Goal: Task Accomplishment & Management: Use online tool/utility

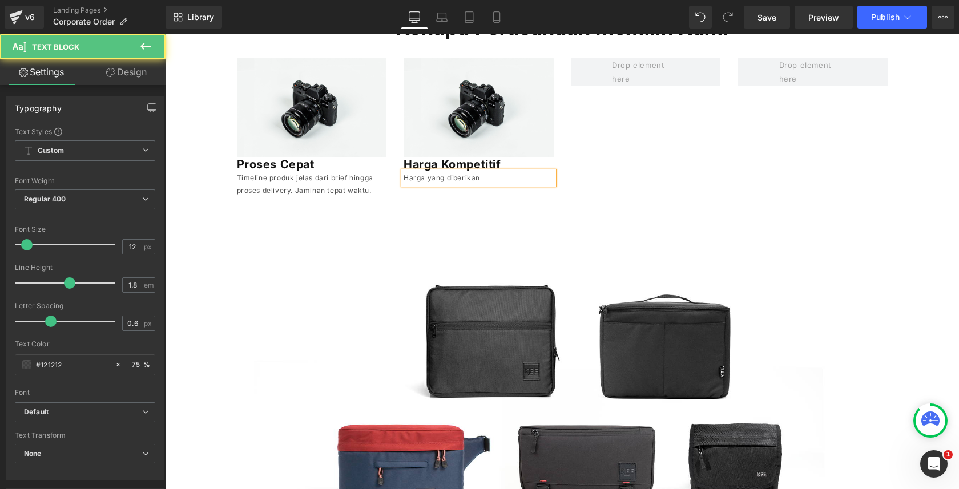
click at [456, 183] on p "Harga yang diberikan" at bounding box center [479, 178] width 150 height 13
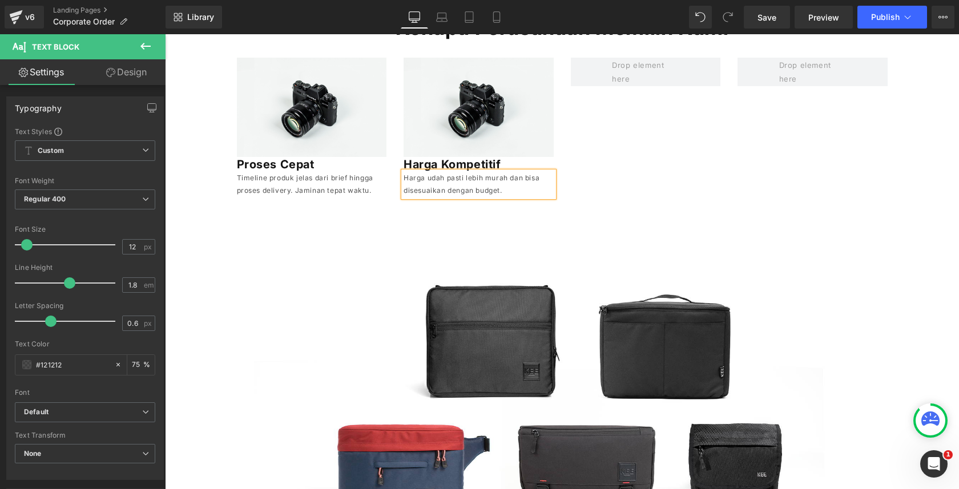
click at [721, 95] on div "Image Proses Cepat Heading Timeline produk jelas dari brief hingga proses deliv…" at bounding box center [562, 122] width 668 height 162
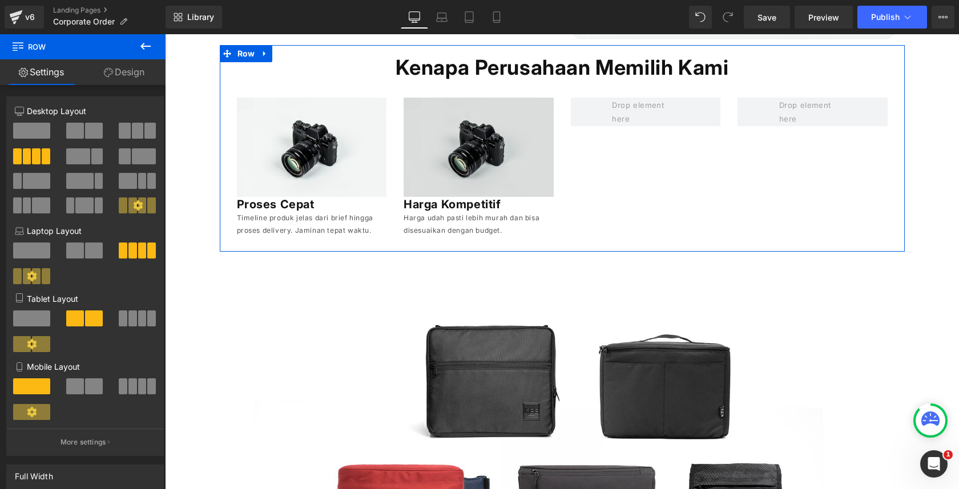
scroll to position [239, 0]
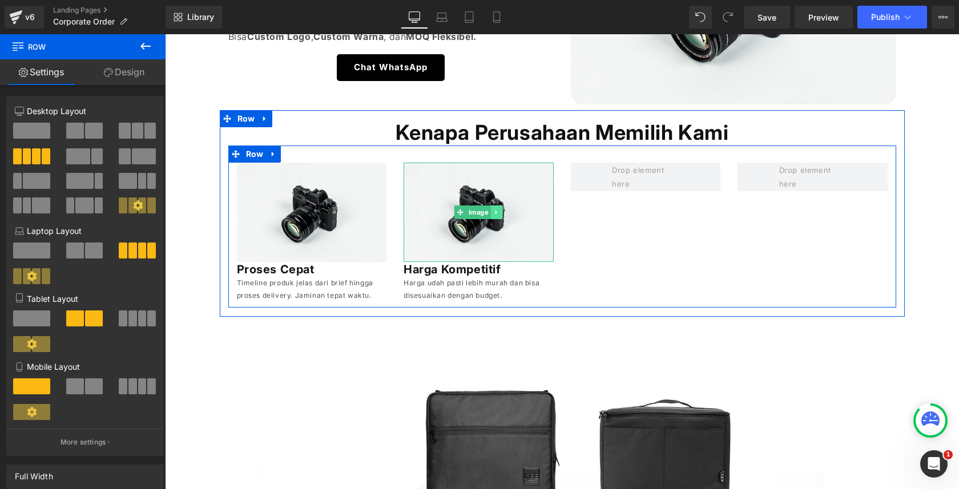
click at [498, 210] on icon at bounding box center [496, 212] width 6 height 7
click at [489, 215] on icon at bounding box center [491, 212] width 6 height 7
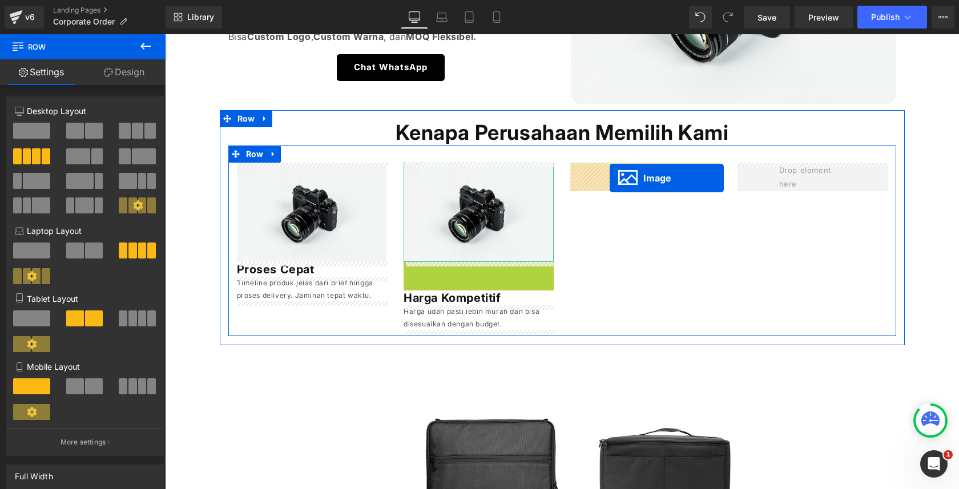
drag, startPoint x: 460, startPoint y: 317, endPoint x: 610, endPoint y: 178, distance: 204.8
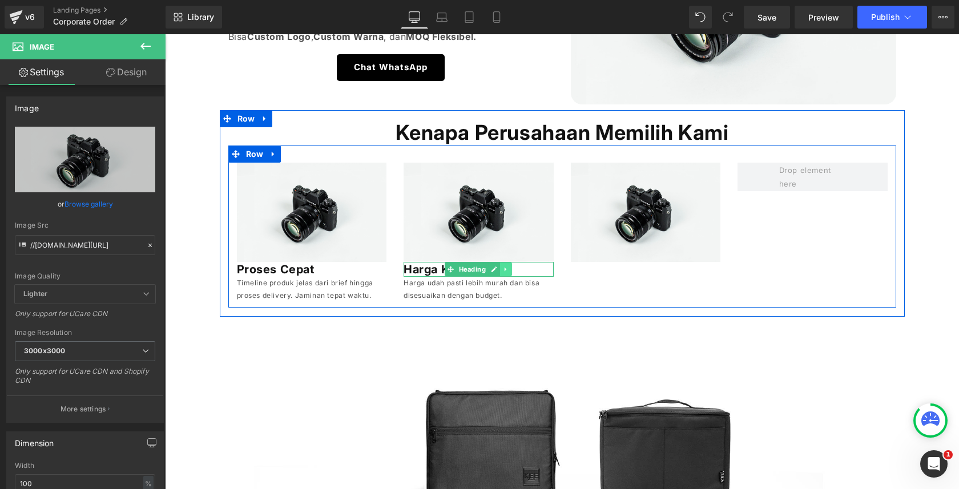
click at [502, 272] on link at bounding box center [506, 270] width 12 height 14
click at [501, 272] on icon at bounding box center [500, 270] width 6 height 6
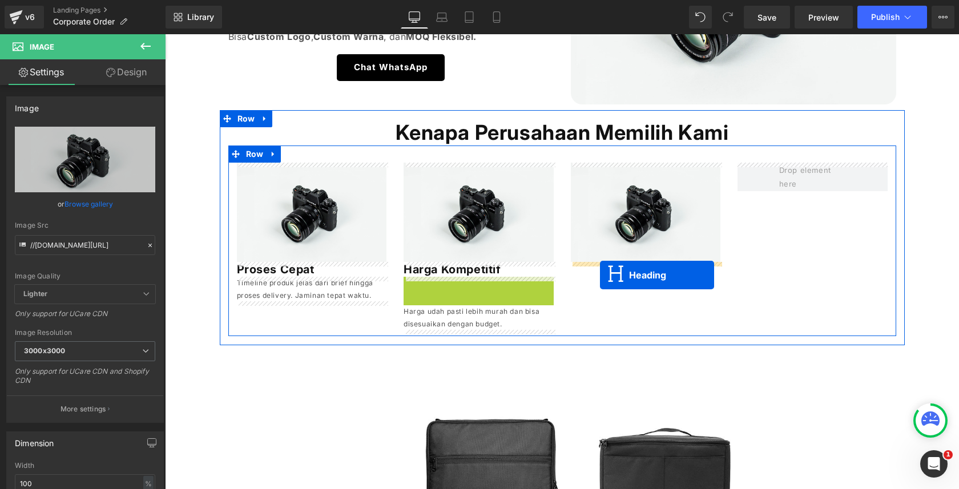
drag, startPoint x: 449, startPoint y: 283, endPoint x: 600, endPoint y: 275, distance: 151.6
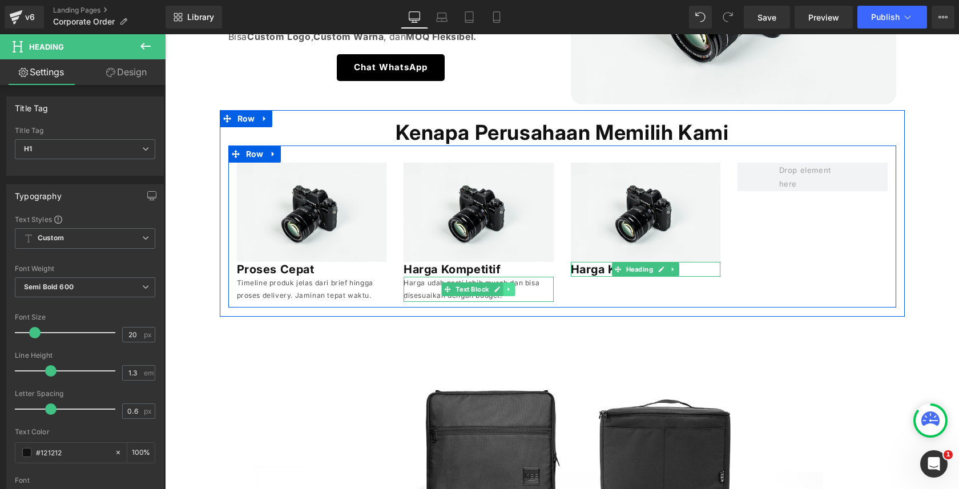
click at [512, 286] on icon at bounding box center [509, 289] width 6 height 7
click at [502, 285] on link at bounding box center [503, 290] width 12 height 14
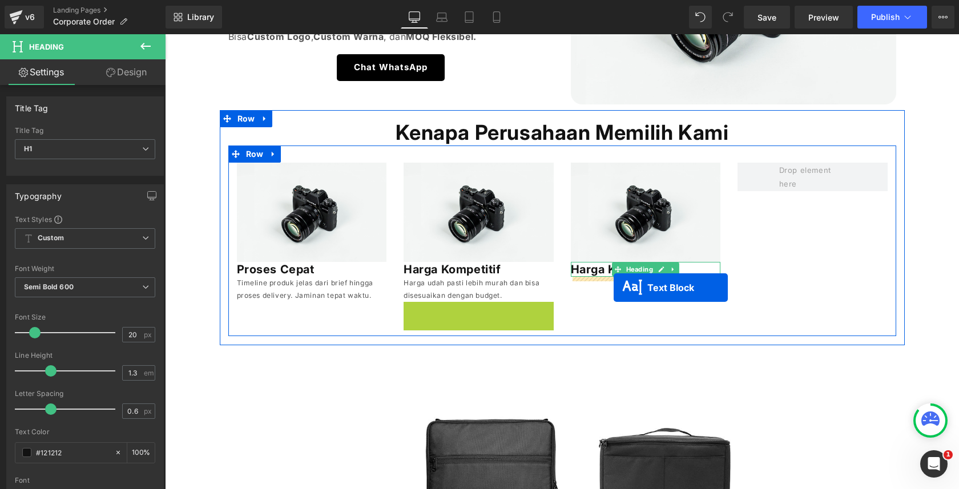
drag, startPoint x: 448, startPoint y: 312, endPoint x: 614, endPoint y: 287, distance: 168.0
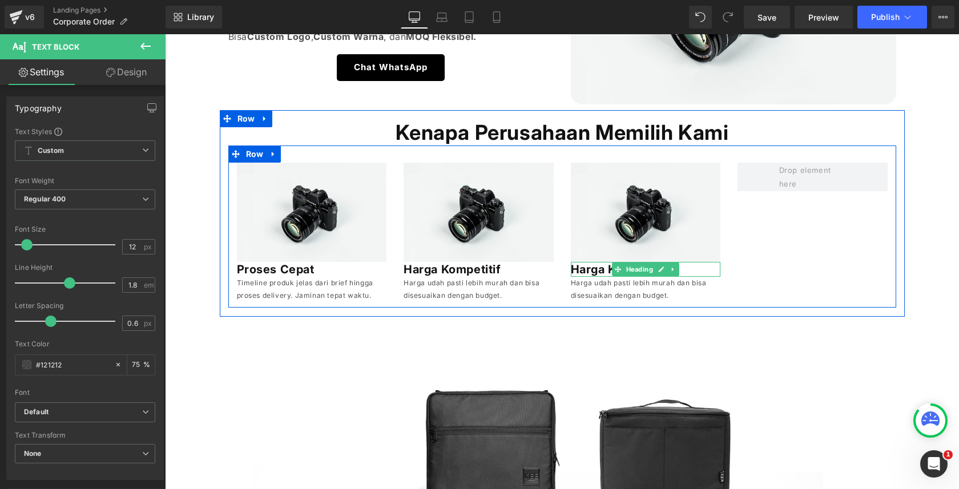
click at [594, 271] on h1 "Harga Kompetitif" at bounding box center [646, 269] width 150 height 15
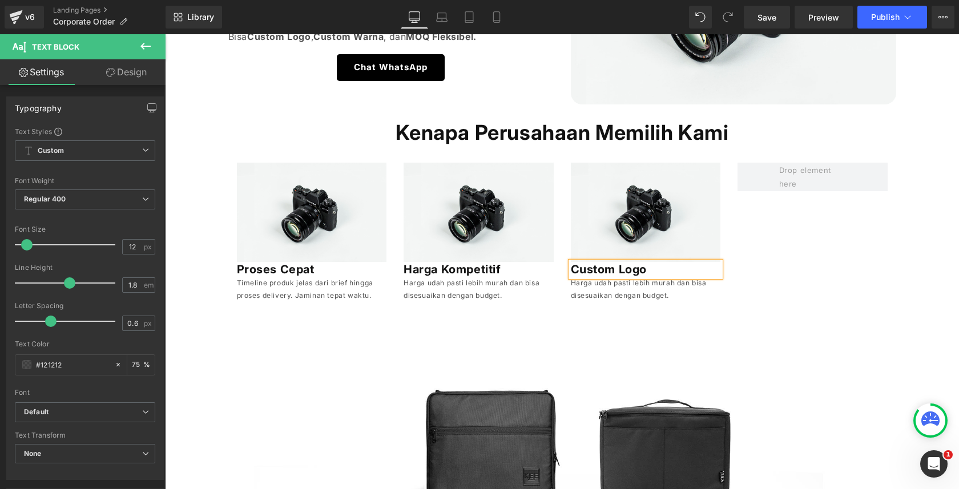
click at [594, 288] on p "Harga udah pasti lebih murah dan bisa disesuaikan dengan budget." at bounding box center [646, 289] width 150 height 25
click at [574, 294] on p "Semua produk bisa ditambahkan dengan logo perusahaan kamu." at bounding box center [646, 289] width 150 height 25
click at [618, 282] on p "Semua produk bisa ditambahkan dengan Logo Perusahaan kamu." at bounding box center [646, 289] width 150 height 25
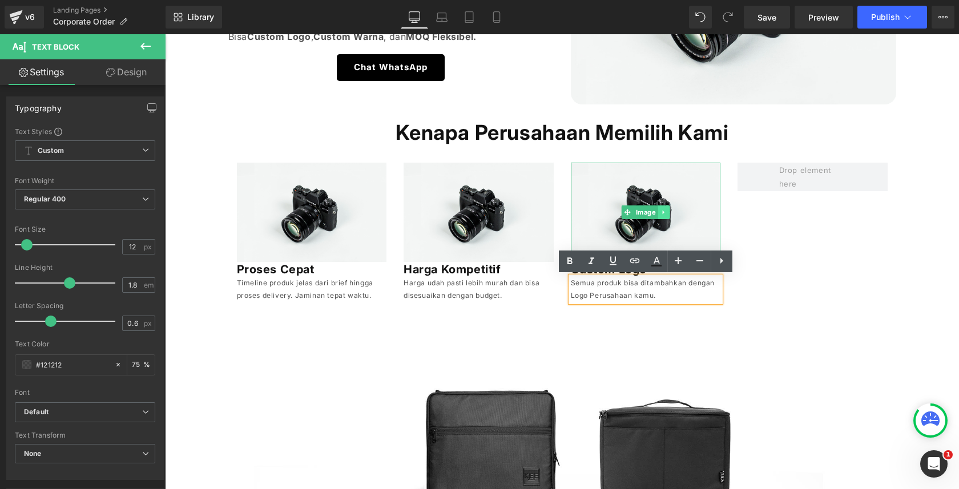
click at [664, 208] on link at bounding box center [664, 213] width 12 height 14
click at [653, 210] on link at bounding box center [658, 213] width 12 height 14
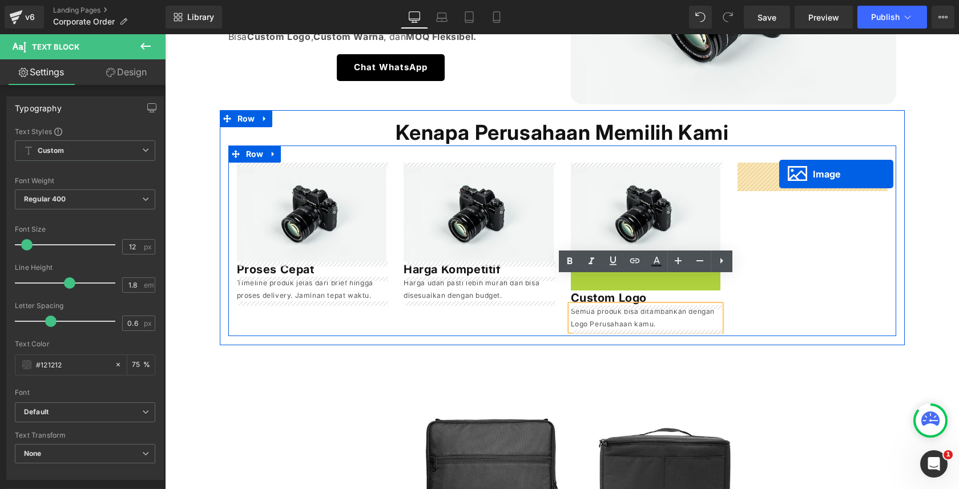
drag, startPoint x: 628, startPoint y: 315, endPoint x: 872, endPoint y: 293, distance: 244.8
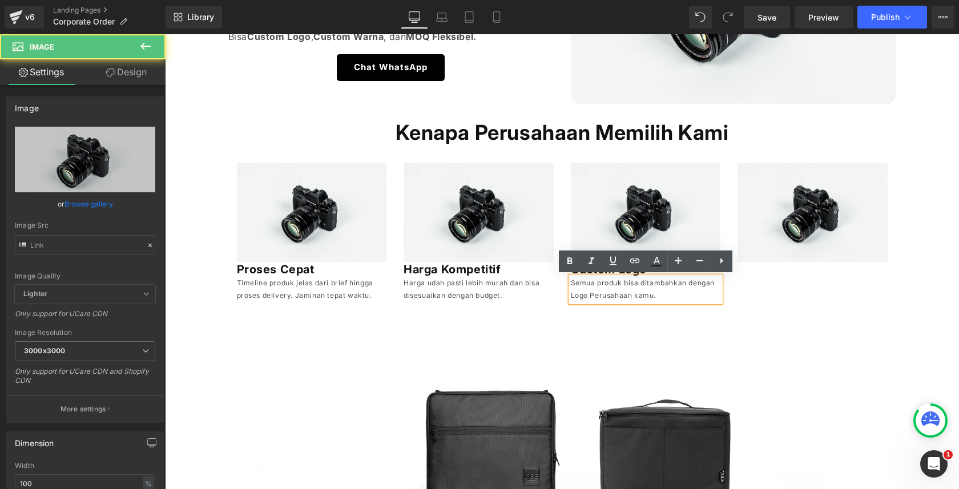
type input "//[DOMAIN_NAME][URL]"
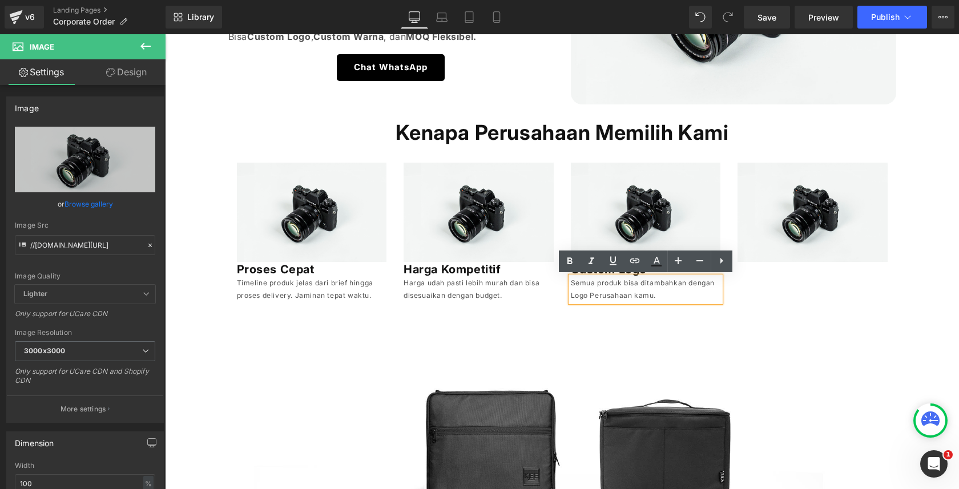
click at [759, 301] on div "Image Proses Cepat Heading Timeline produk jelas dari brief hingga proses deliv…" at bounding box center [562, 227] width 668 height 162
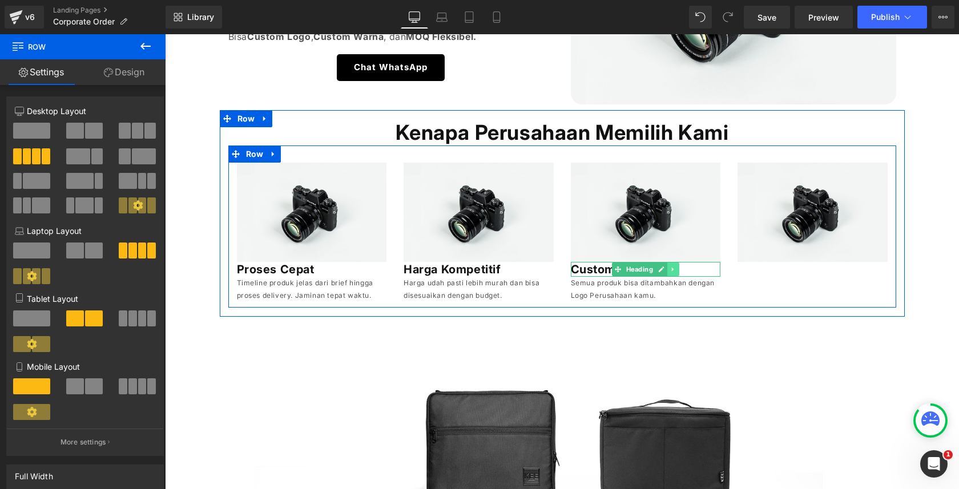
click at [676, 271] on icon at bounding box center [673, 269] width 6 height 7
click at [669, 272] on icon at bounding box center [667, 270] width 6 height 6
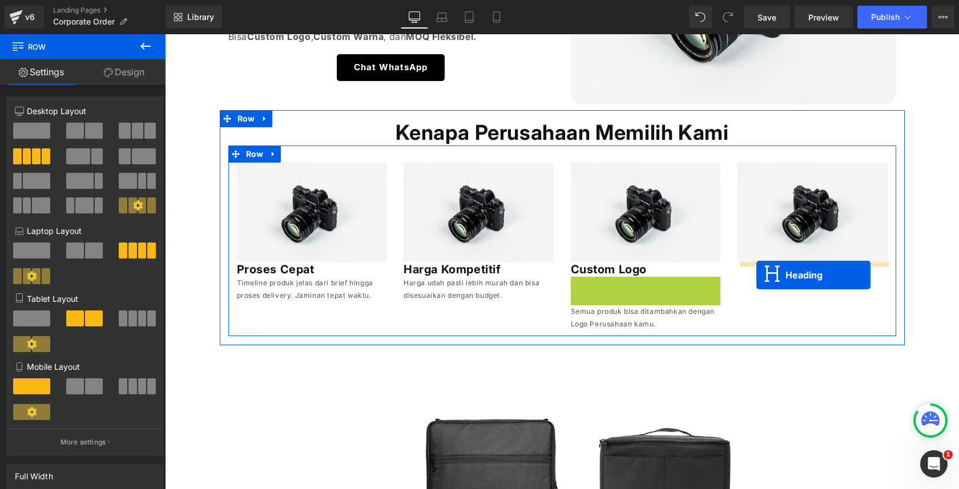
drag, startPoint x: 617, startPoint y: 283, endPoint x: 757, endPoint y: 275, distance: 140.1
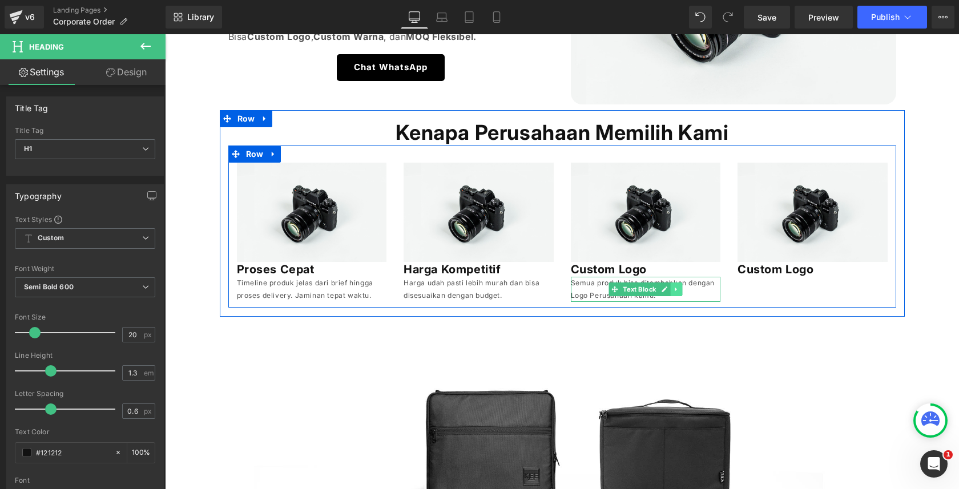
click at [674, 292] on icon at bounding box center [676, 289] width 6 height 7
click at [666, 288] on link at bounding box center [671, 290] width 12 height 14
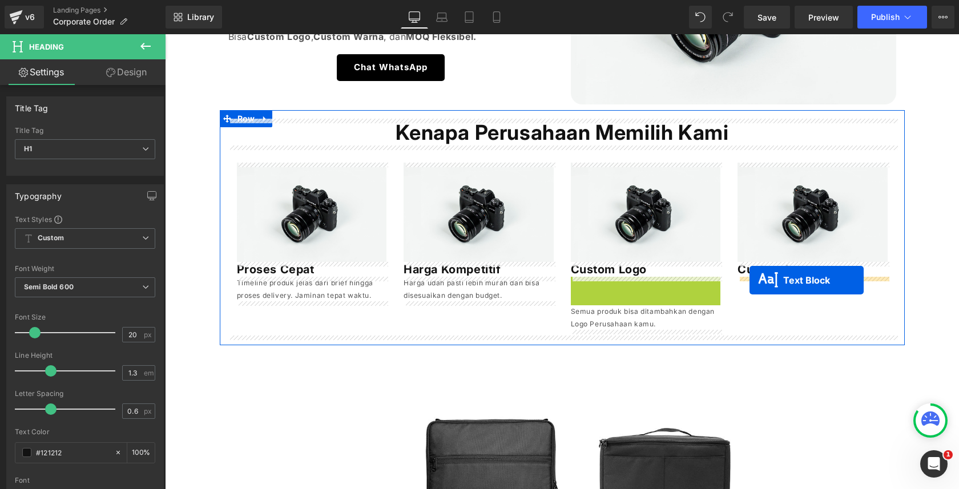
drag, startPoint x: 597, startPoint y: 295, endPoint x: 750, endPoint y: 280, distance: 153.2
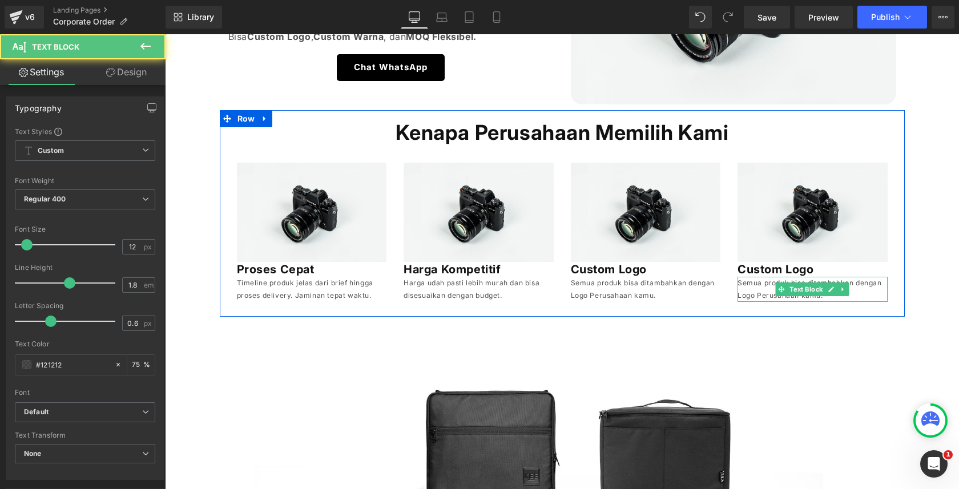
click at [745, 270] on h1 "Custom Logo" at bounding box center [813, 269] width 150 height 15
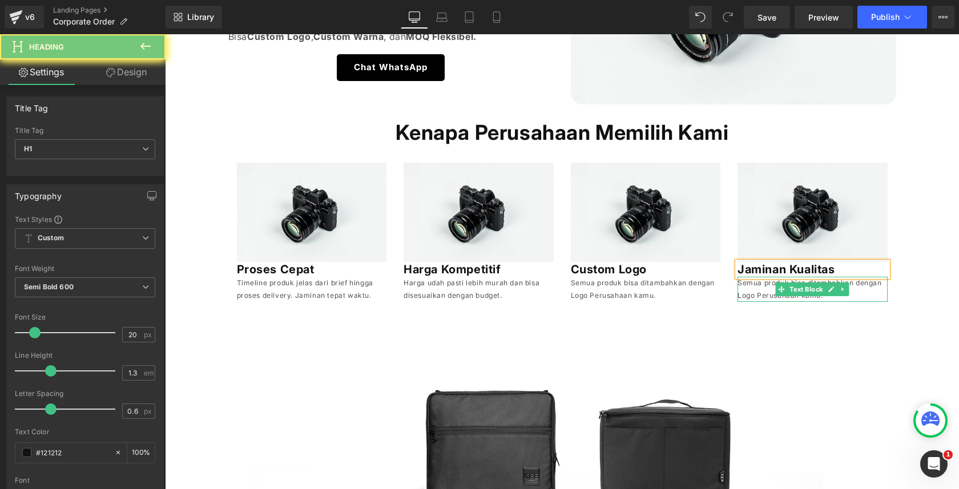
click at [746, 285] on p "Semua produk bisa ditambahkan dengan Logo Perusahaan kamu." at bounding box center [813, 289] width 150 height 25
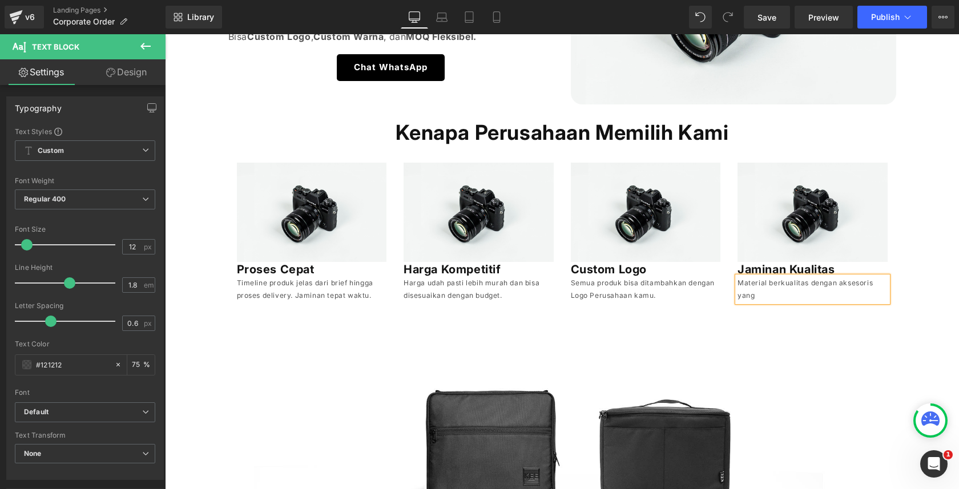
click at [769, 279] on p "Material berkualitas dengan aksesoris yang" at bounding box center [813, 289] width 150 height 25
click at [278, 262] on div "Proses Cepat Heading" at bounding box center [312, 269] width 150 height 15
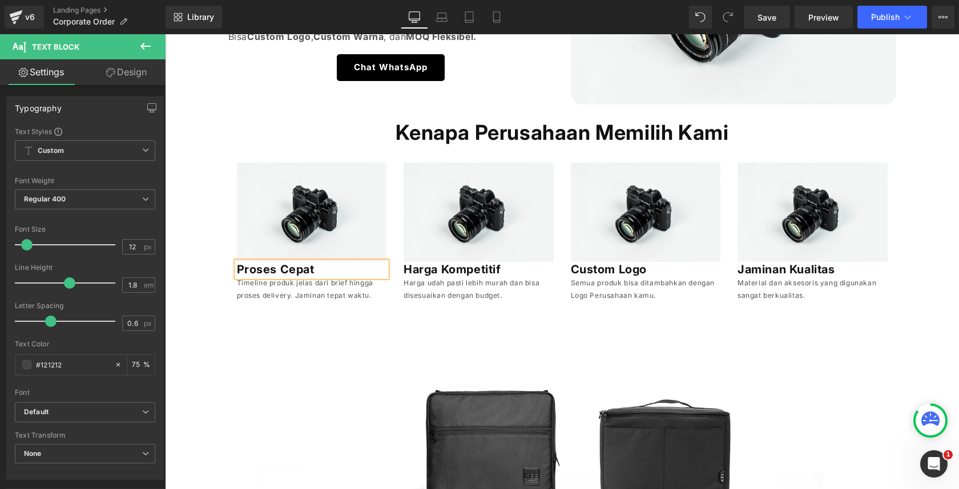
click at [220, 267] on div "Kenapa Perusahaan Memilih Kami Heading Image Proses Cepat Heading Timeline prod…" at bounding box center [562, 213] width 685 height 188
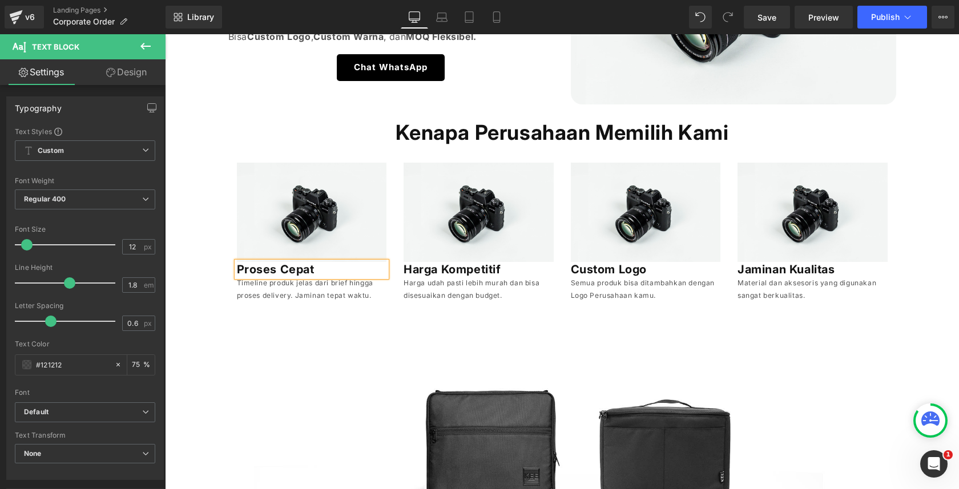
click at [426, 262] on h1 "Harga Kompetitif" at bounding box center [479, 269] width 150 height 15
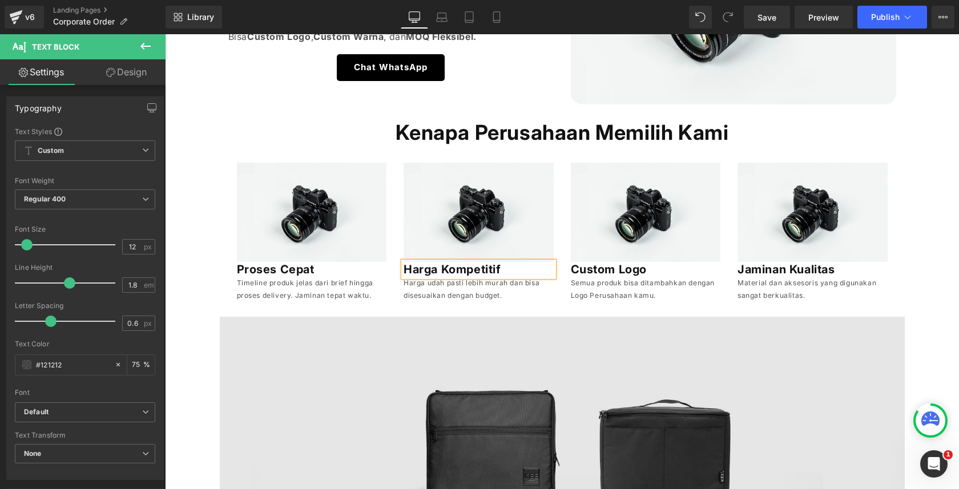
click at [568, 274] on div "Image Proses Cepat Heading Timeline produk jelas dari brief hingga proses deliv…" at bounding box center [562, 227] width 668 height 162
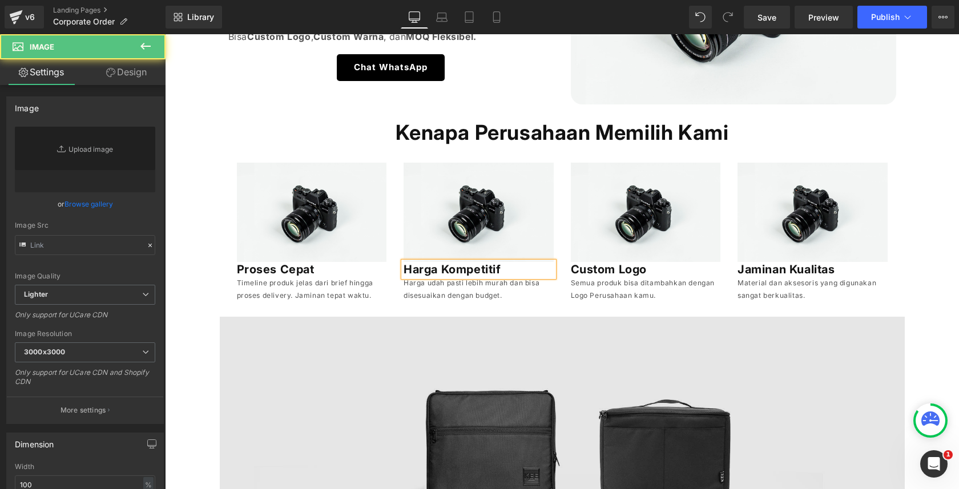
click at [143, 49] on icon at bounding box center [146, 46] width 14 height 14
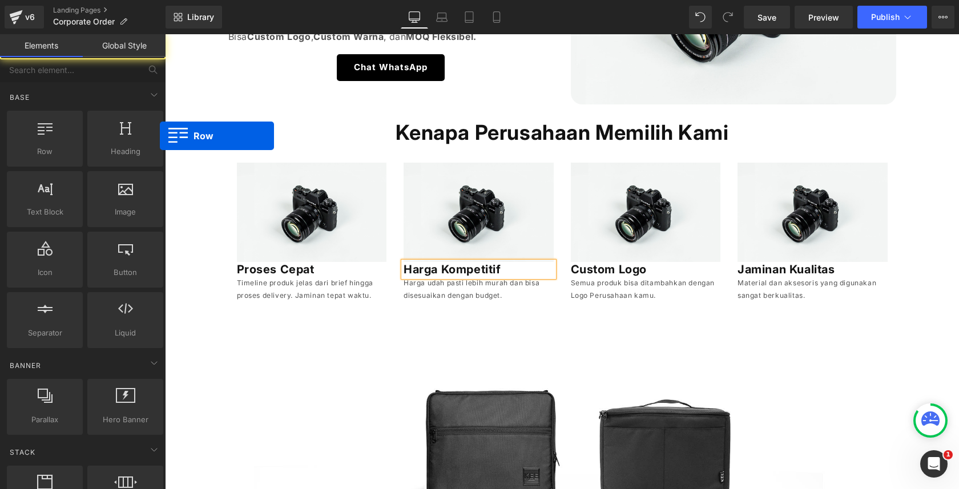
drag, startPoint x: 160, startPoint y: 136, endPoint x: 769, endPoint y: 30, distance: 618.4
click at [138, 134] on div "Row rows, columns, layouts, div Heading headings, titles, h1,h2,h3,h4,h5,h6 Tex…" at bounding box center [85, 229] width 161 height 242
click at [770, 29] on div "Library Desktop Desktop Laptop Tablet Mobile Save Preview Publish Scheduled Vie…" at bounding box center [563, 17] width 794 height 34
click at [767, 24] on link "Save" at bounding box center [767, 17] width 46 height 23
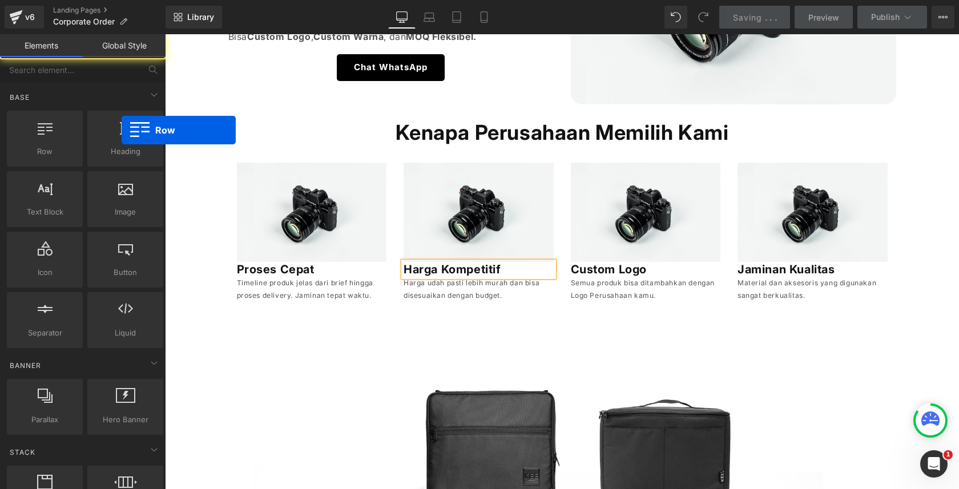
drag, startPoint x: 107, startPoint y: 155, endPoint x: 164, endPoint y: 108, distance: 73.0
click at [66, 144] on div "Row rows, columns, layouts, div" at bounding box center [45, 139] width 76 height 56
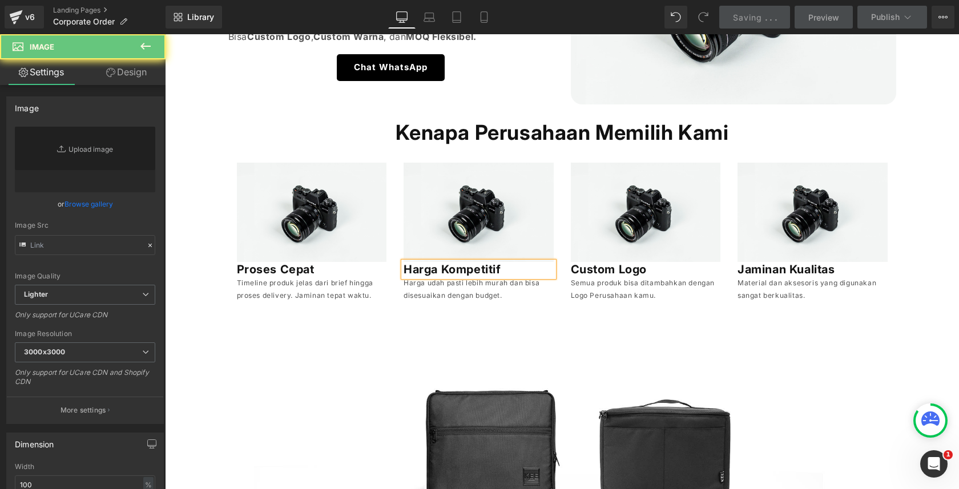
click at [762, 277] on h1 "Jaminan Kualitas" at bounding box center [813, 269] width 150 height 15
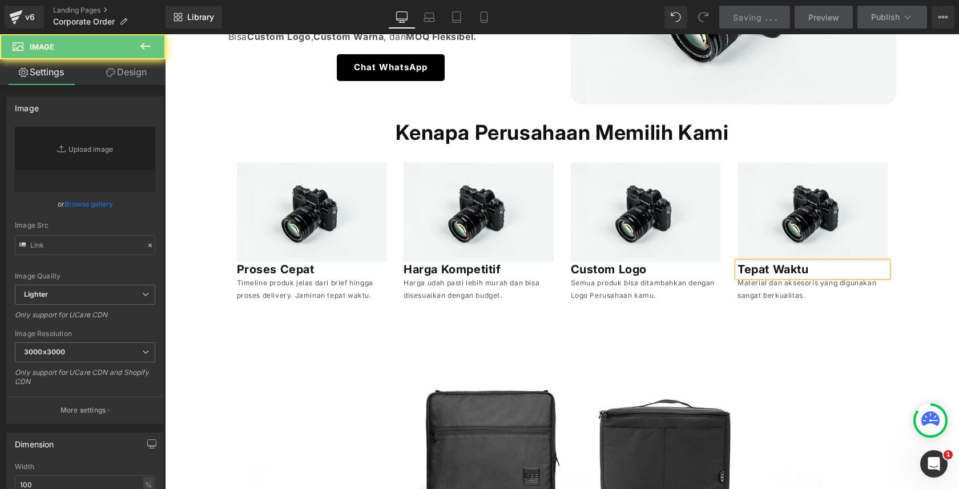
click at [760, 301] on p "Material dan aksesoris yang digunakan sangat berkualitas." at bounding box center [813, 289] width 150 height 25
click at [801, 301] on p "Kami memastikan semua pesanan dikirim sesuai dengan kebutuhan." at bounding box center [813, 289] width 150 height 25
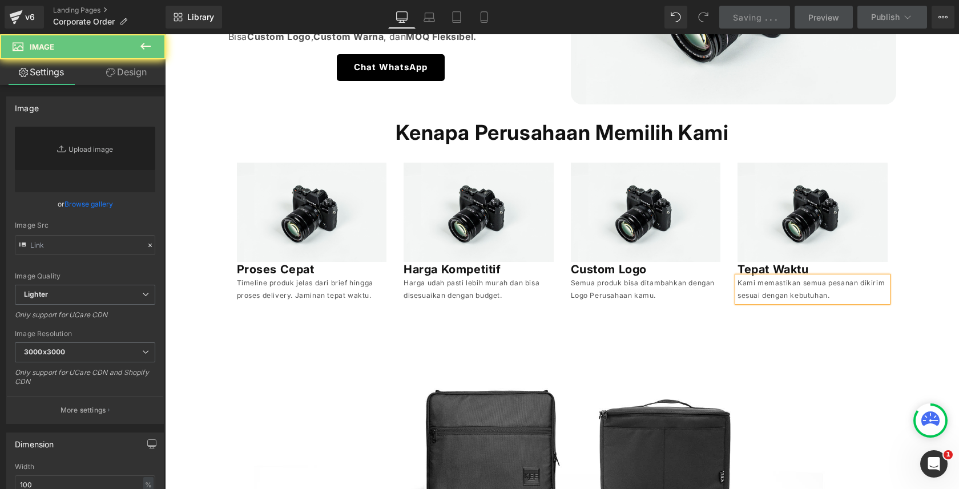
click at [801, 301] on p "Kami memastikan semua pesanan dikirim sesuai dengan kebutuhan." at bounding box center [813, 289] width 150 height 25
click at [642, 301] on div "Semua produk bisa ditambahkan dengan Logo Perusahaan kamu. Text Block" at bounding box center [646, 289] width 150 height 25
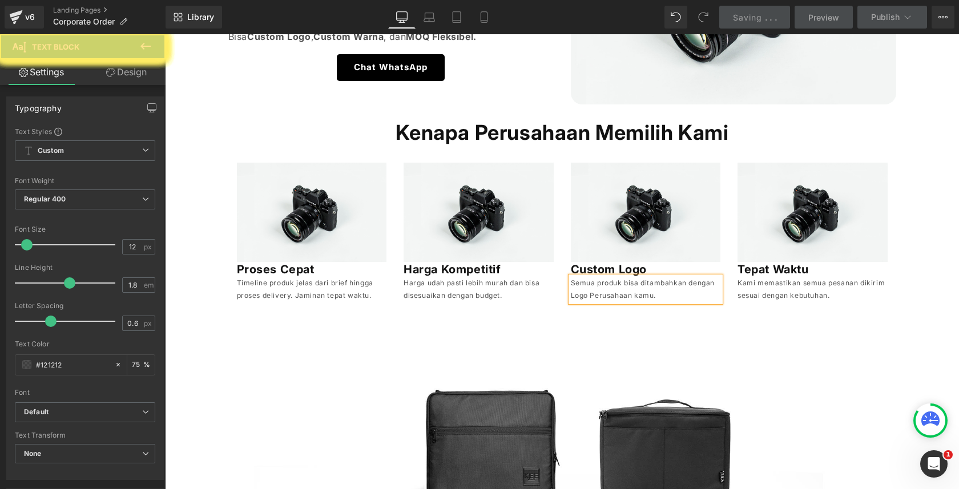
click at [656, 278] on p "Semua produk bisa ditambahkan dengan Logo Perusahaan kamu." at bounding box center [646, 289] width 150 height 25
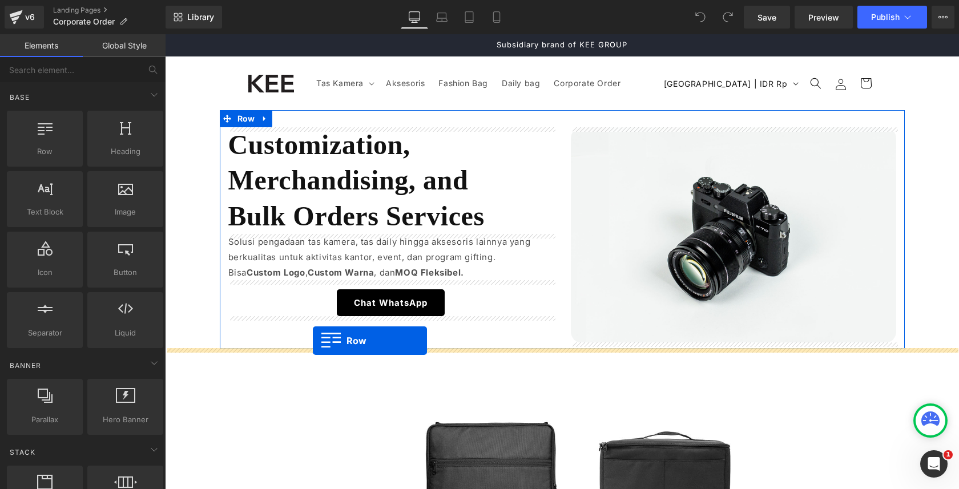
drag, startPoint x: 236, startPoint y: 171, endPoint x: 312, endPoint y: 341, distance: 186.6
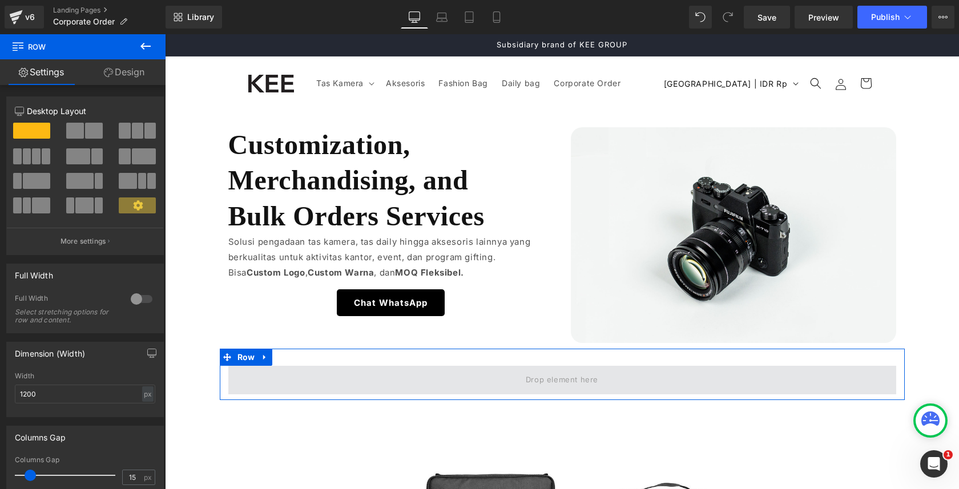
drag, startPoint x: 207, startPoint y: 196, endPoint x: 375, endPoint y: 383, distance: 250.7
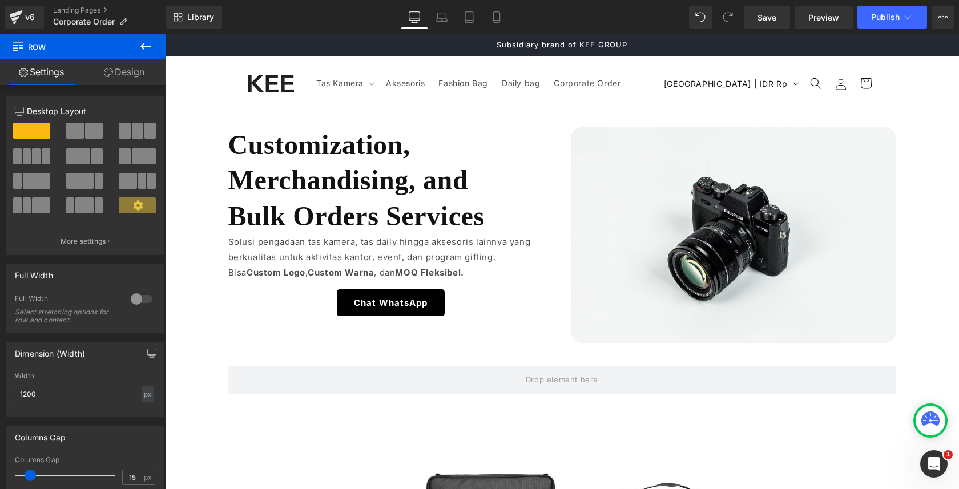
click at [138, 49] on button at bounding box center [146, 46] width 40 height 25
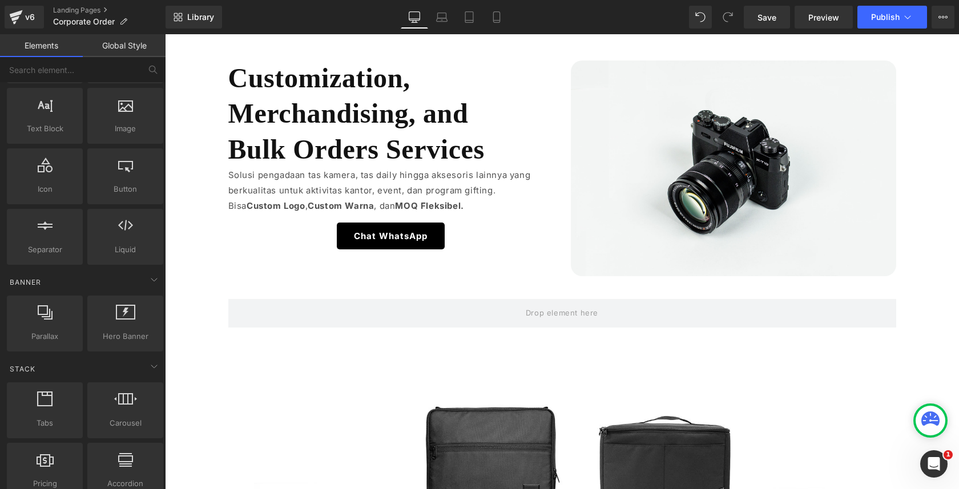
scroll to position [98, 0]
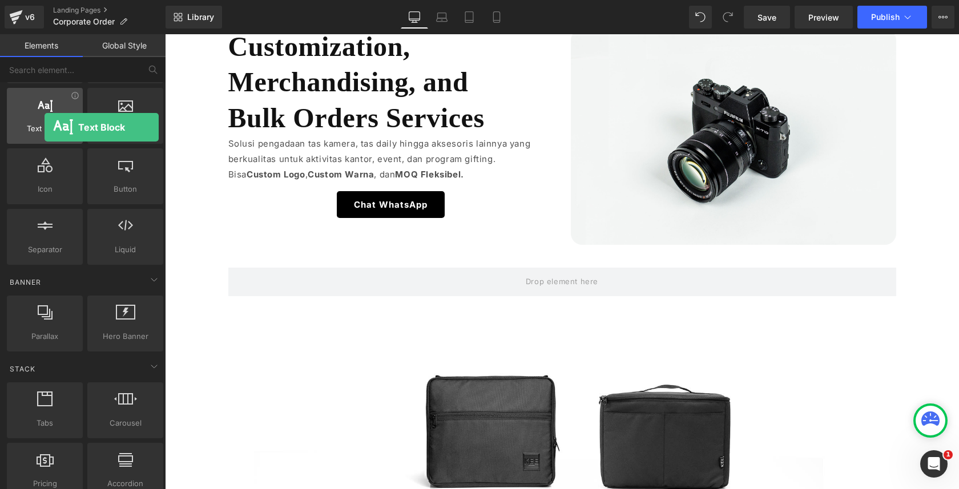
click at [45, 127] on span "Text Block" at bounding box center [44, 129] width 69 height 12
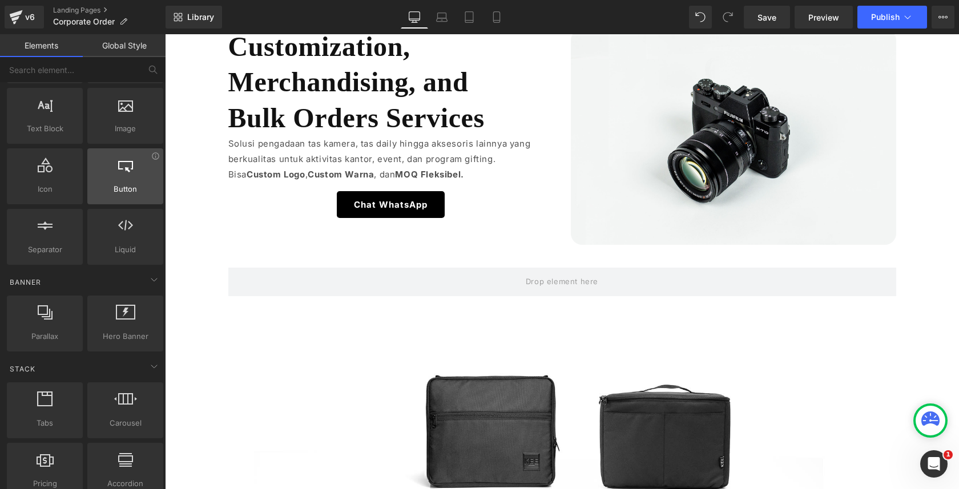
scroll to position [0, 0]
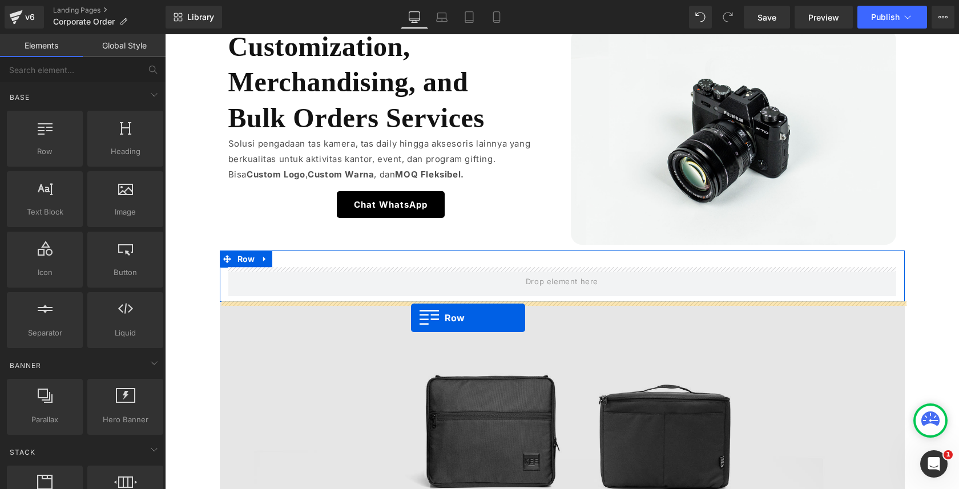
drag, startPoint x: 219, startPoint y: 180, endPoint x: 411, endPoint y: 318, distance: 236.6
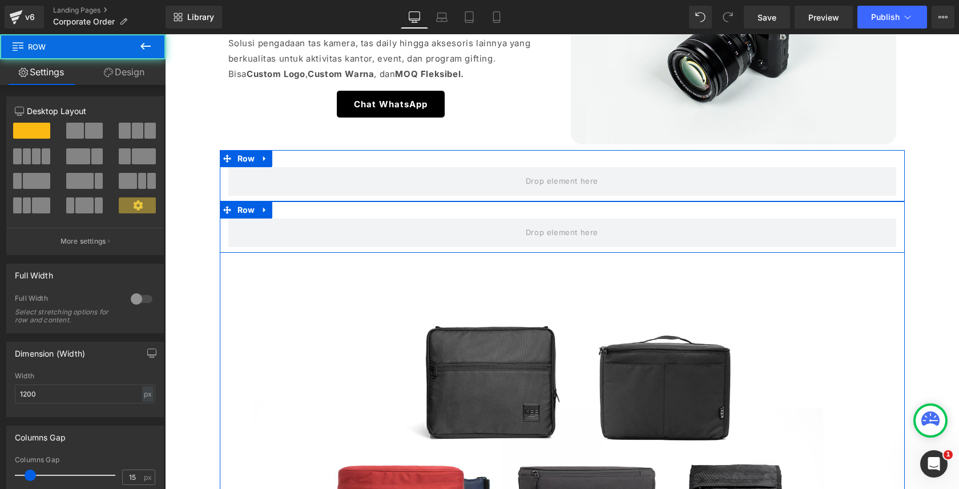
scroll to position [206, 0]
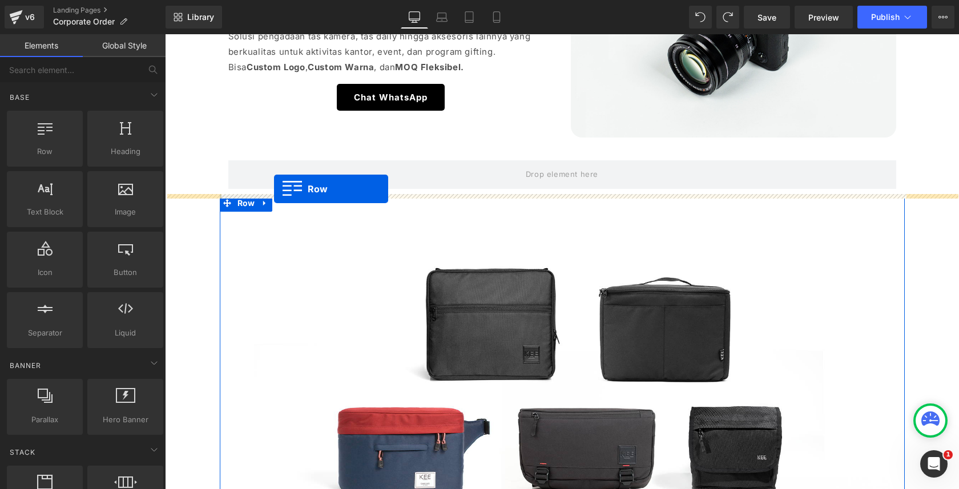
drag, startPoint x: 249, startPoint y: 195, endPoint x: 274, endPoint y: 189, distance: 25.8
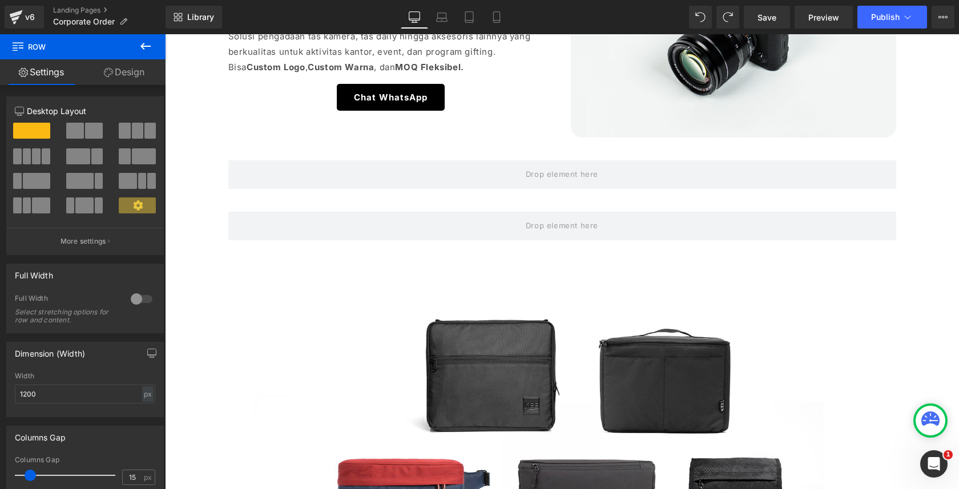
click at [151, 43] on icon at bounding box center [146, 46] width 14 height 14
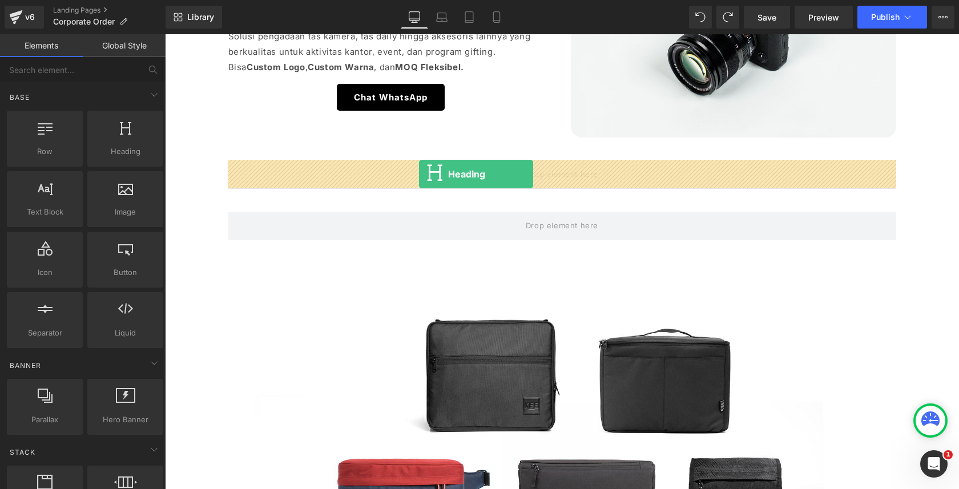
drag, startPoint x: 279, startPoint y: 174, endPoint x: 419, endPoint y: 174, distance: 139.9
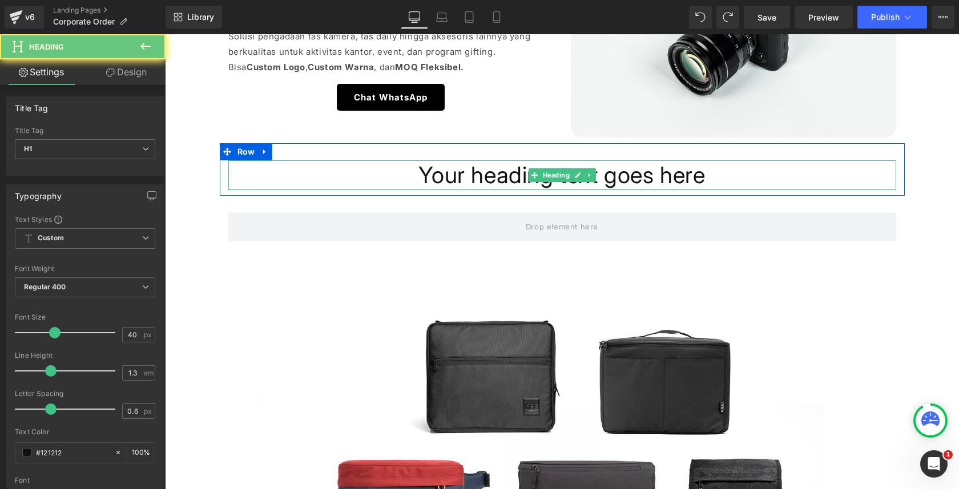
click at [456, 185] on h1 "Your heading text goes here" at bounding box center [562, 175] width 668 height 30
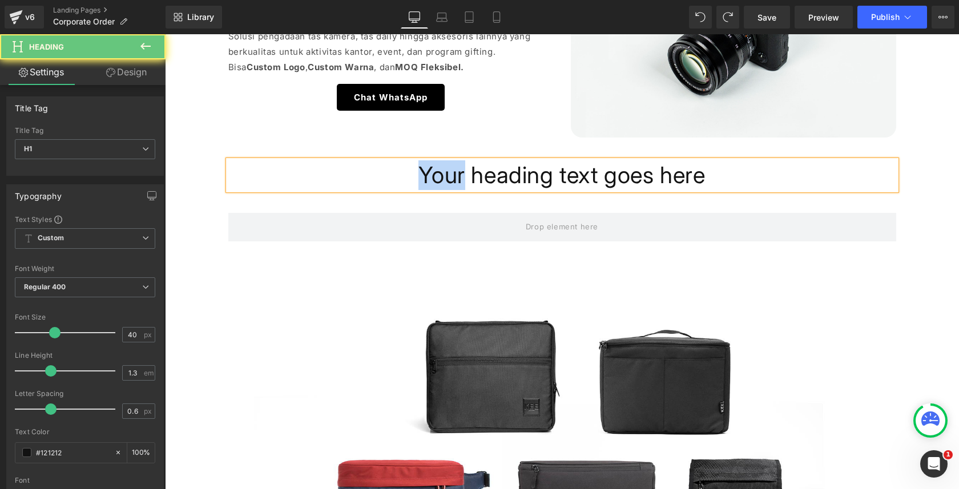
click at [456, 185] on h1 "Your heading text goes here" at bounding box center [562, 175] width 668 height 30
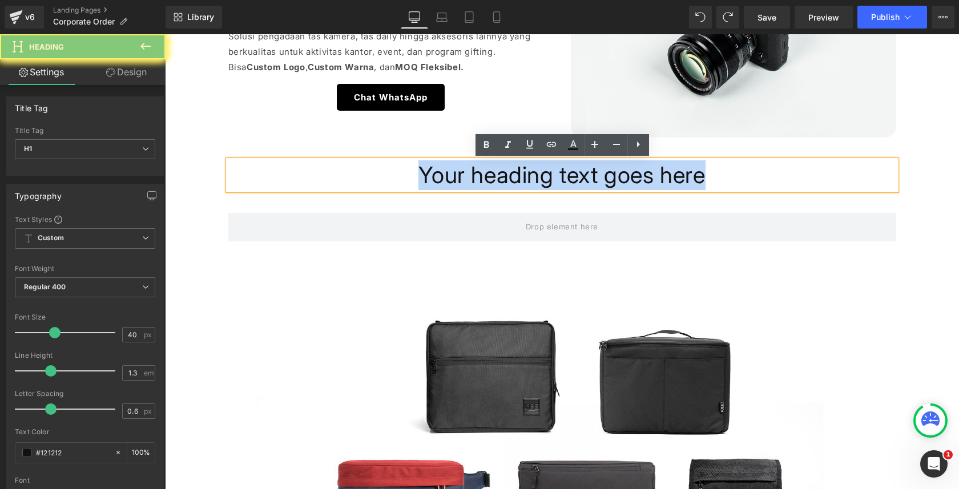
click at [456, 185] on h1 "Your heading text goes here" at bounding box center [562, 175] width 668 height 30
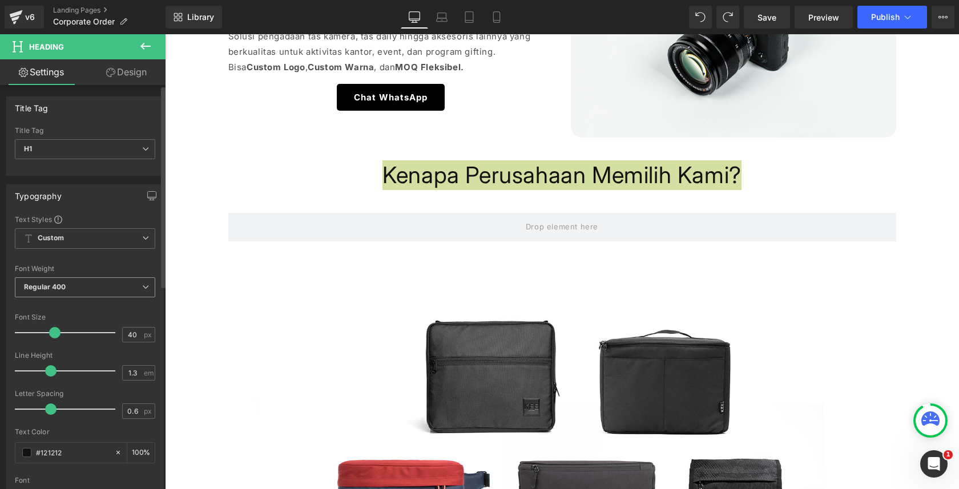
click at [78, 286] on span "Regular 400" at bounding box center [85, 288] width 140 height 20
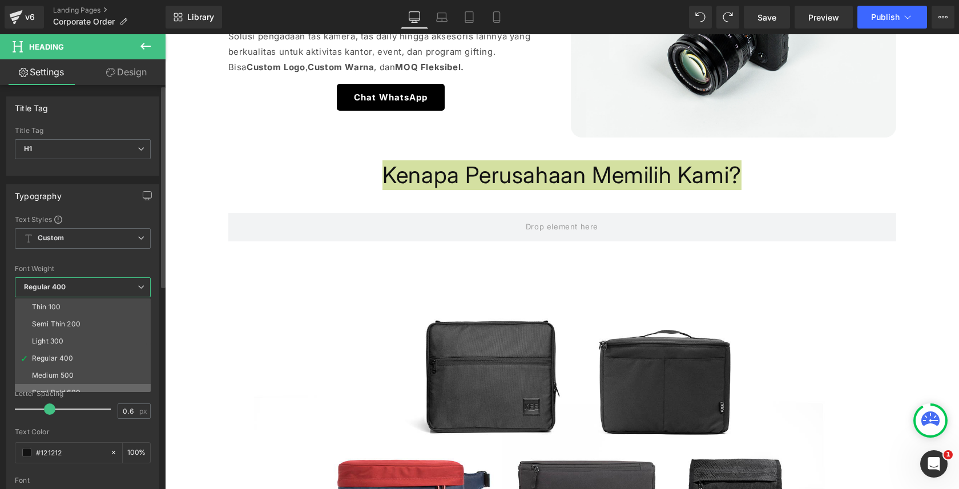
click at [77, 384] on li "Semi Bold 600" at bounding box center [85, 392] width 141 height 17
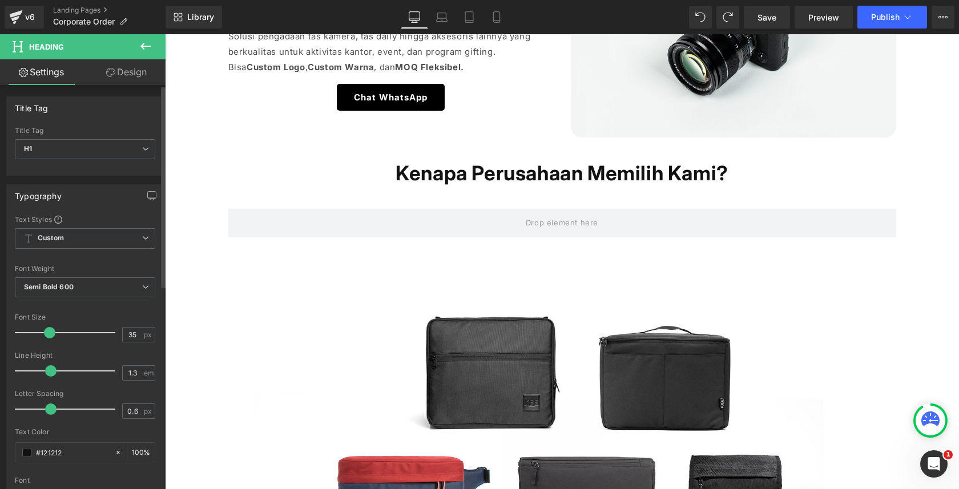
type input "36"
click at [51, 332] on span at bounding box center [50, 332] width 11 height 11
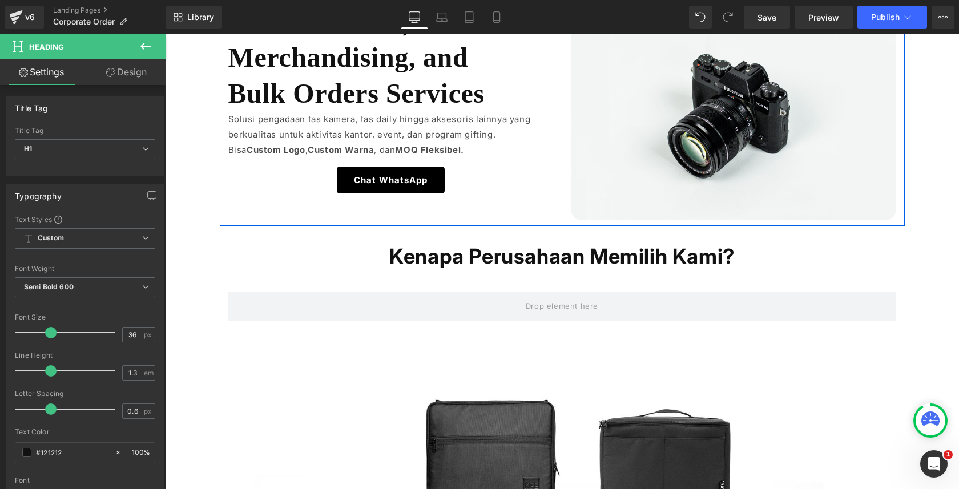
scroll to position [94, 0]
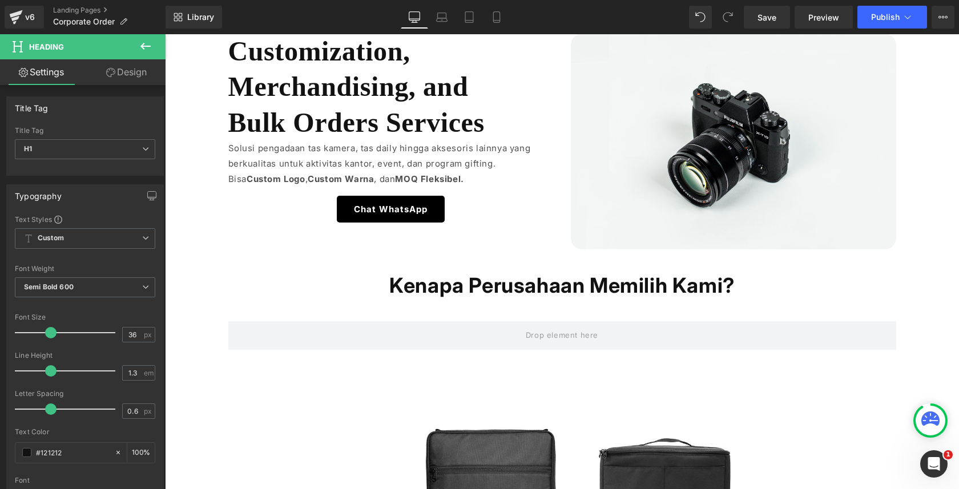
click at [141, 46] on icon at bounding box center [145, 46] width 10 height 7
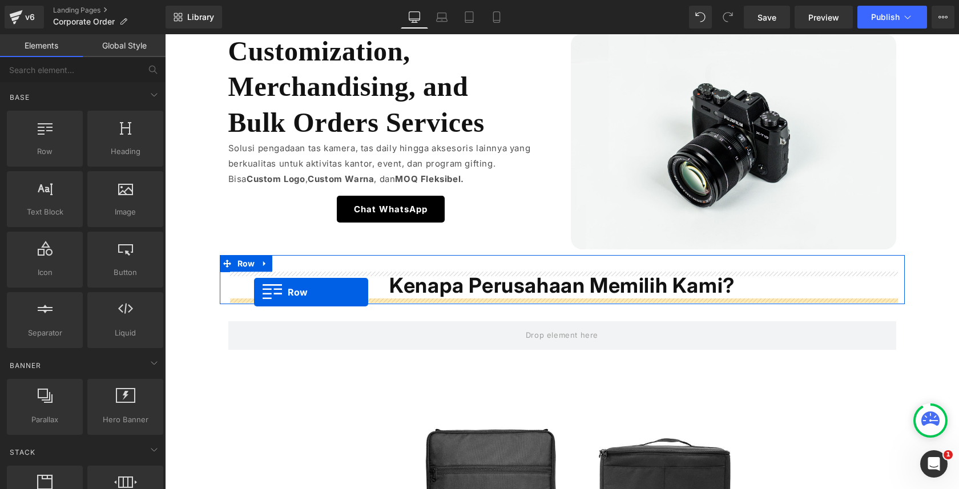
drag, startPoint x: 232, startPoint y: 187, endPoint x: 254, endPoint y: 292, distance: 108.0
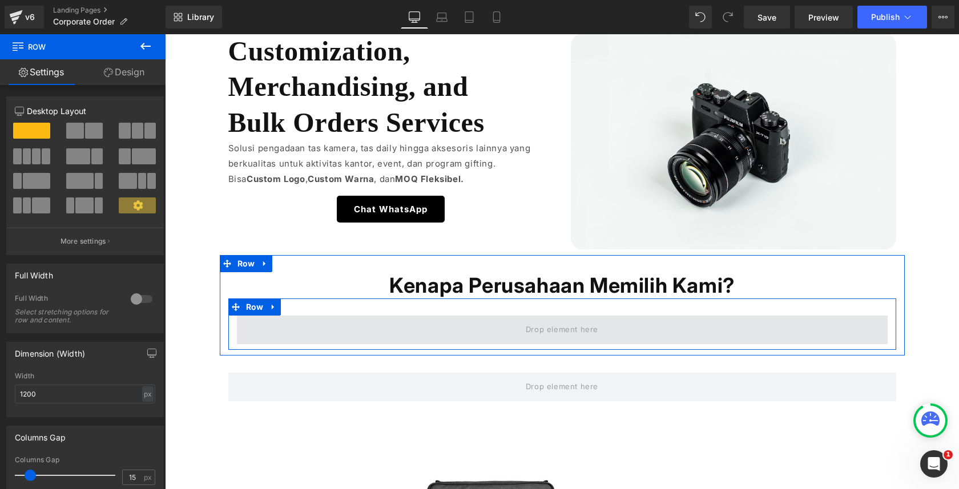
drag, startPoint x: 301, startPoint y: 168, endPoint x: 263, endPoint y: 319, distance: 156.1
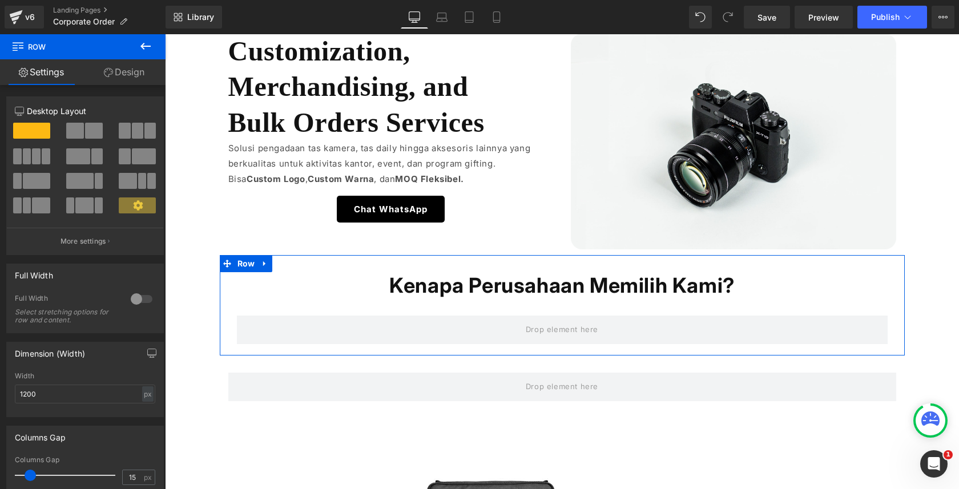
drag, startPoint x: 292, startPoint y: 171, endPoint x: 290, endPoint y: 350, distance: 179.3
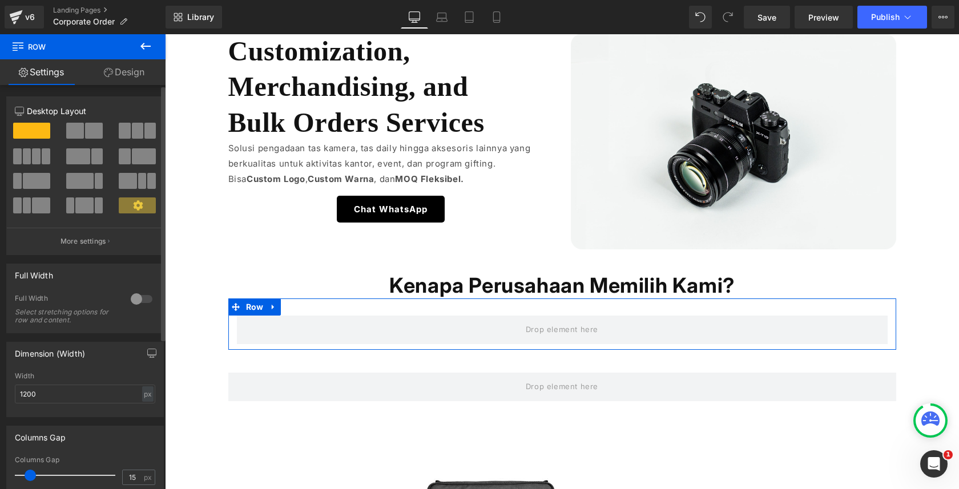
drag, startPoint x: 128, startPoint y: 125, endPoint x: 151, endPoint y: 161, distance: 42.6
click at [151, 161] on div at bounding box center [85, 172] width 140 height 99
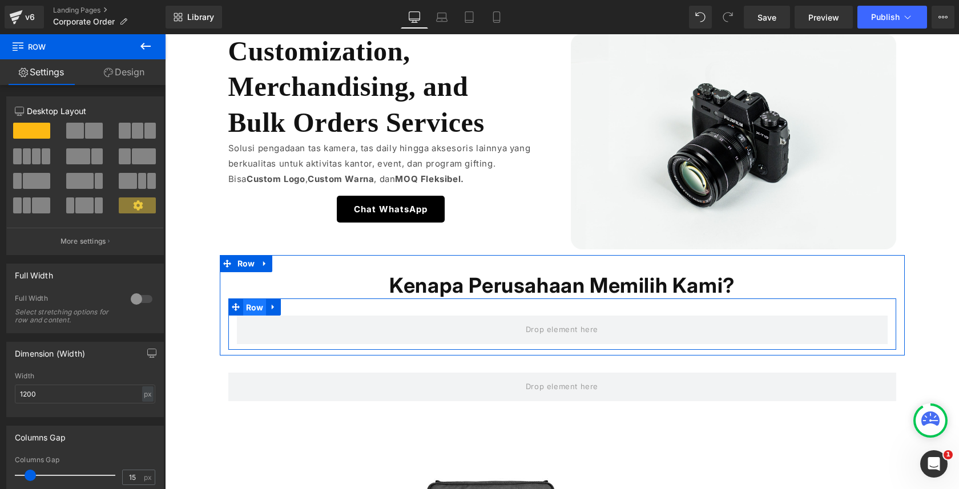
click at [252, 309] on span "Row" at bounding box center [254, 307] width 23 height 17
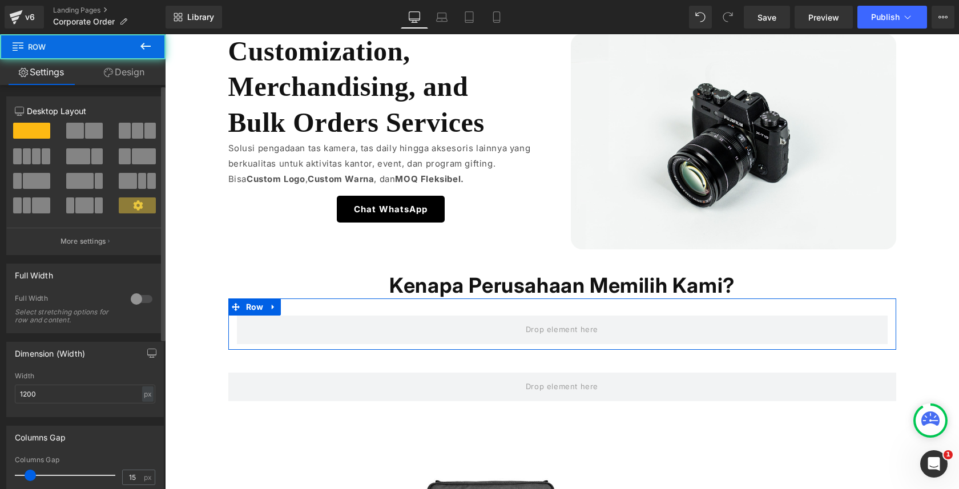
click at [139, 130] on span at bounding box center [137, 131] width 11 height 16
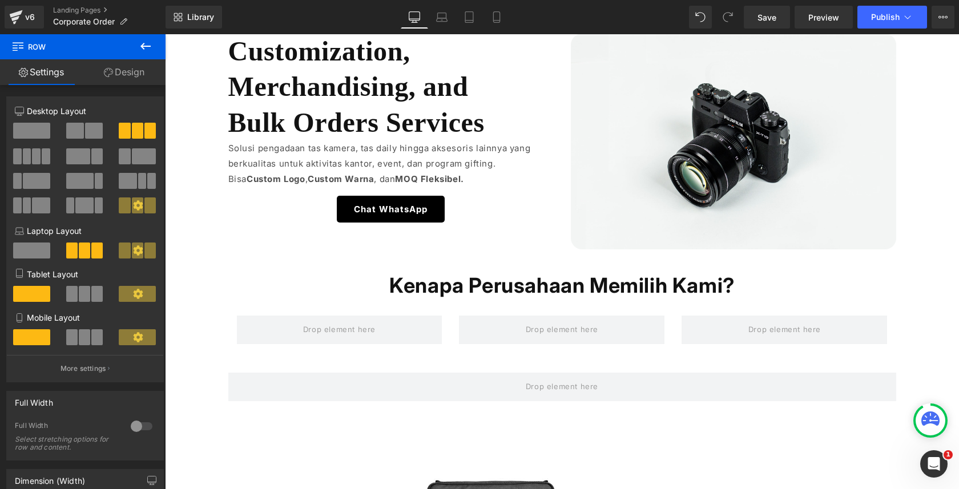
click at [146, 53] on button at bounding box center [146, 46] width 40 height 25
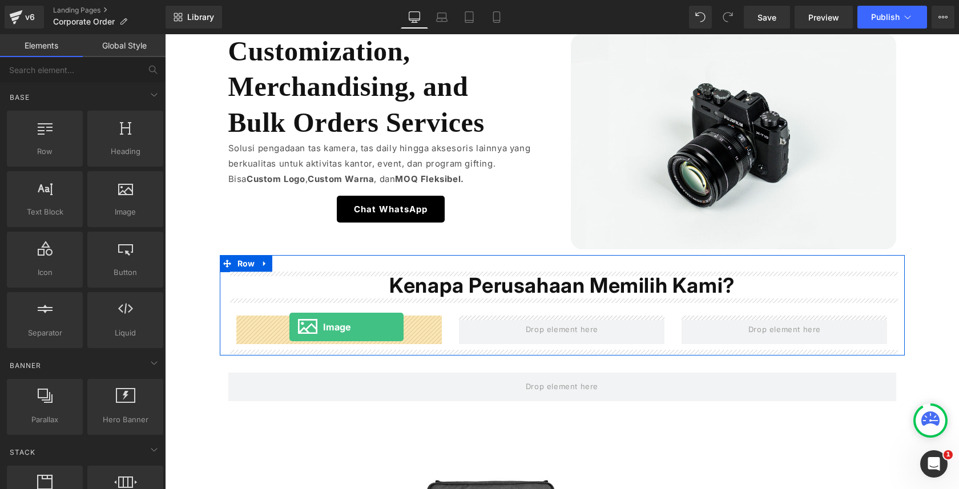
drag, startPoint x: 298, startPoint y: 241, endPoint x: 290, endPoint y: 327, distance: 86.6
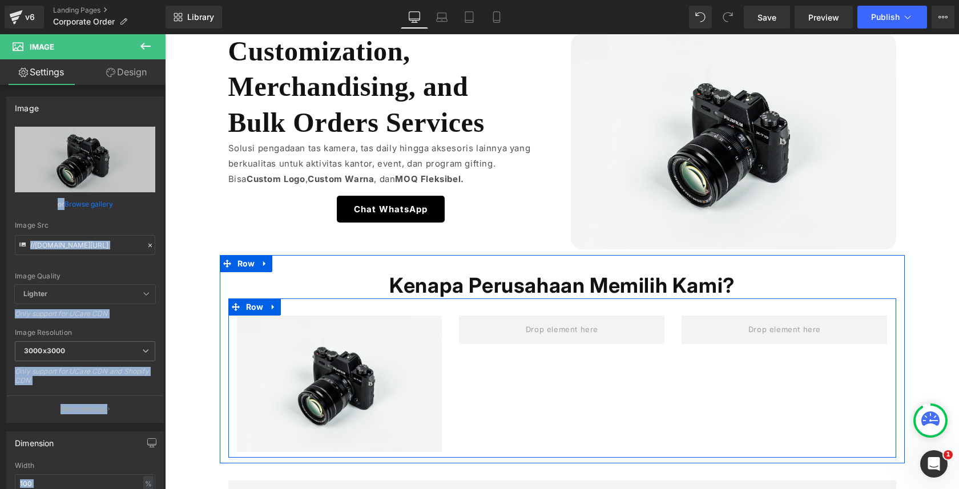
drag, startPoint x: 288, startPoint y: 168, endPoint x: 442, endPoint y: 315, distance: 212.8
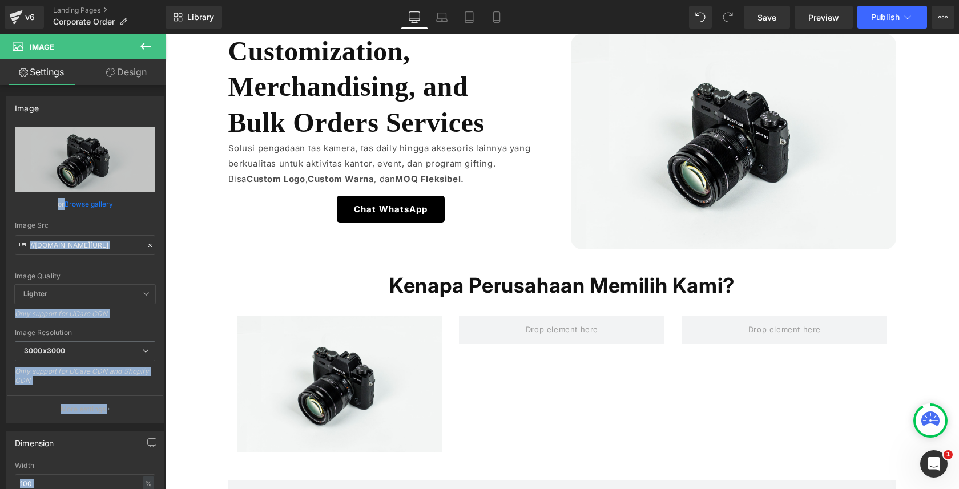
click at [148, 52] on icon at bounding box center [146, 46] width 14 height 14
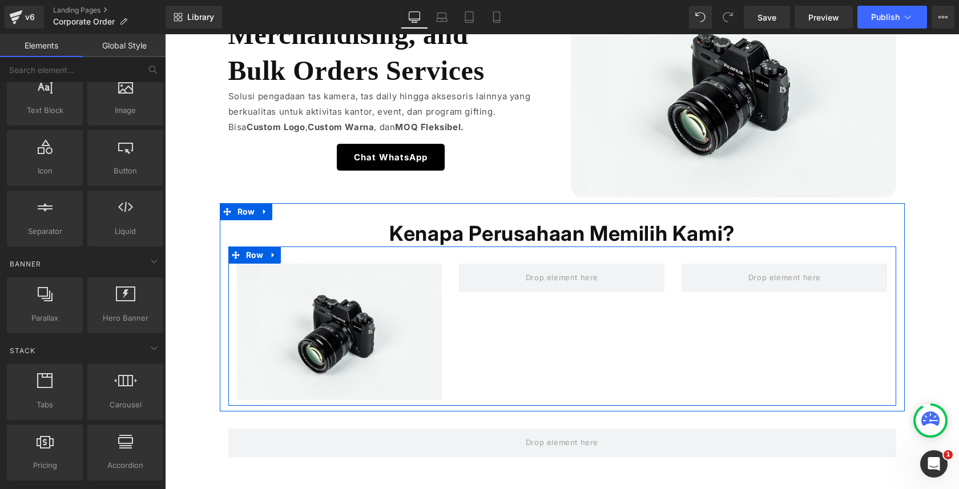
scroll to position [162, 0]
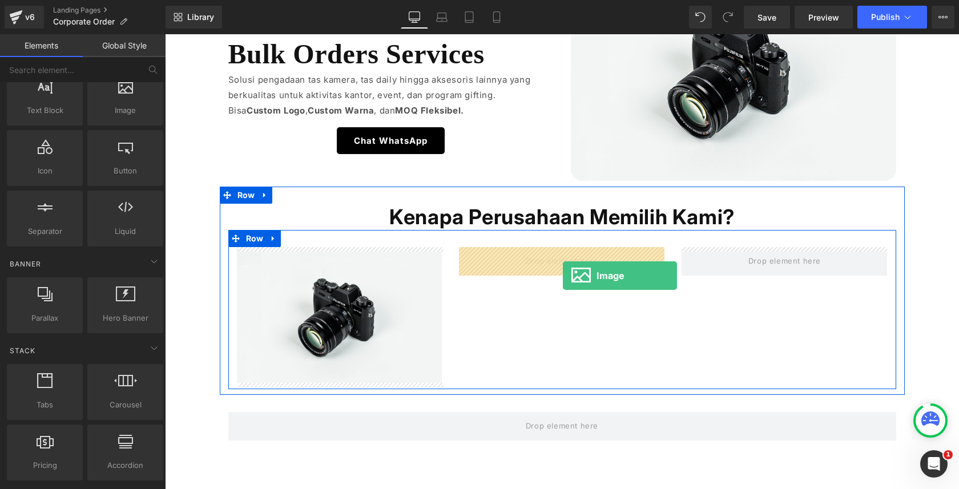
drag, startPoint x: 295, startPoint y: 155, endPoint x: 561, endPoint y: 272, distance: 290.7
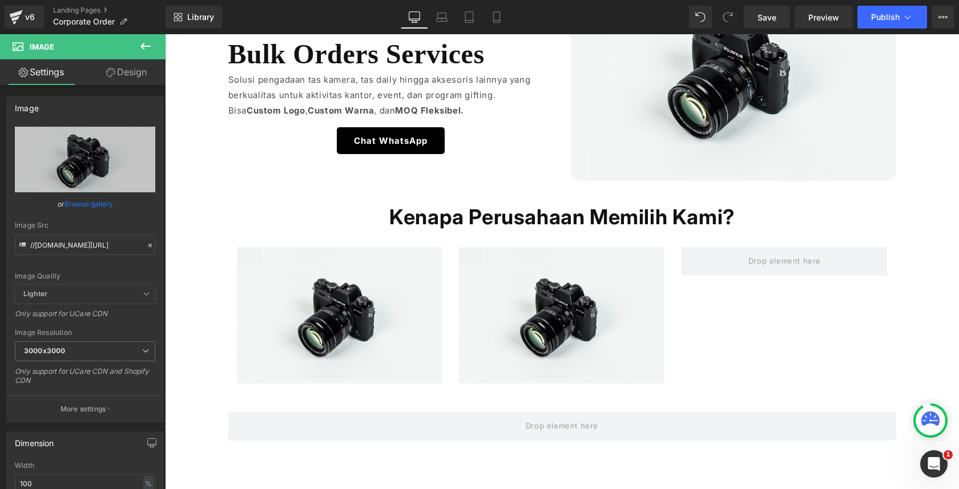
click at [303, 29] on div "Library Desktop Desktop Laptop Tablet Mobile Save Preview Publish Scheduled Vie…" at bounding box center [563, 17] width 794 height 34
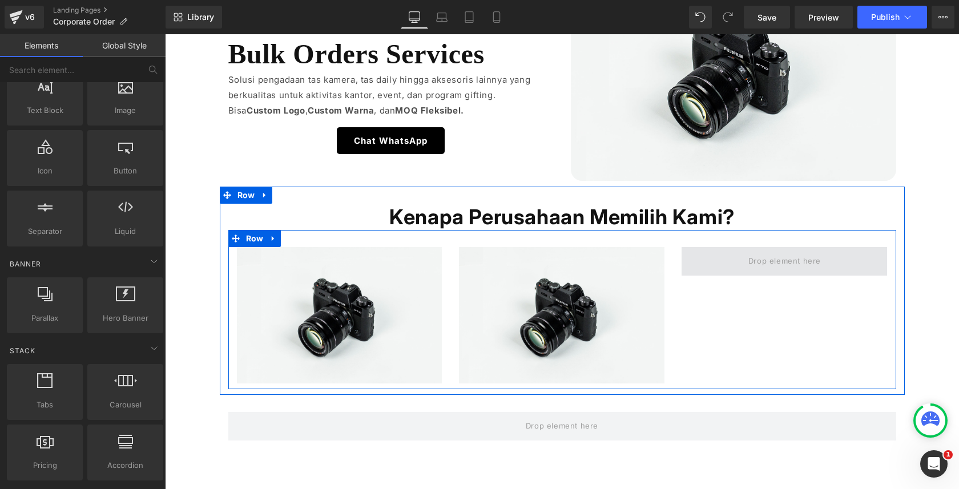
click at [762, 265] on span at bounding box center [785, 261] width 81 height 19
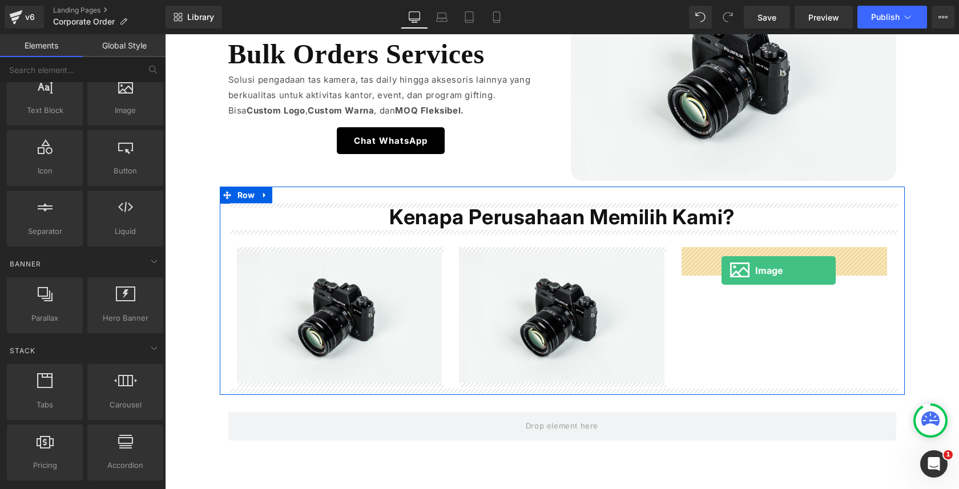
drag, startPoint x: 282, startPoint y: 143, endPoint x: 722, endPoint y: 270, distance: 458.3
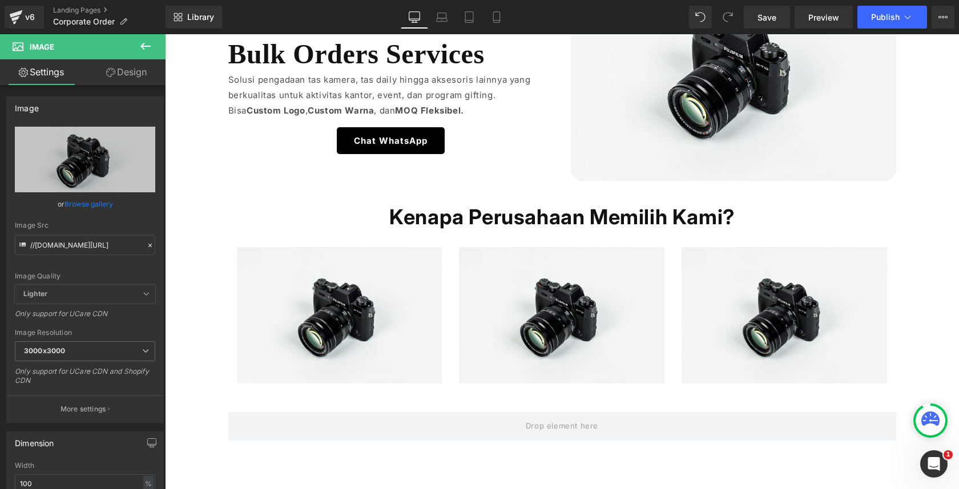
click at [142, 49] on icon at bounding box center [146, 46] width 14 height 14
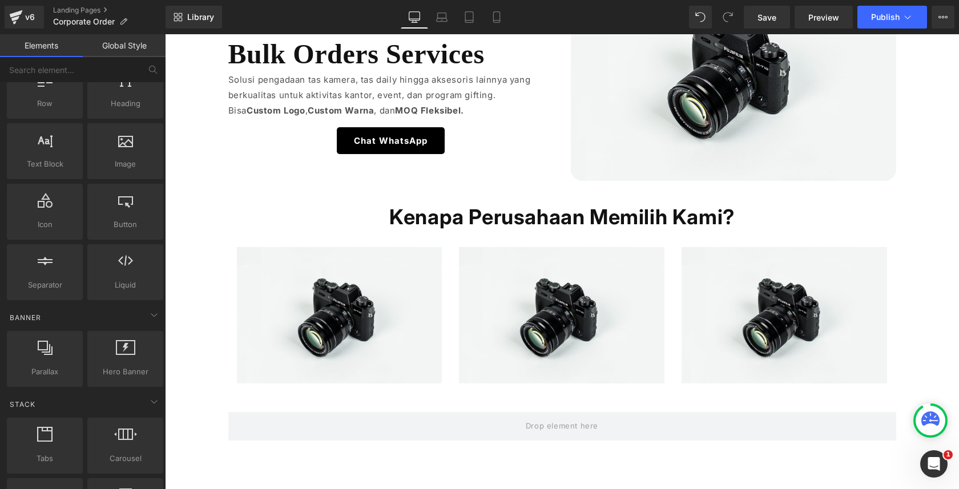
scroll to position [0, 0]
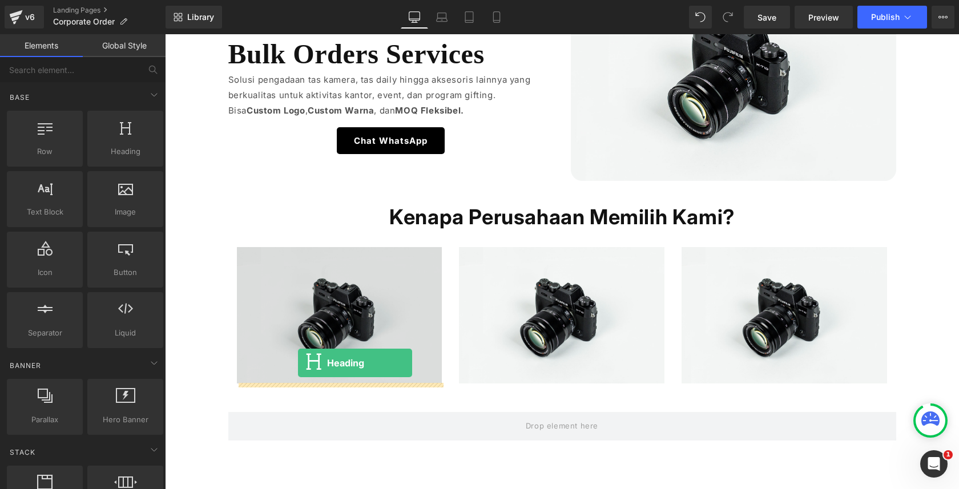
drag, startPoint x: 287, startPoint y: 182, endPoint x: 298, endPoint y: 363, distance: 181.9
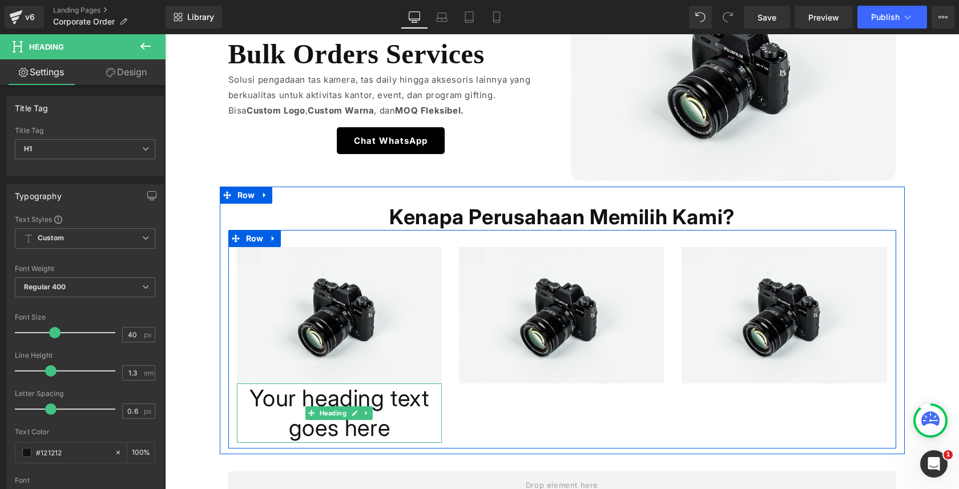
click at [288, 414] on h1 "Your heading text goes here" at bounding box center [340, 413] width 206 height 59
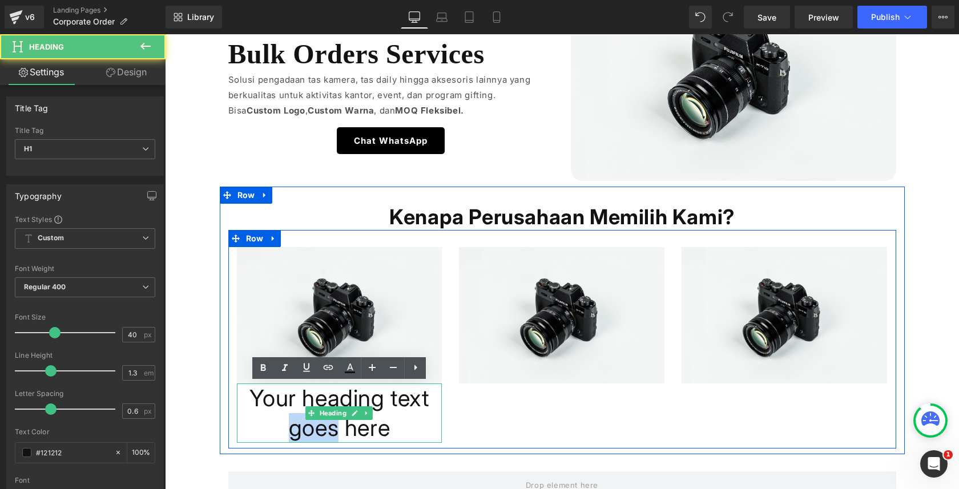
click at [288, 414] on h1 "Your heading text goes here" at bounding box center [340, 413] width 206 height 59
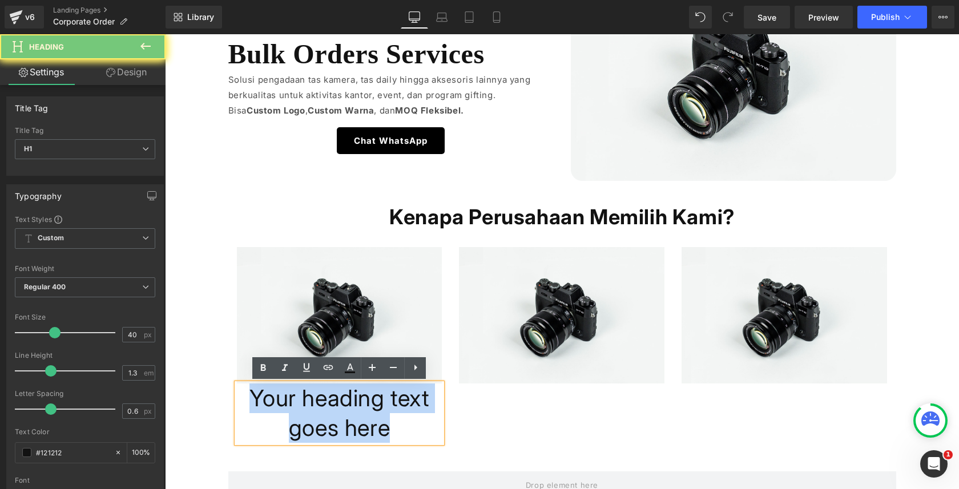
click at [288, 414] on h1 "Your heading text goes here" at bounding box center [340, 413] width 206 height 59
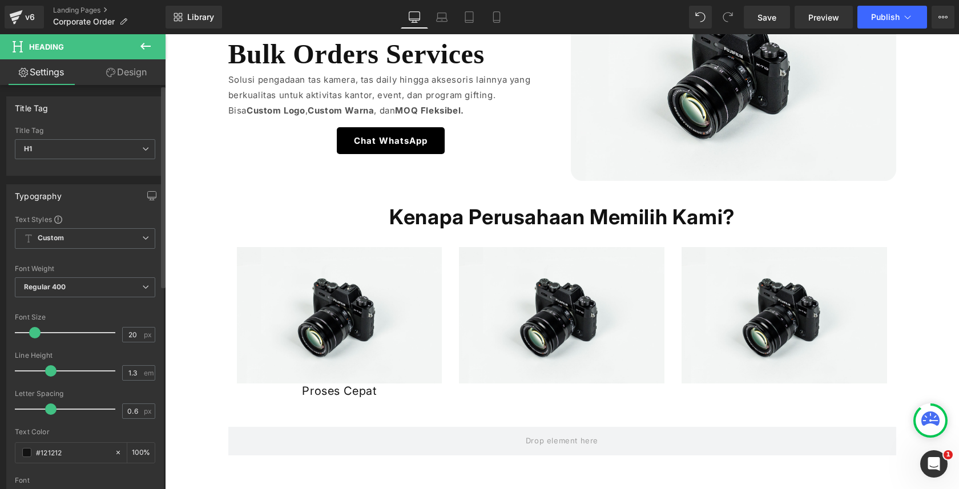
click at [34, 336] on div at bounding box center [68, 332] width 95 height 23
click at [36, 298] on div "Regular 400 Thin 100 Semi Thin 200 Light 300 Regular 400 Medium 500 Semi Bold 6…" at bounding box center [85, 291] width 140 height 26
click at [40, 282] on span "Regular 400" at bounding box center [85, 288] width 140 height 20
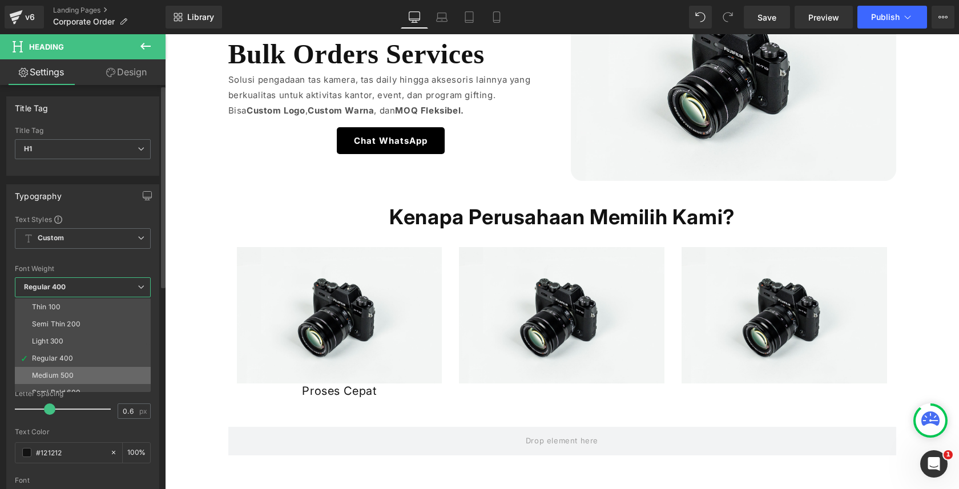
click at [38, 369] on li "Medium 500" at bounding box center [85, 375] width 141 height 17
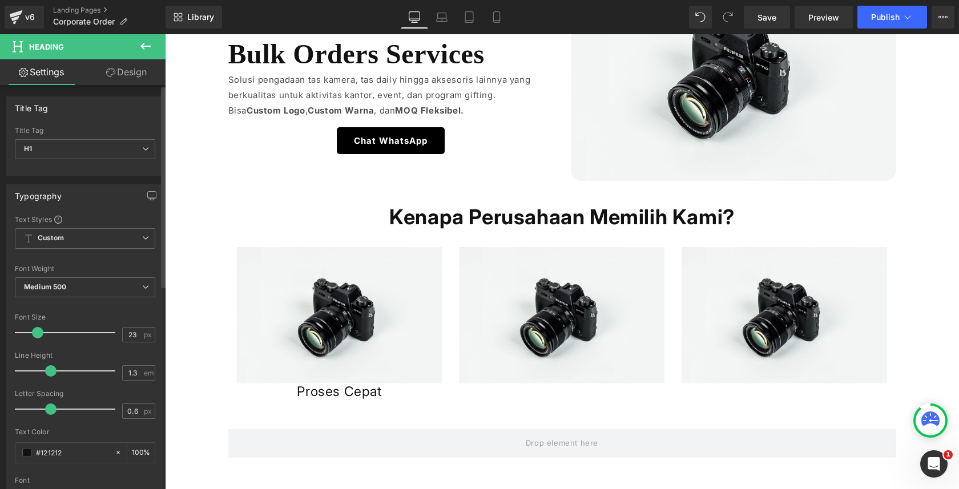
type input "24"
click at [37, 329] on span at bounding box center [38, 332] width 11 height 11
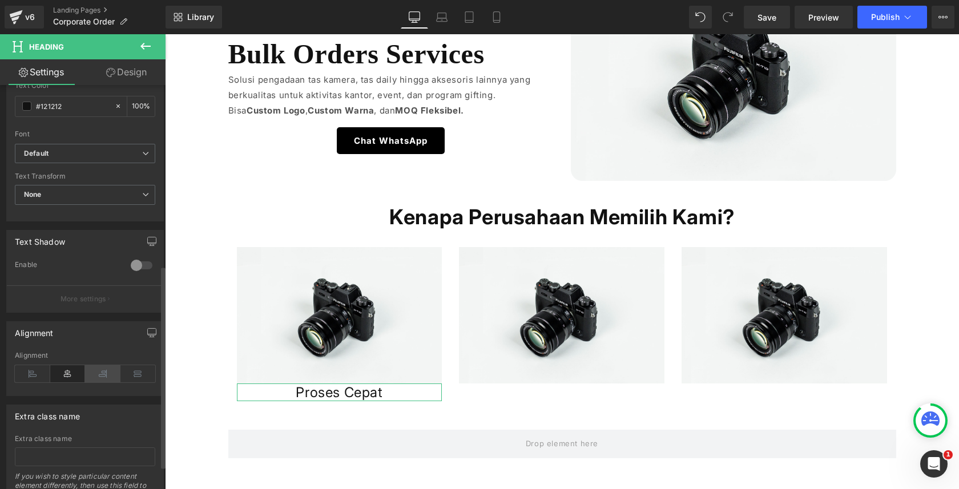
scroll to position [367, 0]
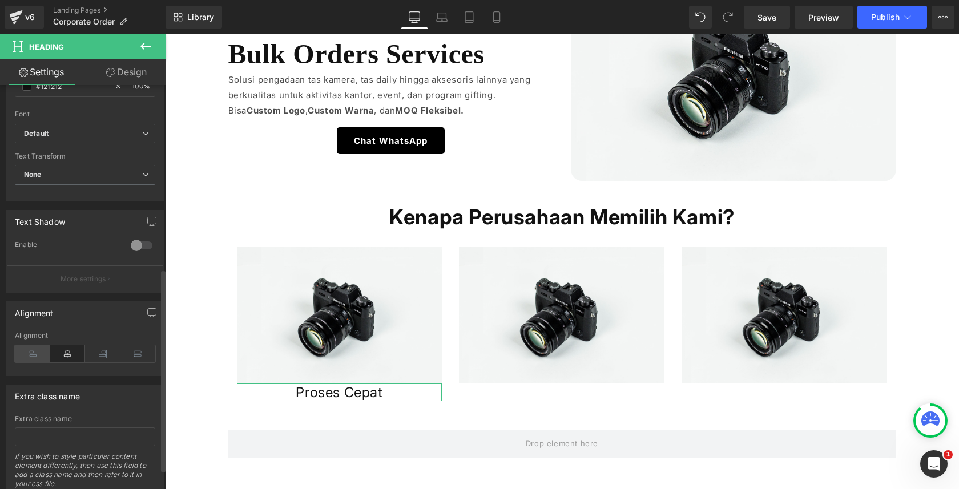
click at [29, 350] on icon at bounding box center [32, 353] width 35 height 17
click at [133, 66] on link "Design" at bounding box center [126, 72] width 83 height 26
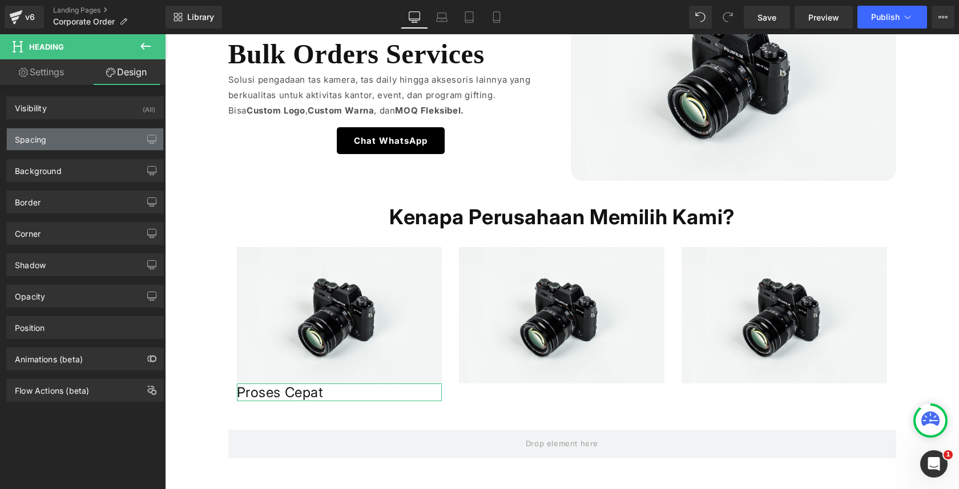
click at [93, 132] on div "Spacing" at bounding box center [85, 139] width 156 height 22
type input "0"
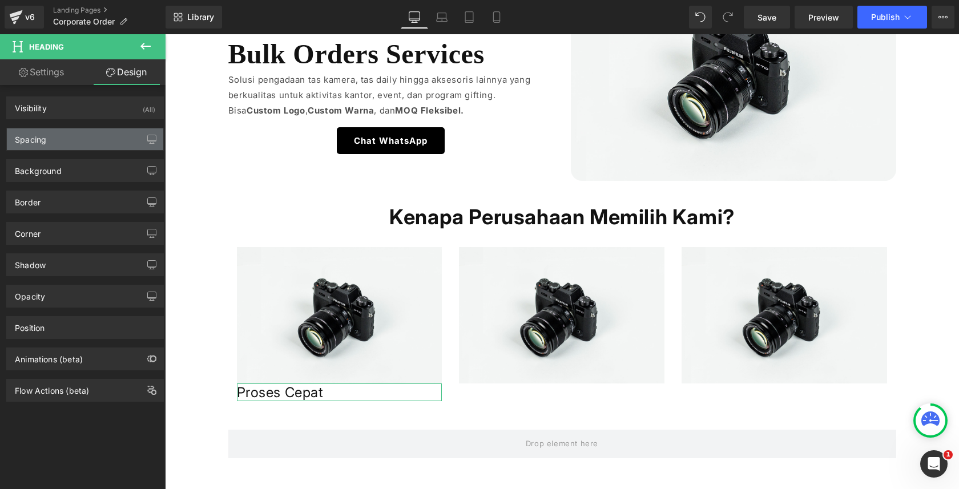
type input "0"
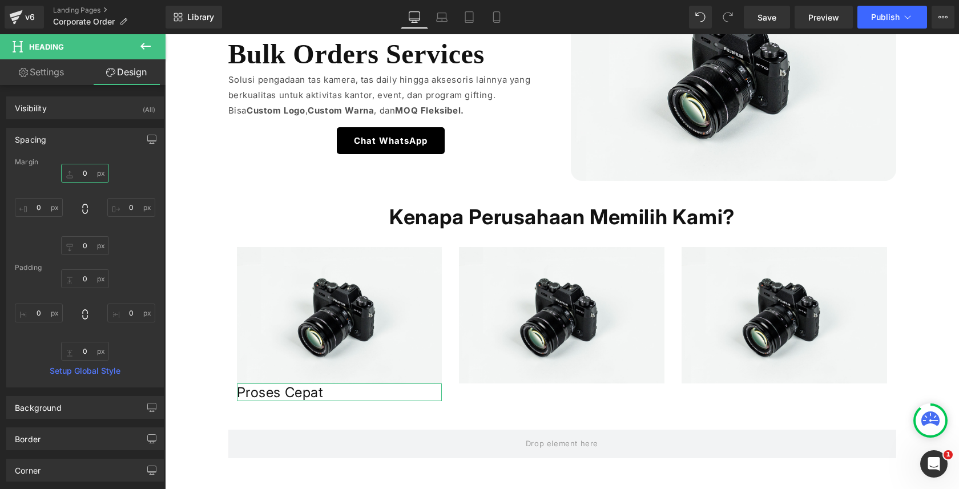
click at [93, 169] on input "0" at bounding box center [85, 173] width 48 height 19
type input "8"
type input "4"
click at [143, 167] on div "4 4 0px 0 0px 0 0px 0" at bounding box center [85, 209] width 140 height 91
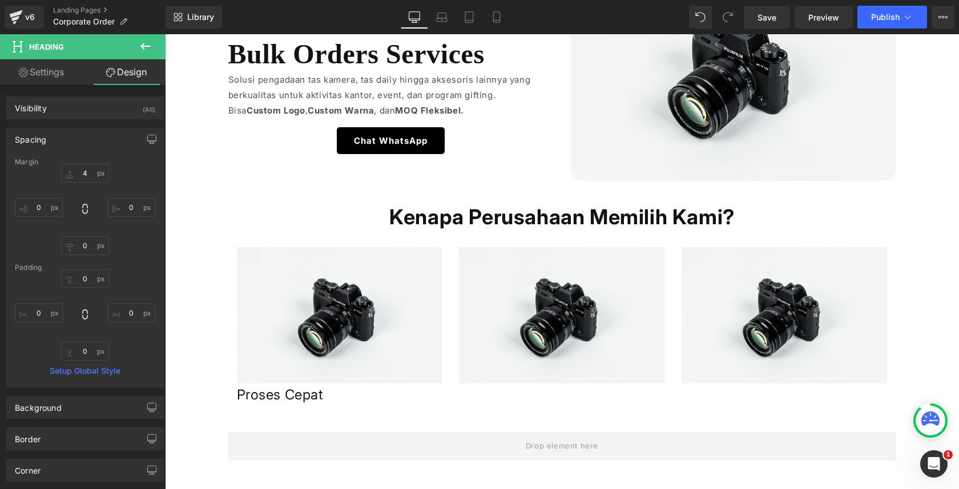
click at [148, 53] on button at bounding box center [146, 46] width 40 height 25
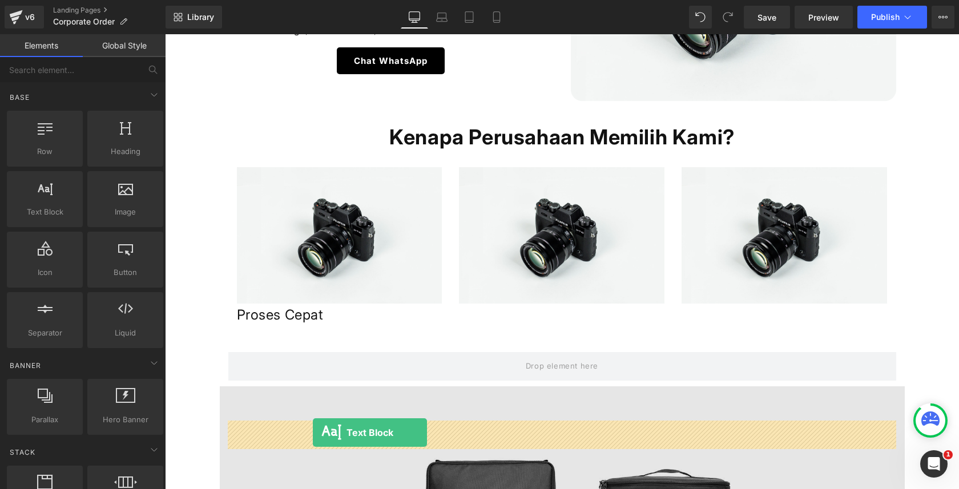
scroll to position [299, 0]
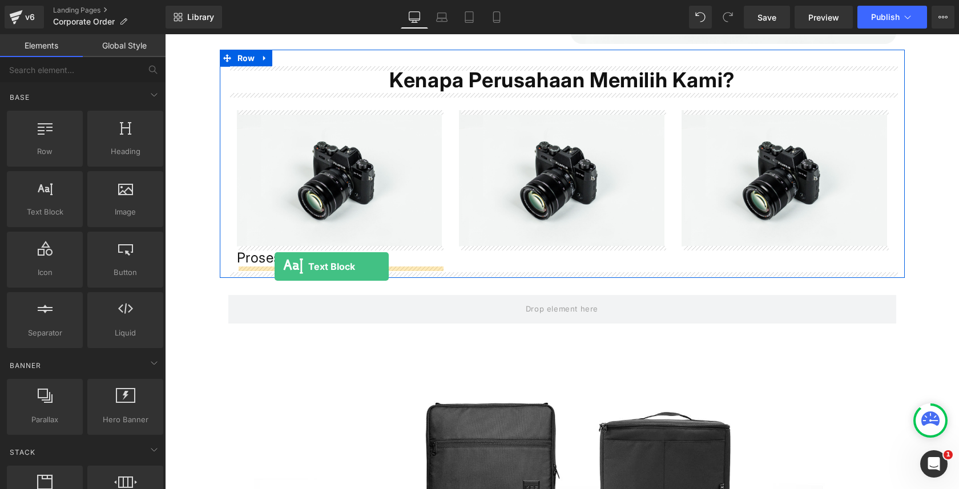
drag, startPoint x: 231, startPoint y: 238, endPoint x: 275, endPoint y: 267, distance: 51.9
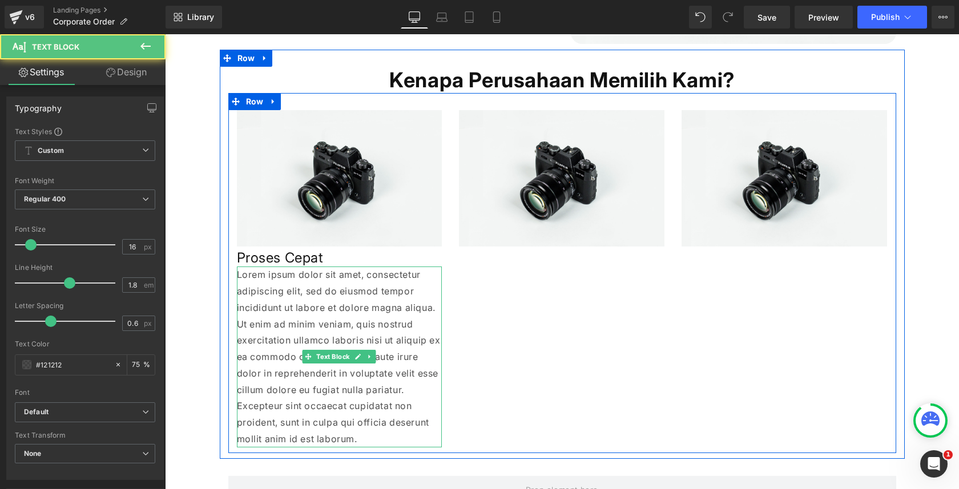
click at [263, 277] on p "Lorem ipsum dolor sit amet, consectetur adipiscing elit, sed do eiusmod tempor …" at bounding box center [340, 357] width 206 height 181
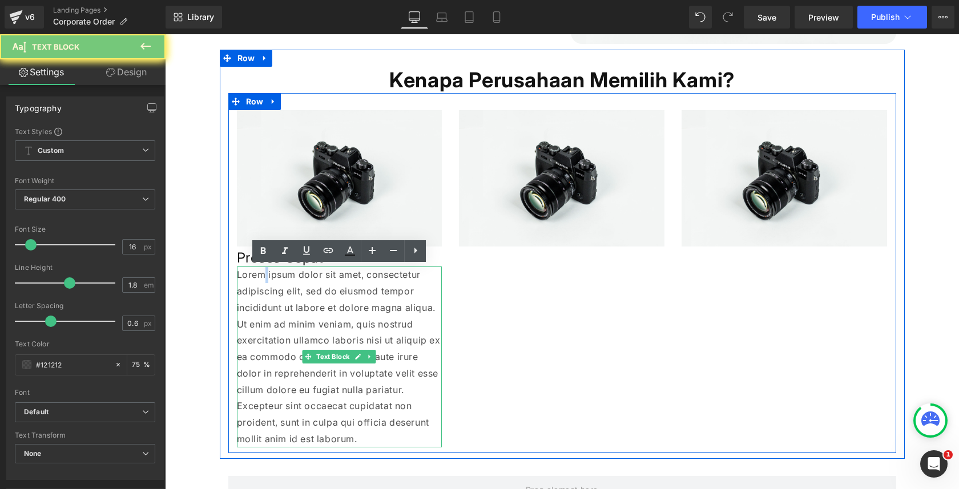
click at [263, 277] on p "Lorem ipsum dolor sit amet, consectetur adipiscing elit, sed do eiusmod tempor …" at bounding box center [340, 357] width 206 height 181
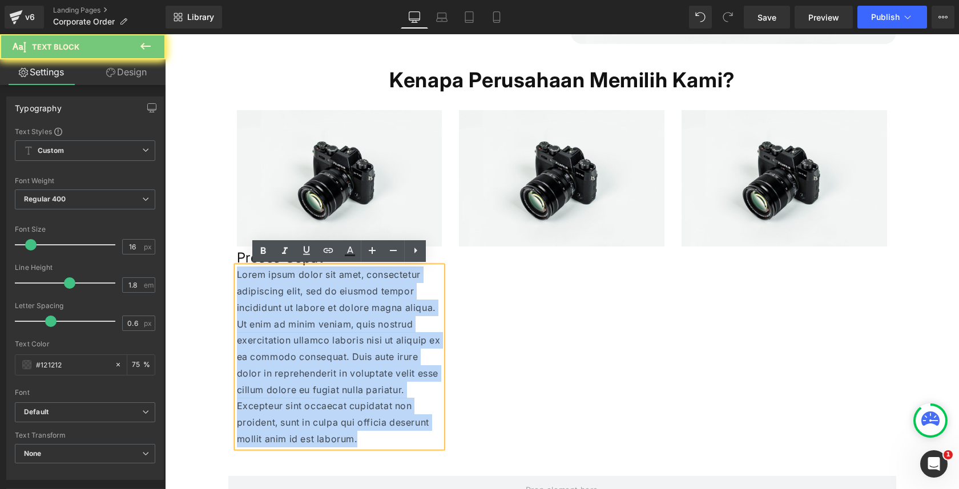
click at [263, 277] on p "Lorem ipsum dolor sit amet, consectetur adipiscing elit, sed do eiusmod tempor …" at bounding box center [340, 357] width 206 height 181
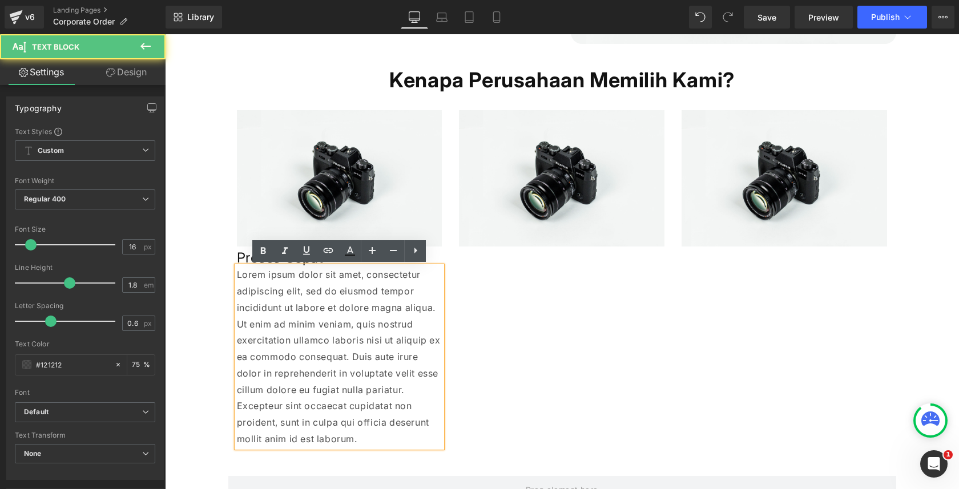
click at [383, 331] on p "Lorem ipsum dolor sit amet, consectetur adipiscing elit, sed do eiusmod tempor …" at bounding box center [340, 357] width 206 height 181
click at [242, 321] on p "Lorem ipsum dolor sit amet, consectetur adipiscing elit, sed do eiusmod tempor …" at bounding box center [340, 357] width 206 height 181
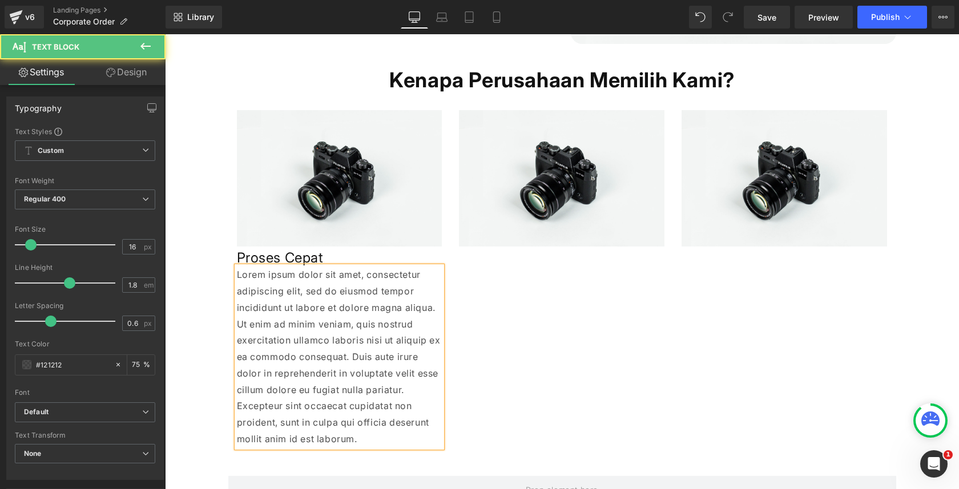
click at [307, 282] on p "Lorem ipsum dolor sit amet, consectetur adipiscing elit, sed do eiusmod tempor …" at bounding box center [340, 357] width 206 height 181
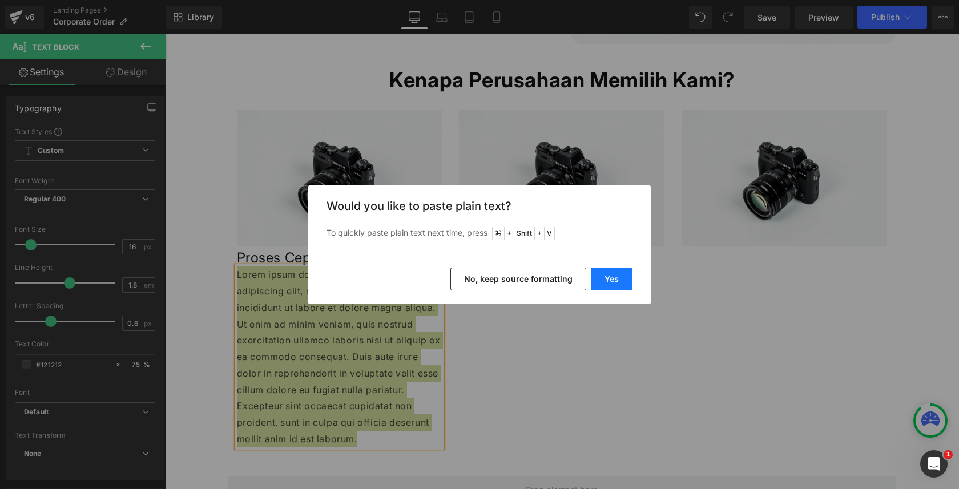
drag, startPoint x: 601, startPoint y: 279, endPoint x: 175, endPoint y: 245, distance: 427.4
click at [601, 279] on button "Yes" at bounding box center [612, 279] width 42 height 23
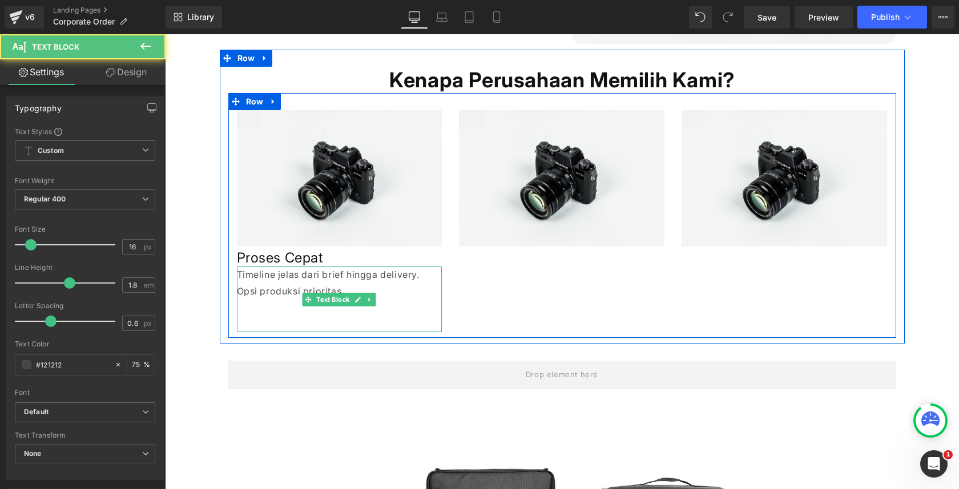
click at [276, 279] on p "Timeline jelas dari brief hingga delivery. Opsi produksi prioritas." at bounding box center [340, 283] width 206 height 33
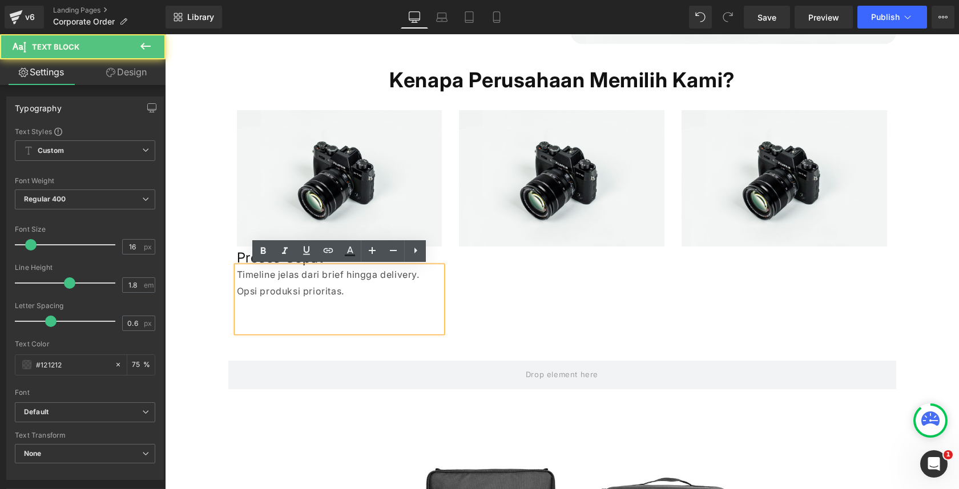
click at [275, 309] on p at bounding box center [340, 308] width 206 height 17
click at [275, 326] on p at bounding box center [340, 324] width 206 height 17
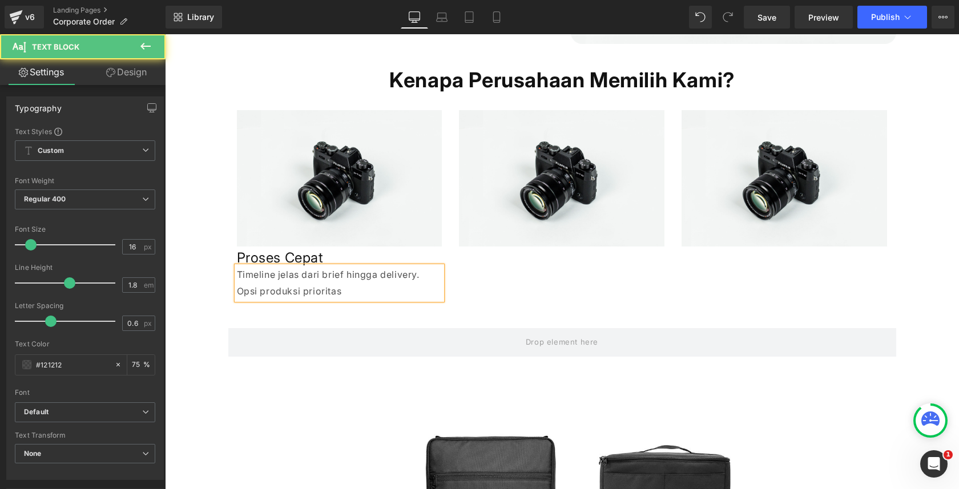
click at [274, 278] on p "Timeline jelas dari brief hingga delivery. Opsi produksi prioritas" at bounding box center [340, 283] width 206 height 33
click at [368, 275] on p "Timeline produksi jelas dari brief hingga delivery. Opsi produksi prioritas" at bounding box center [340, 283] width 206 height 33
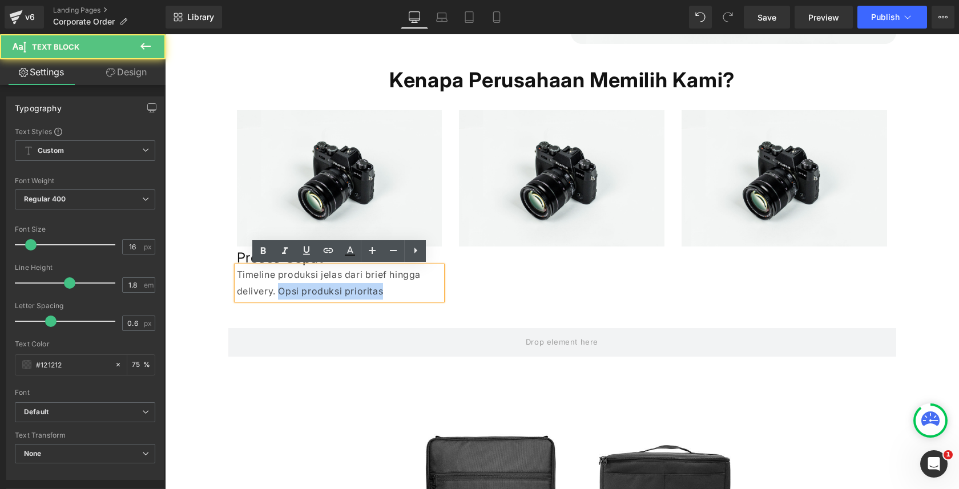
drag, startPoint x: 279, startPoint y: 290, endPoint x: 411, endPoint y: 289, distance: 131.3
click at [411, 289] on p "Timeline produksi jelas dari brief hingga delivery. Opsi produksi prioritas" at bounding box center [340, 283] width 206 height 33
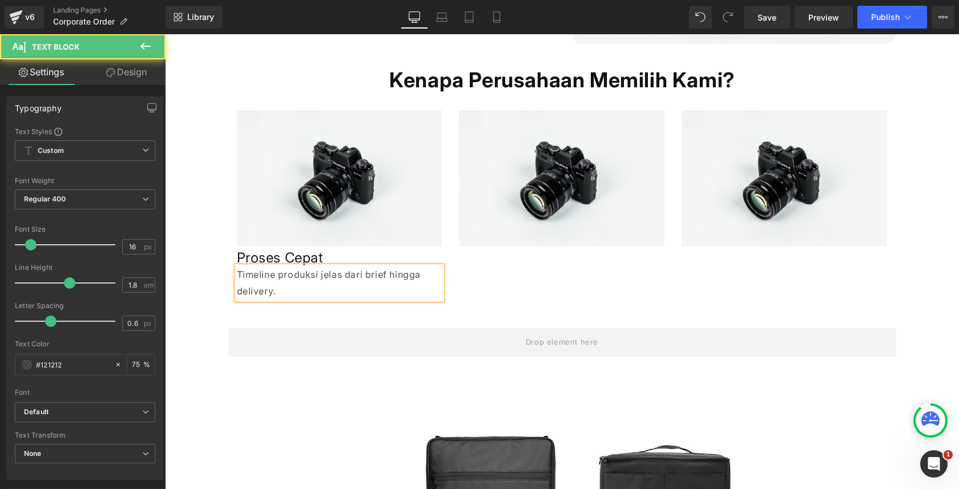
click at [345, 278] on p "Timeline produksi jelas dari brief hingga delivery." at bounding box center [340, 283] width 206 height 33
click at [256, 282] on p "Timeline produksi jelas dan transparant dari proses brief hingga delivery." at bounding box center [340, 283] width 206 height 33
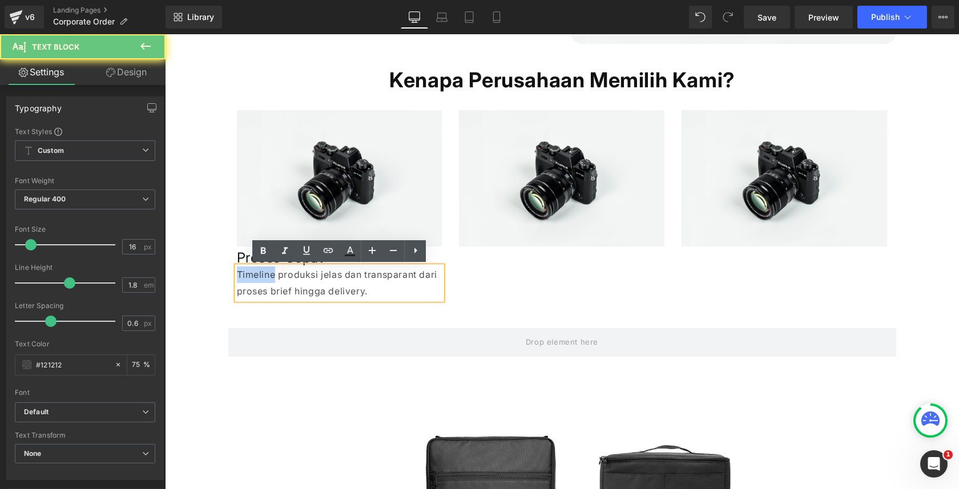
click at [256, 282] on p "Timeline produksi jelas dan transparant dari proses brief hingga delivery." at bounding box center [340, 283] width 206 height 33
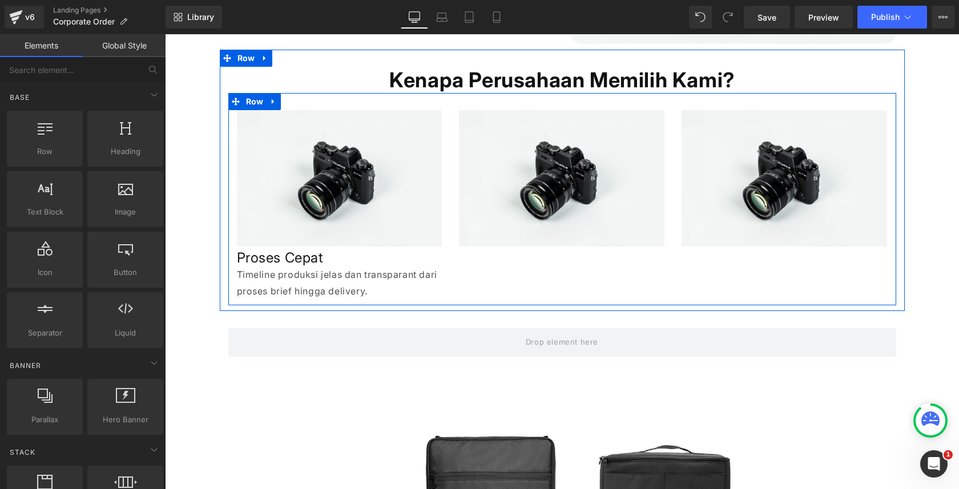
click at [242, 261] on h1 "Proses Cepat" at bounding box center [340, 258] width 206 height 18
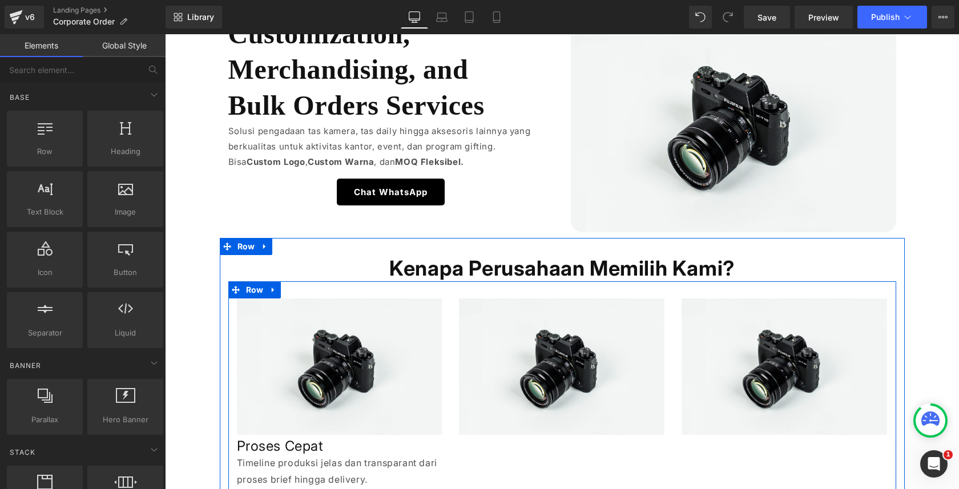
scroll to position [87, 0]
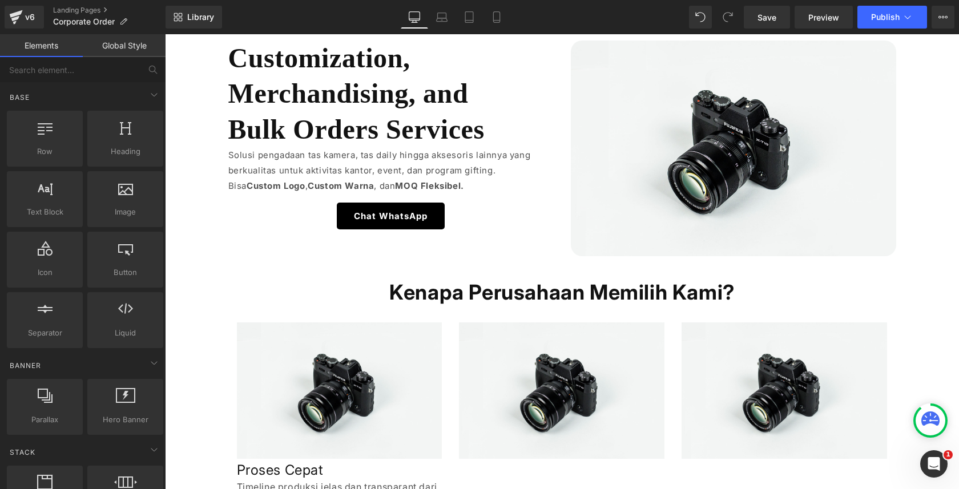
click at [264, 160] on p "Solusi pengadaan tas kamera, tas daily hingga aksesoris lainnya yang berkualita…" at bounding box center [390, 162] width 325 height 31
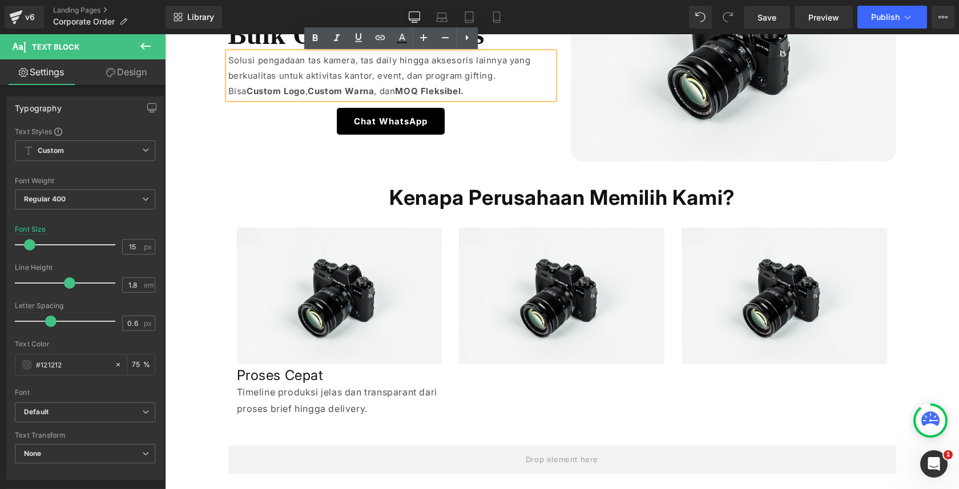
scroll to position [183, 0]
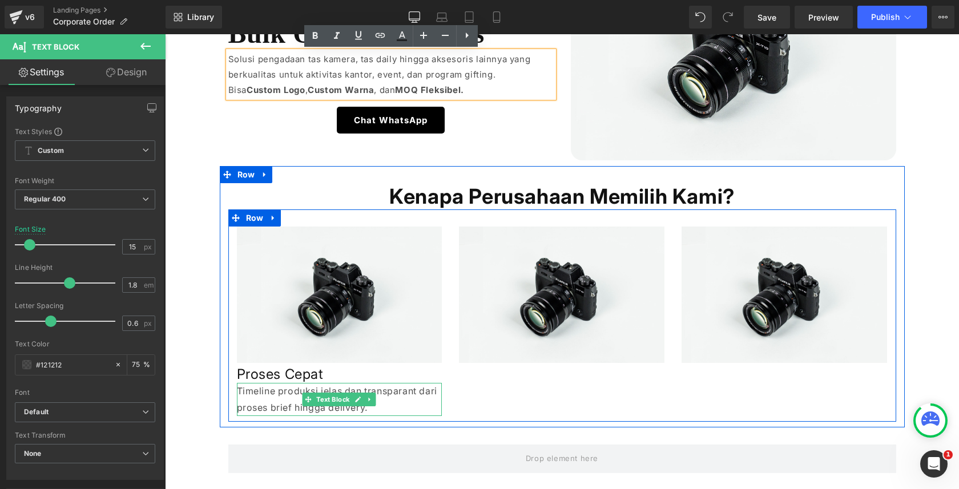
click at [252, 400] on p "Timeline produksi jelas dan transparant dari proses brief hingga delivery." at bounding box center [340, 399] width 206 height 33
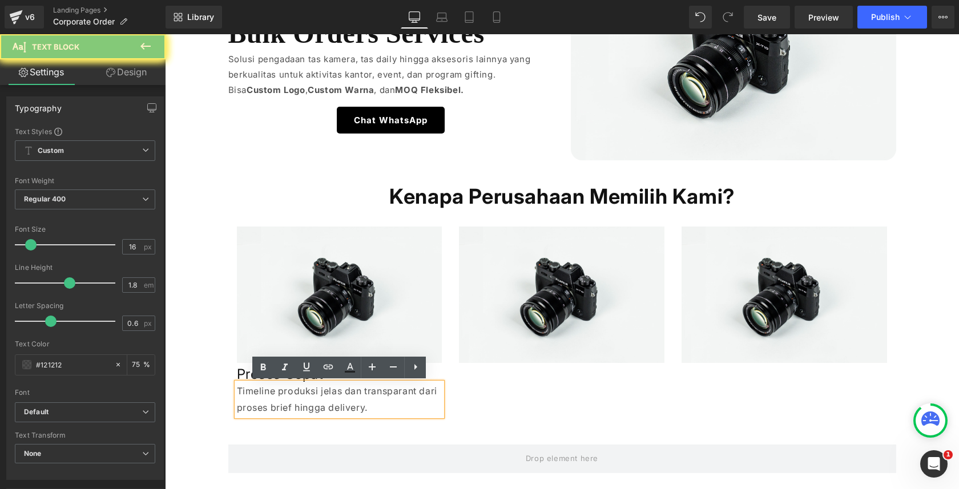
click at [252, 400] on p "Timeline produksi jelas dan transparant dari proses brief hingga delivery." at bounding box center [340, 399] width 206 height 33
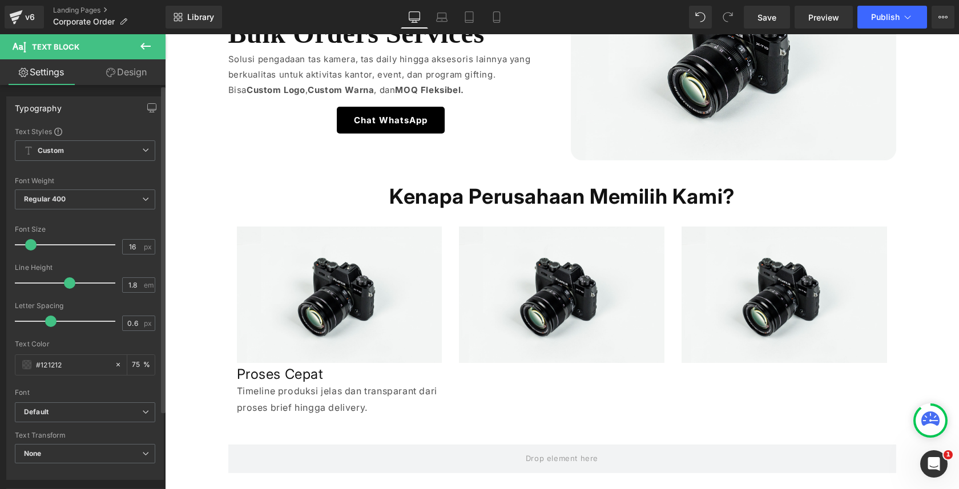
type input "15"
click at [32, 242] on span at bounding box center [29, 244] width 11 height 11
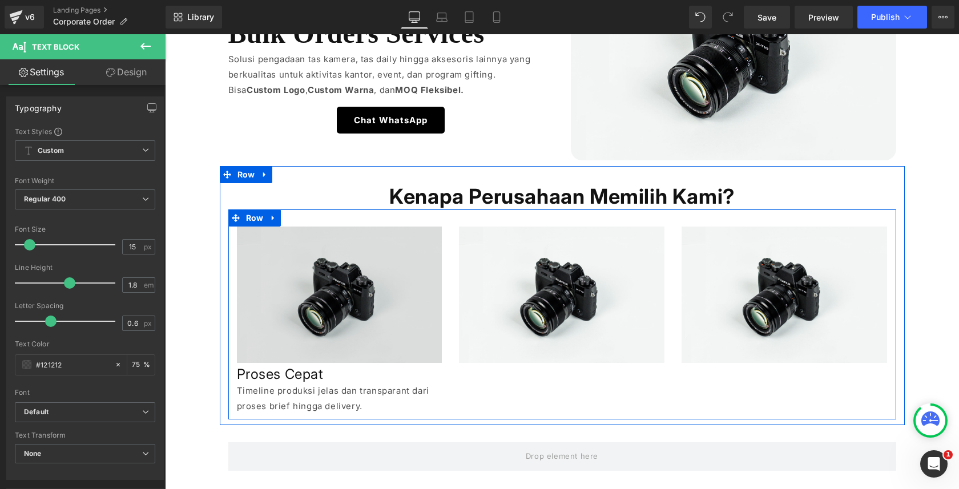
click at [242, 377] on h1 "Proses Cepat" at bounding box center [340, 374] width 206 height 18
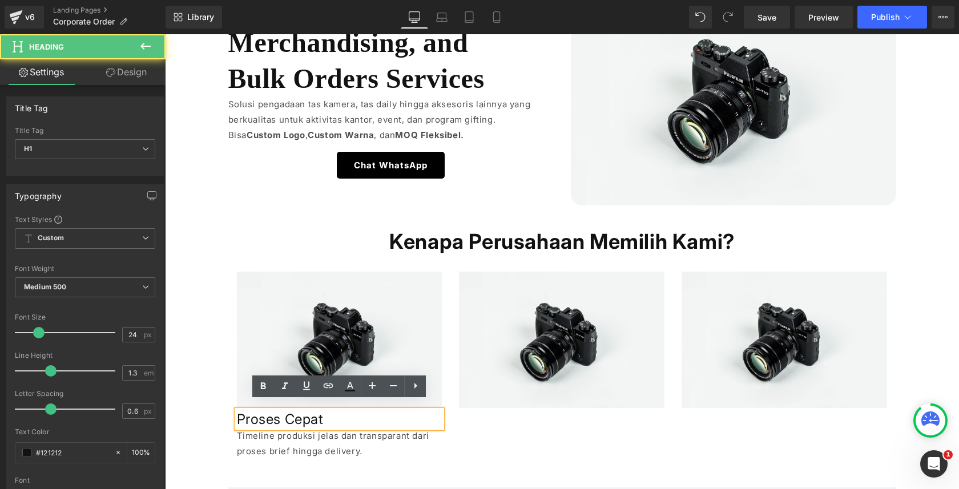
scroll to position [91, 0]
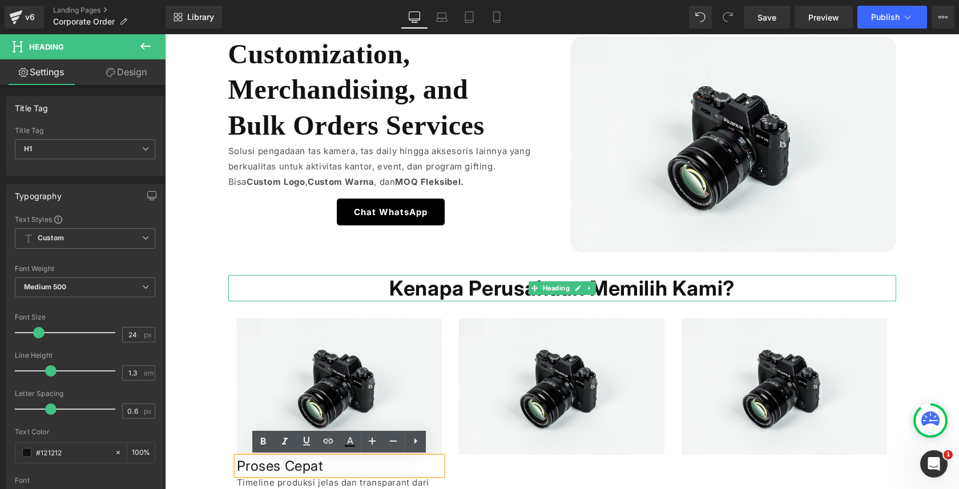
click at [415, 285] on h1 "Kenapa Perusahaan Memilih Kami?" at bounding box center [562, 288] width 668 height 27
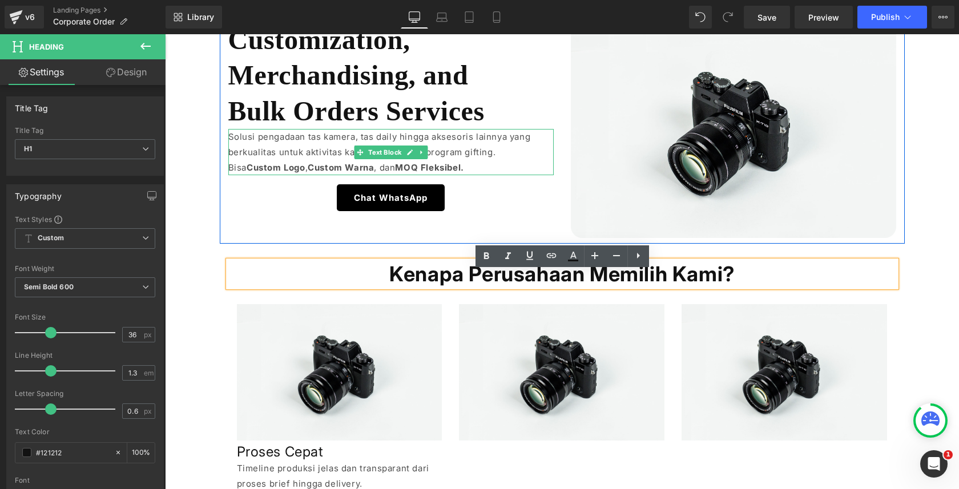
scroll to position [73, 0]
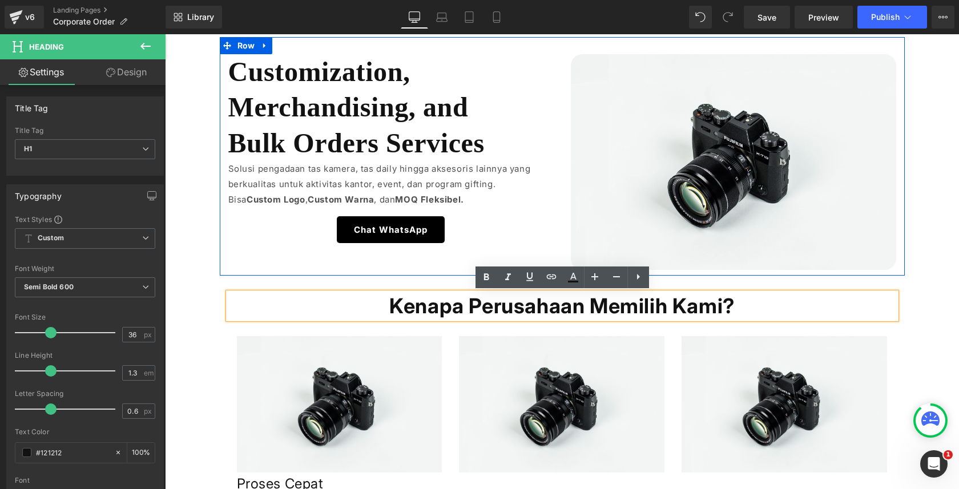
click at [361, 110] on div "Customization, Merchandising, and Bulk Orders Services Heading" at bounding box center [390, 107] width 325 height 107
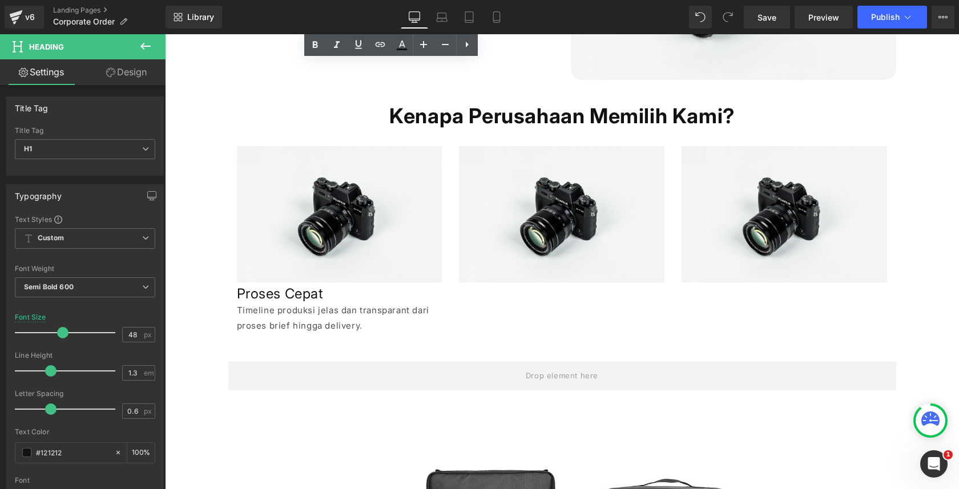
scroll to position [283, 0]
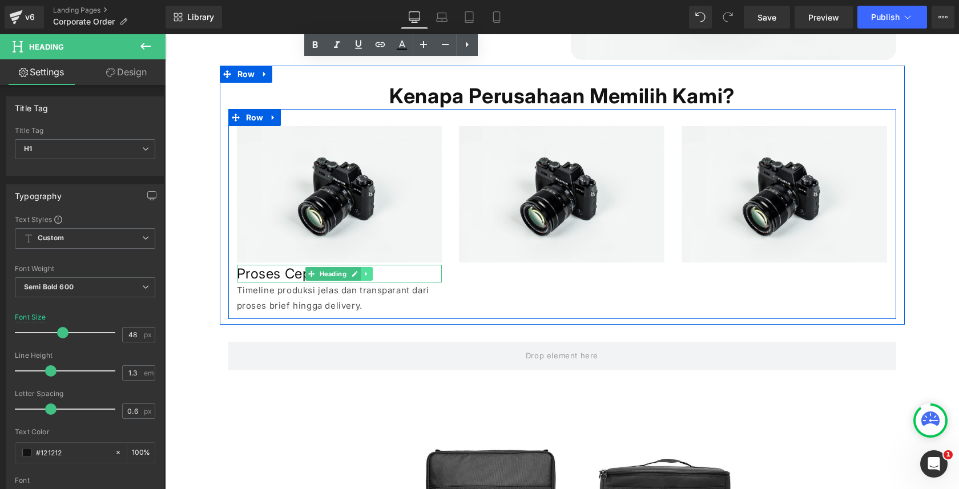
click at [367, 276] on icon at bounding box center [367, 274] width 6 height 7
click at [363, 273] on icon at bounding box center [361, 274] width 6 height 6
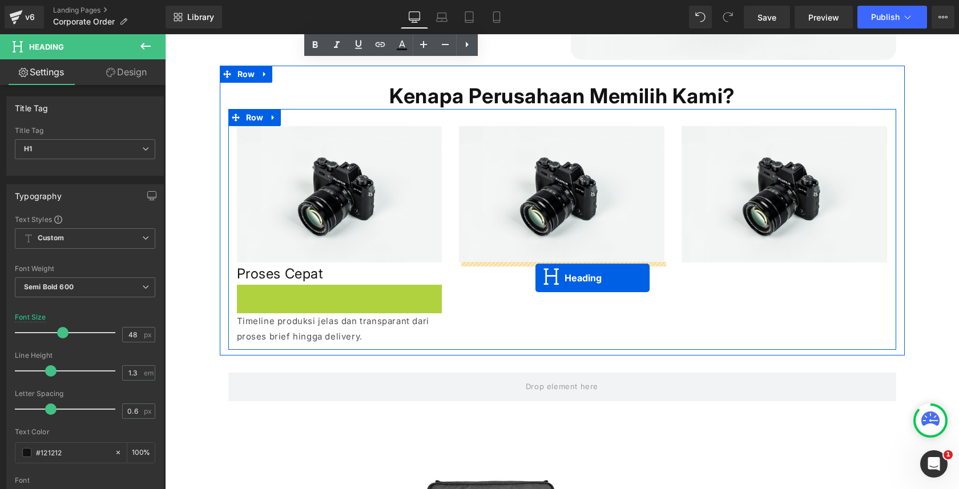
drag, startPoint x: 311, startPoint y: 295, endPoint x: 534, endPoint y: 278, distance: 224.5
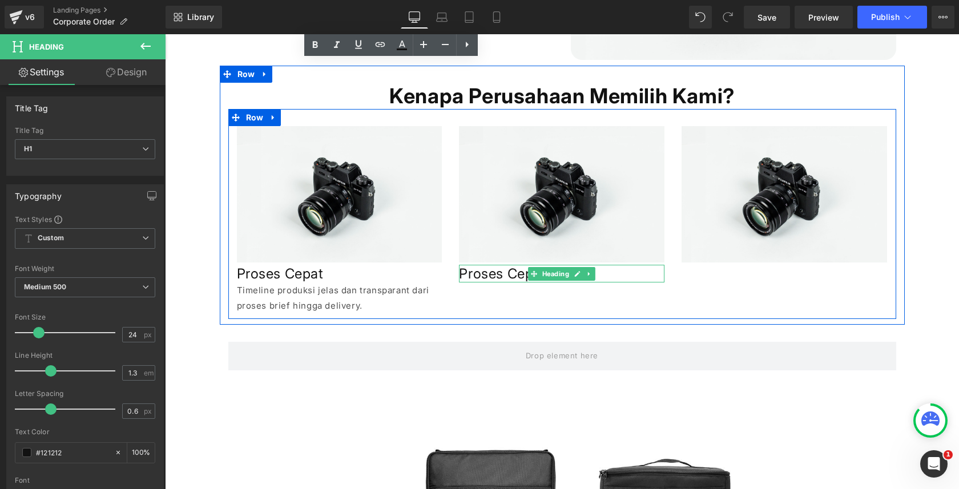
drag, startPoint x: 591, startPoint y: 274, endPoint x: 584, endPoint y: 274, distance: 7.4
click at [591, 274] on icon at bounding box center [589, 274] width 6 height 7
click at [582, 276] on icon at bounding box center [584, 274] width 6 height 7
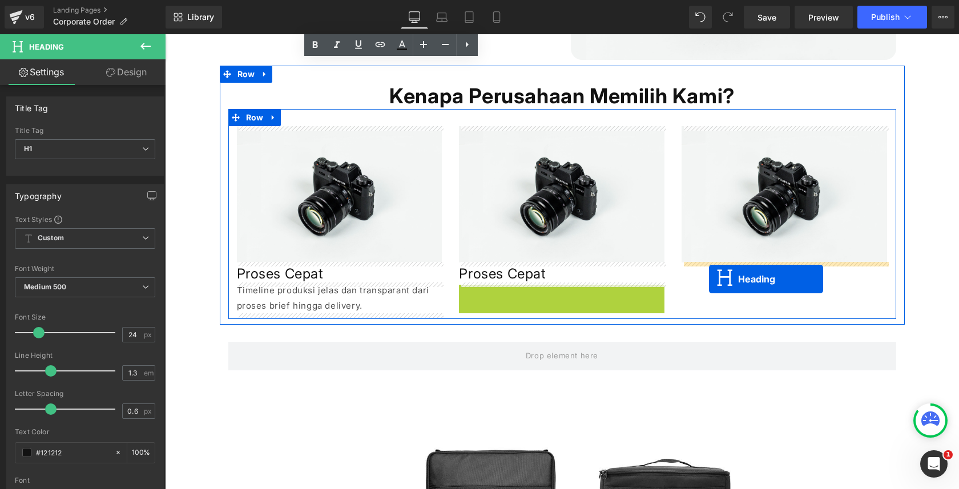
drag, startPoint x: 533, startPoint y: 295, endPoint x: 709, endPoint y: 279, distance: 176.6
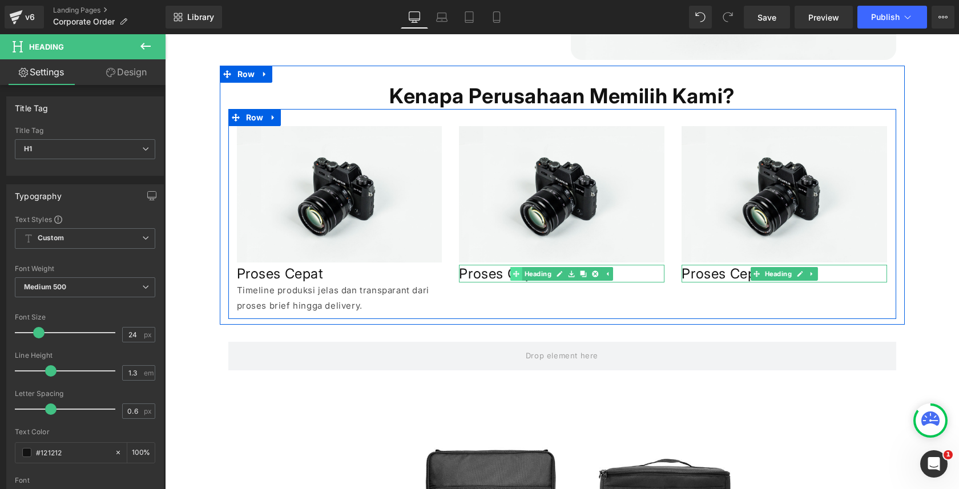
click at [512, 275] on div "Proses Cepat Heading" at bounding box center [562, 274] width 206 height 18
click at [512, 275] on h1 "Proses Cepat" at bounding box center [562, 274] width 206 height 18
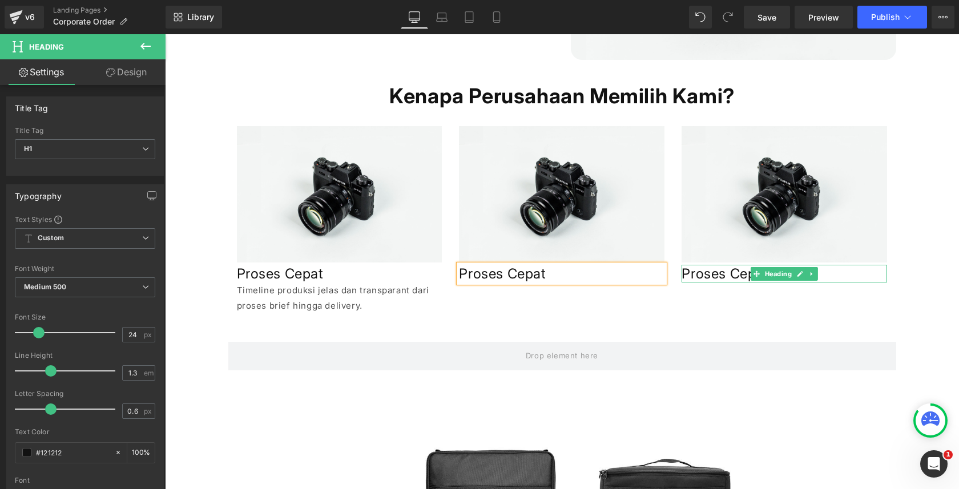
click at [512, 275] on h1 "Proses Cepat" at bounding box center [562, 274] width 206 height 18
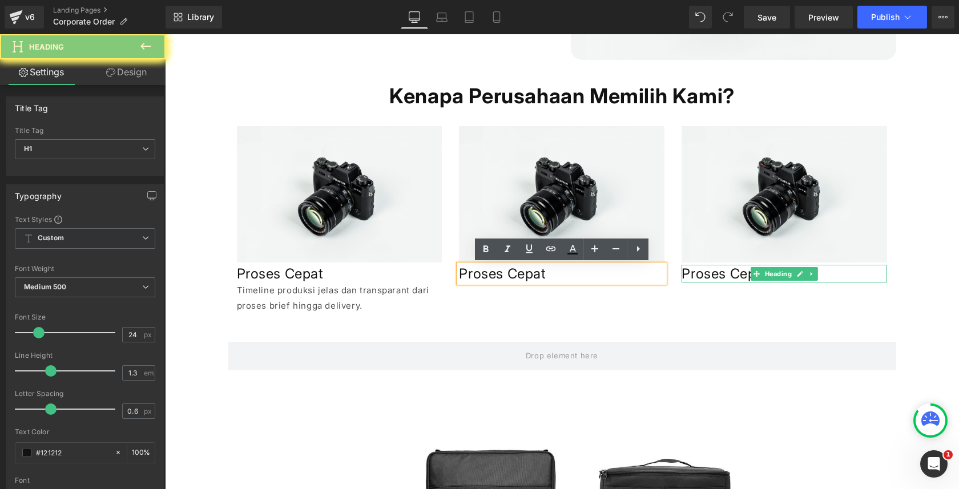
click at [512, 275] on h1 "Proses Cepat" at bounding box center [562, 274] width 206 height 18
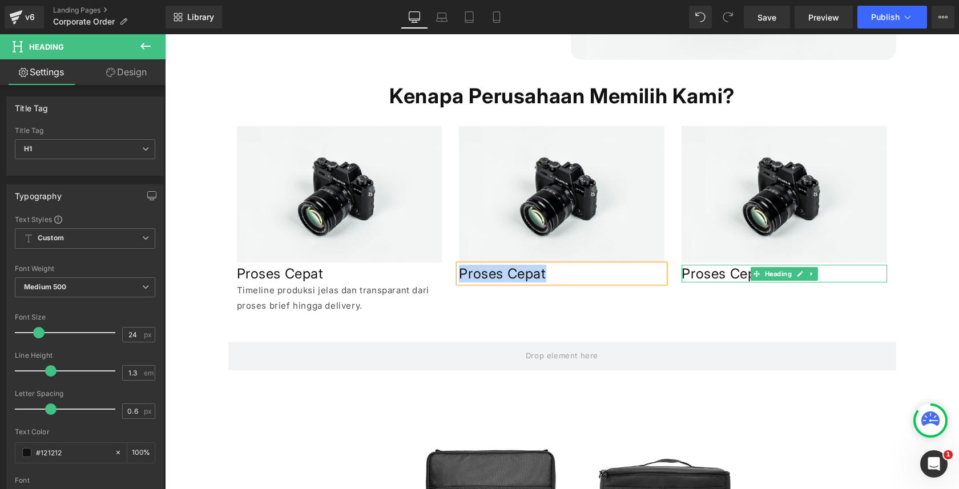
click at [487, 275] on h1 "Proses Cepat" at bounding box center [562, 274] width 206 height 18
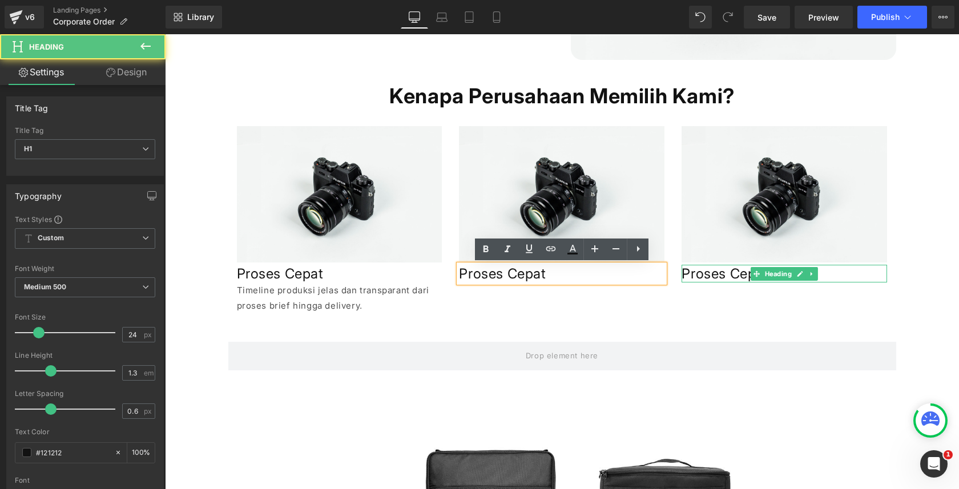
click at [487, 275] on h1 "Proses Cepat" at bounding box center [562, 274] width 206 height 18
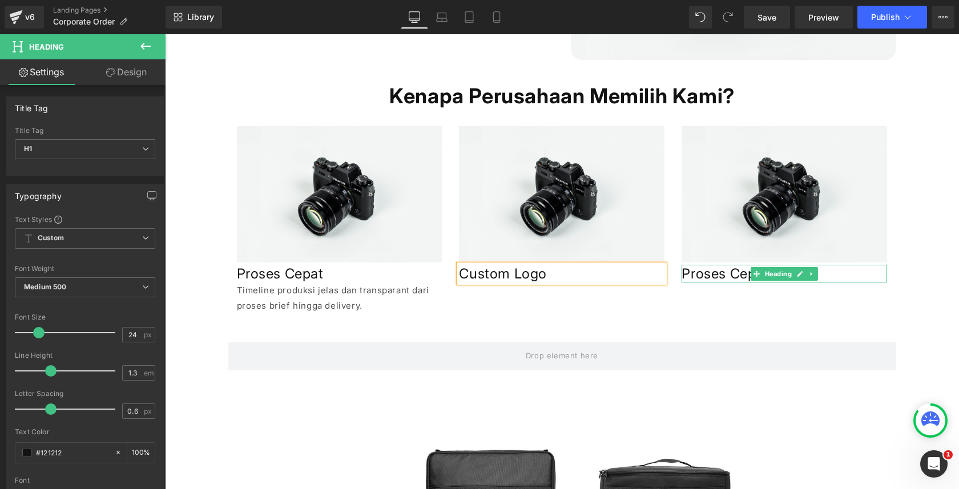
click at [703, 272] on h1 "Proses Cepat" at bounding box center [785, 274] width 206 height 18
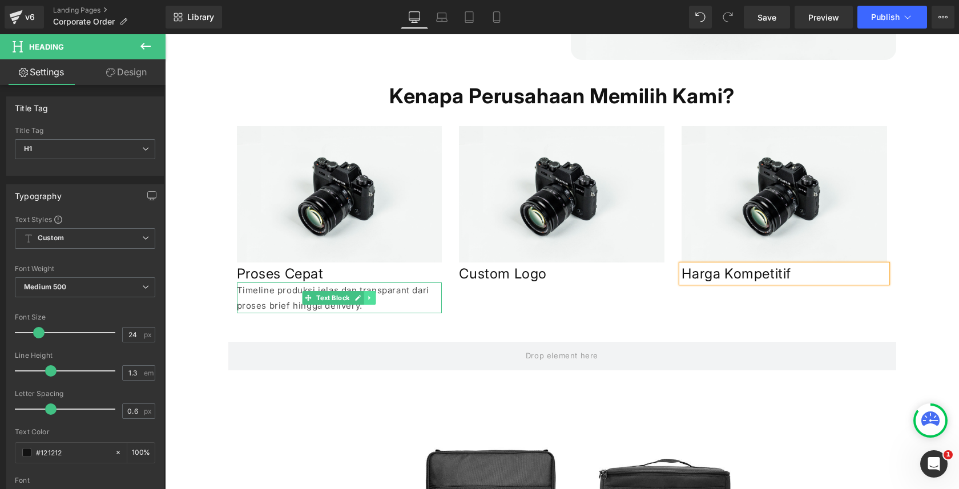
click at [372, 297] on icon at bounding box center [370, 298] width 6 height 7
click at [367, 296] on icon at bounding box center [364, 298] width 6 height 7
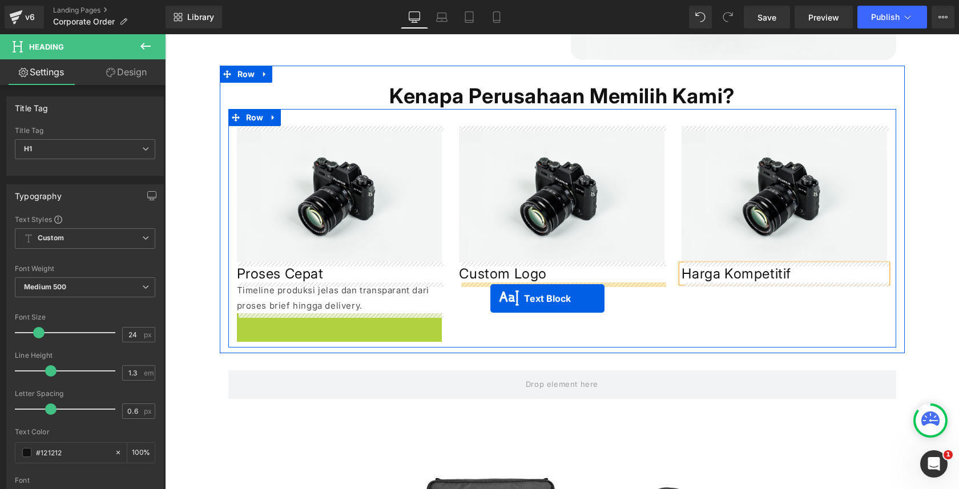
drag, startPoint x: 313, startPoint y: 326, endPoint x: 491, endPoint y: 299, distance: 179.7
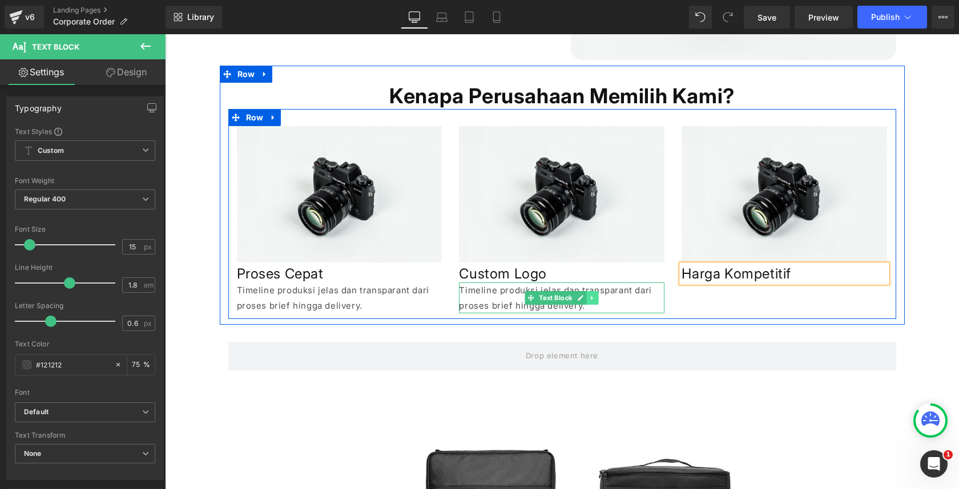
click at [590, 296] on icon at bounding box center [593, 298] width 6 height 7
click at [588, 299] on icon at bounding box center [587, 298] width 6 height 6
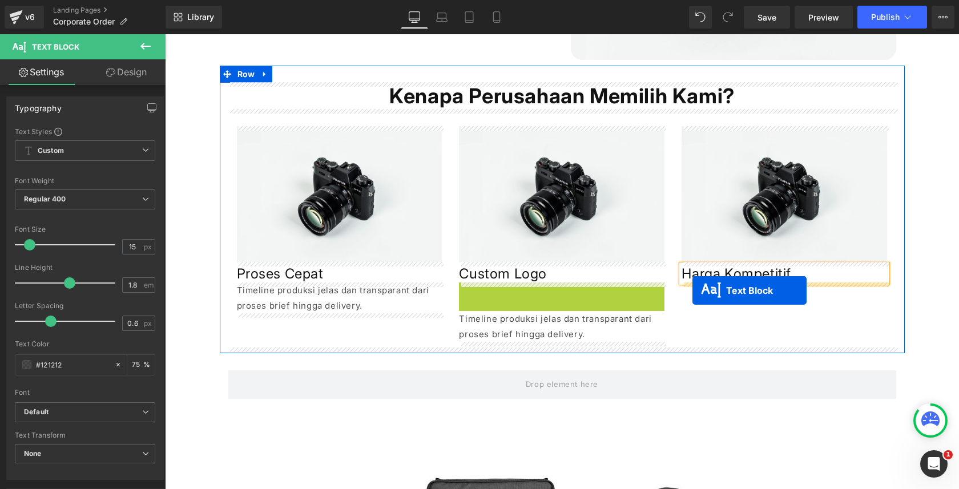
drag, startPoint x: 516, startPoint y: 296, endPoint x: 691, endPoint y: 290, distance: 175.4
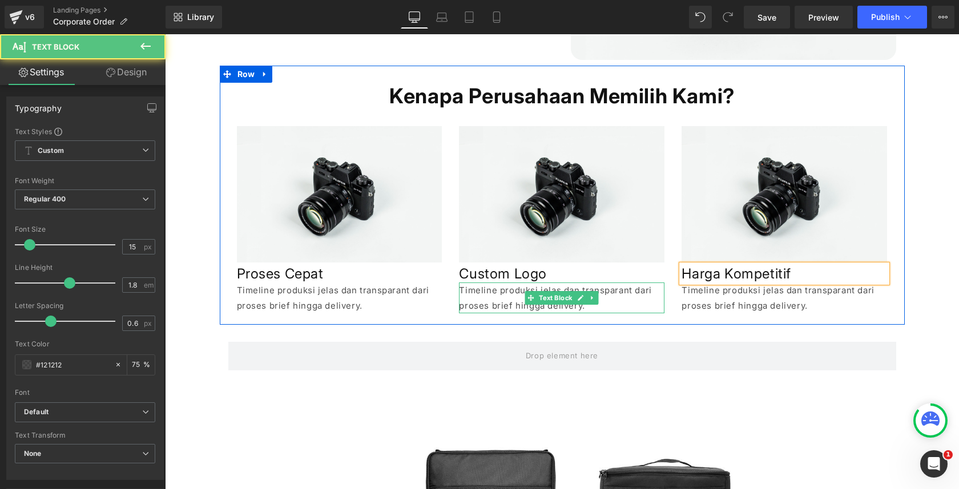
click at [505, 294] on p "Timeline produksi jelas dan transparant dari proses brief hingga delivery." at bounding box center [562, 298] width 206 height 31
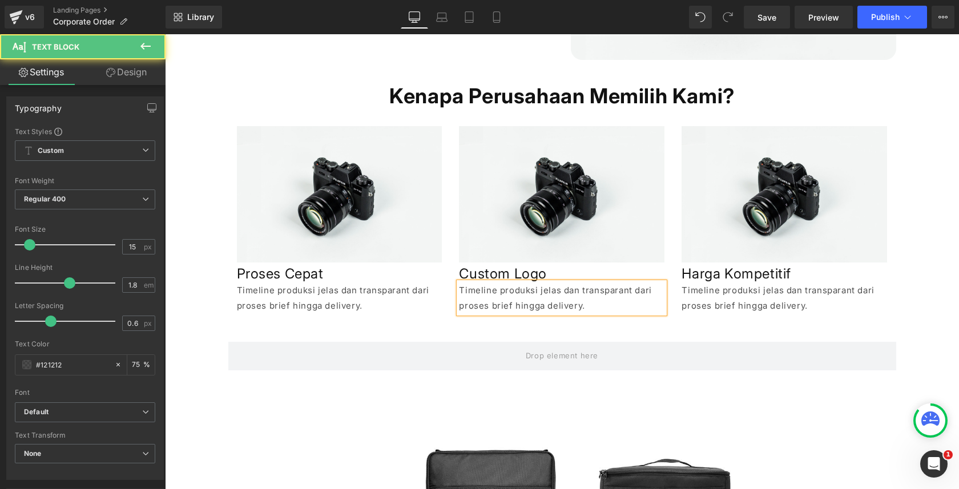
click at [505, 294] on p "Timeline produksi jelas dan transparant dari proses brief hingga delivery." at bounding box center [562, 298] width 206 height 31
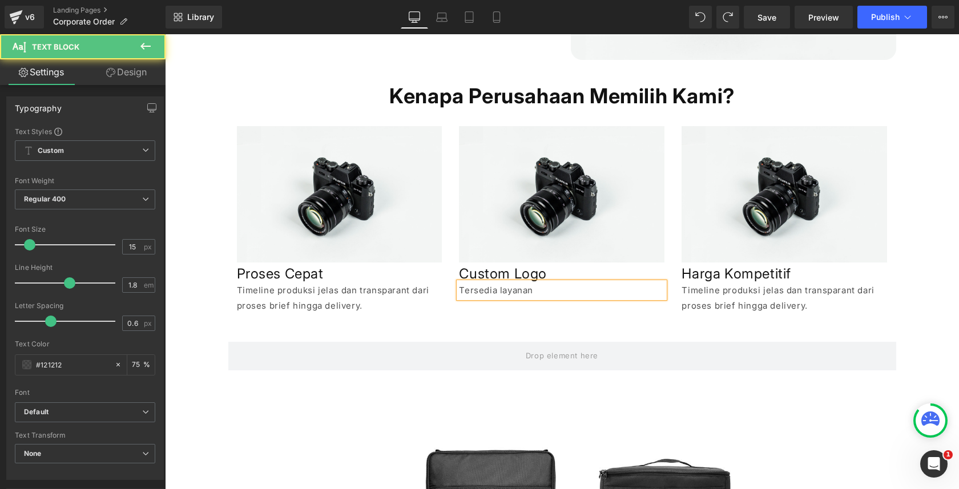
click at [505, 287] on p "Tersedia layanan" at bounding box center [562, 290] width 206 height 15
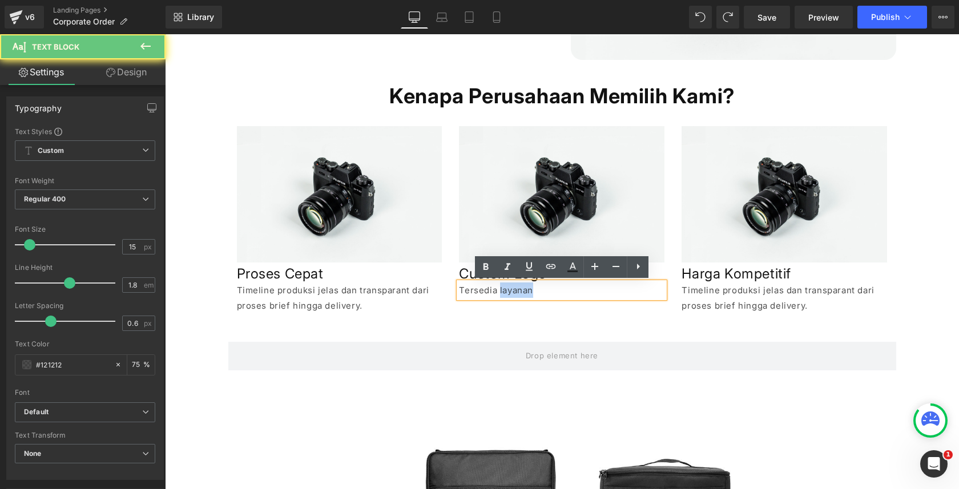
click at [505, 287] on p "Tersedia layanan" at bounding box center [562, 290] width 206 height 15
click at [525, 289] on p "Tersedia layanan" at bounding box center [562, 290] width 206 height 15
click at [546, 289] on p "Tersedia layanan" at bounding box center [562, 290] width 206 height 15
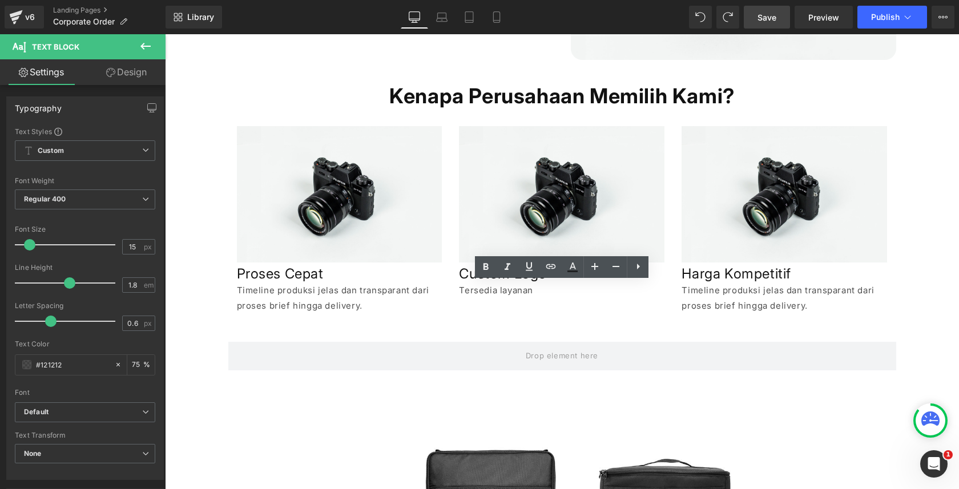
click at [761, 7] on link "Save" at bounding box center [767, 17] width 46 height 23
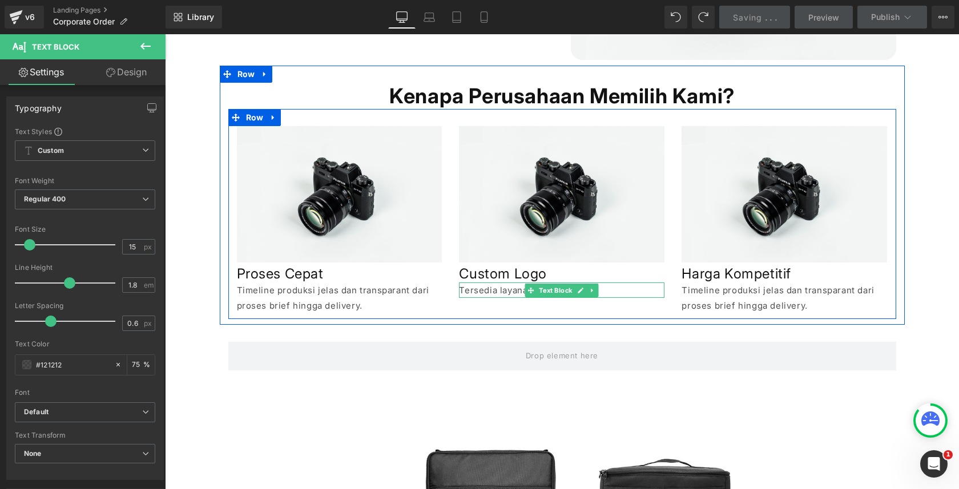
click at [488, 288] on p "Tersedia layanan" at bounding box center [562, 290] width 206 height 15
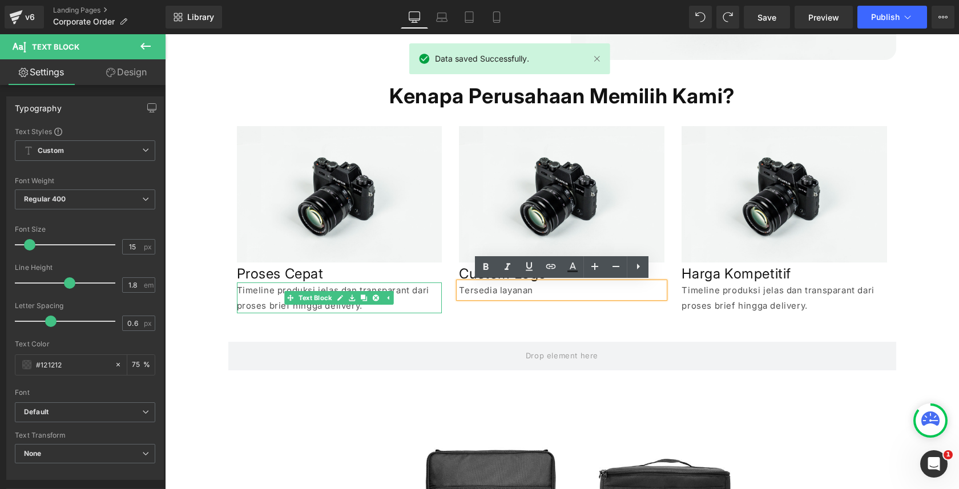
click at [409, 289] on p "Timeline produksi jelas dan transparant dari proses brief hingga delivery." at bounding box center [340, 298] width 206 height 31
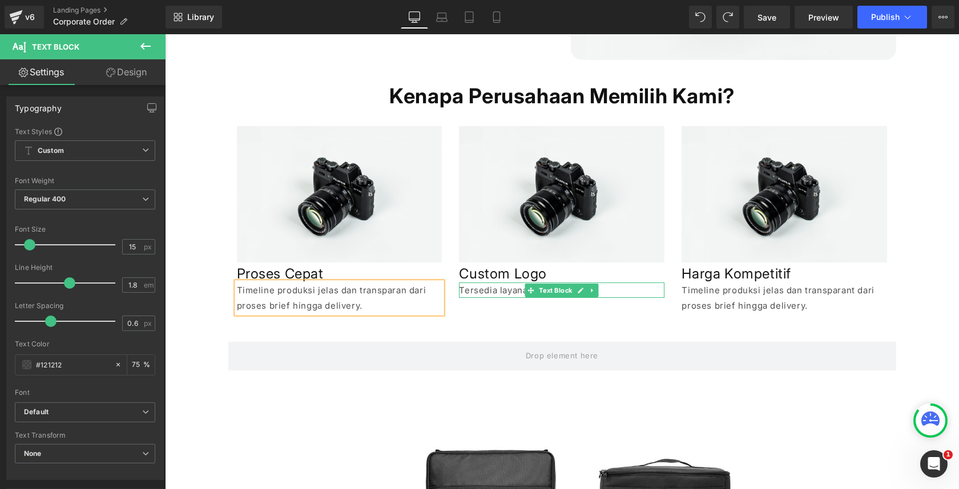
click at [500, 288] on p "Tersedia layanan" at bounding box center [562, 290] width 206 height 15
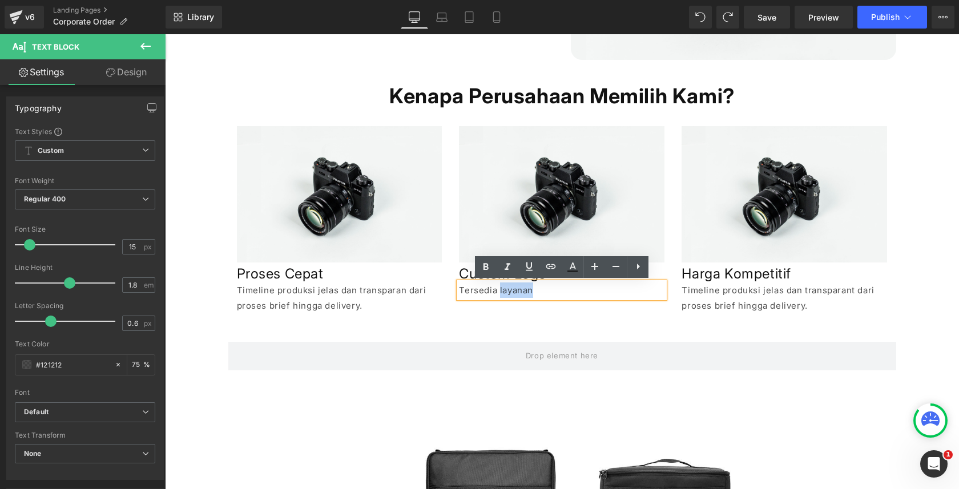
click at [500, 288] on p "Tersedia layanan" at bounding box center [562, 290] width 206 height 15
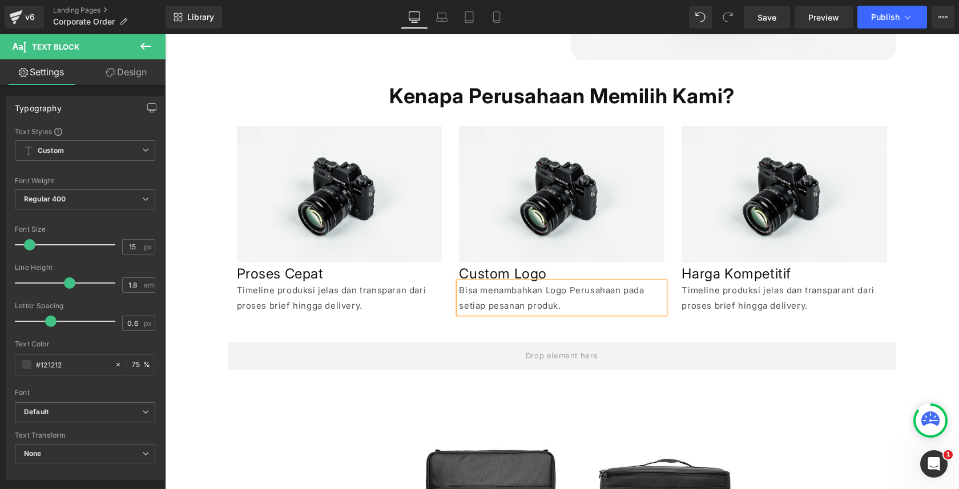
click at [472, 294] on p "Bisa menambahkan Logo Perusahaan pada setiap pesanan produk." at bounding box center [562, 298] width 206 height 31
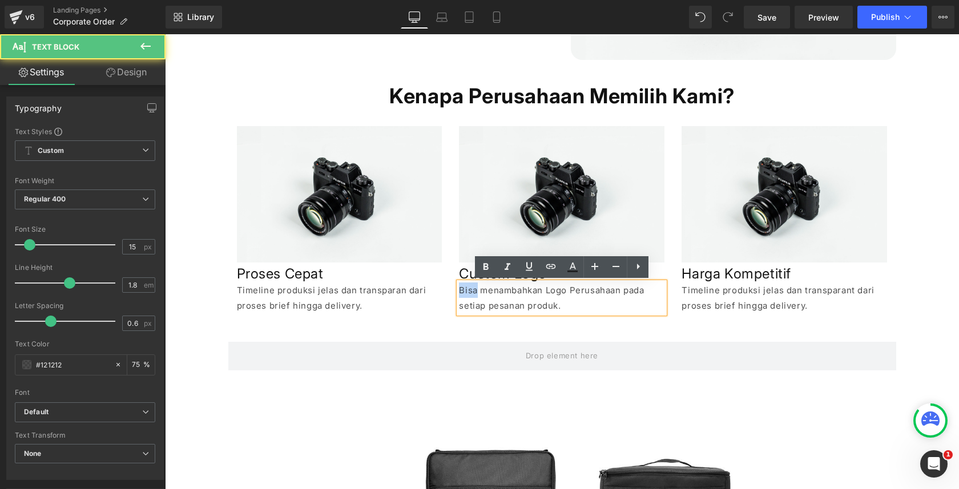
click at [472, 294] on p "Bisa menambahkan Logo Perusahaan pada setiap pesanan produk." at bounding box center [562, 298] width 206 height 31
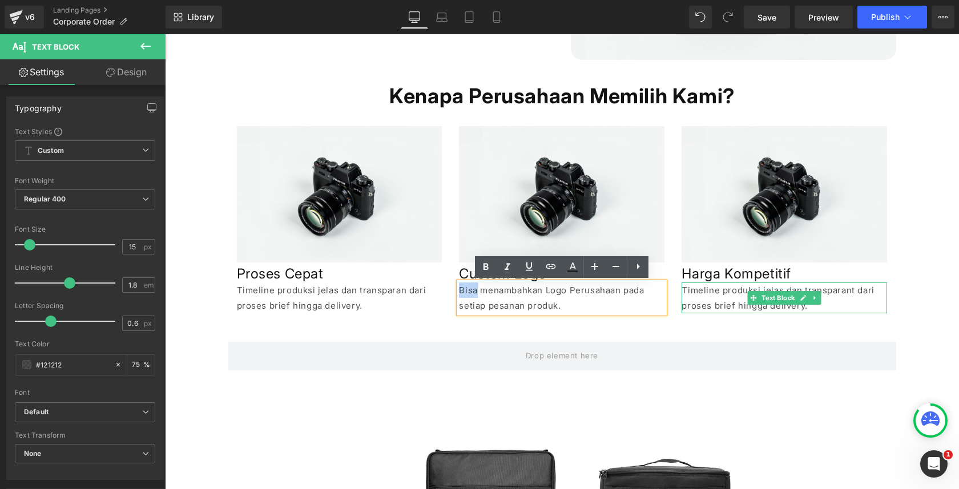
click at [709, 296] on p "Timeline produksi jelas dan transparant dari proses brief hingga delivery." at bounding box center [785, 298] width 206 height 31
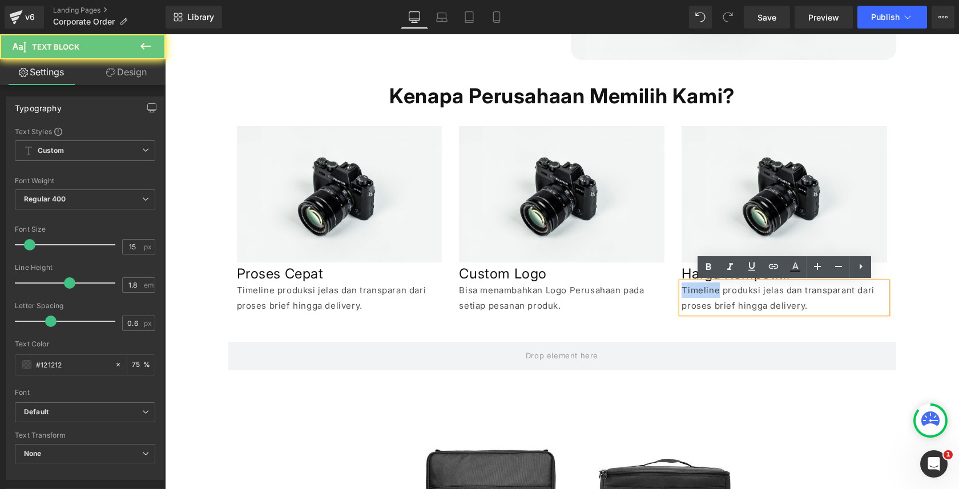
click at [709, 296] on p "Timeline produksi jelas dan transparant dari proses brief hingga delivery." at bounding box center [785, 298] width 206 height 31
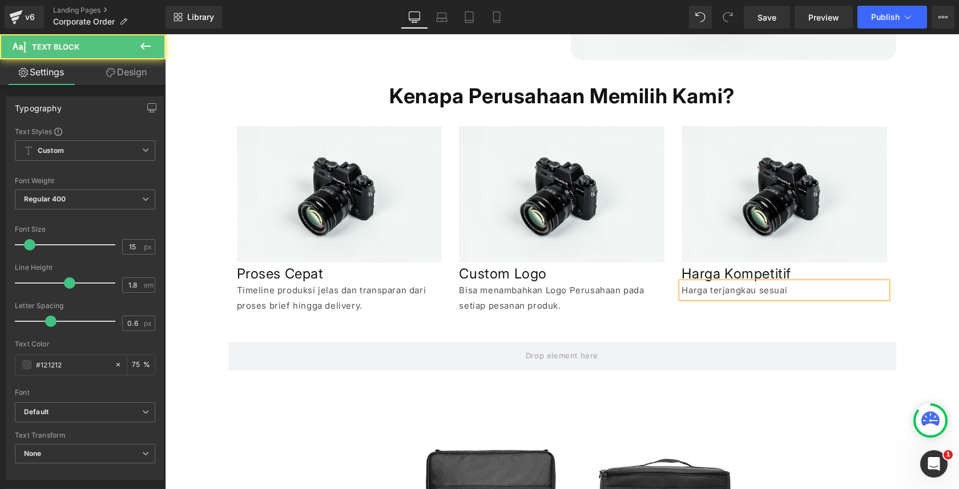
click at [713, 293] on p "Harga terjangkau sesuai" at bounding box center [785, 290] width 206 height 15
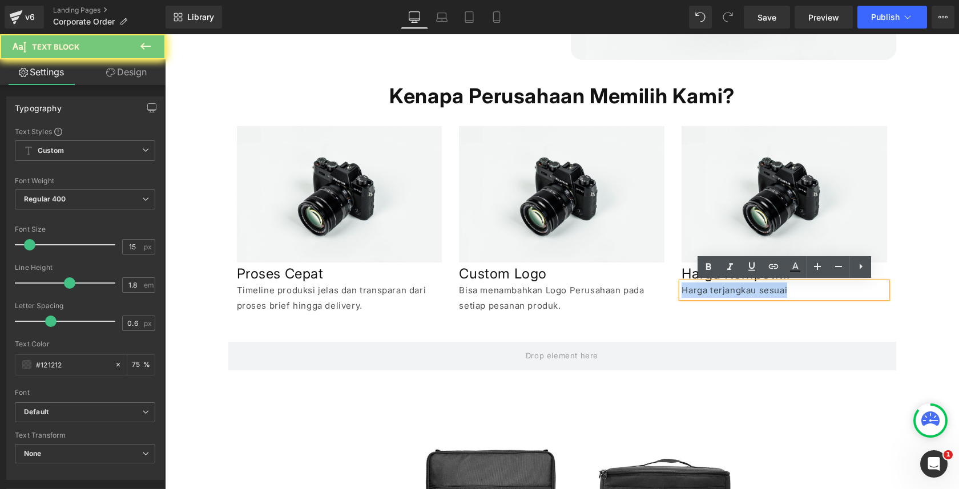
click at [713, 293] on p "Harga terjangkau sesuai" at bounding box center [785, 290] width 206 height 15
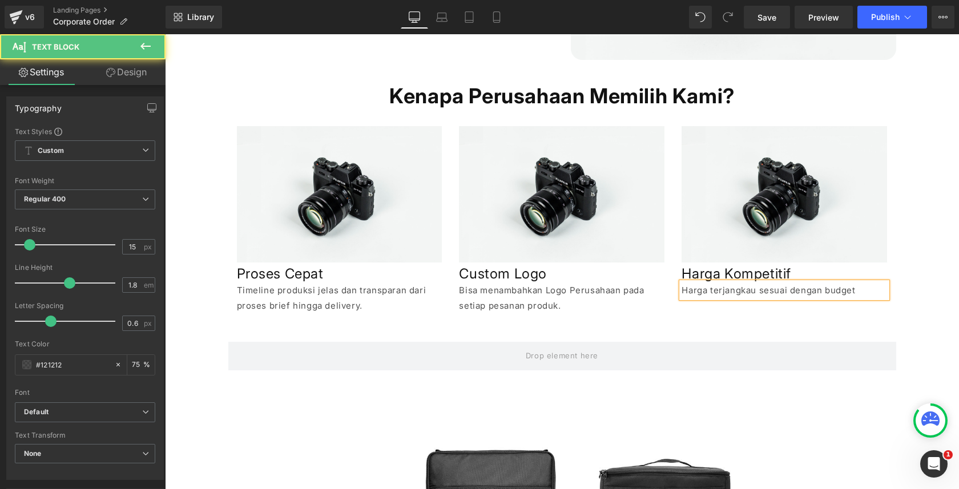
click at [691, 292] on p "Harga terjangkau sesuai dengan budget" at bounding box center [785, 290] width 206 height 15
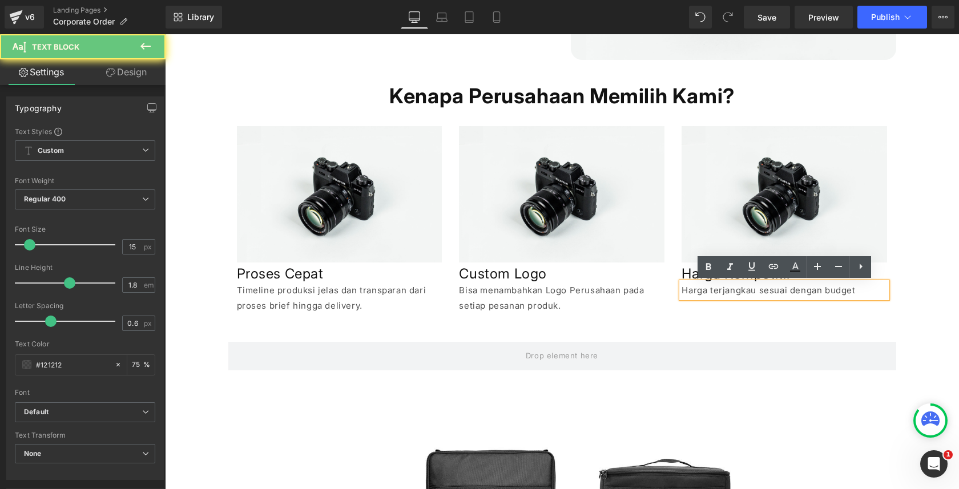
click at [684, 289] on p "Harga terjangkau sesuai dengan budget" at bounding box center [785, 290] width 206 height 15
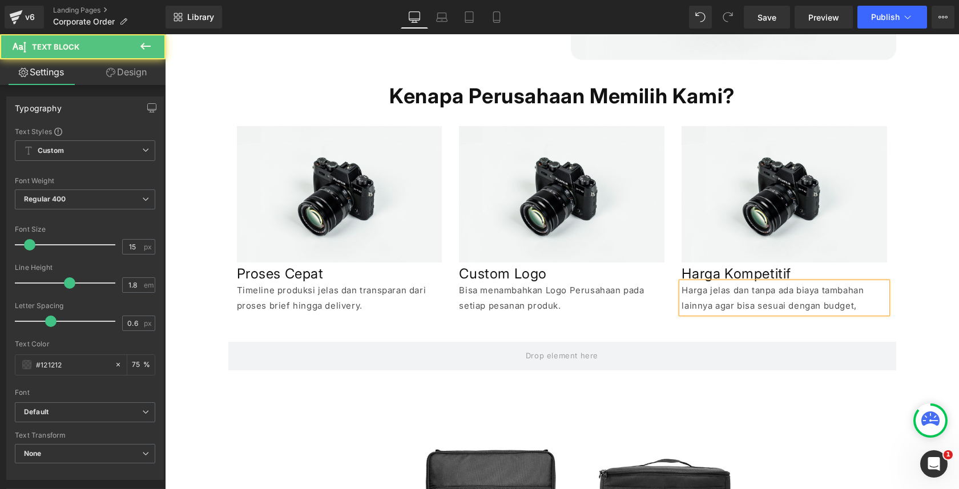
click at [799, 307] on p "Harga jelas dan tanpa ada biaya tambahan lainnya agar bisa sesuai dengan budget," at bounding box center [785, 298] width 206 height 31
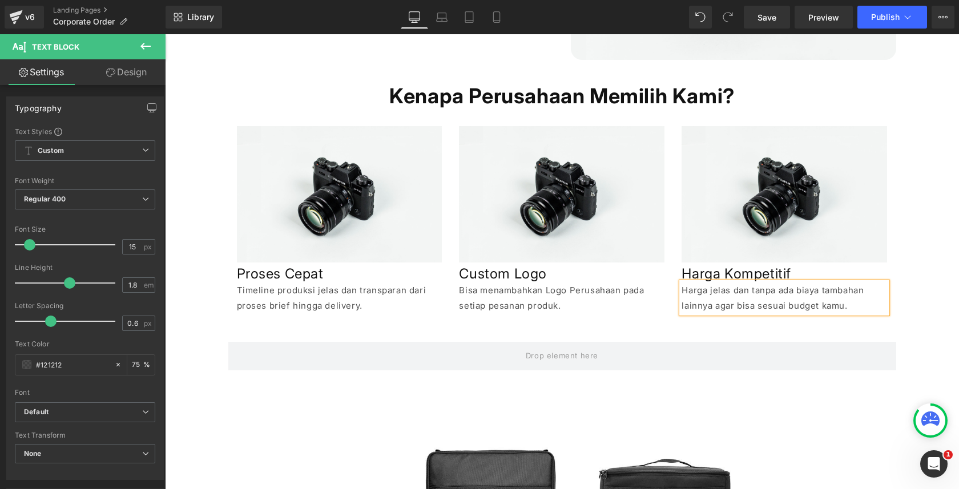
click at [831, 306] on p "Harga jelas dan tanpa ada biaya tambahan lainnya agar bisa sesuai budget kamu." at bounding box center [785, 298] width 206 height 31
click at [725, 306] on p "Harga jelas dan tanpa ada biaya tambahan lainnya agar bisa sesuai budget perusa…" at bounding box center [785, 298] width 206 height 31
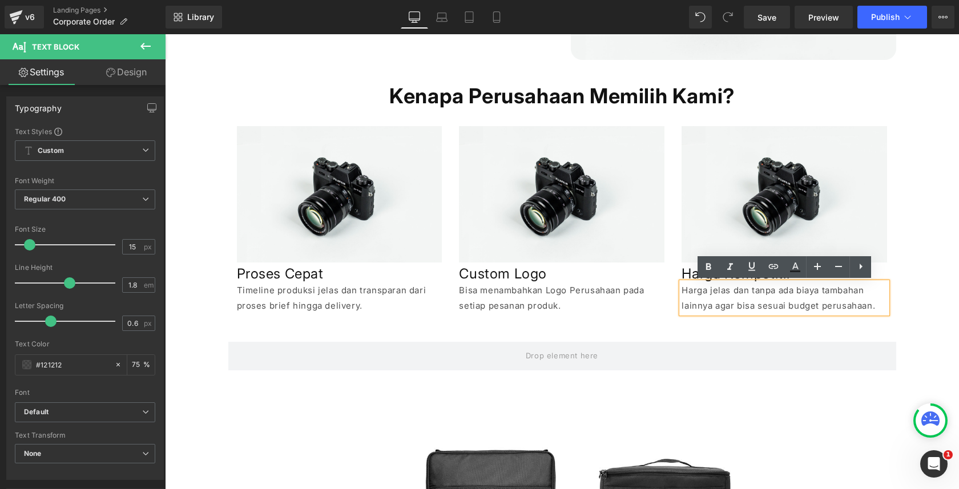
click at [697, 307] on p "Harga jelas dan tanpa ada biaya tambahan lainnya agar bisa sesuai budget perusa…" at bounding box center [785, 298] width 206 height 31
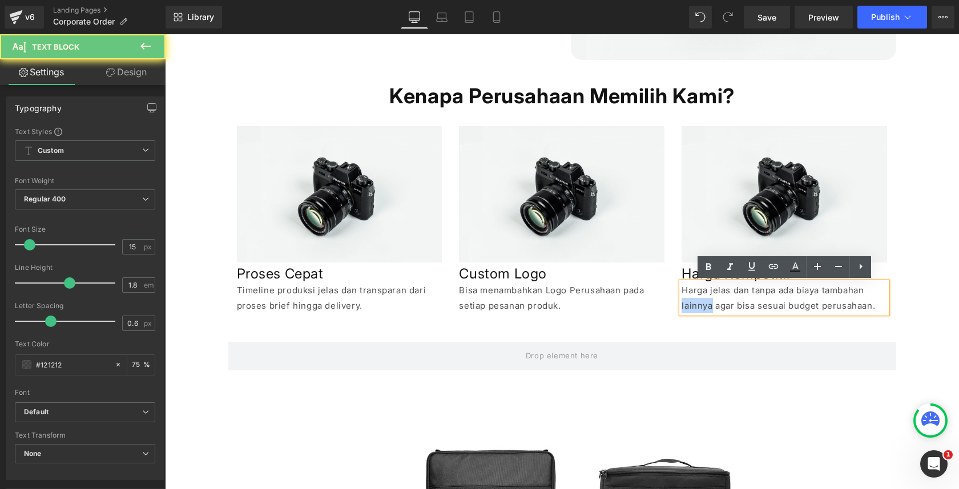
click at [697, 307] on p "Harga jelas dan tanpa ada biaya tambahan lainnya agar bisa sesuai budget perusa…" at bounding box center [785, 298] width 206 height 31
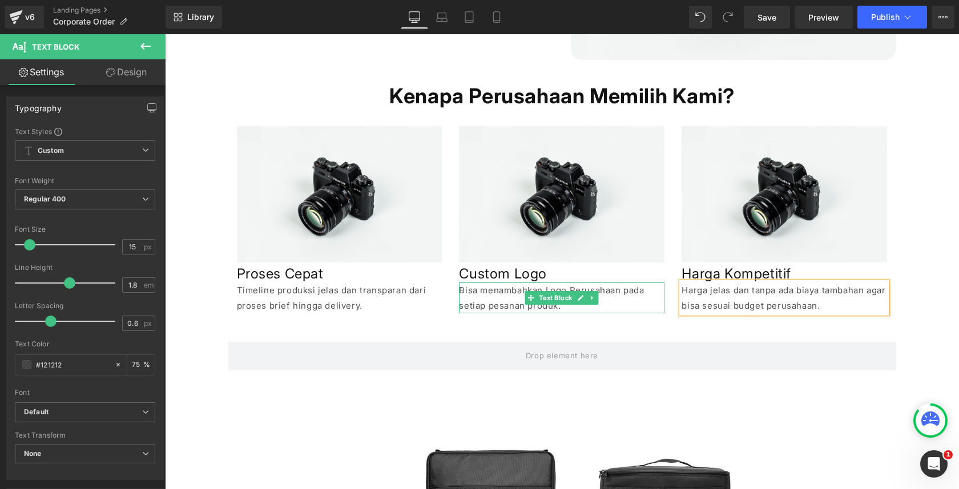
click at [576, 286] on p "Bisa menambahkan Logo Perusahaan pada setiap pesanan produk." at bounding box center [562, 298] width 206 height 31
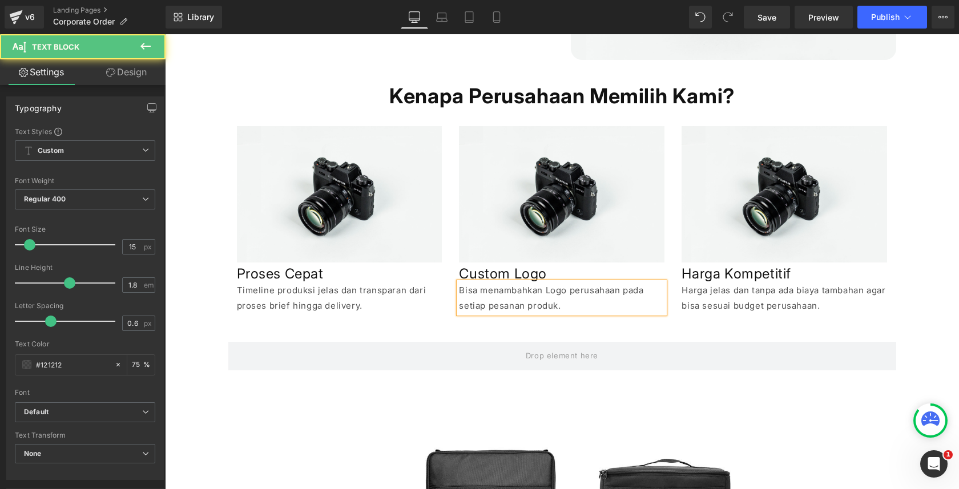
click at [550, 290] on p "Bisa menambahkan Logo perusahaan pada setiap pesanan produk." at bounding box center [562, 298] width 206 height 31
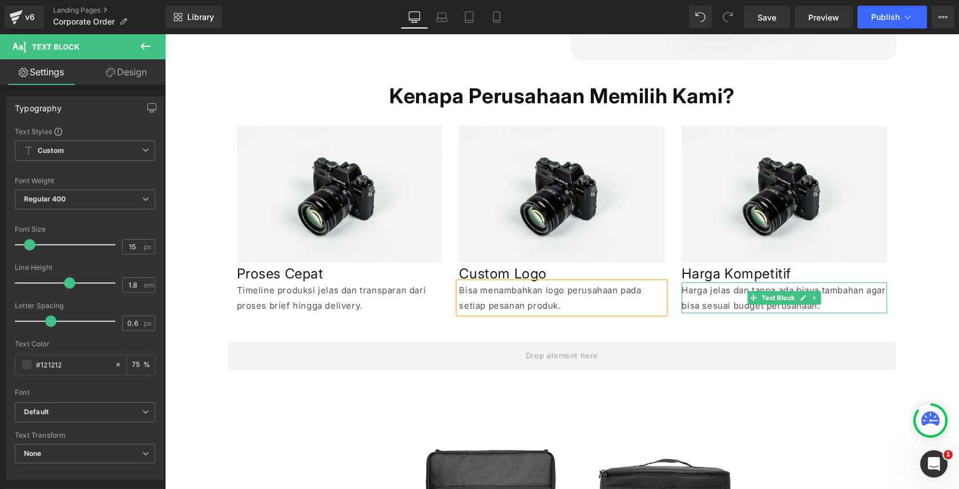
click at [730, 292] on p "Harga jelas dan tanpa ada biaya tambahan agar bisa sesuai budget perusahaan." at bounding box center [785, 298] width 206 height 31
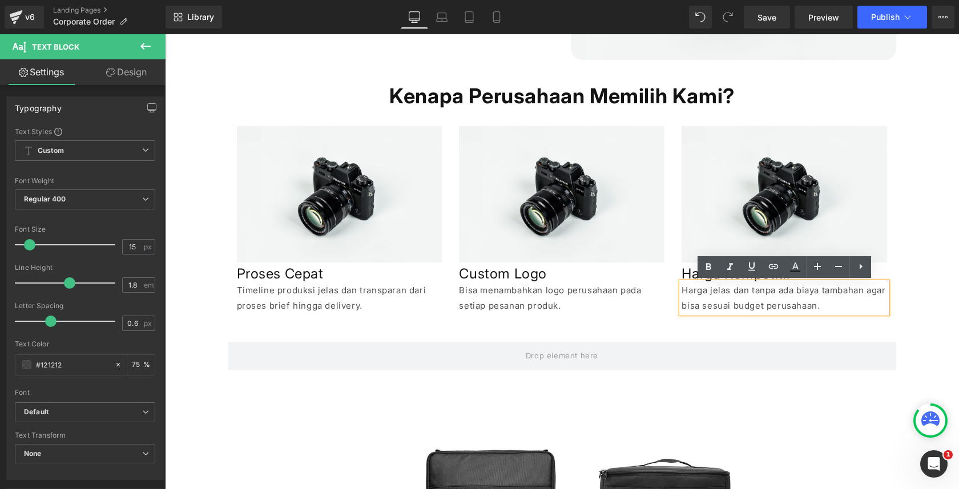
click at [785, 288] on p "Harga jelas dan tanpa ada biaya tambahan agar bisa sesuai budget perusahaan." at bounding box center [785, 298] width 206 height 31
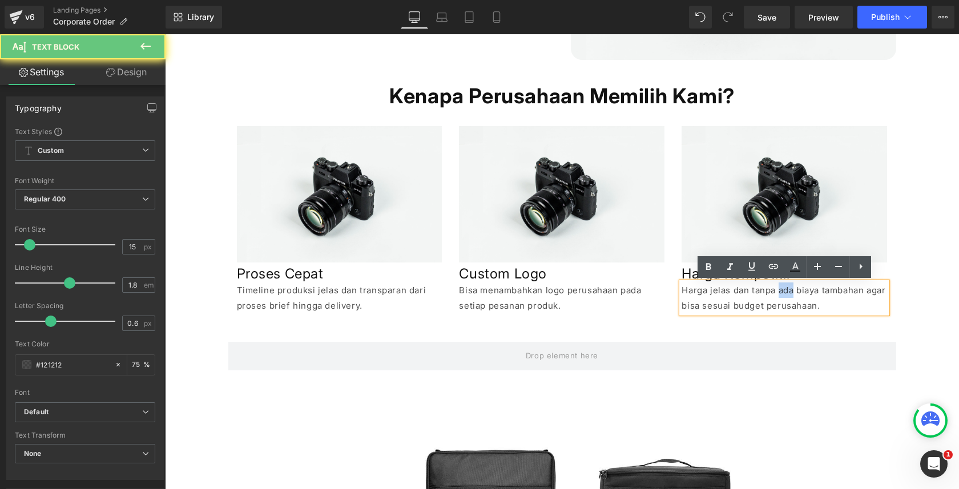
click at [785, 288] on p "Harga jelas dan tanpa ada biaya tambahan agar bisa sesuai budget perusahaan." at bounding box center [785, 298] width 206 height 31
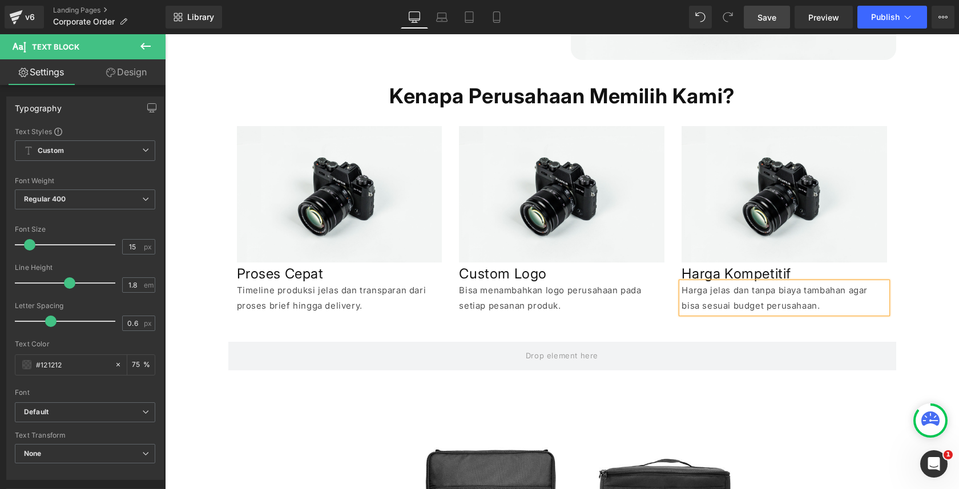
click at [755, 20] on link "Save" at bounding box center [767, 17] width 46 height 23
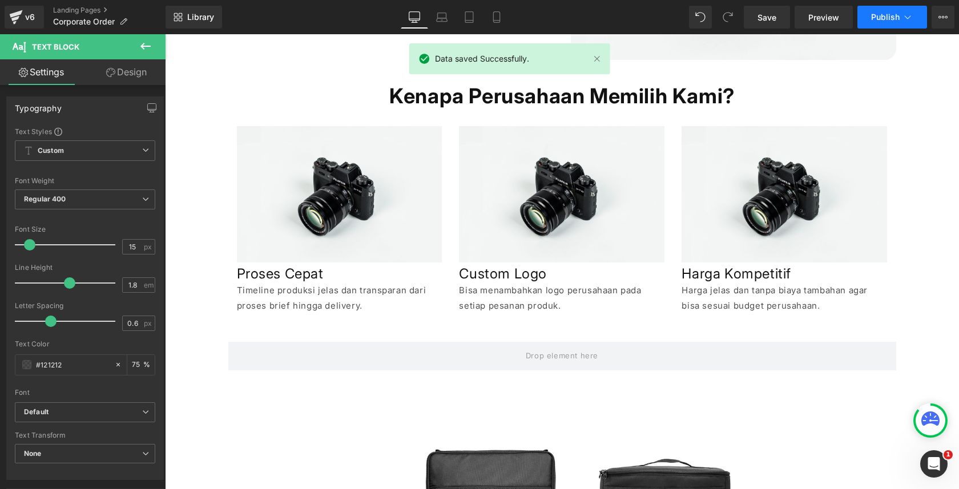
click at [910, 14] on icon at bounding box center [907, 16] width 11 height 11
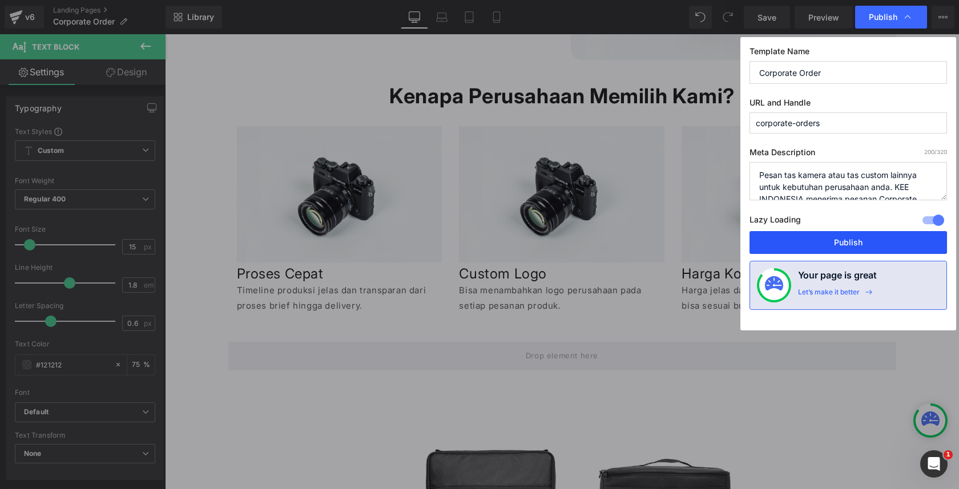
click at [848, 238] on button "Publish" at bounding box center [849, 242] width 198 height 23
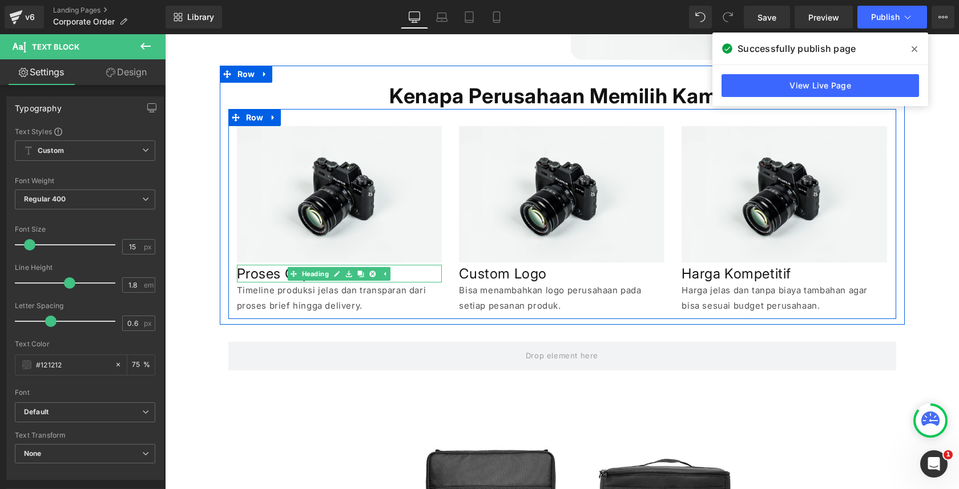
click at [307, 276] on link "Heading" at bounding box center [309, 274] width 43 height 14
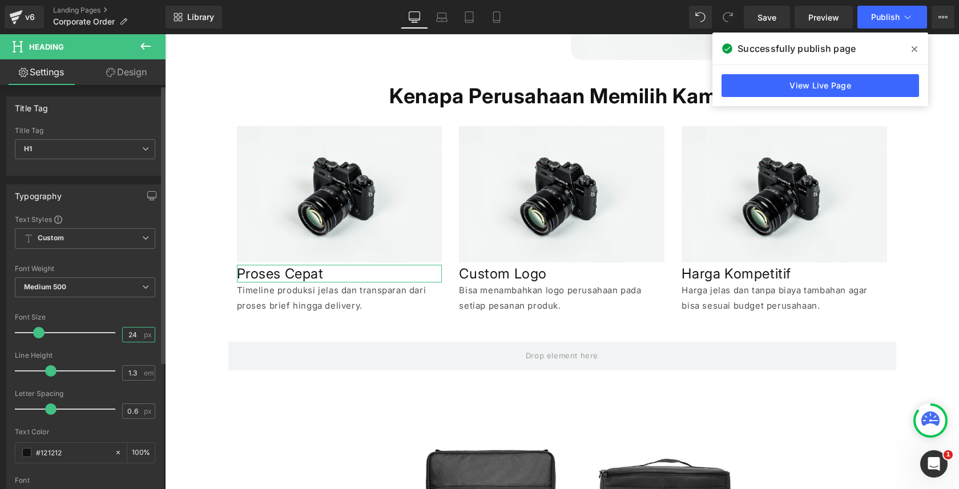
click at [129, 335] on input "24" at bounding box center [133, 335] width 20 height 14
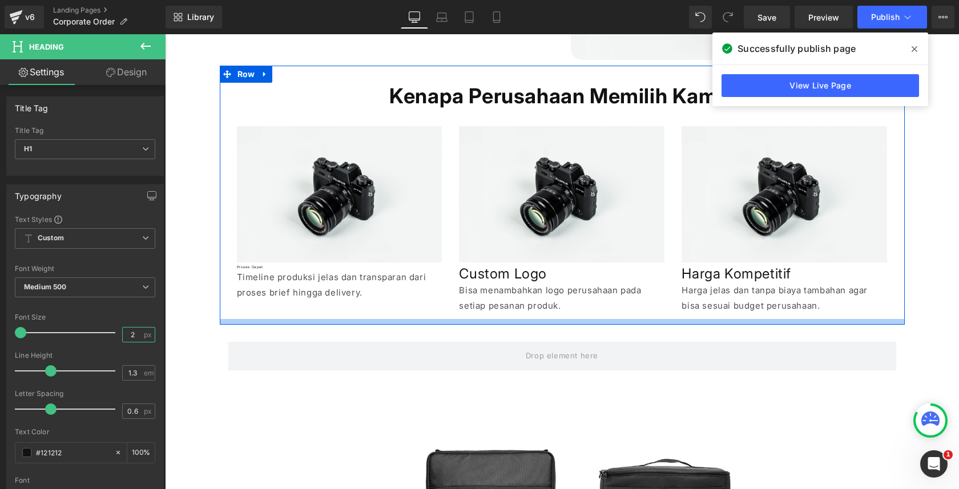
type input "22"
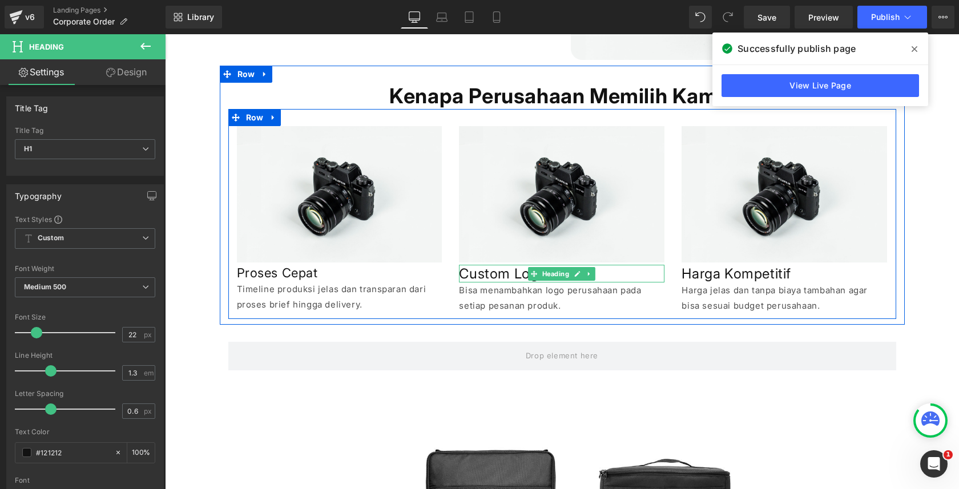
click at [495, 275] on h1 "Custom Logo" at bounding box center [562, 274] width 206 height 18
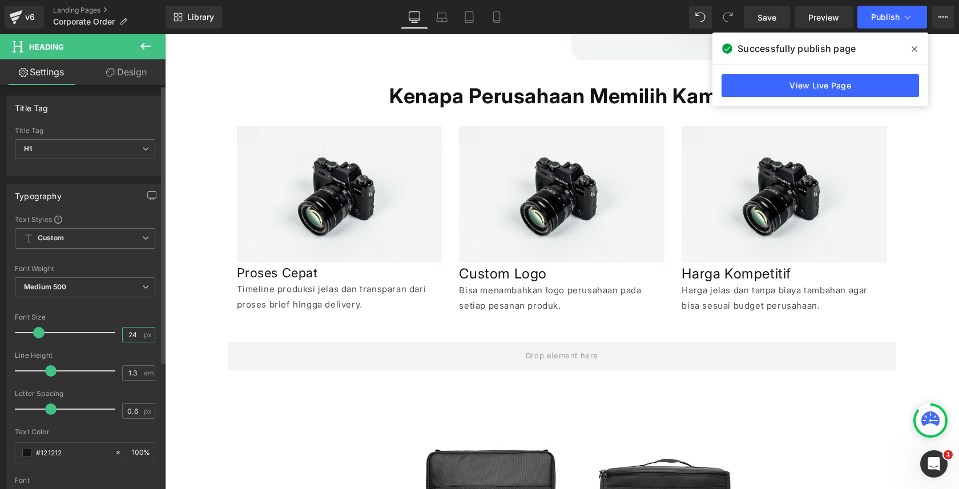
click at [131, 336] on input "24" at bounding box center [133, 335] width 20 height 14
type input "22"
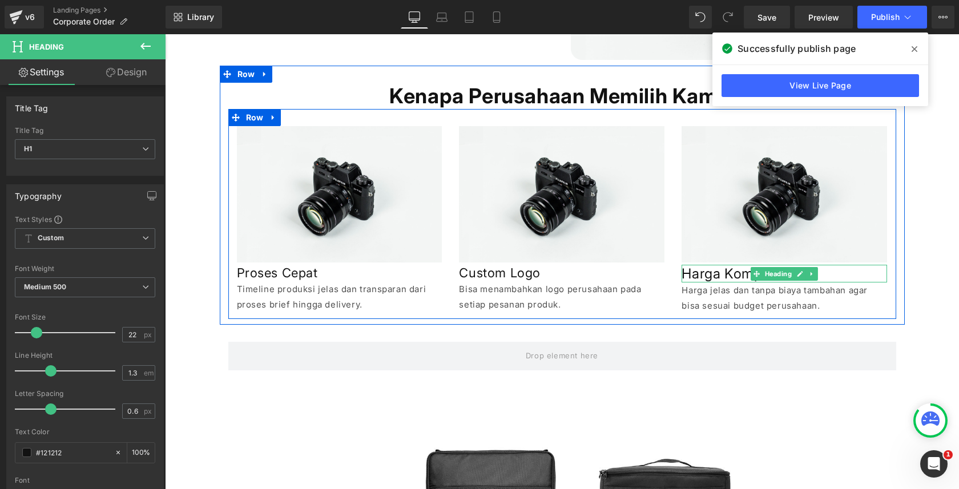
click at [693, 275] on h1 "Harga Kompetitif" at bounding box center [785, 274] width 206 height 18
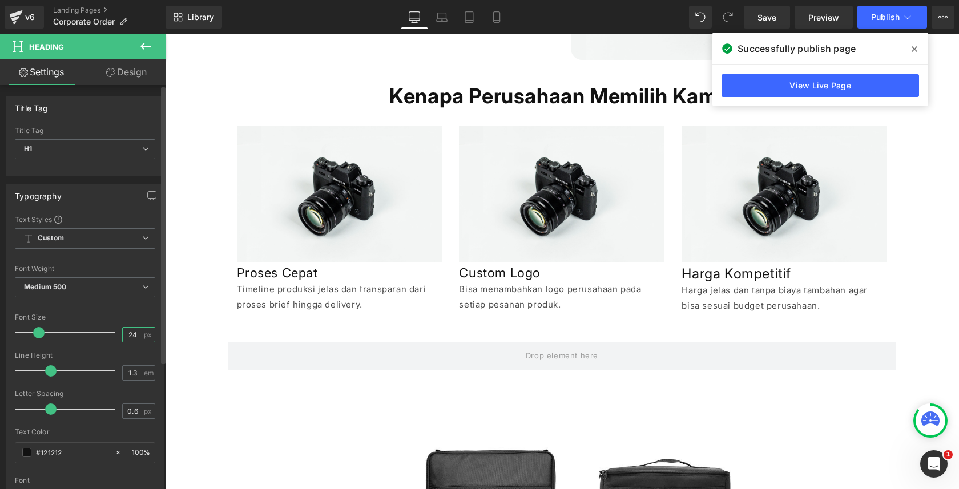
click at [125, 331] on input "24" at bounding box center [133, 335] width 20 height 14
paste input "2"
type input "22"
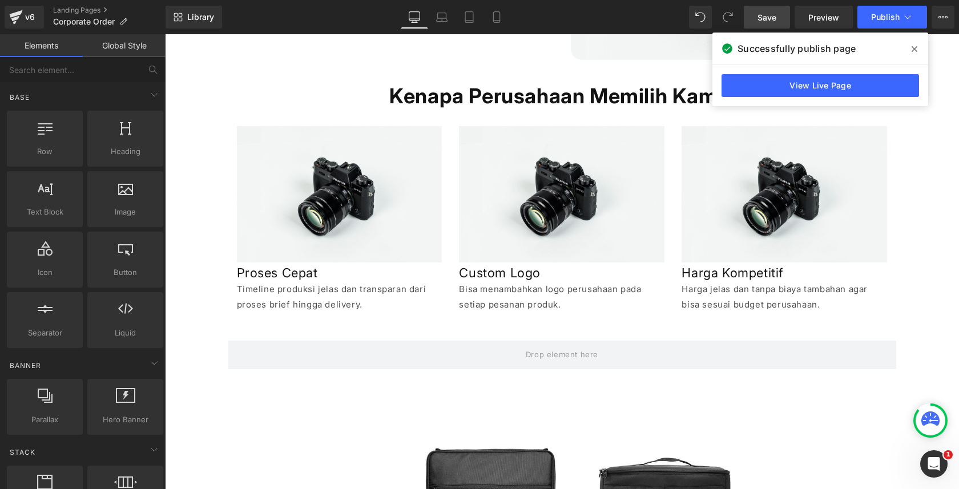
click at [761, 15] on span "Save" at bounding box center [767, 17] width 19 height 12
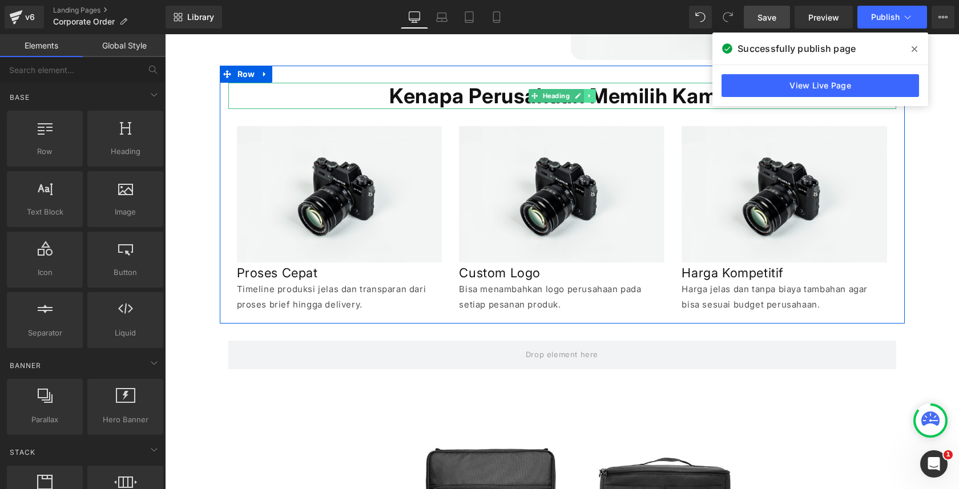
click at [586, 96] on icon at bounding box center [589, 96] width 6 height 7
click at [586, 95] on icon at bounding box center [584, 96] width 6 height 6
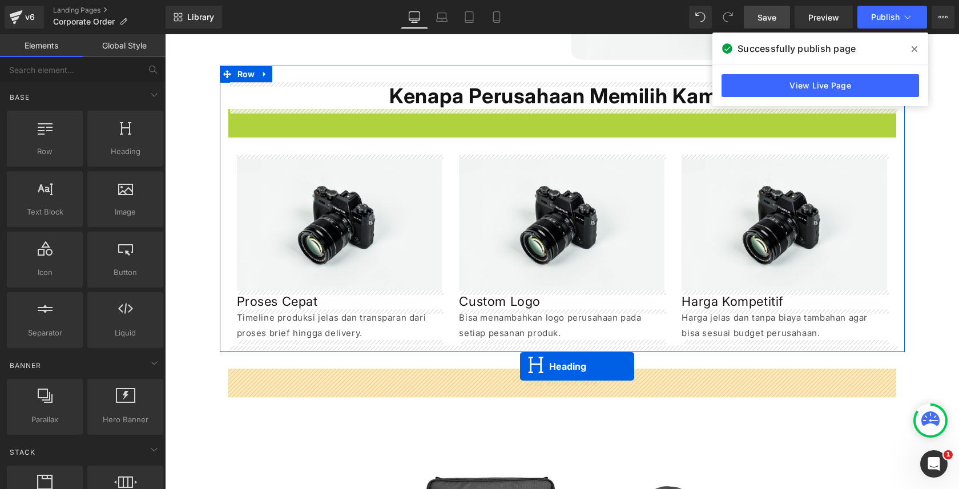
drag, startPoint x: 534, startPoint y: 125, endPoint x: 520, endPoint y: 367, distance: 241.9
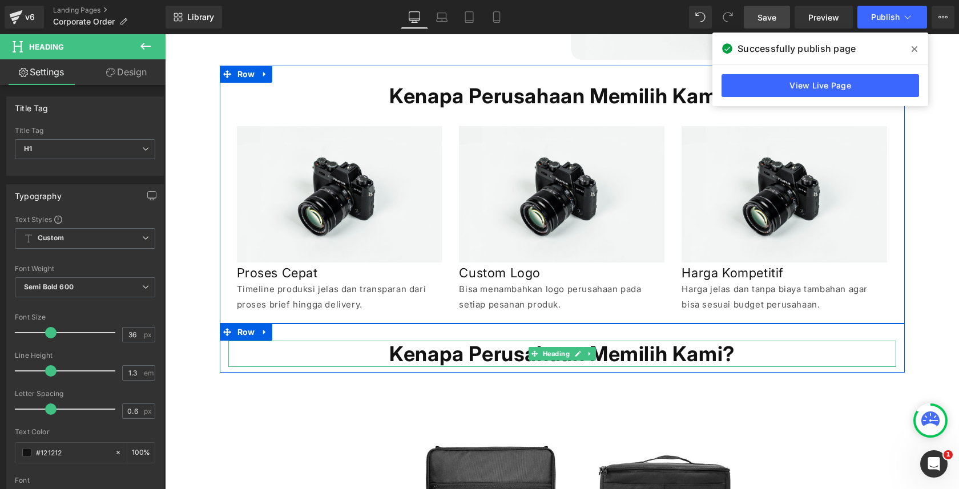
click at [500, 359] on h1 "Kenapa Perusahaan Memilih Kami?" at bounding box center [562, 354] width 668 height 27
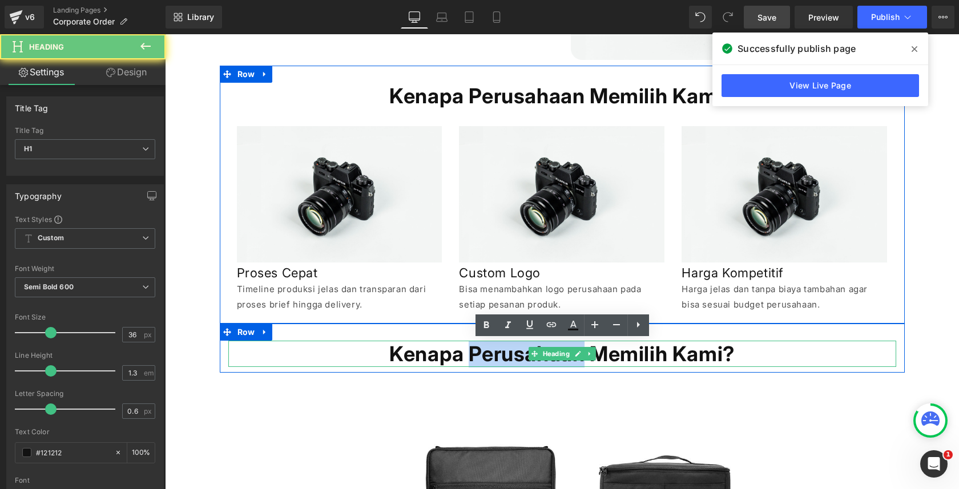
click at [500, 359] on h1 "Kenapa Perusahaan Memilih Kami?" at bounding box center [562, 354] width 668 height 27
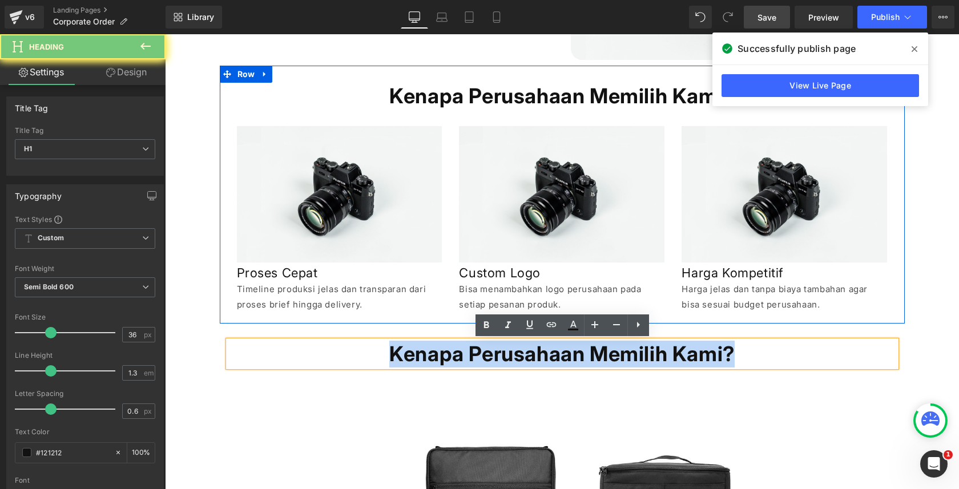
click at [500, 359] on h1 "Kenapa Perusahaan Memilih Kami?" at bounding box center [562, 354] width 668 height 27
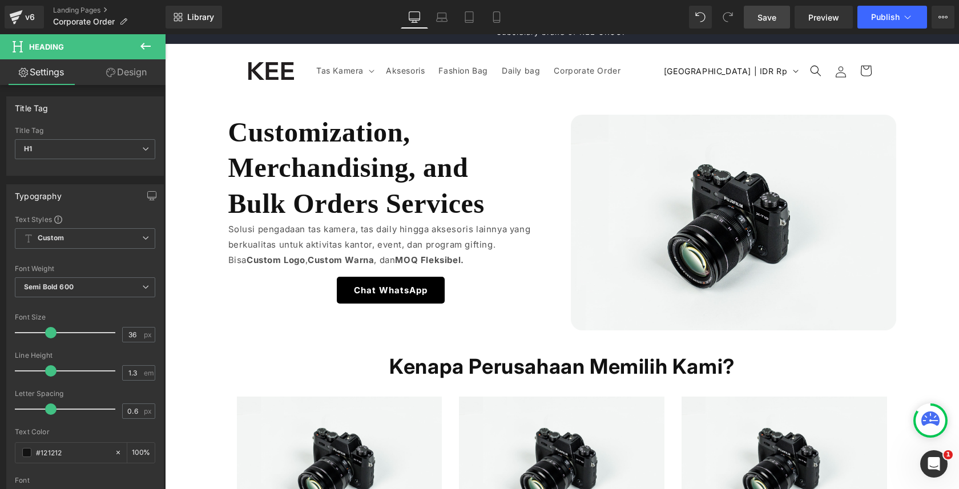
scroll to position [15, 0]
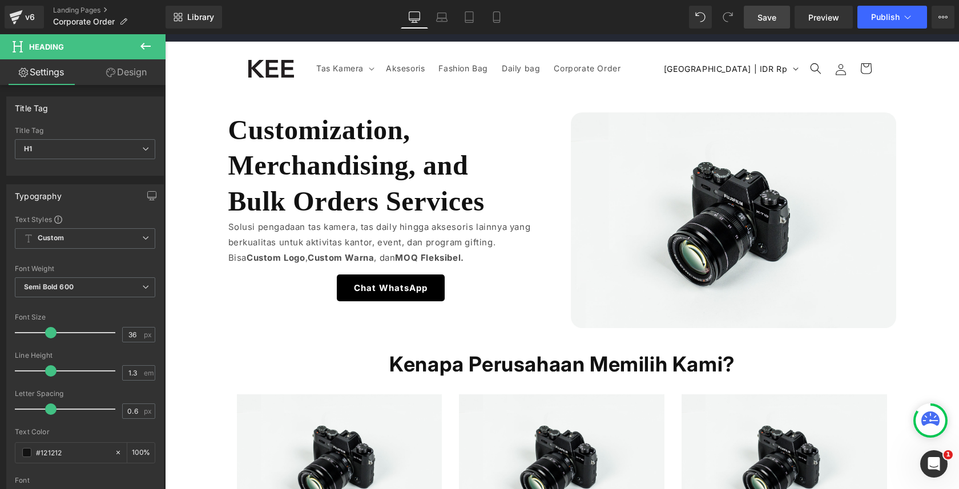
click at [383, 360] on h1 "Kenapa Perusahaan Memilih Kami?" at bounding box center [562, 364] width 668 height 27
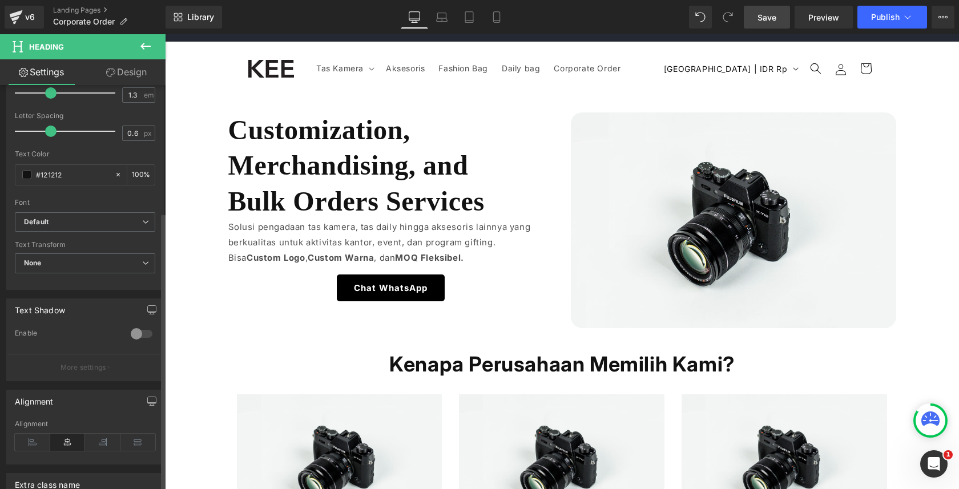
scroll to position [309, 0]
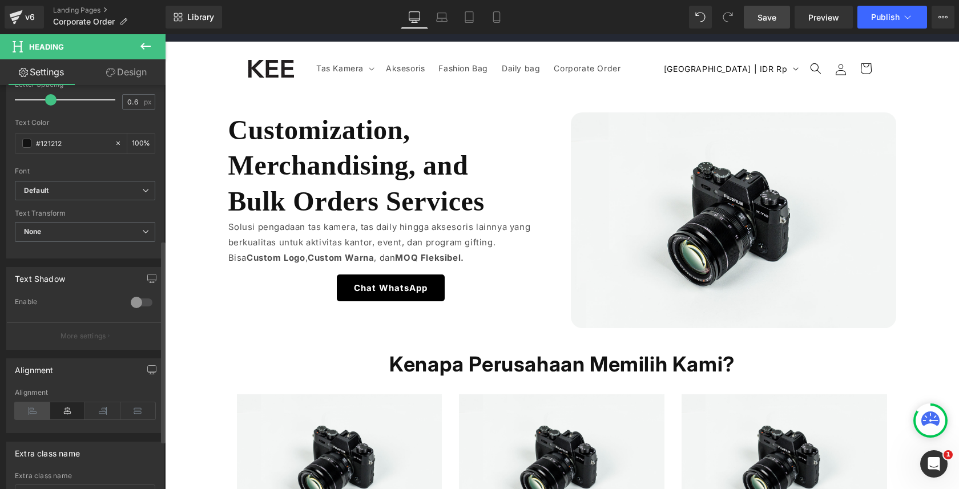
click at [36, 407] on icon at bounding box center [32, 411] width 35 height 17
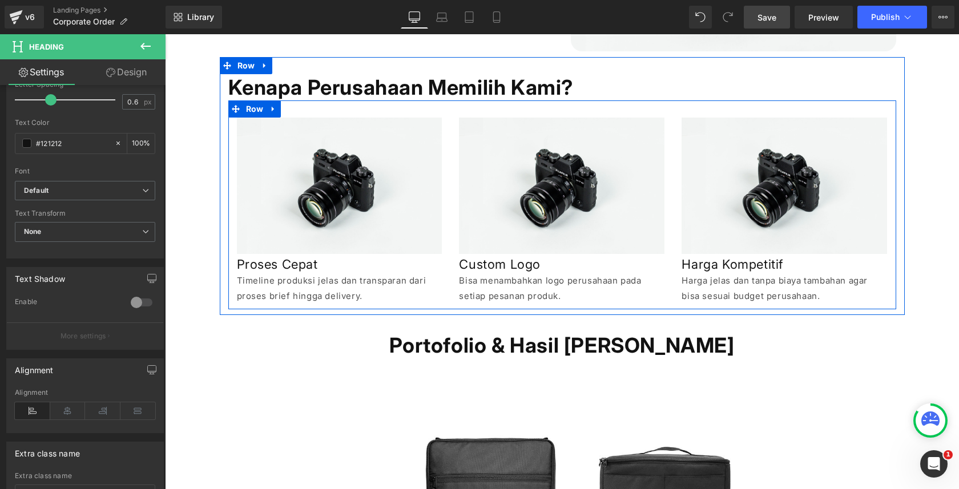
scroll to position [419, 0]
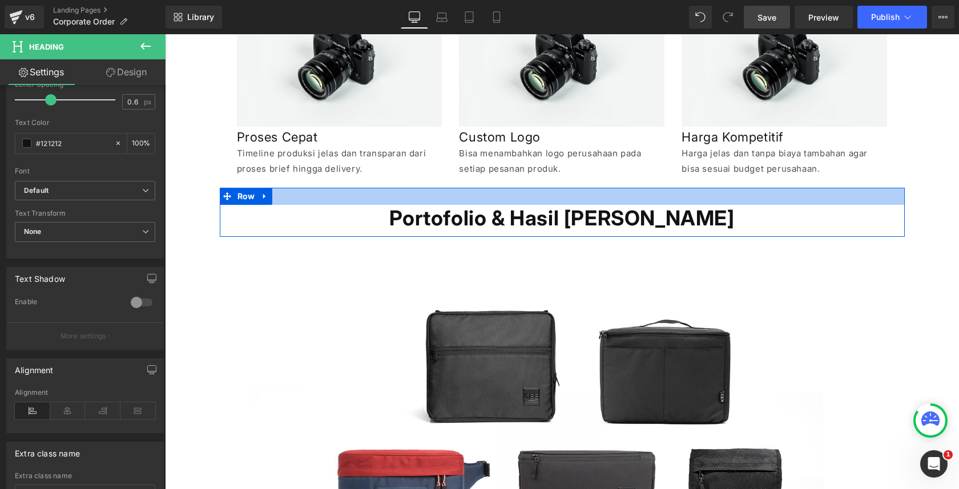
drag, startPoint x: 398, startPoint y: 212, endPoint x: 181, endPoint y: 227, distance: 217.5
click at [398, 212] on h1 "Portofolio & Hasil Kerja Kami" at bounding box center [562, 218] width 668 height 27
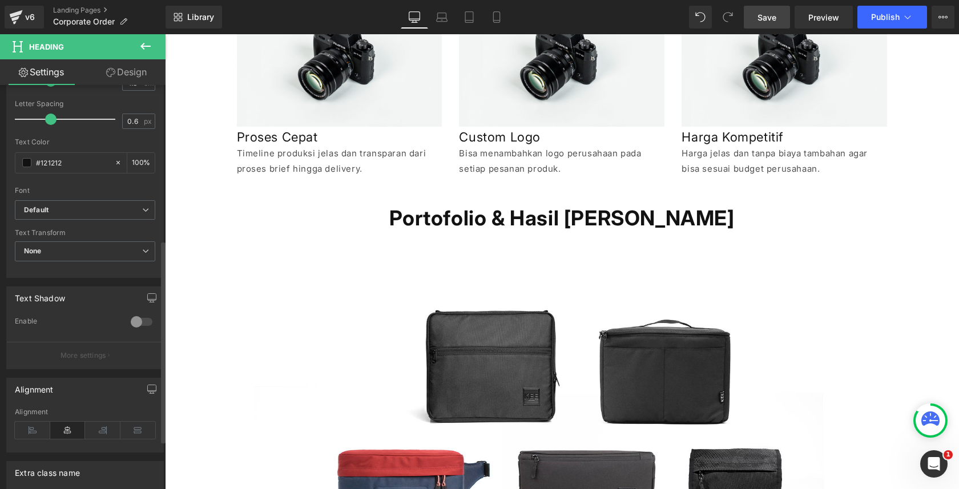
scroll to position [316, 0]
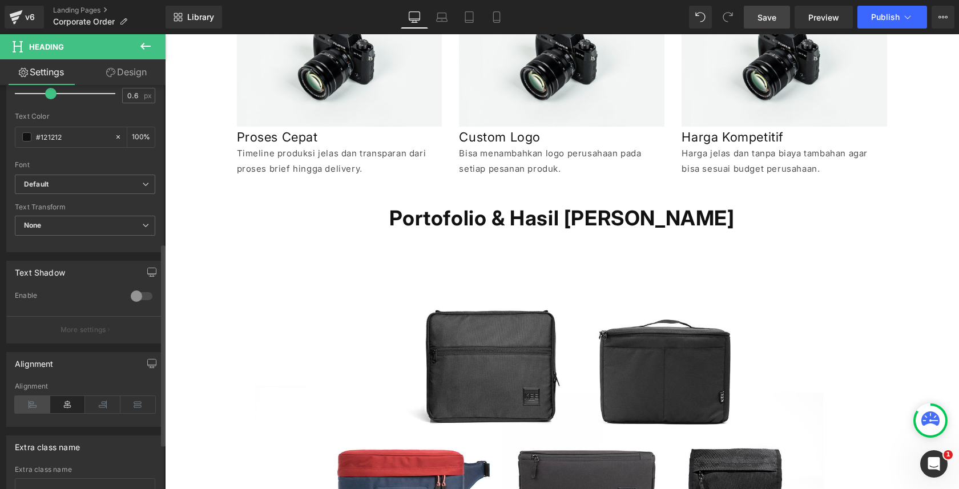
click at [42, 404] on icon at bounding box center [32, 404] width 35 height 17
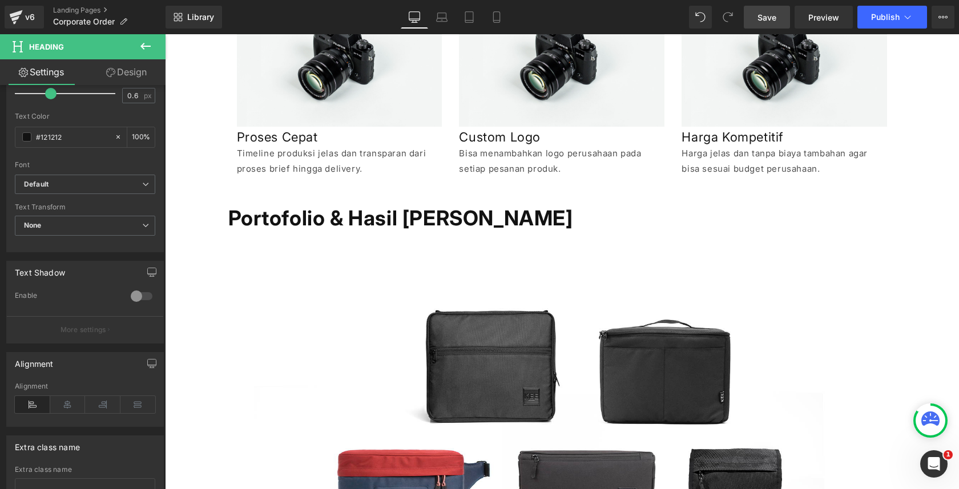
click at [142, 41] on icon at bounding box center [146, 46] width 14 height 14
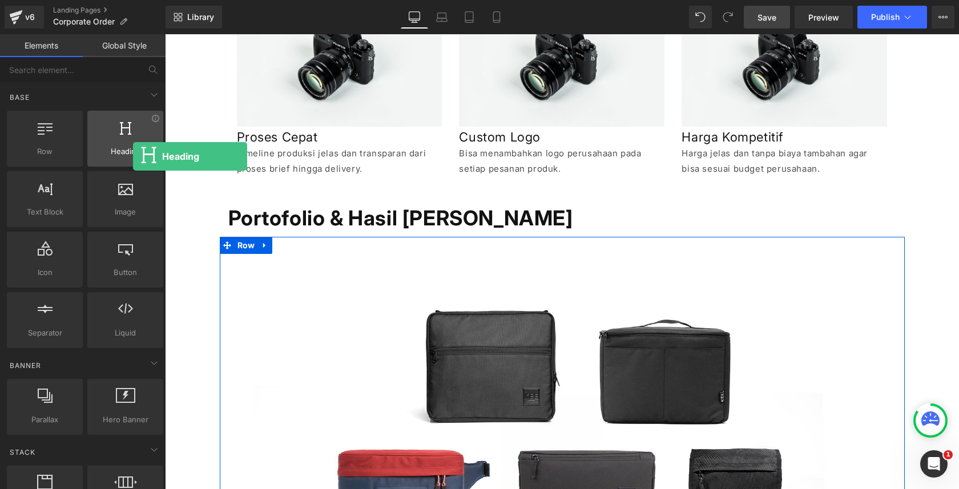
drag, startPoint x: 115, startPoint y: 161, endPoint x: 133, endPoint y: 156, distance: 18.4
click at [133, 156] on div "Heading headings, titles, h1,h2,h3,h4,h5,h6" at bounding box center [125, 139] width 76 height 56
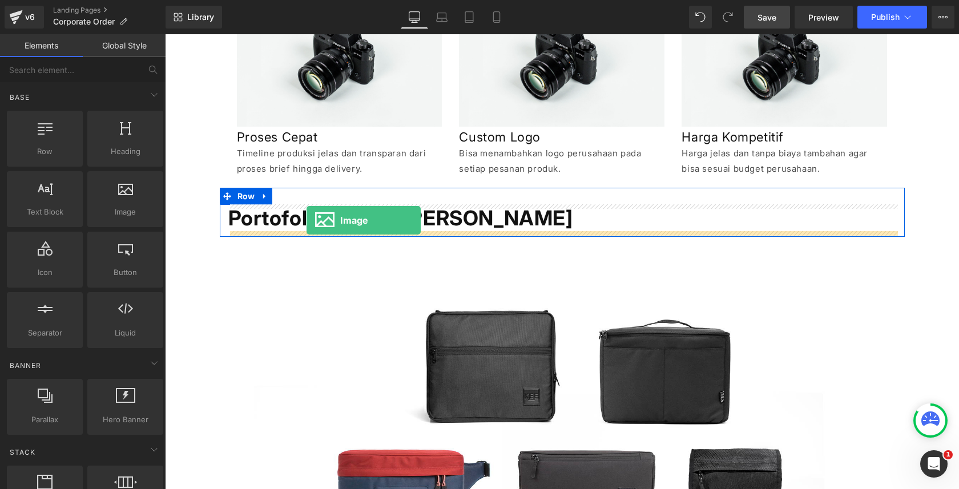
drag, startPoint x: 291, startPoint y: 219, endPoint x: 307, endPoint y: 221, distance: 15.6
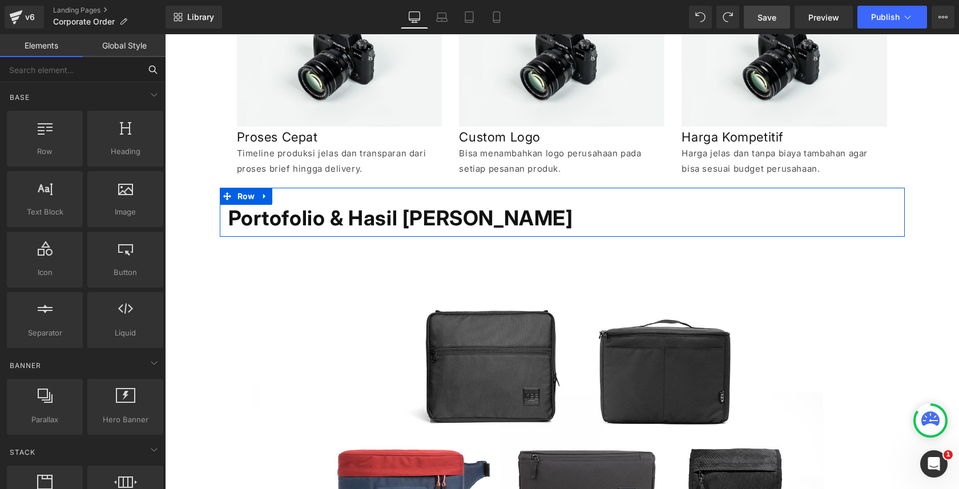
click at [118, 76] on input "text" at bounding box center [70, 69] width 140 height 25
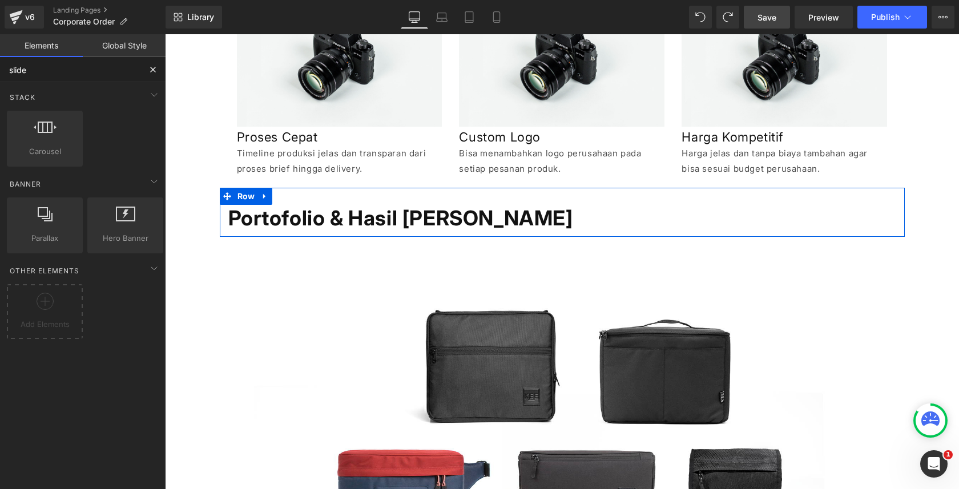
type input "slider"
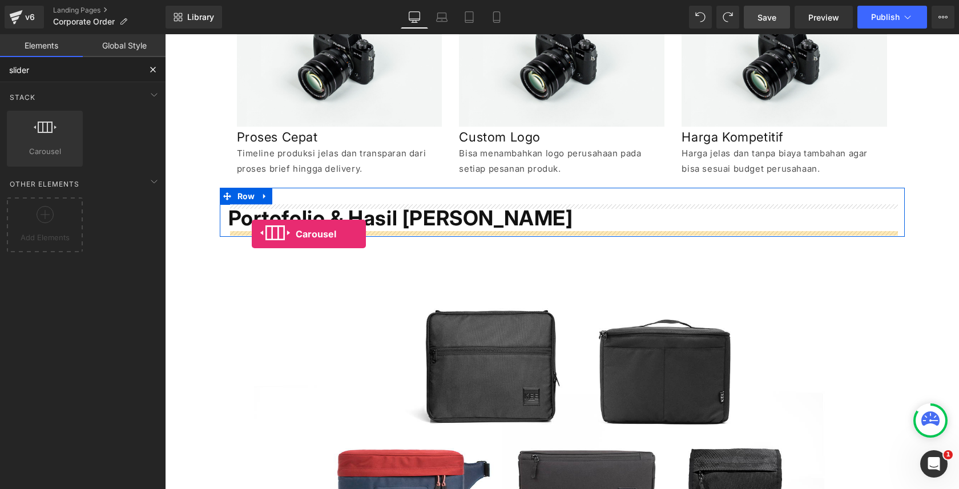
drag, startPoint x: 228, startPoint y: 167, endPoint x: 252, endPoint y: 234, distance: 71.3
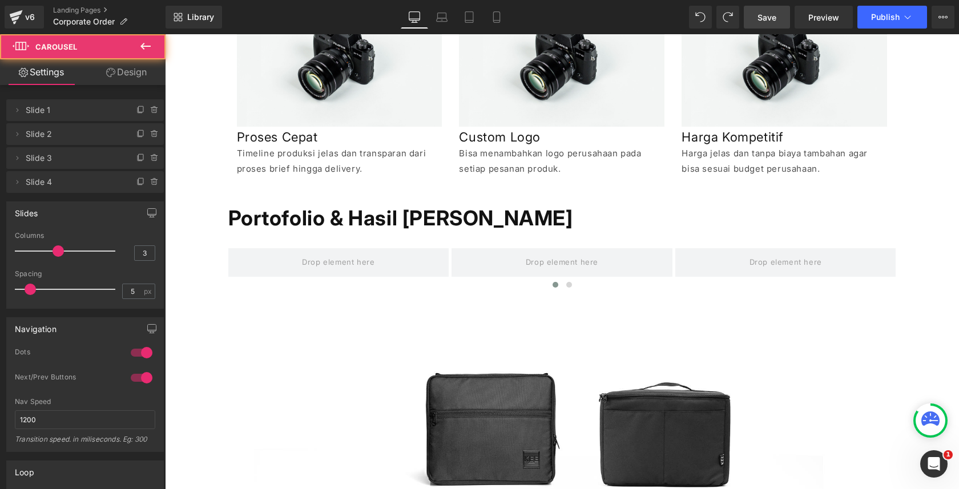
scroll to position [495, 0]
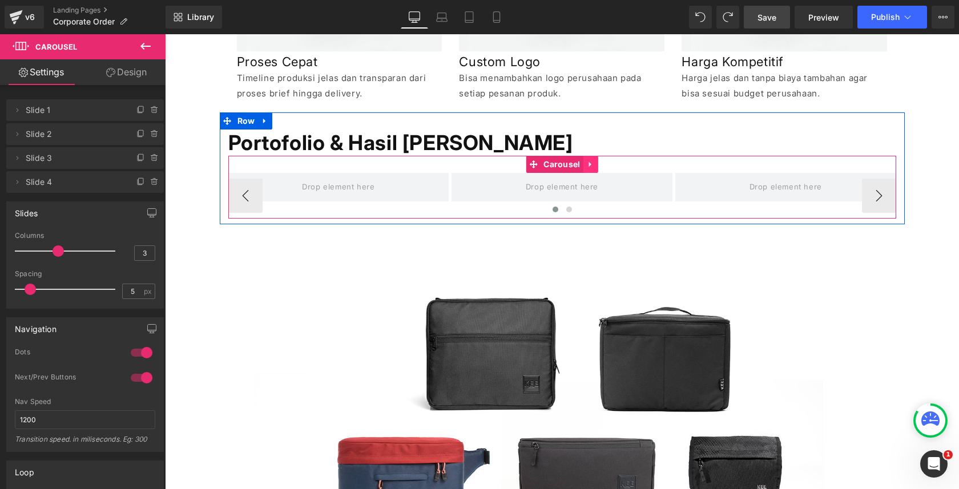
click at [586, 171] on link at bounding box center [591, 164] width 15 height 17
click at [596, 166] on icon at bounding box center [598, 164] width 8 height 8
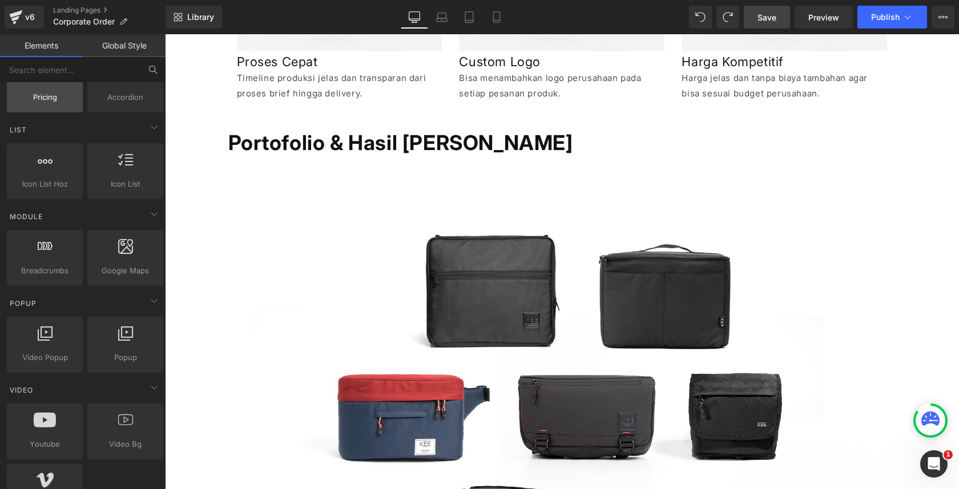
scroll to position [471, 0]
click at [125, 70] on input "text" at bounding box center [70, 69] width 140 height 25
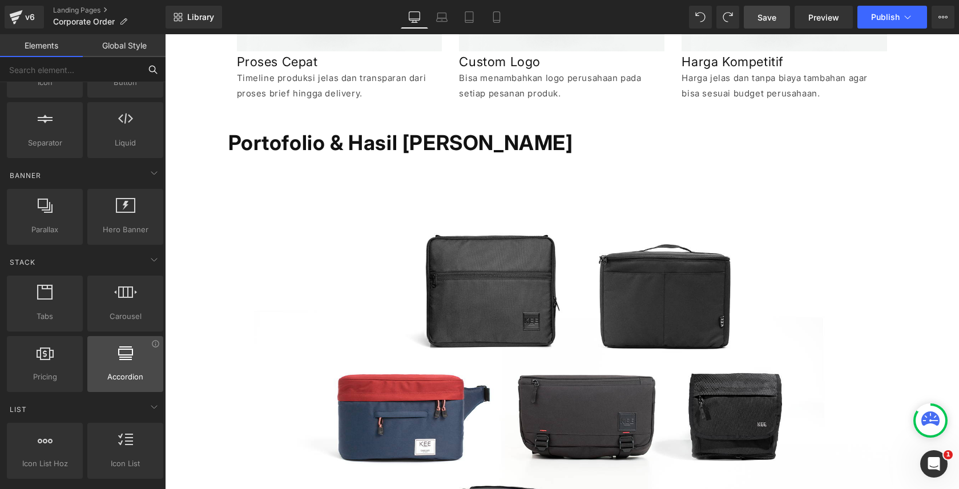
scroll to position [192, 0]
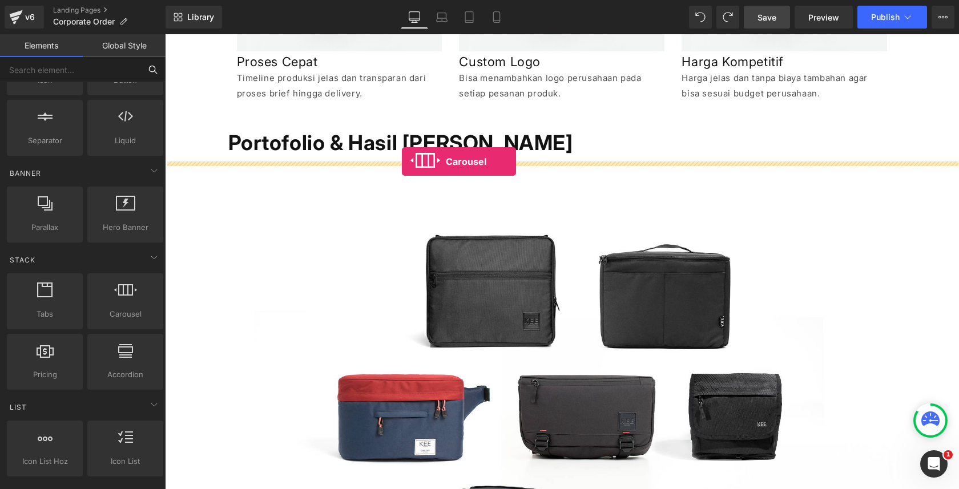
drag, startPoint x: 294, startPoint y: 323, endPoint x: 402, endPoint y: 161, distance: 195.1
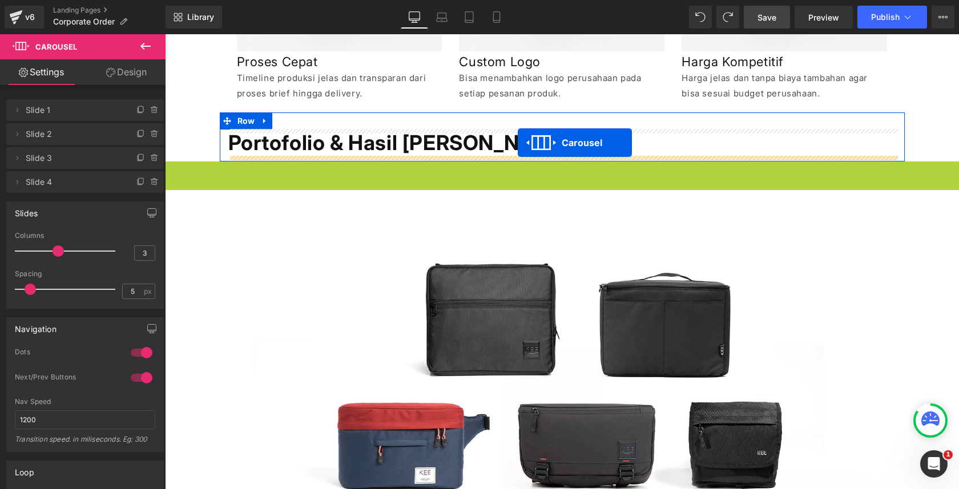
drag, startPoint x: 535, startPoint y: 172, endPoint x: 518, endPoint y: 143, distance: 34.3
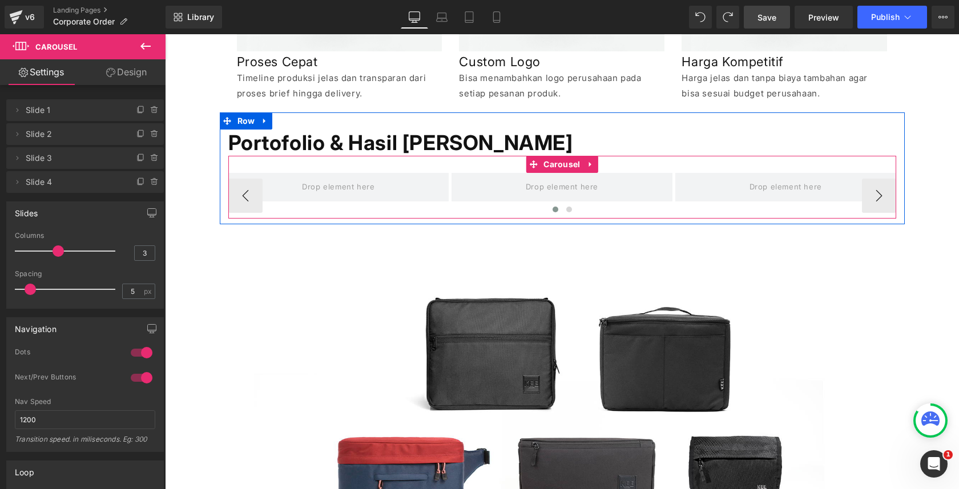
click at [871, 204] on div at bounding box center [562, 212] width 668 height 17
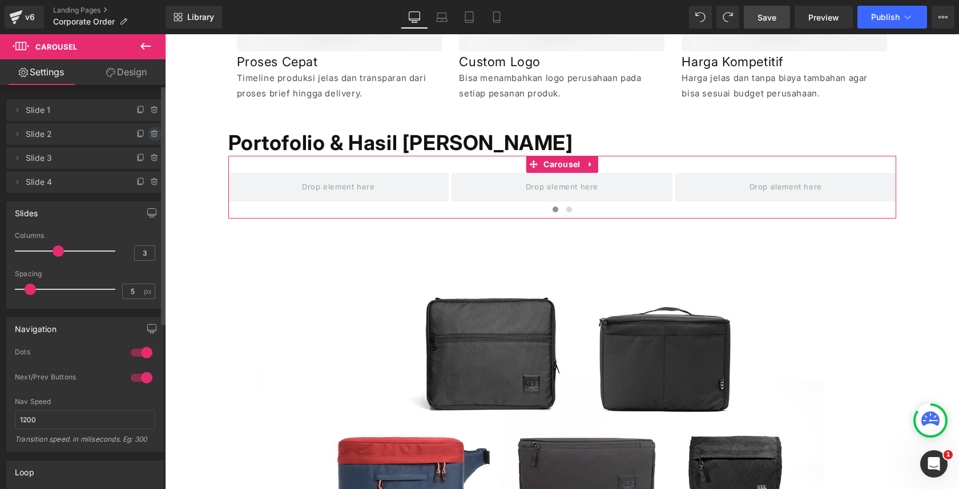
click at [150, 134] on icon at bounding box center [154, 134] width 9 height 9
click at [150, 134] on button "Delete" at bounding box center [142, 134] width 36 height 15
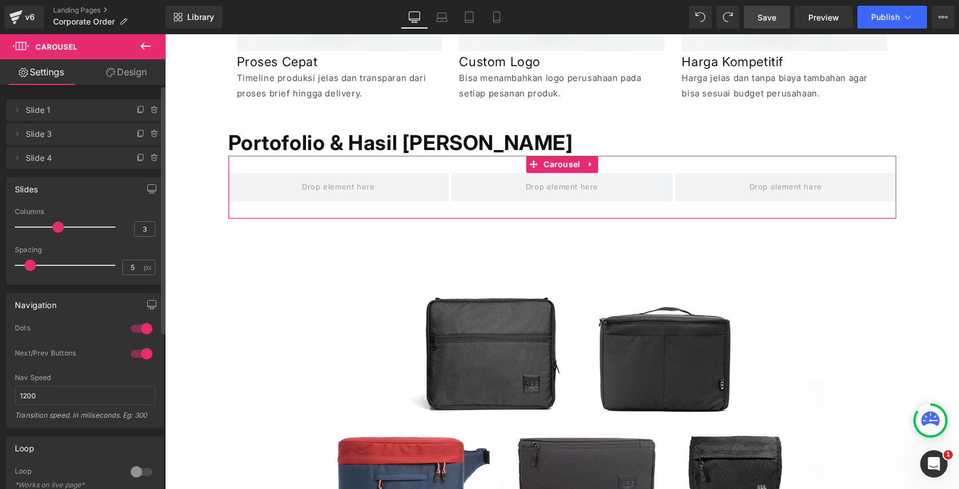
click at [150, 134] on icon at bounding box center [154, 134] width 9 height 9
click at [150, 134] on button "Delete" at bounding box center [142, 134] width 36 height 15
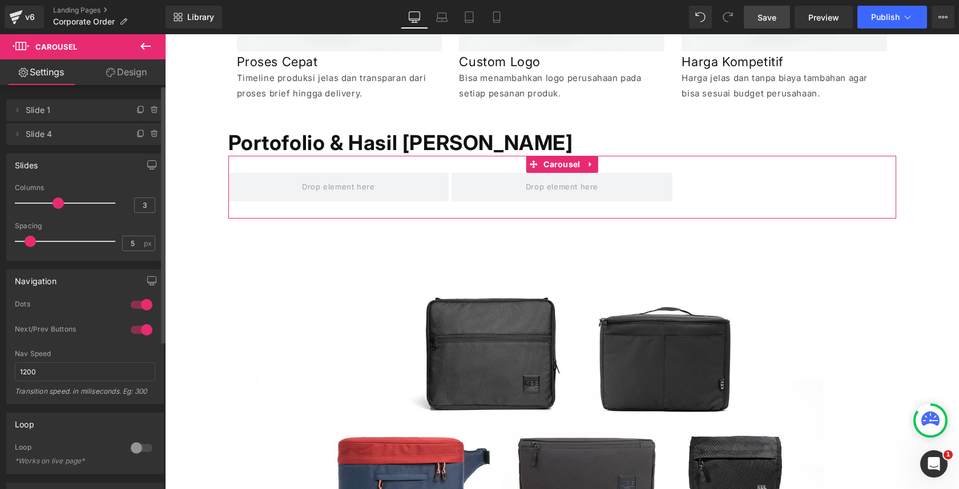
click at [150, 134] on icon at bounding box center [154, 134] width 9 height 9
click at [150, 134] on button "Delete" at bounding box center [142, 134] width 36 height 15
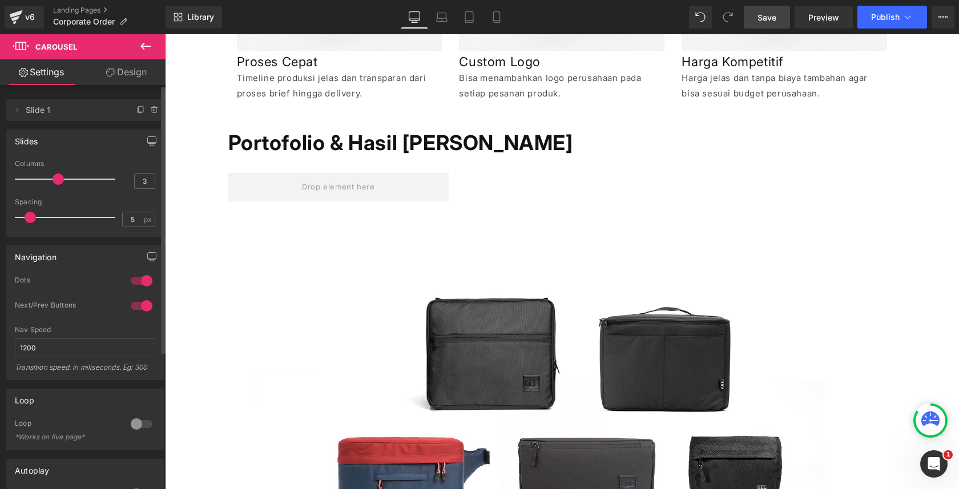
click at [141, 49] on icon at bounding box center [146, 46] width 14 height 14
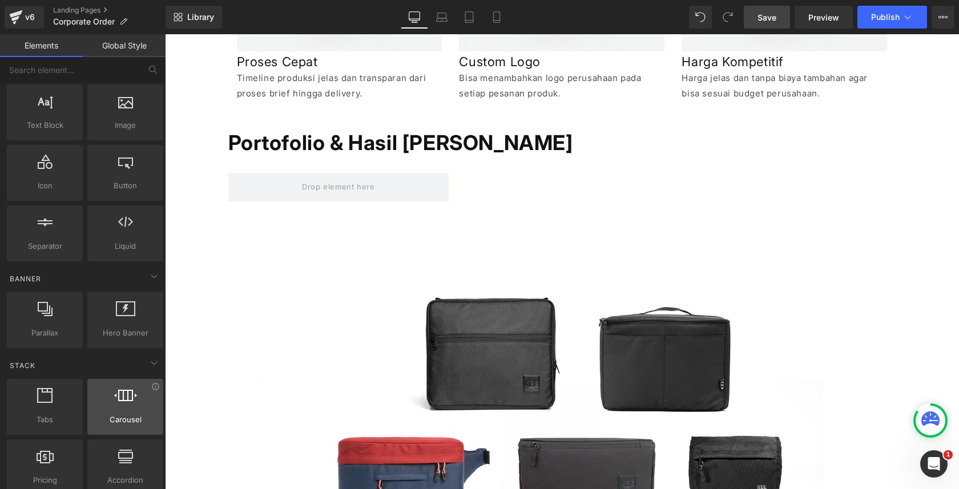
scroll to position [0, 0]
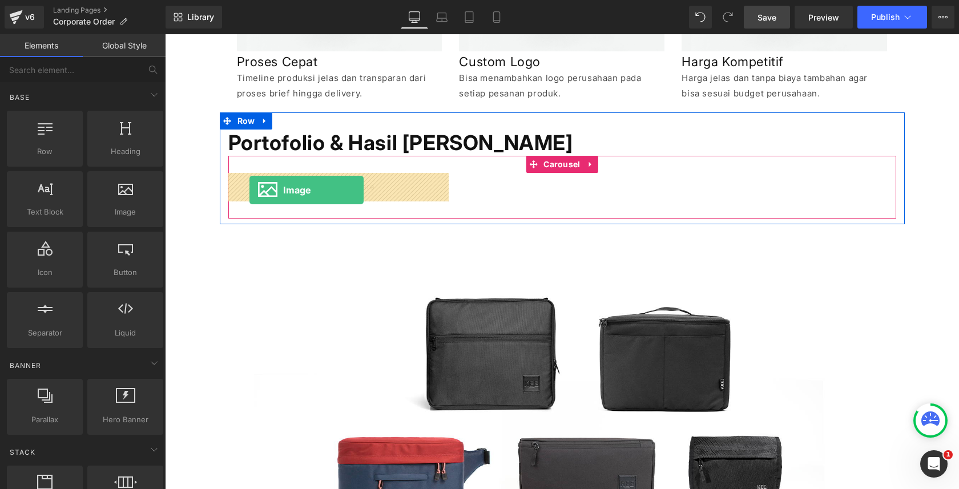
drag, startPoint x: 286, startPoint y: 244, endPoint x: 250, endPoint y: 190, distance: 64.6
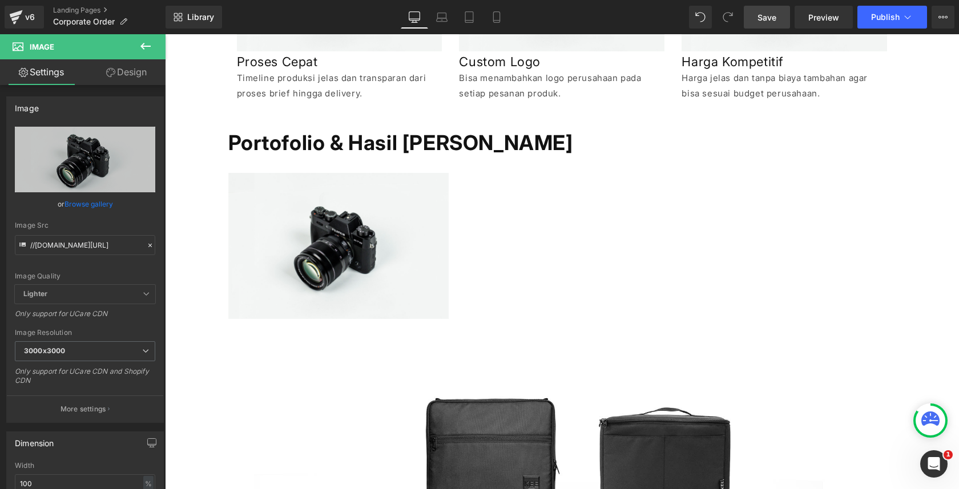
click at [149, 52] on icon at bounding box center [146, 46] width 14 height 14
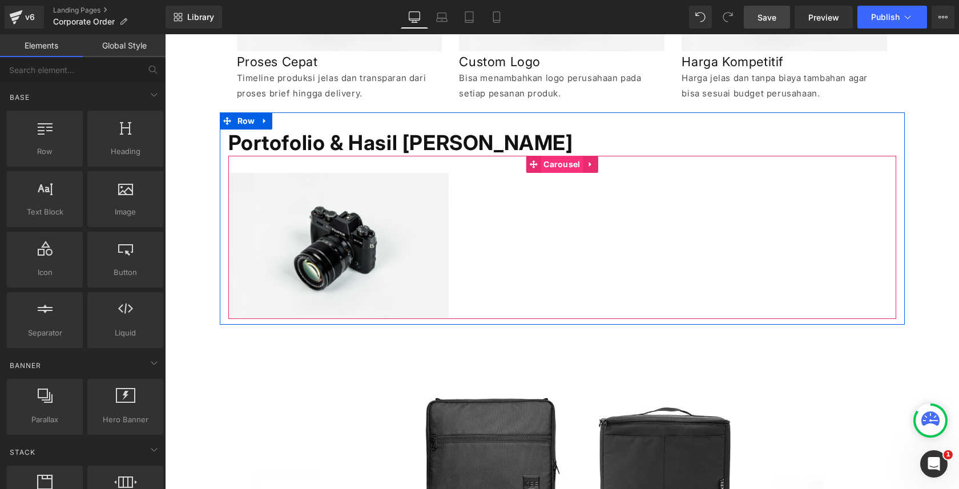
click at [552, 165] on span "Carousel" at bounding box center [562, 164] width 42 height 17
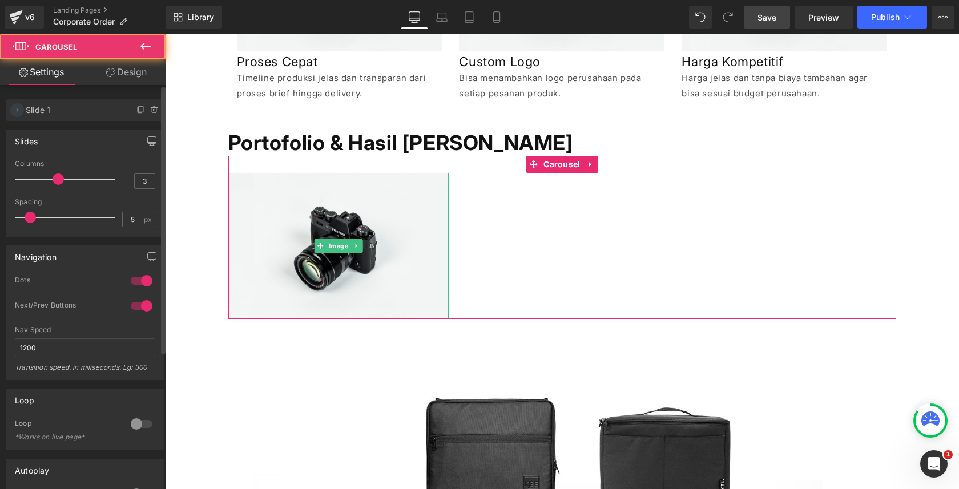
click at [18, 114] on icon at bounding box center [17, 110] width 9 height 9
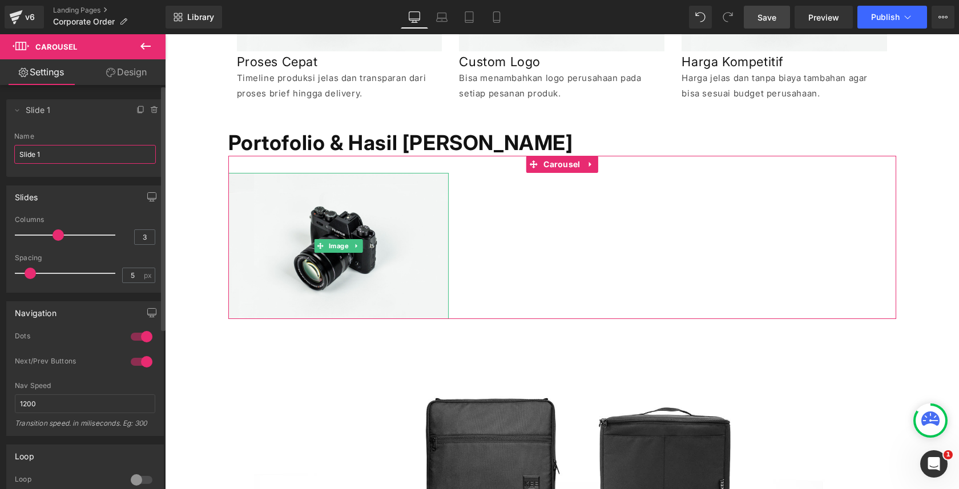
click at [57, 158] on input "Slide 1" at bounding box center [85, 154] width 142 height 19
type input "asd"
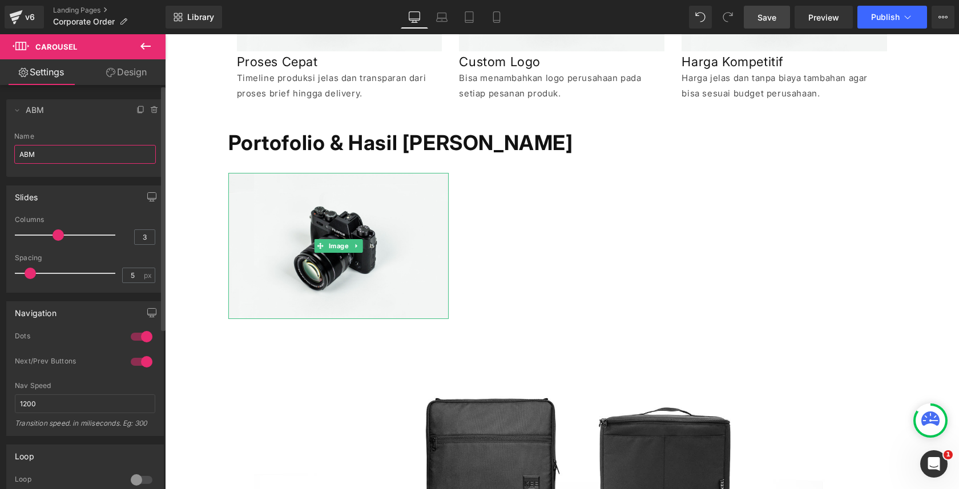
type input "ABM"
click at [69, 124] on li "Delete Cancel ABM ABM Name ABM" at bounding box center [85, 138] width 158 height 78
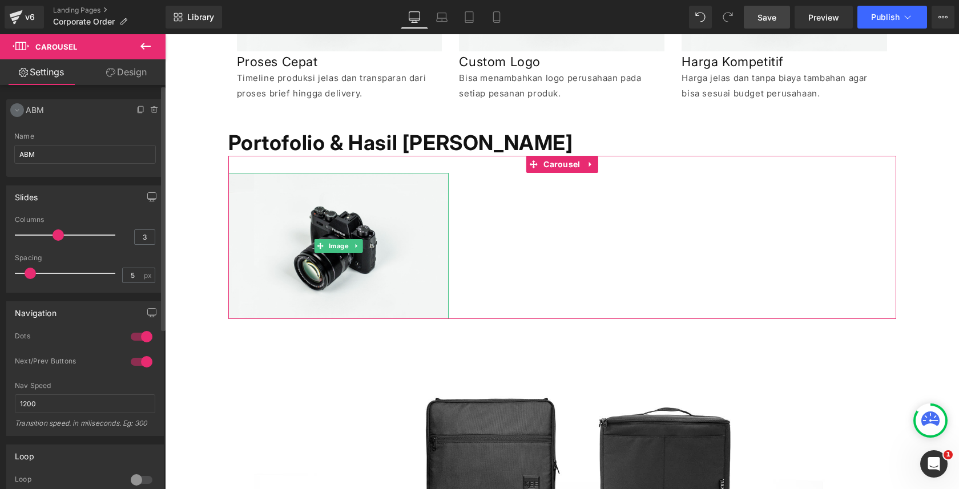
click at [18, 115] on span at bounding box center [17, 110] width 14 height 14
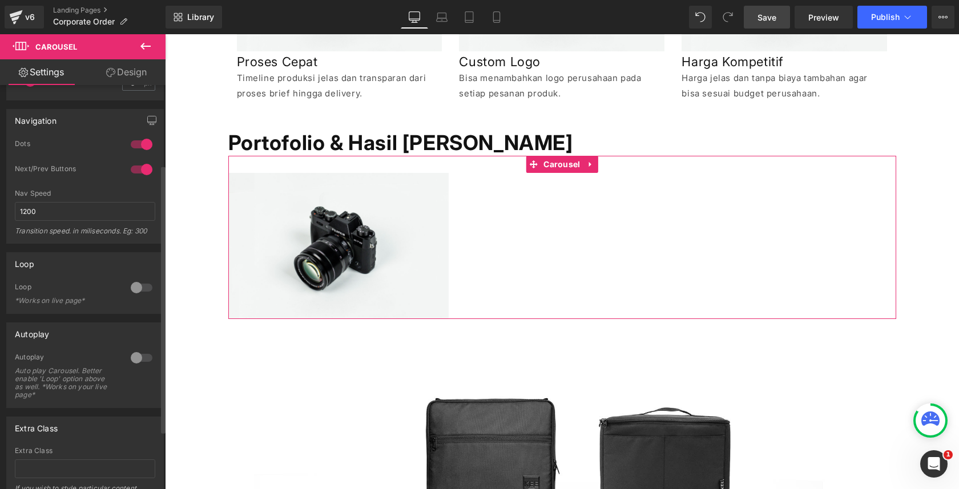
scroll to position [87, 0]
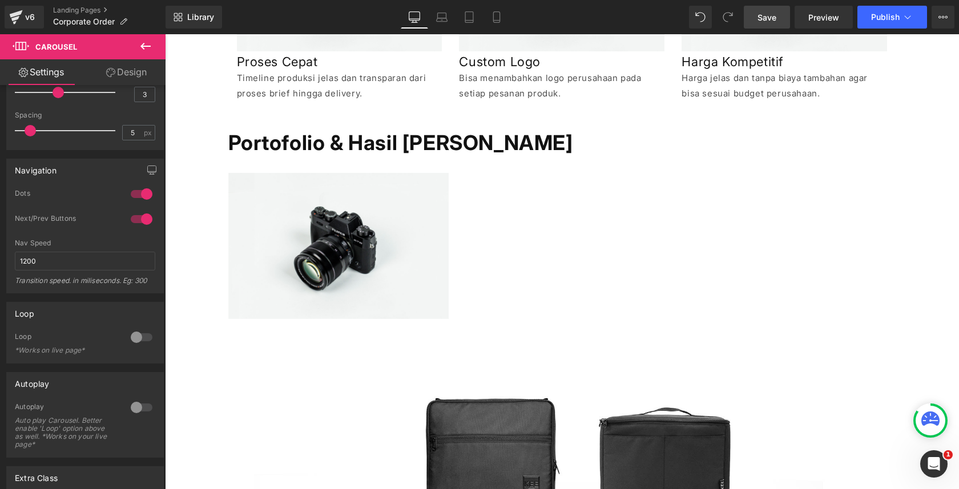
click at [149, 47] on icon at bounding box center [146, 46] width 14 height 14
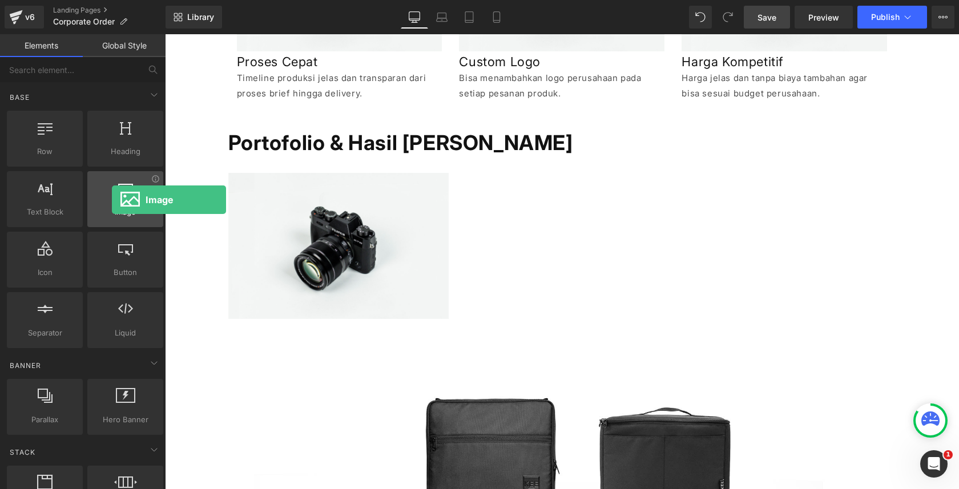
click at [111, 199] on div at bounding box center [125, 193] width 69 height 26
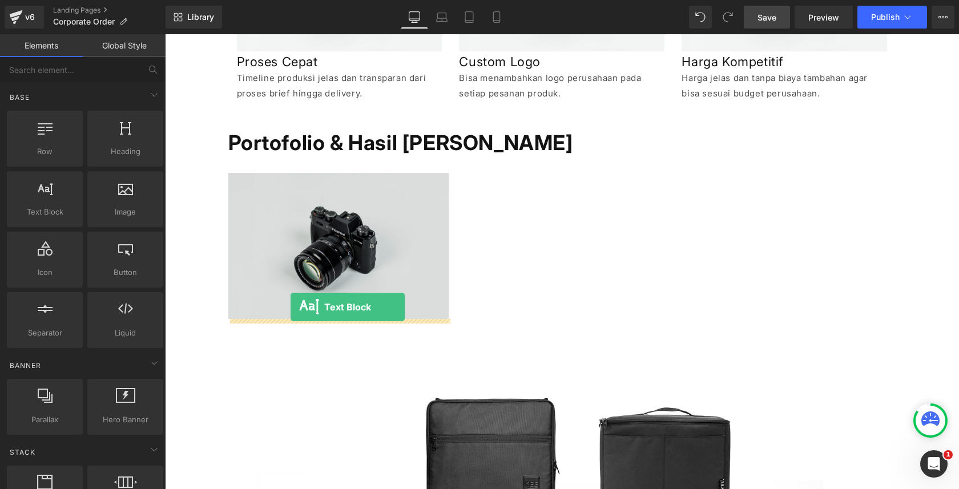
drag, startPoint x: 235, startPoint y: 232, endPoint x: 288, endPoint y: 307, distance: 91.7
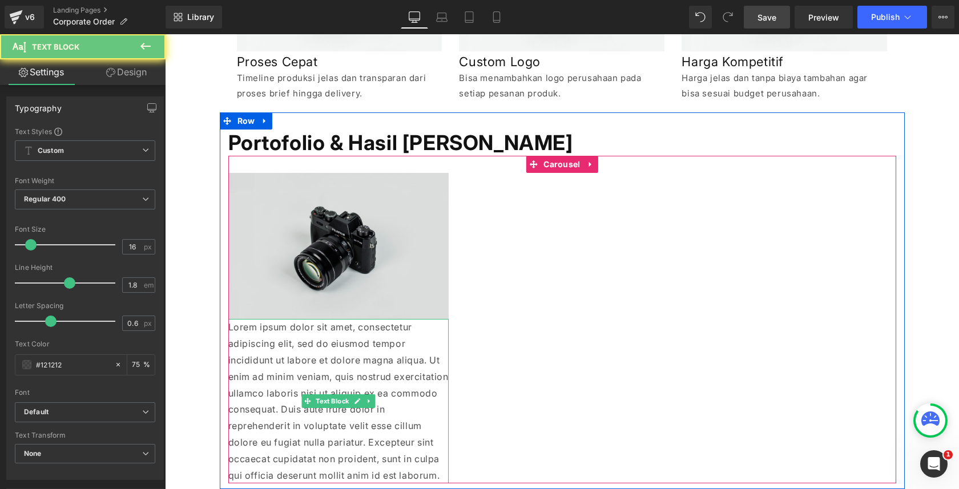
click at [287, 339] on p "Lorem ipsum dolor sit amet, consectetur adipiscing elit, sed do eiusmod tempor …" at bounding box center [338, 401] width 221 height 164
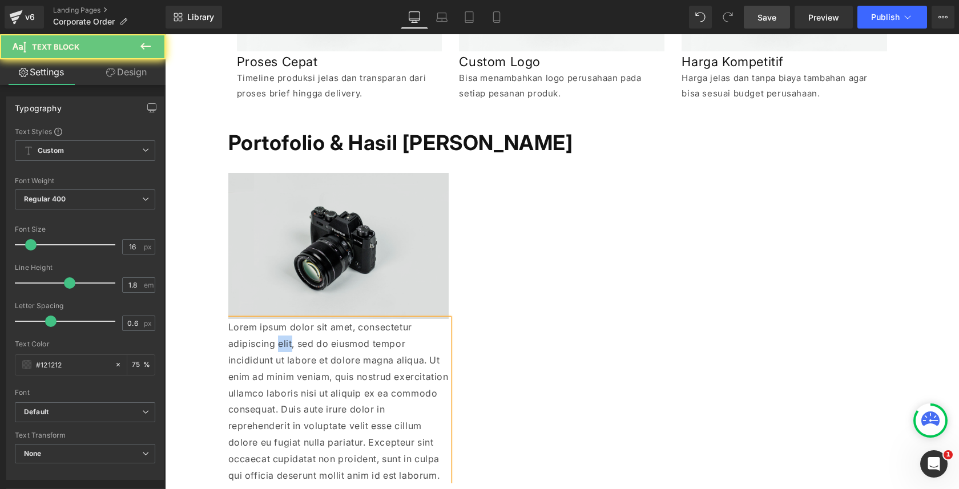
click at [287, 339] on p "Lorem ipsum dolor sit amet, consectetur adipiscing elit, sed do eiusmod tempor …" at bounding box center [338, 401] width 221 height 164
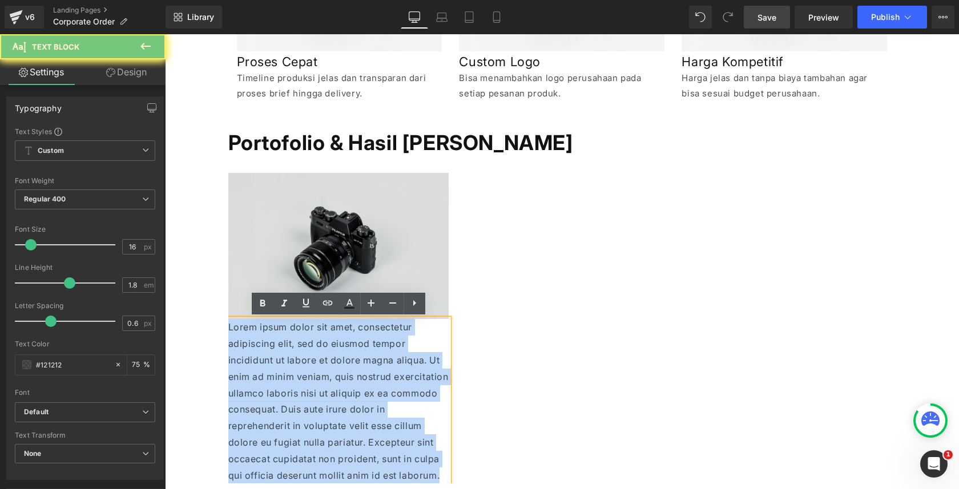
click at [287, 339] on p "Lorem ipsum dolor sit amet, consectetur adipiscing elit, sed do eiusmod tempor …" at bounding box center [338, 401] width 221 height 164
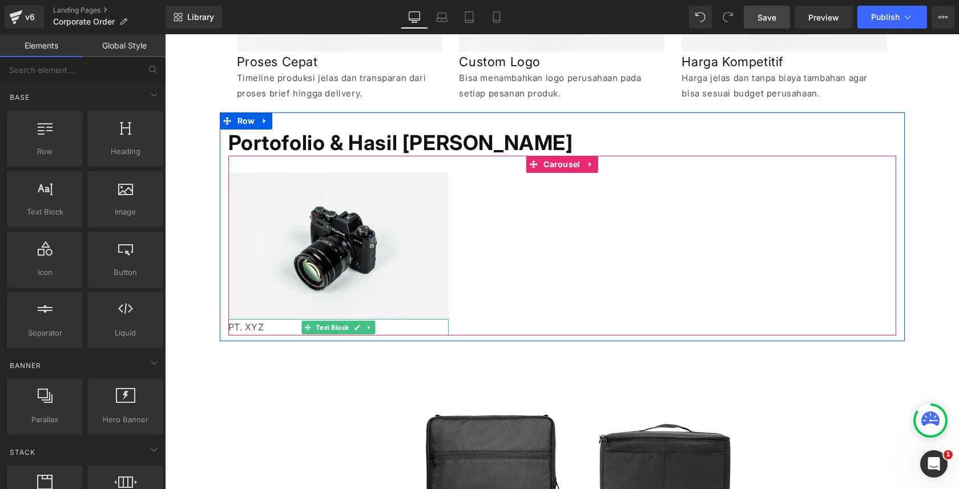
click at [240, 323] on p "PT. XYZ" at bounding box center [338, 327] width 221 height 17
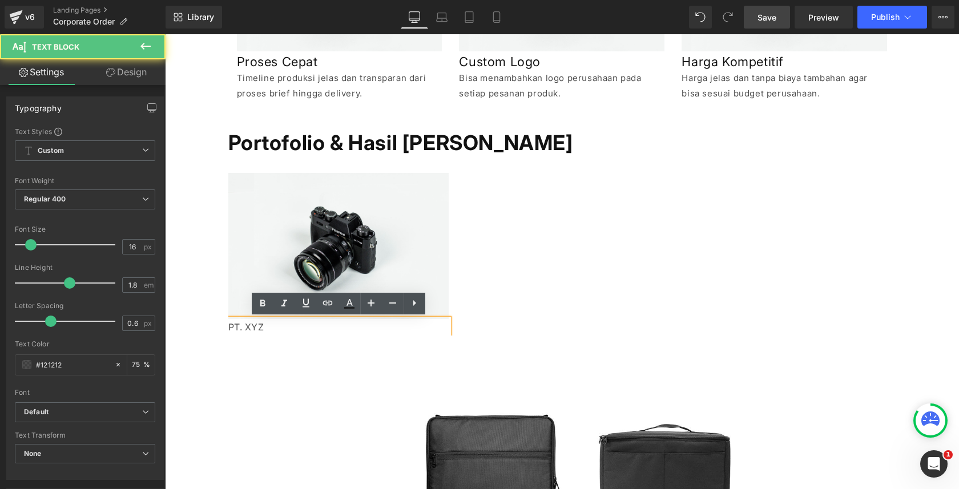
click at [242, 326] on p "PT. XYZ" at bounding box center [338, 327] width 221 height 17
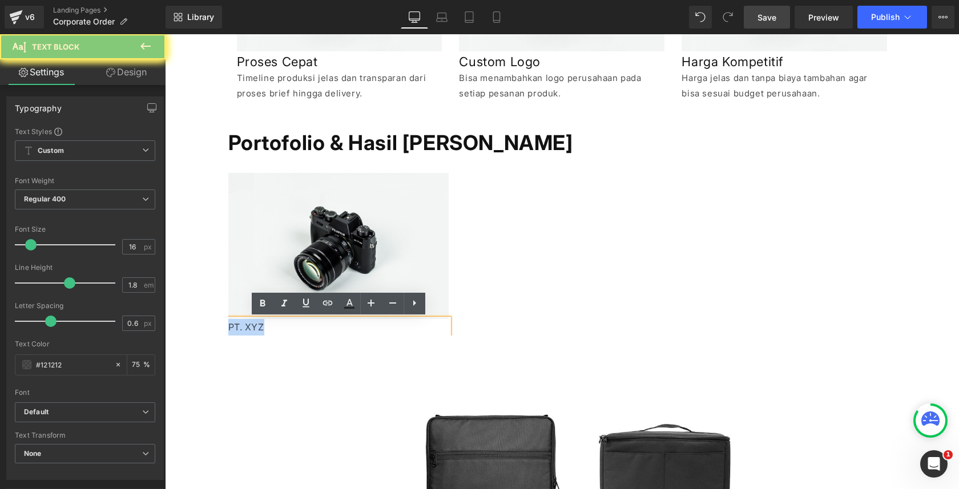
click at [242, 326] on p "PT. XYZ" at bounding box center [338, 327] width 221 height 17
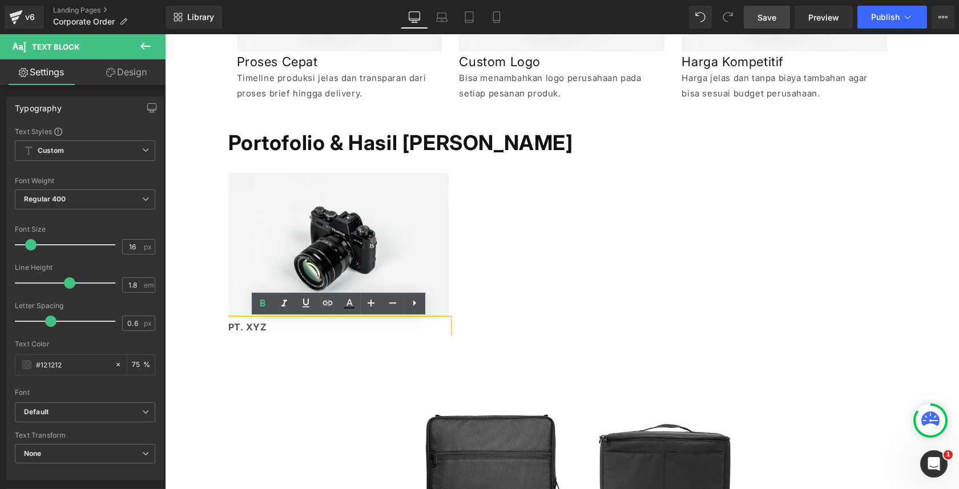
click at [247, 325] on strong "PT. XYZ" at bounding box center [247, 326] width 39 height 11
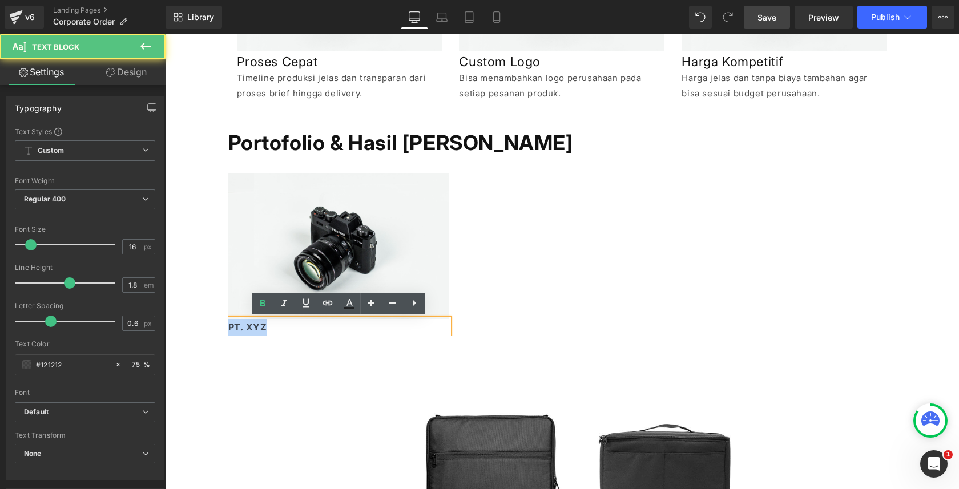
click at [247, 325] on strong "PT. XYZ" at bounding box center [247, 326] width 39 height 11
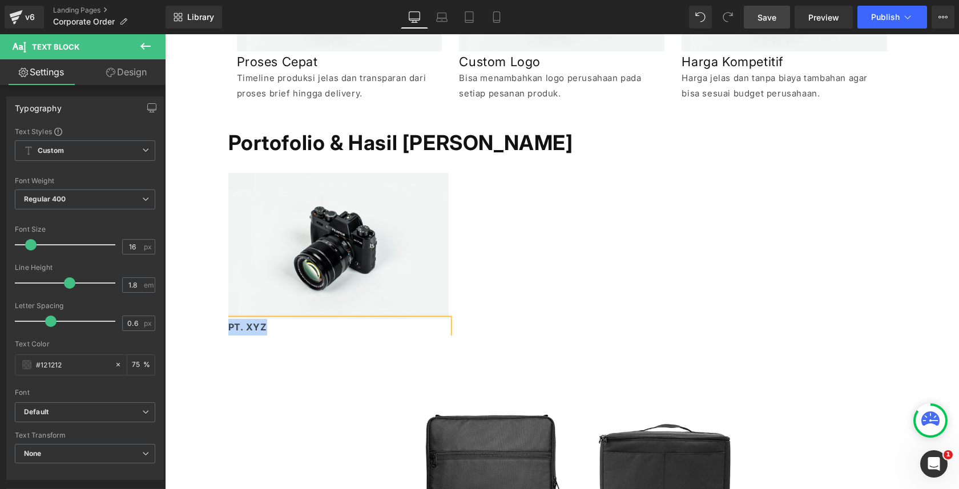
click at [269, 329] on p "PT. XYZ" at bounding box center [338, 327] width 221 height 17
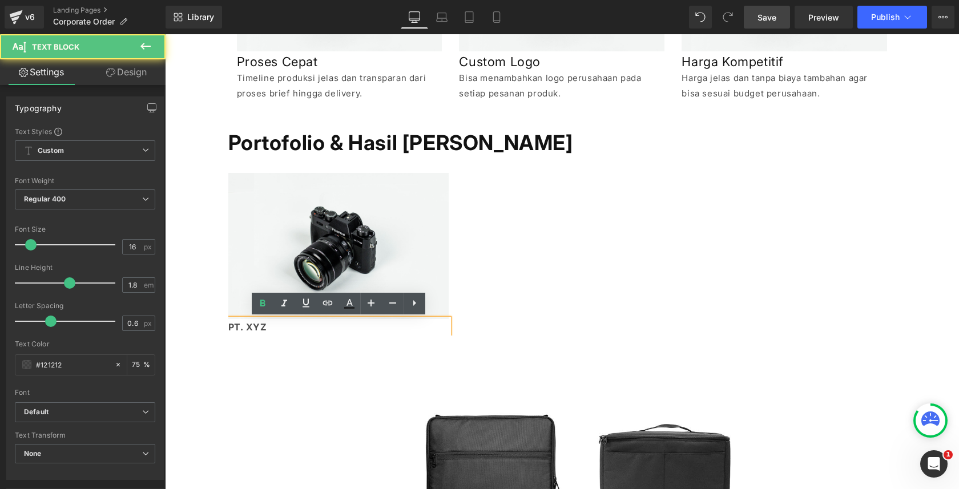
click at [278, 329] on p "PT. XYZ" at bounding box center [338, 327] width 221 height 17
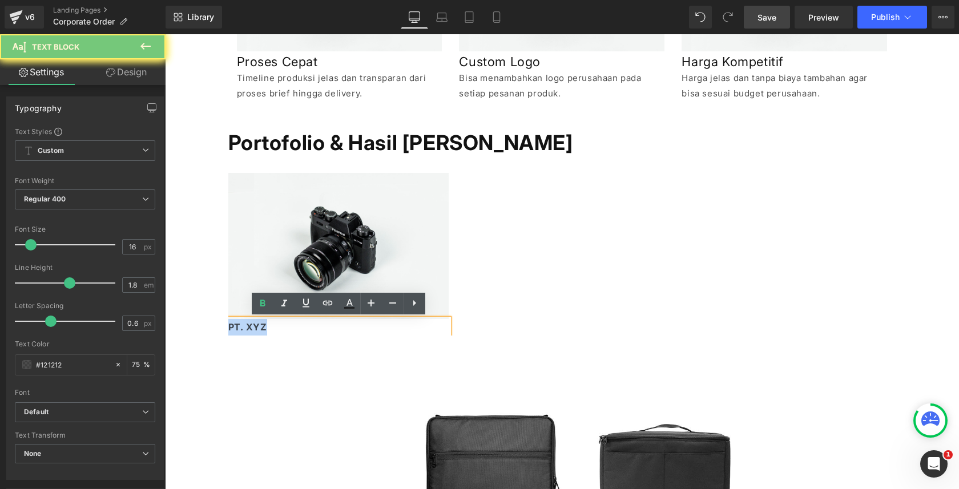
click at [278, 329] on p "PT. XYZ" at bounding box center [338, 327] width 221 height 17
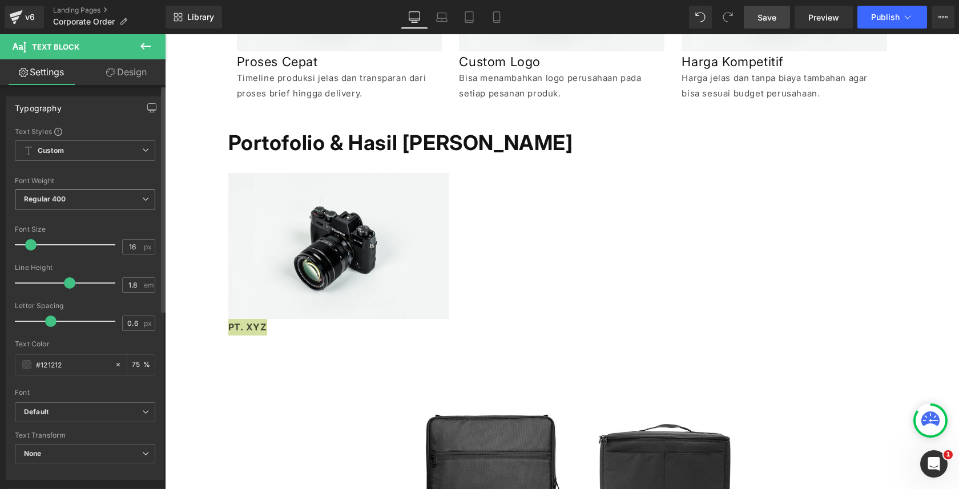
click at [71, 205] on span "Regular 400" at bounding box center [85, 200] width 140 height 20
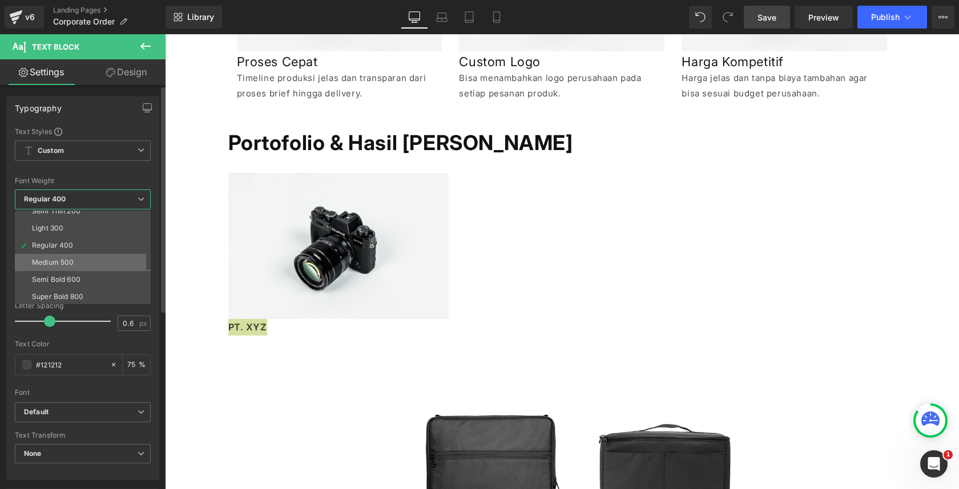
scroll to position [27, 0]
click at [74, 281] on div "Semi Bold 600" at bounding box center [56, 278] width 49 height 8
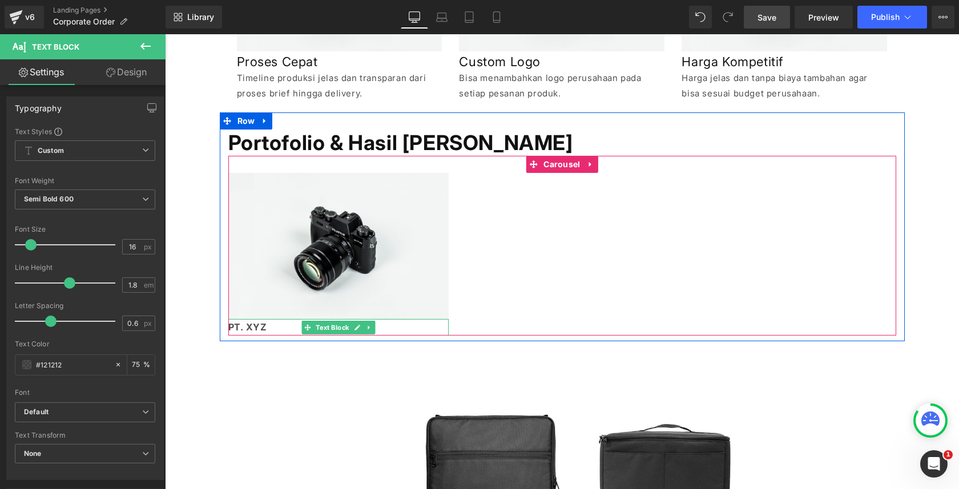
click at [269, 324] on p "PT. XYZ" at bounding box center [338, 327] width 221 height 17
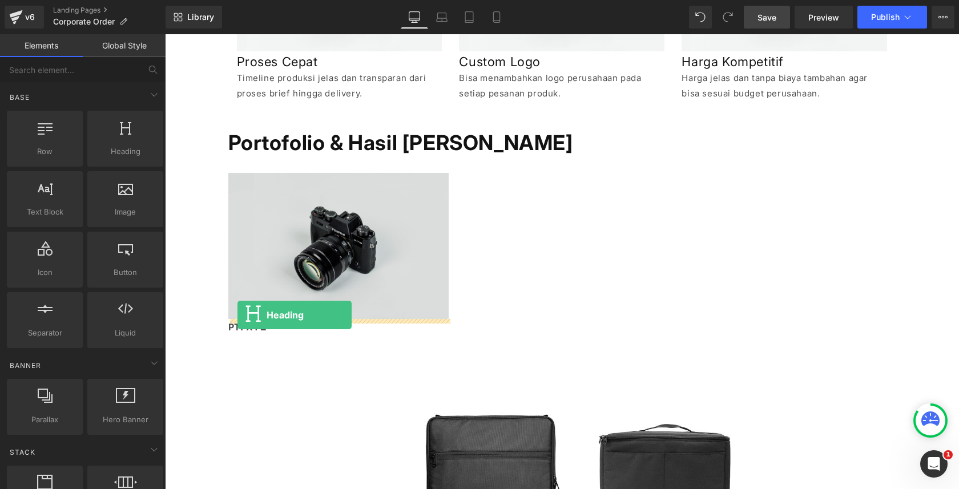
drag, startPoint x: 271, startPoint y: 166, endPoint x: 238, endPoint y: 315, distance: 152.8
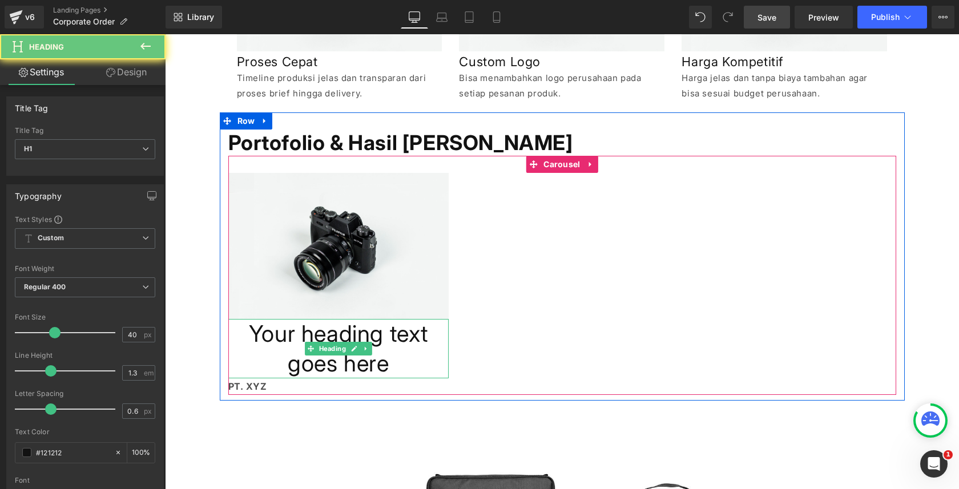
click at [279, 339] on h1 "Your heading text goes here" at bounding box center [338, 348] width 221 height 59
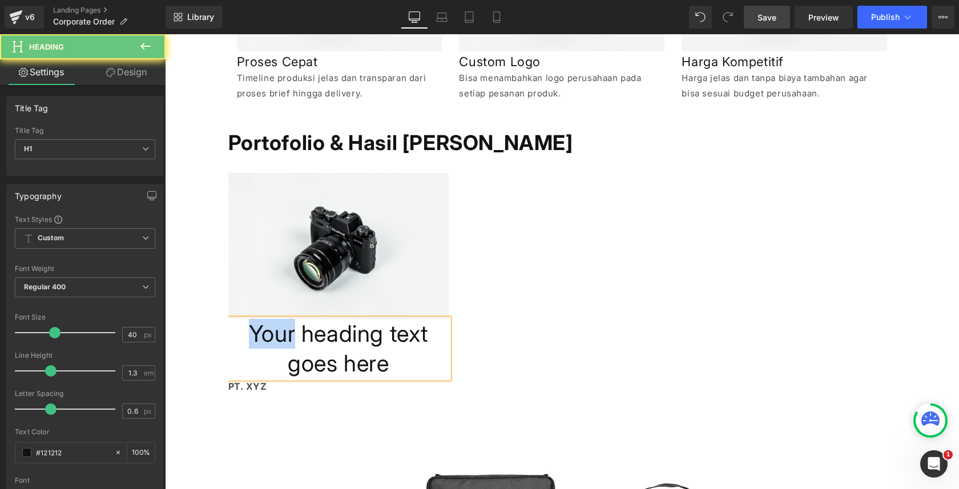
click at [279, 339] on h1 "Your heading text goes here" at bounding box center [338, 348] width 221 height 59
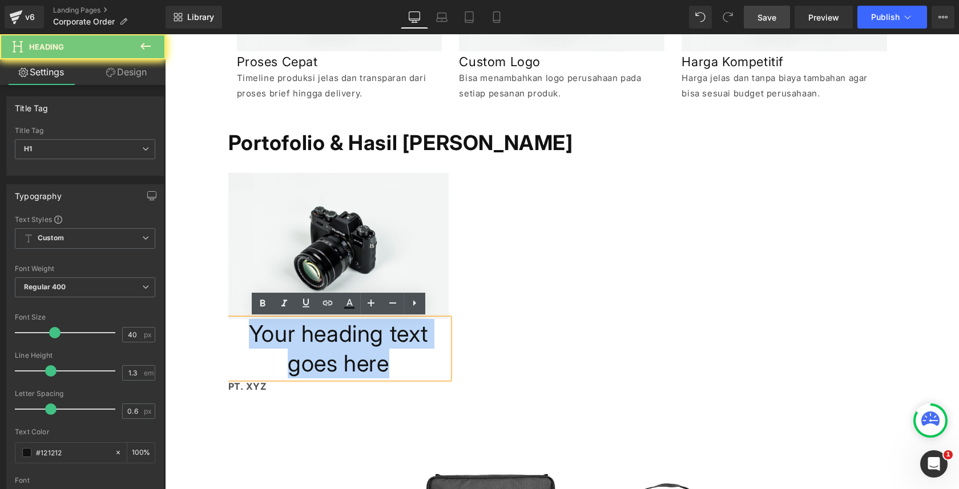
click at [279, 339] on h1 "Your heading text goes here" at bounding box center [338, 348] width 221 height 59
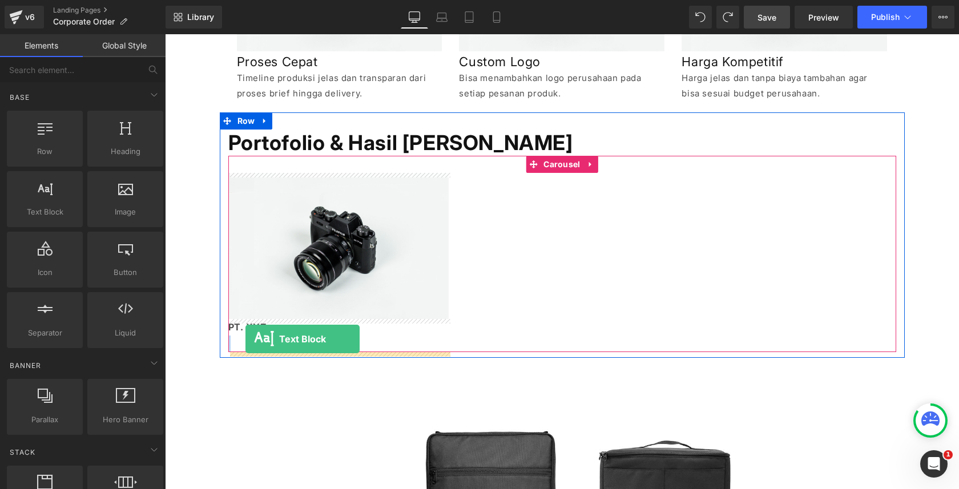
drag, startPoint x: 238, startPoint y: 229, endPoint x: 246, endPoint y: 339, distance: 110.5
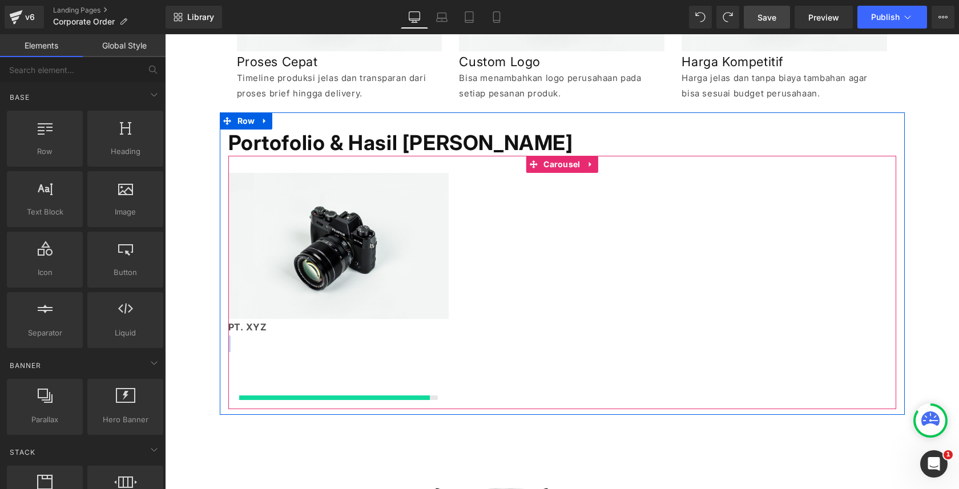
click at [249, 339] on p at bounding box center [338, 344] width 221 height 17
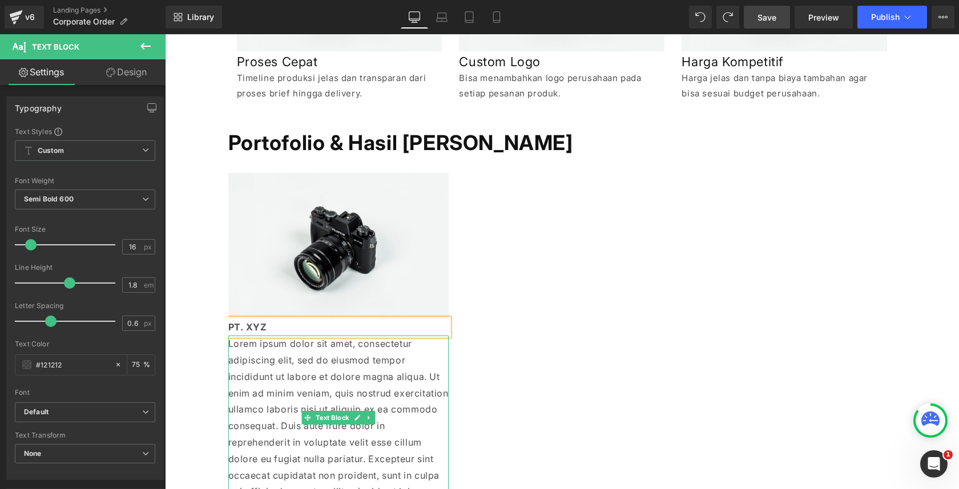
click at [264, 347] on p "Lorem ipsum dolor sit amet, consectetur adipiscing elit, sed do eiusmod tempor …" at bounding box center [338, 418] width 221 height 164
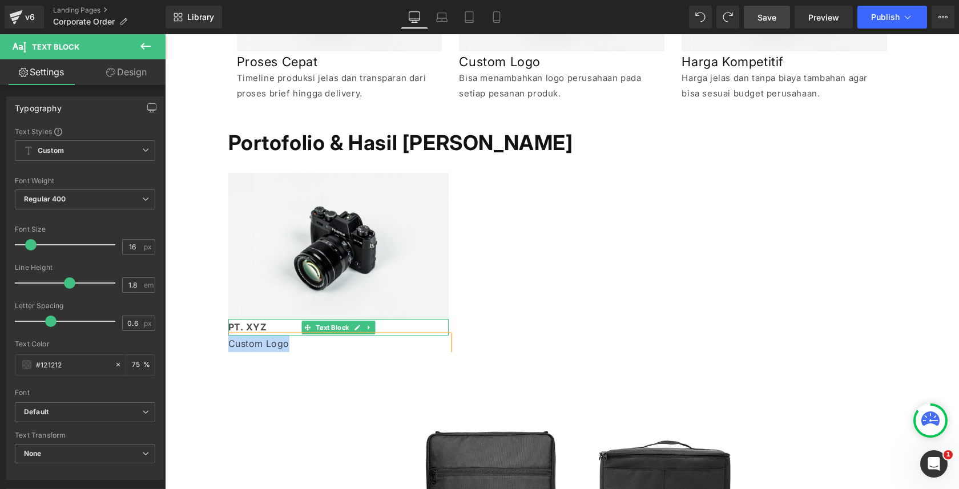
click at [239, 329] on strong "PT. XYZ" at bounding box center [247, 326] width 39 height 11
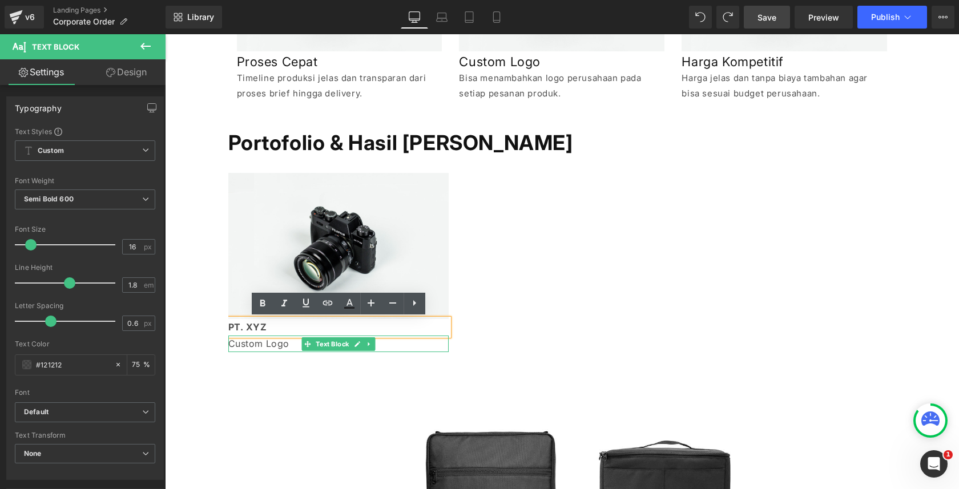
click at [242, 340] on p "Custom Logo" at bounding box center [338, 344] width 221 height 17
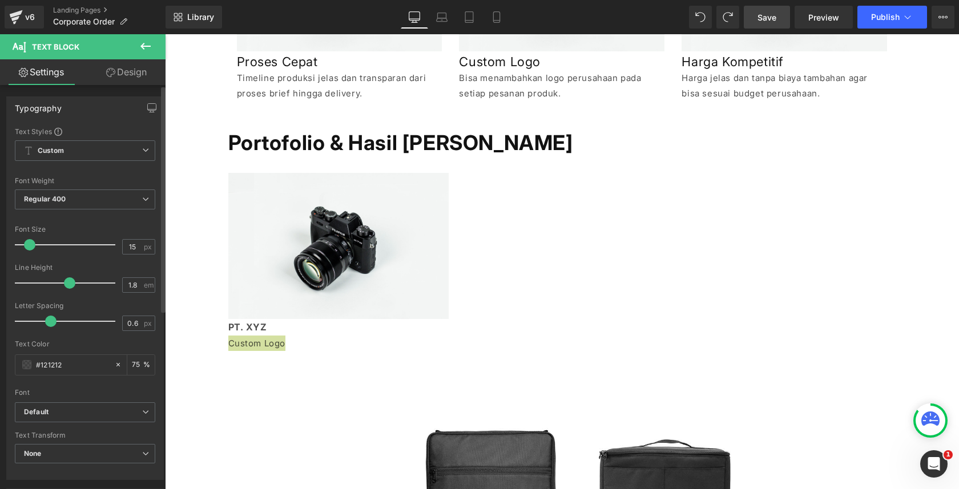
type input "14"
click at [25, 246] on span at bounding box center [28, 244] width 11 height 11
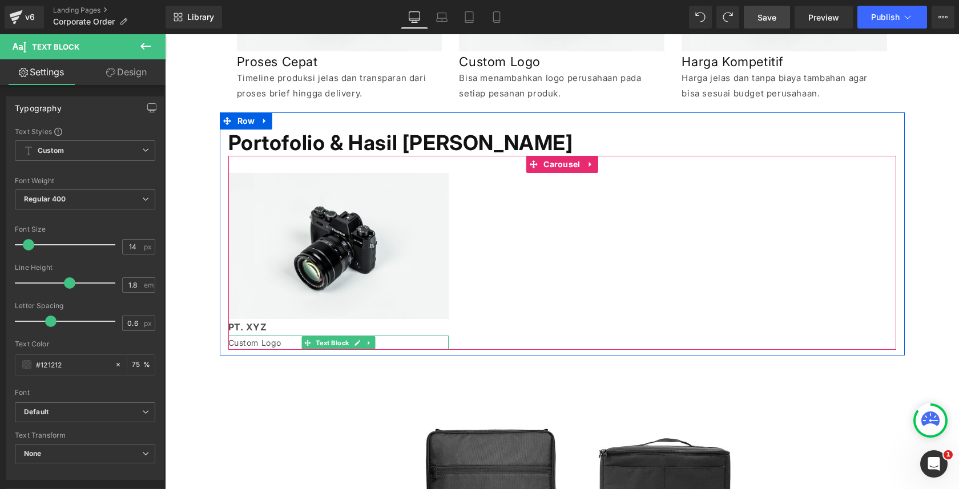
click at [266, 344] on p "Custom Logo" at bounding box center [338, 343] width 221 height 14
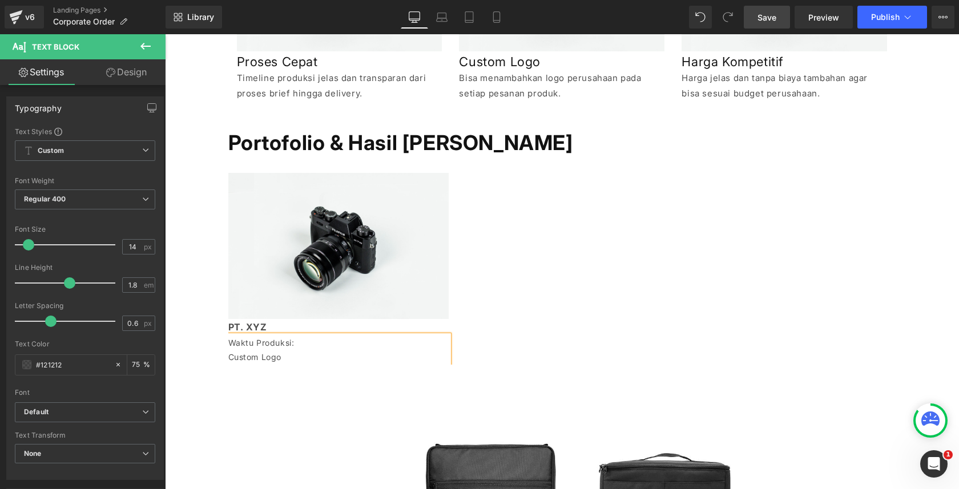
click at [331, 340] on p "Waktu Produksi:" at bounding box center [338, 343] width 221 height 14
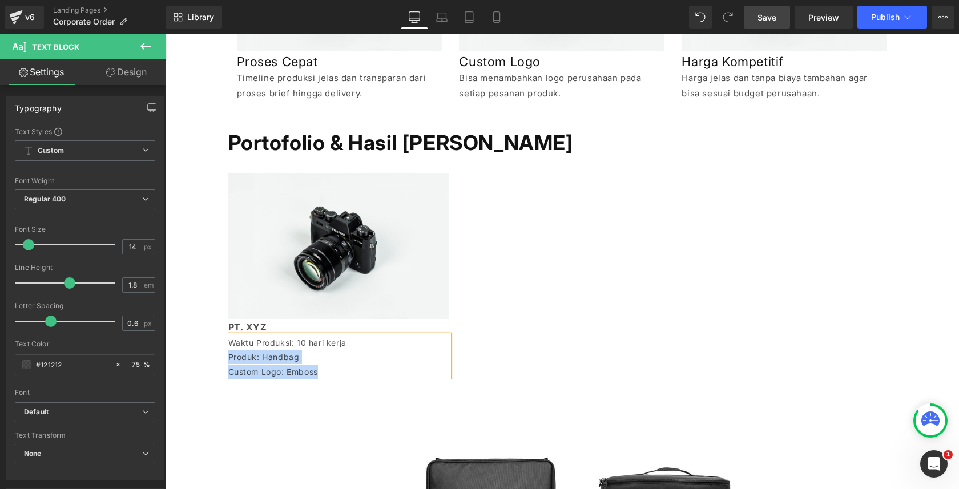
click at [323, 356] on p "Produk: Handbag Custom Logo: Emboss" at bounding box center [338, 364] width 221 height 29
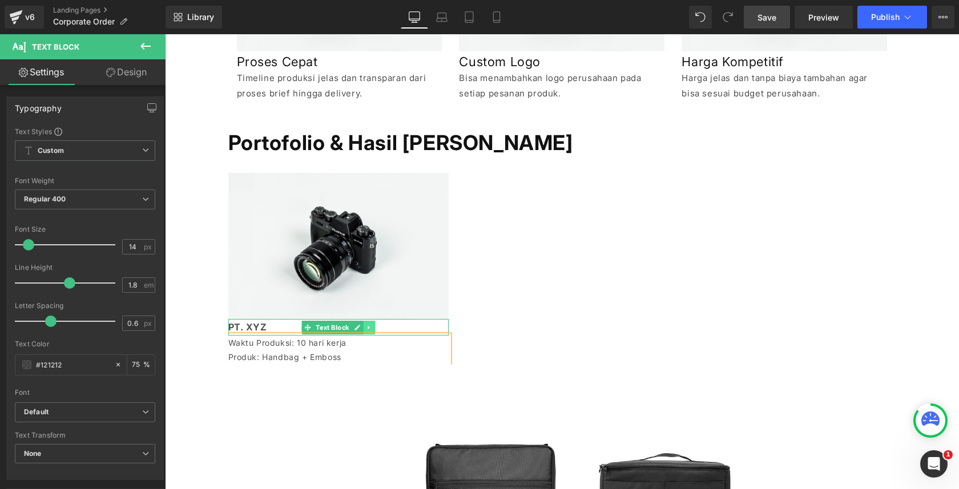
click at [372, 330] on icon at bounding box center [369, 327] width 6 height 7
click at [415, 329] on p "PT. XYZ" at bounding box center [338, 327] width 221 height 17
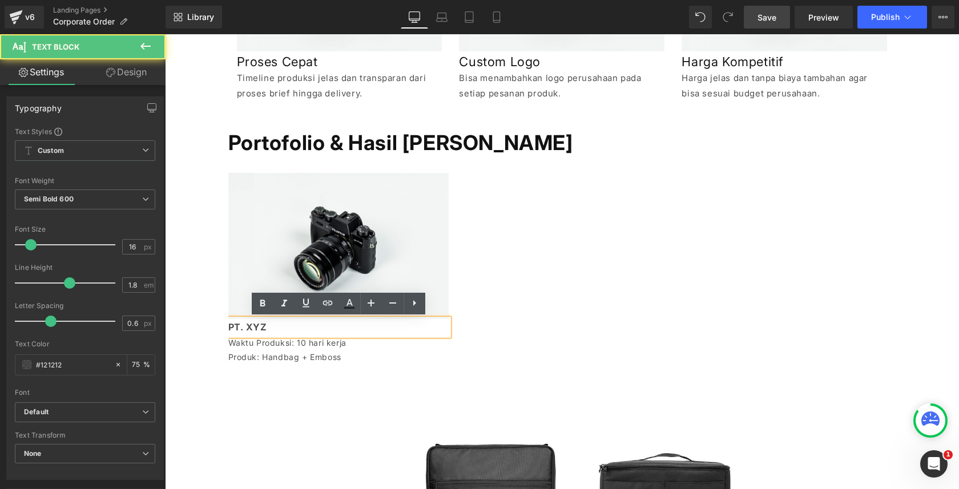
click at [415, 322] on p "PT. XYZ" at bounding box center [338, 327] width 221 height 17
drag, startPoint x: 301, startPoint y: 329, endPoint x: 327, endPoint y: 329, distance: 25.7
click at [327, 329] on p "PT. XYZ - 1500pcs" at bounding box center [338, 327] width 221 height 17
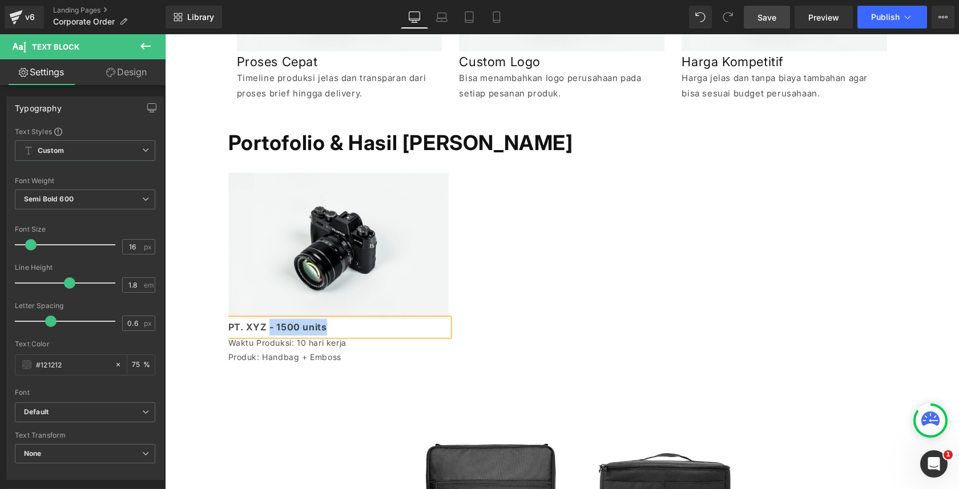
click at [271, 327] on strong "PT. XYZ - 1500 units" at bounding box center [277, 326] width 99 height 11
click at [352, 342] on p "Waktu Produksi: 10 hari kerja" at bounding box center [338, 343] width 221 height 14
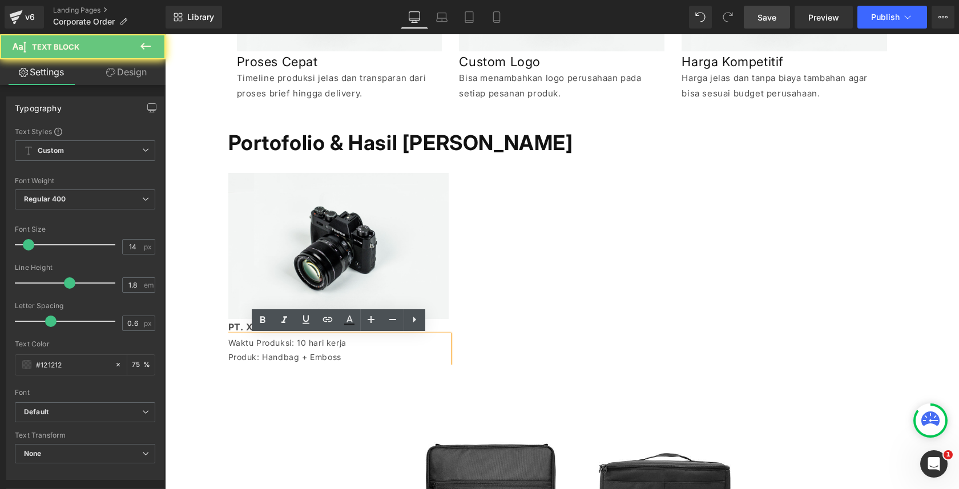
click at [382, 349] on p "Waktu Produksi: 10 hari kerja" at bounding box center [338, 343] width 221 height 14
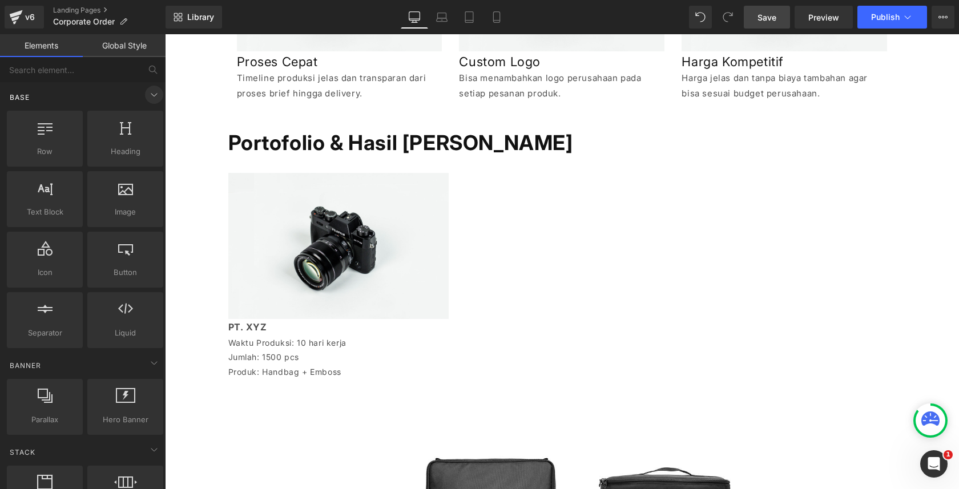
click at [151, 95] on icon at bounding box center [154, 95] width 6 height 3
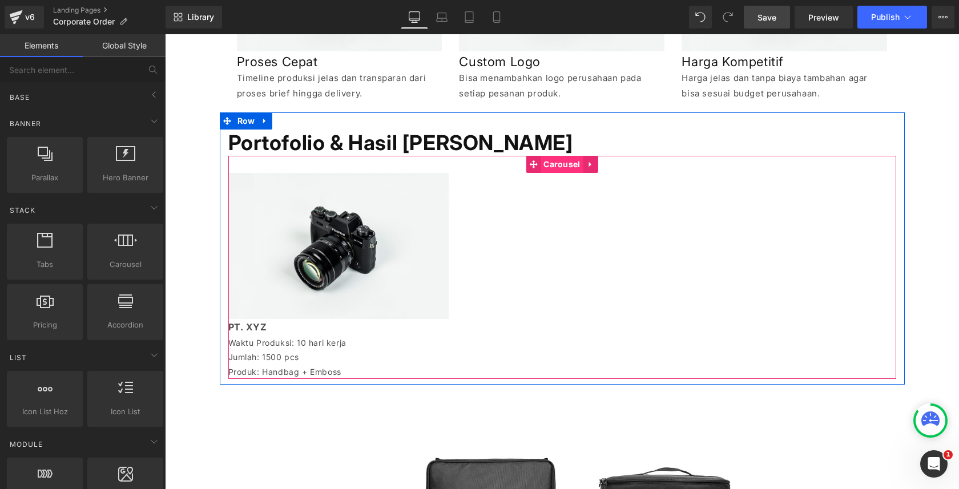
click at [555, 170] on span "Carousel" at bounding box center [562, 164] width 42 height 17
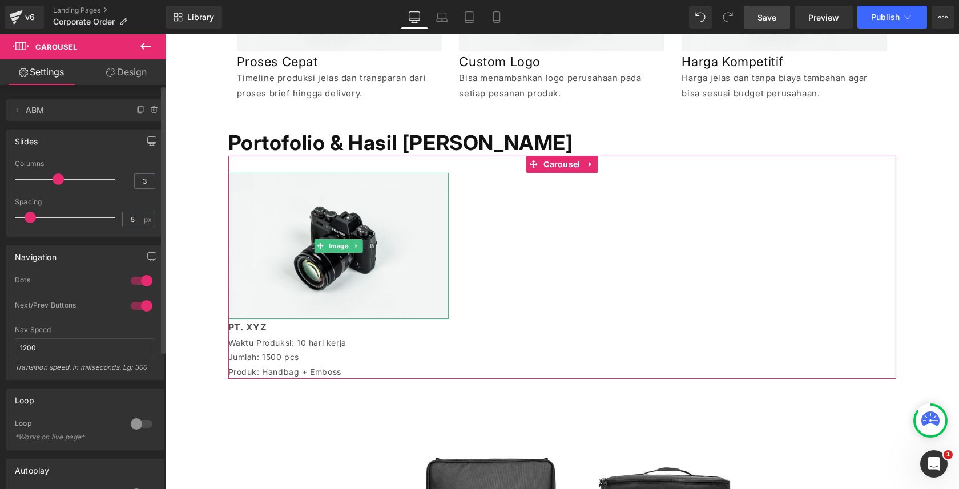
click at [49, 110] on span "ABM" at bounding box center [74, 110] width 96 height 22
click at [38, 111] on span "ABM" at bounding box center [74, 110] width 96 height 22
click at [136, 112] on icon at bounding box center [140, 110] width 9 height 9
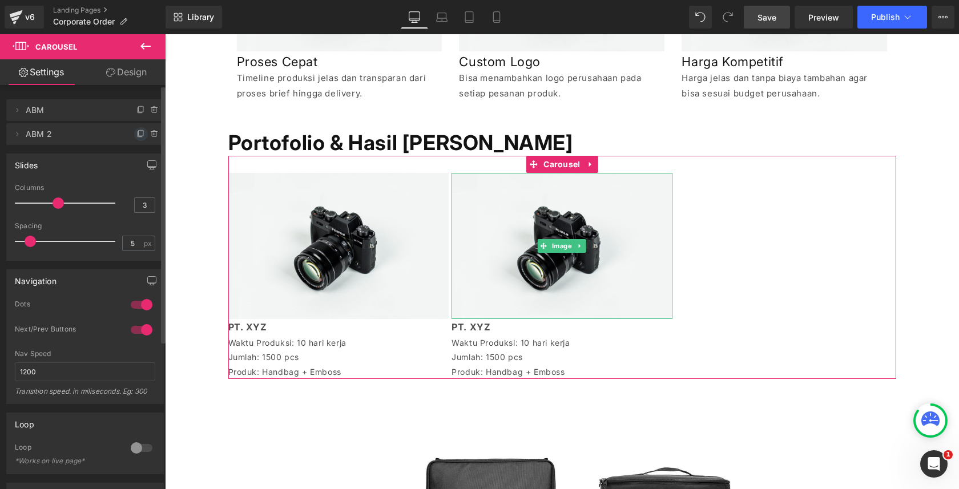
click at [139, 131] on icon at bounding box center [141, 133] width 5 height 6
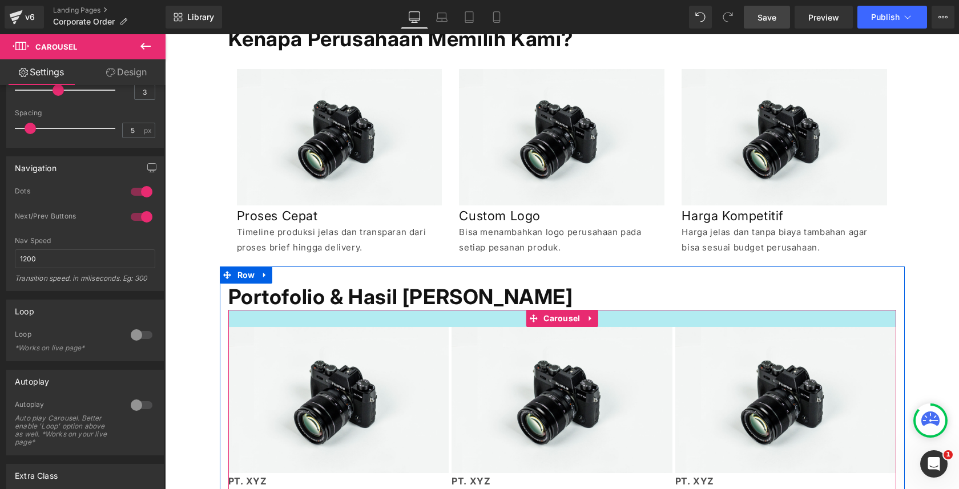
scroll to position [333, 0]
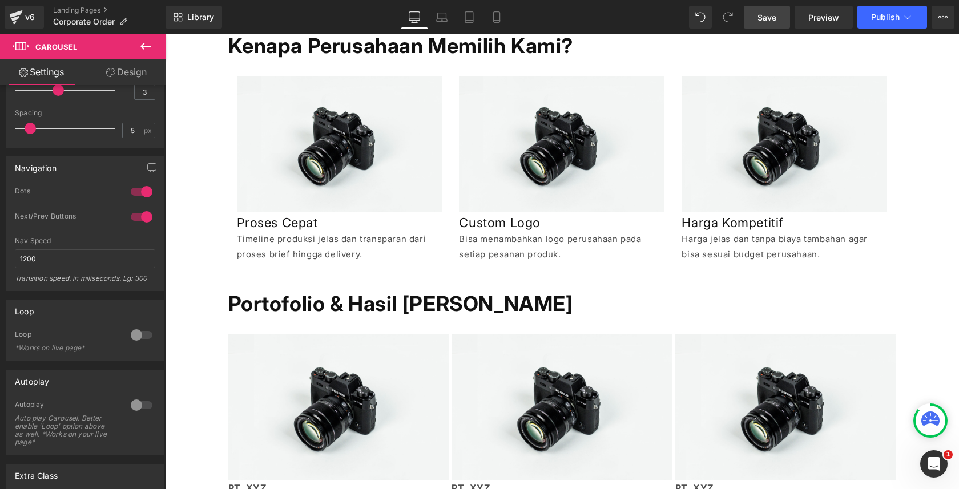
click at [148, 43] on icon at bounding box center [146, 46] width 14 height 14
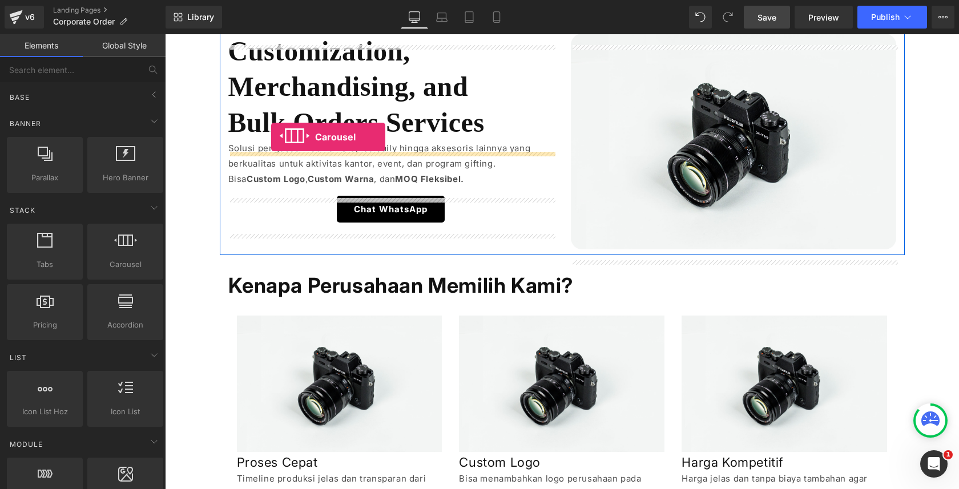
scroll to position [82, 0]
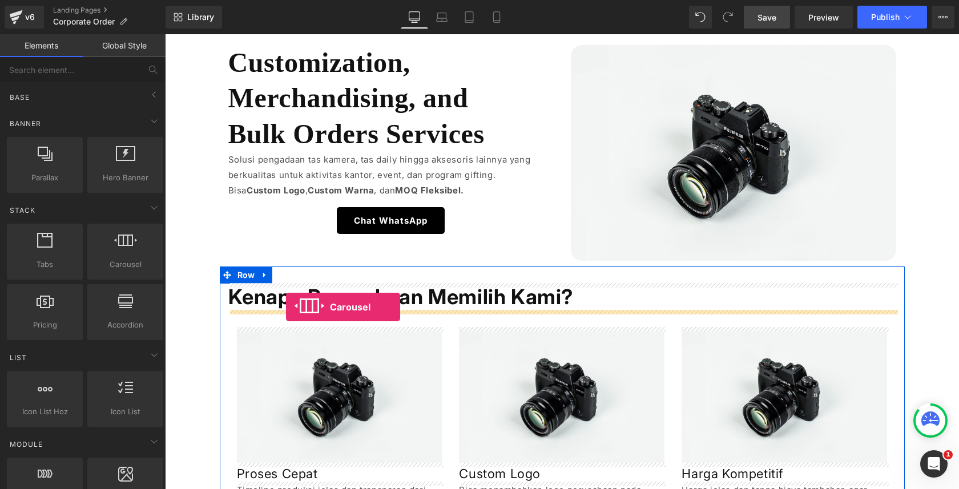
drag, startPoint x: 276, startPoint y: 284, endPoint x: 286, endPoint y: 307, distance: 25.0
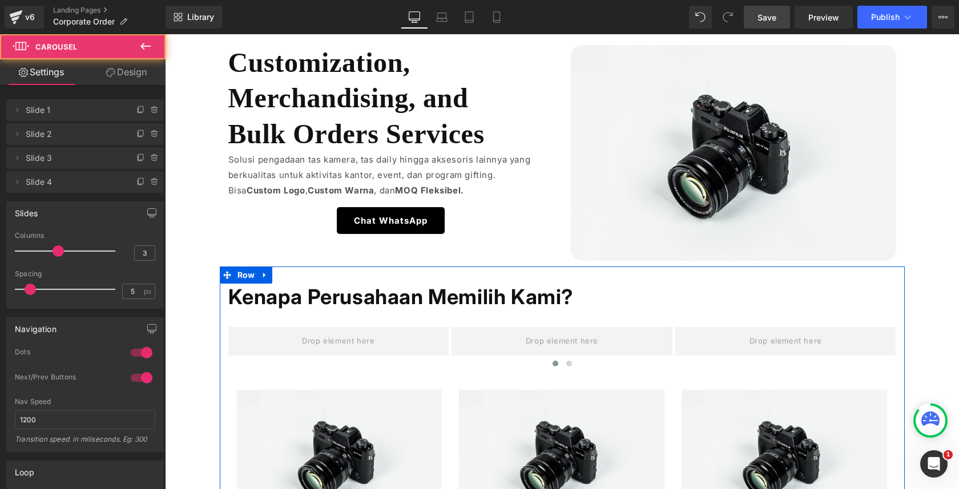
scroll to position [203, 0]
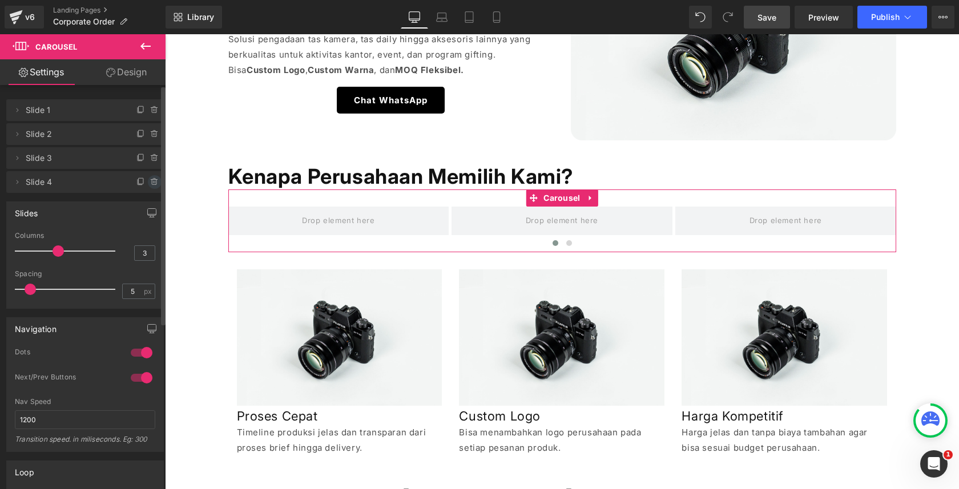
click at [152, 178] on icon at bounding box center [154, 182] width 9 height 9
click at [134, 182] on button "Delete" at bounding box center [142, 182] width 36 height 15
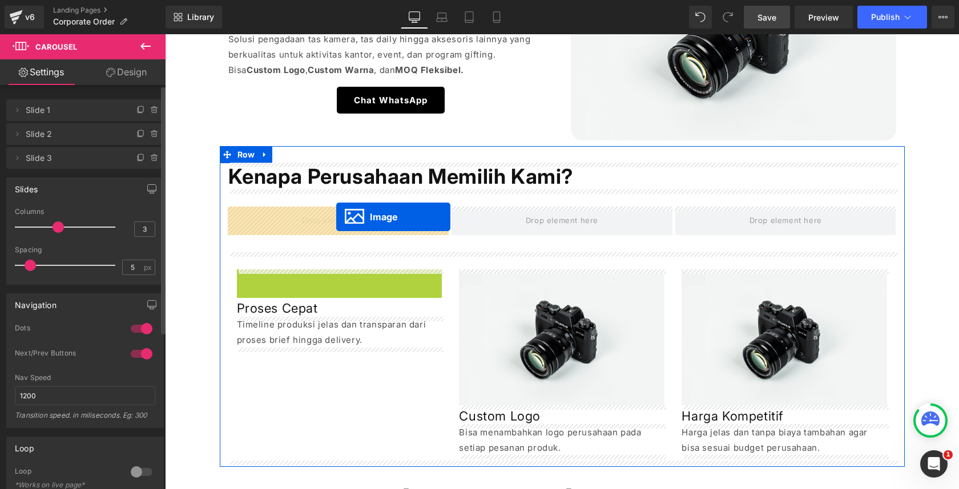
drag, startPoint x: 323, startPoint y: 336, endPoint x: 336, endPoint y: 217, distance: 120.1
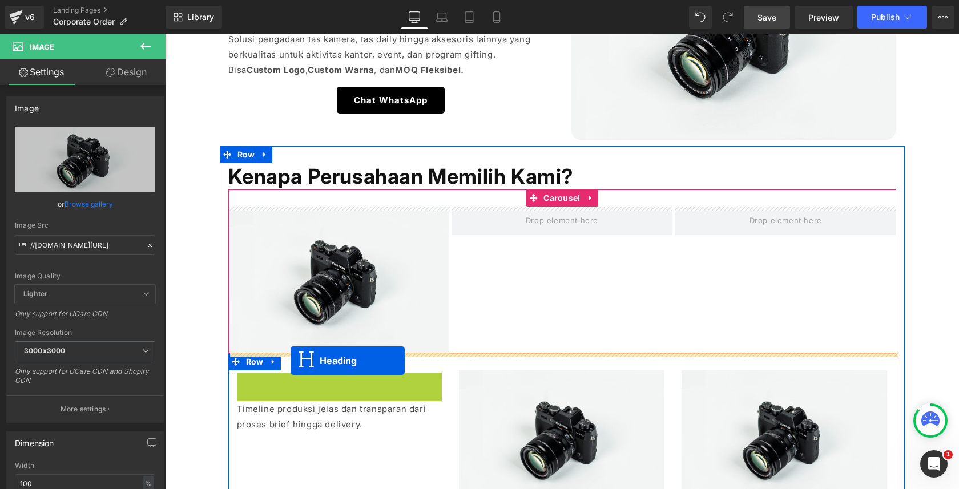
drag, startPoint x: 308, startPoint y: 380, endPoint x: 291, endPoint y: 361, distance: 25.9
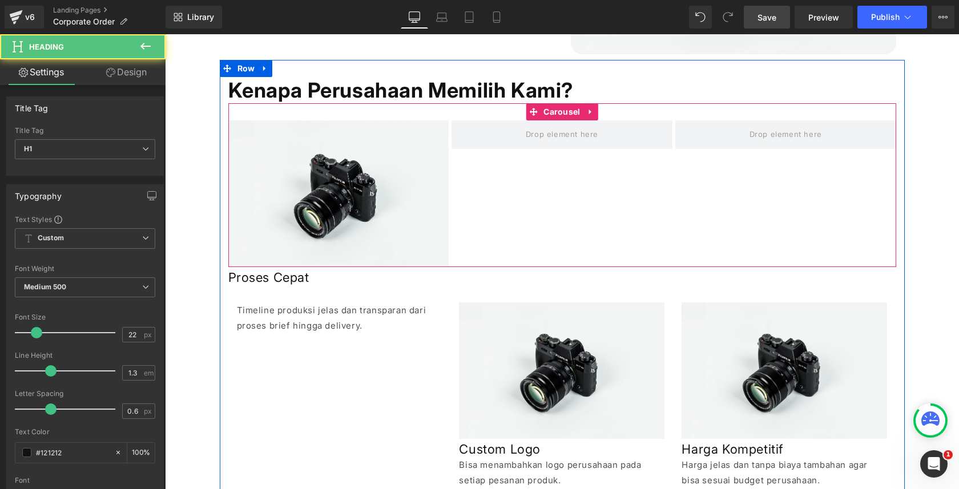
scroll to position [298, 0]
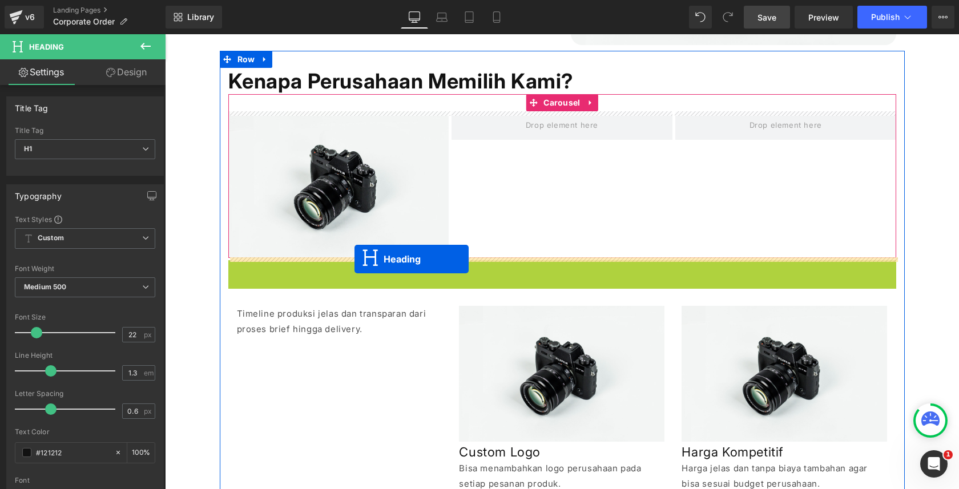
drag, startPoint x: 533, startPoint y: 271, endPoint x: 355, endPoint y: 259, distance: 179.1
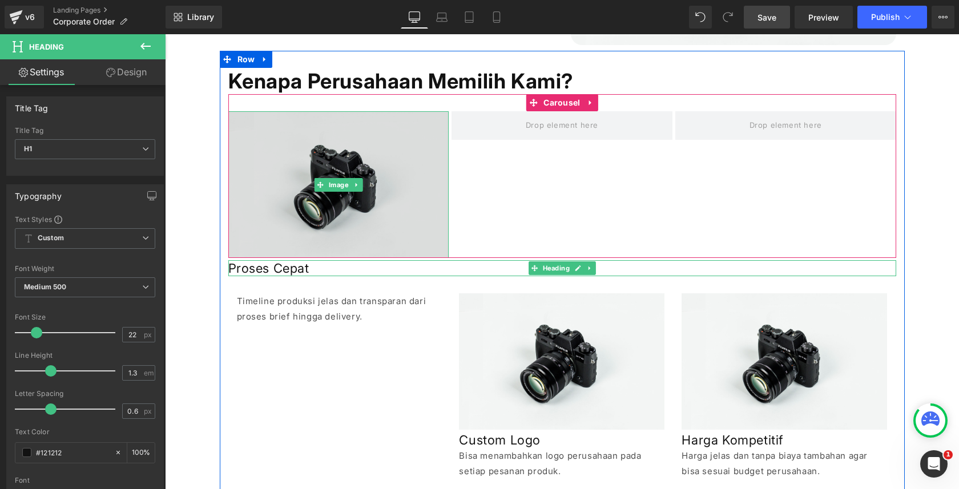
click at [359, 244] on img at bounding box center [338, 184] width 221 height 146
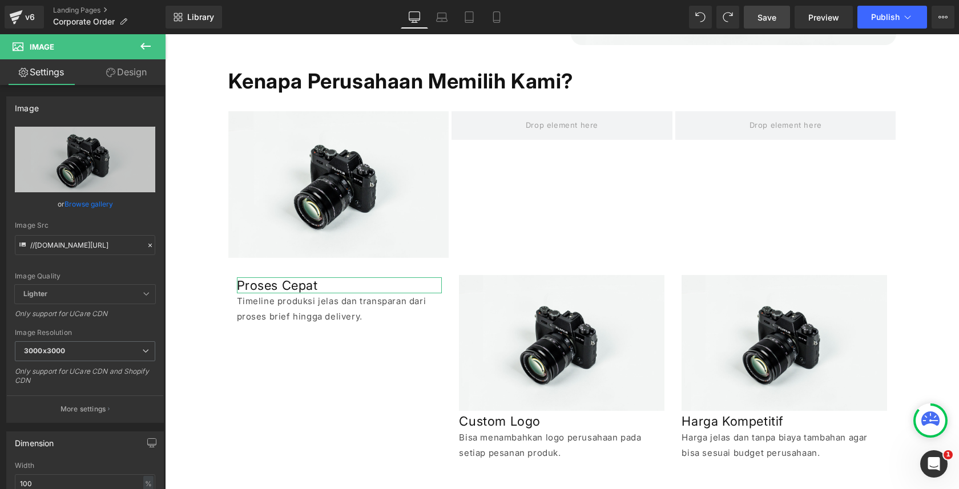
click at [148, 40] on icon at bounding box center [146, 46] width 14 height 14
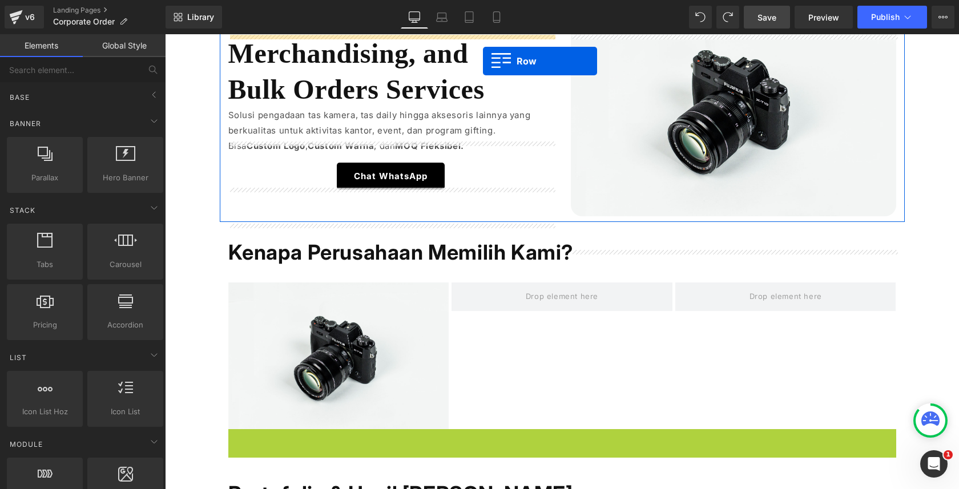
scroll to position [47, 0]
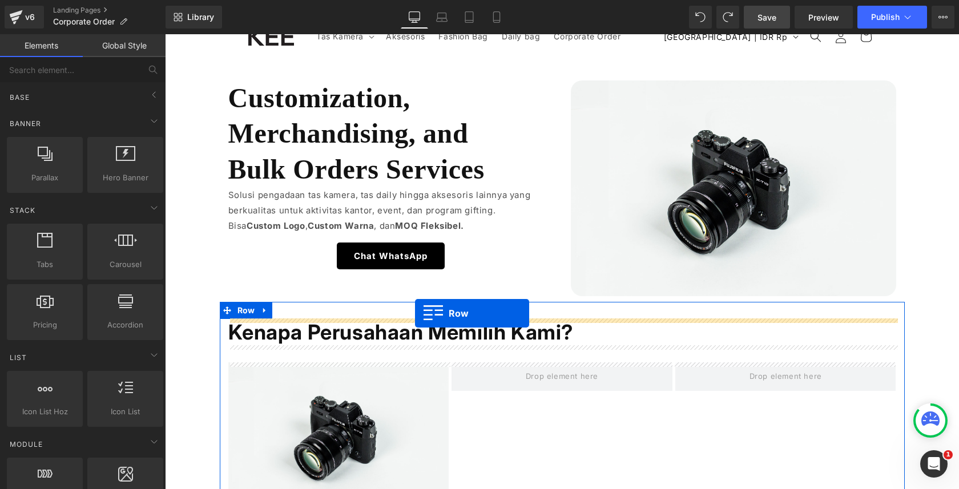
drag, startPoint x: 234, startPoint y: 269, endPoint x: 413, endPoint y: 313, distance: 185.3
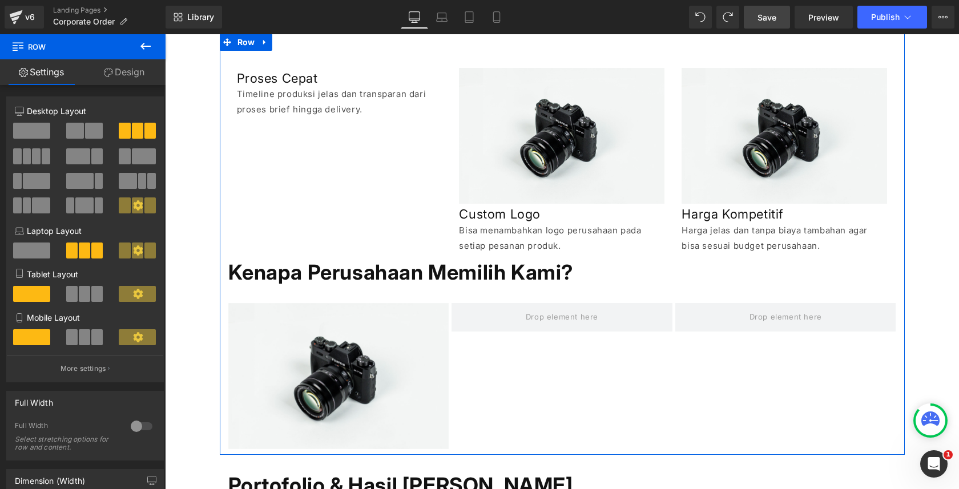
scroll to position [359, 0]
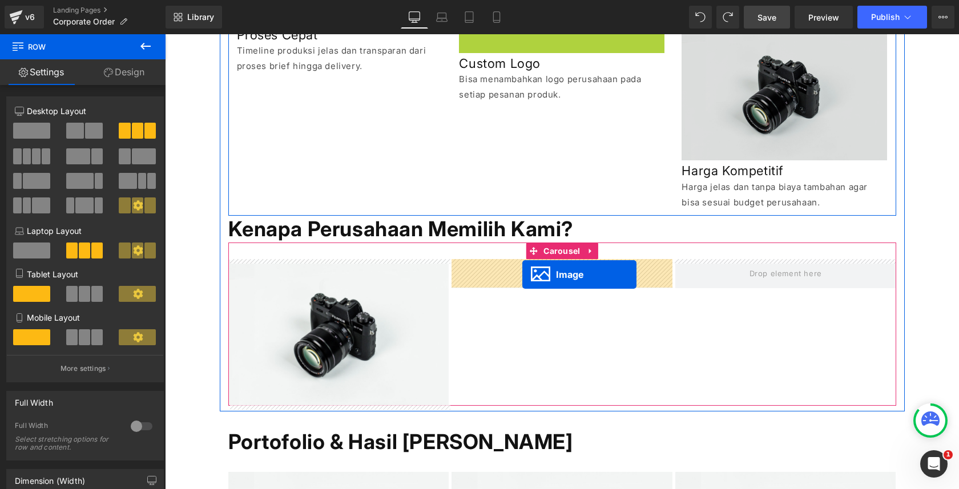
drag, startPoint x: 544, startPoint y: 91, endPoint x: 688, endPoint y: 146, distance: 154.5
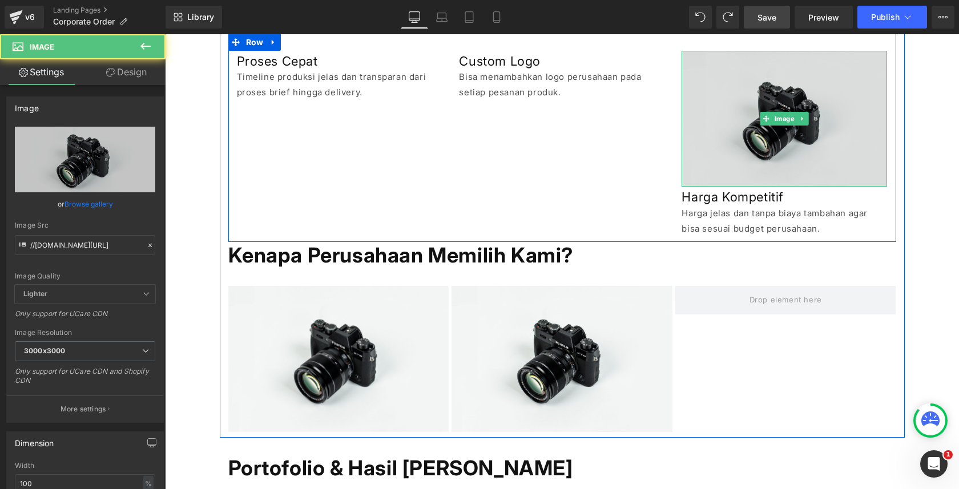
scroll to position [310, 0]
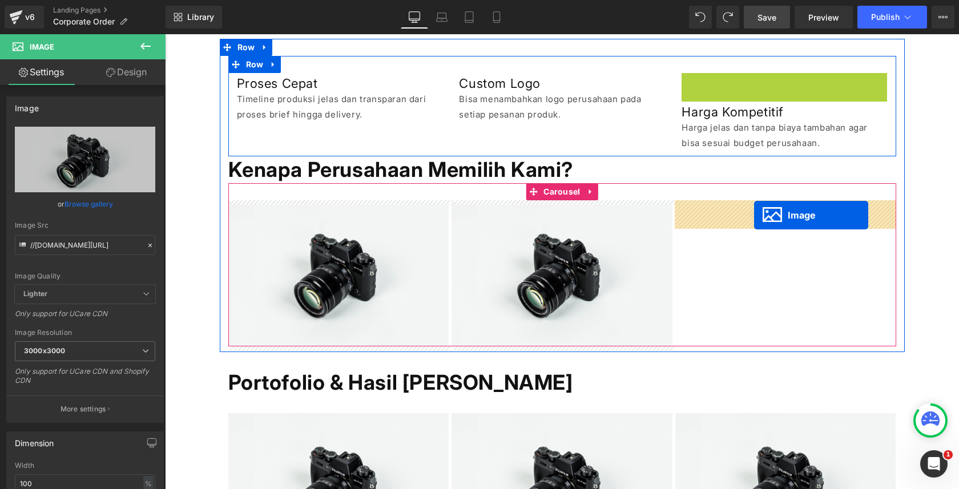
drag, startPoint x: 768, startPoint y: 140, endPoint x: 754, endPoint y: 215, distance: 76.0
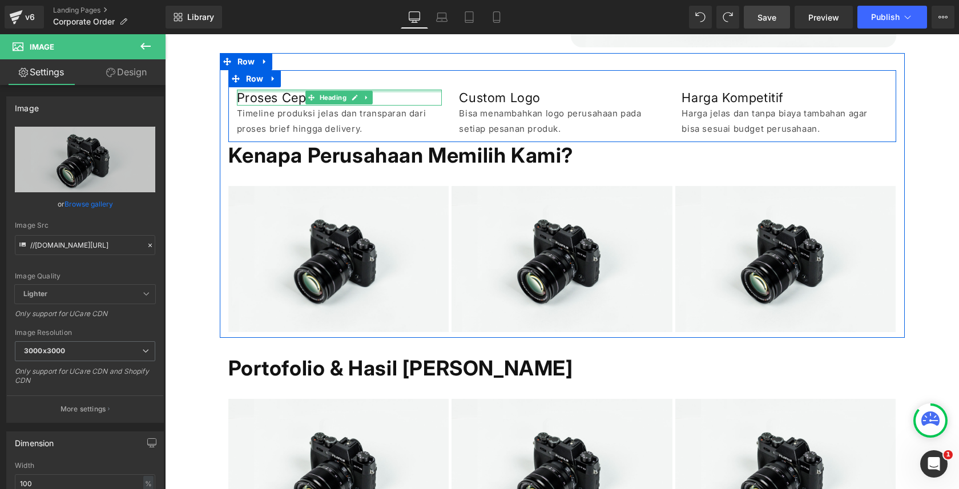
scroll to position [289, 0]
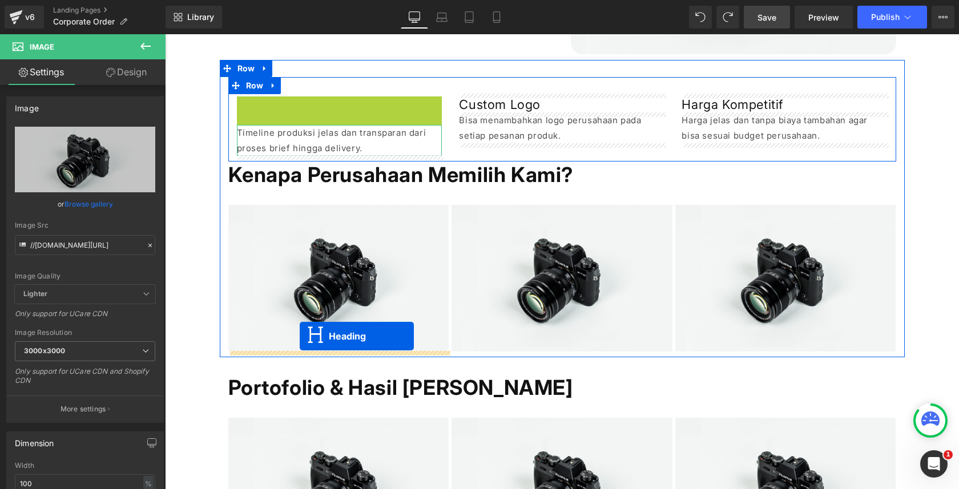
drag, startPoint x: 314, startPoint y: 103, endPoint x: 393, endPoint y: 187, distance: 115.1
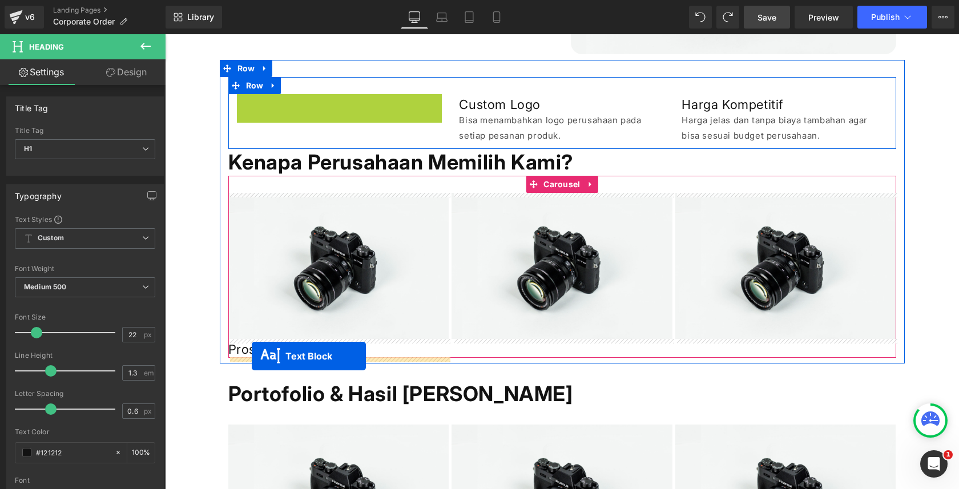
drag, startPoint x: 291, startPoint y: 105, endPoint x: 251, endPoint y: 357, distance: 255.4
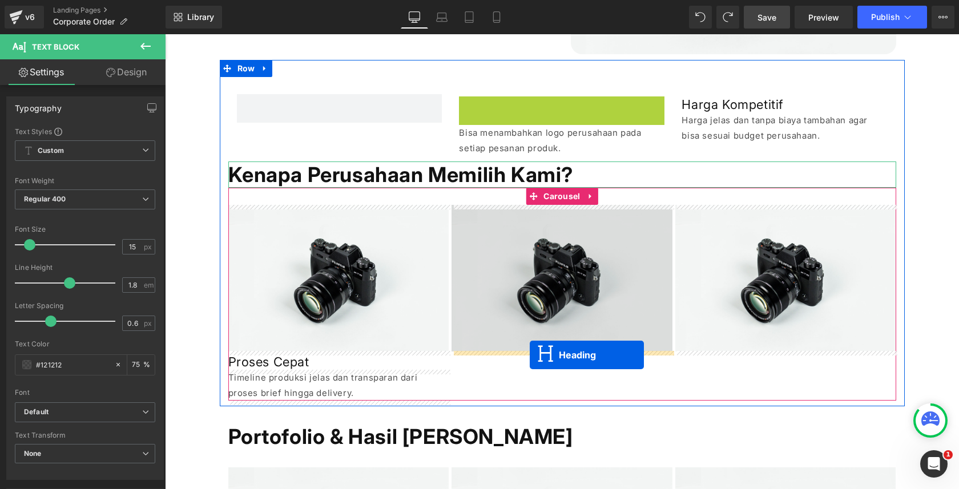
drag, startPoint x: 537, startPoint y: 106, endPoint x: 514, endPoint y: 239, distance: 135.1
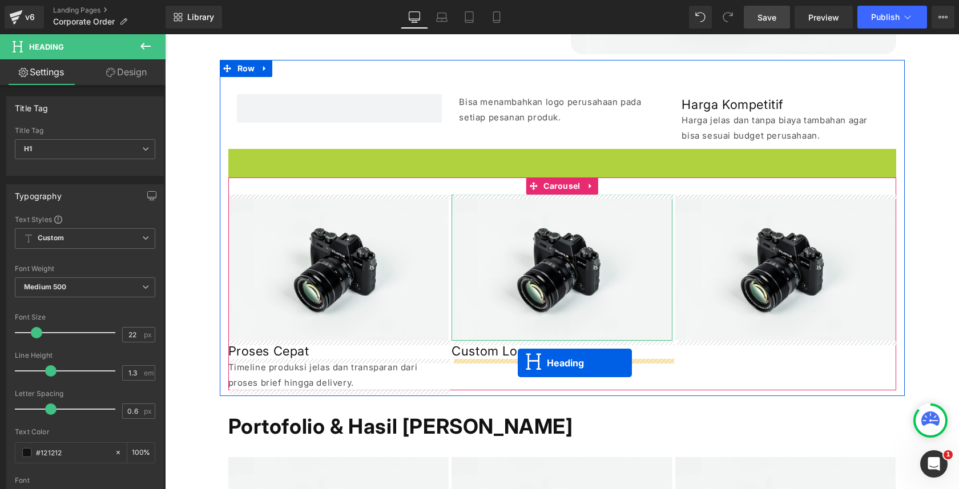
drag, startPoint x: 519, startPoint y: 160, endPoint x: 518, endPoint y: 363, distance: 203.3
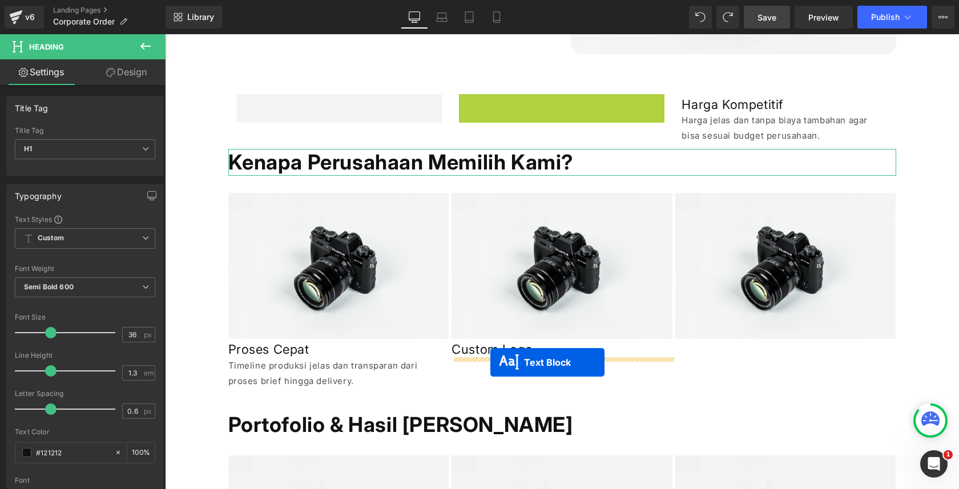
drag, startPoint x: 529, startPoint y: 108, endPoint x: 491, endPoint y: 363, distance: 257.1
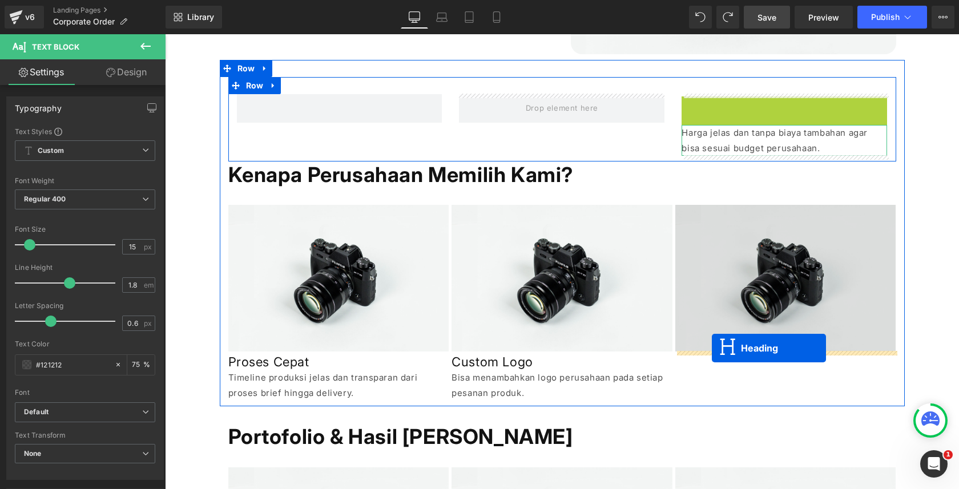
drag, startPoint x: 756, startPoint y: 105, endPoint x: 874, endPoint y: 55, distance: 128.2
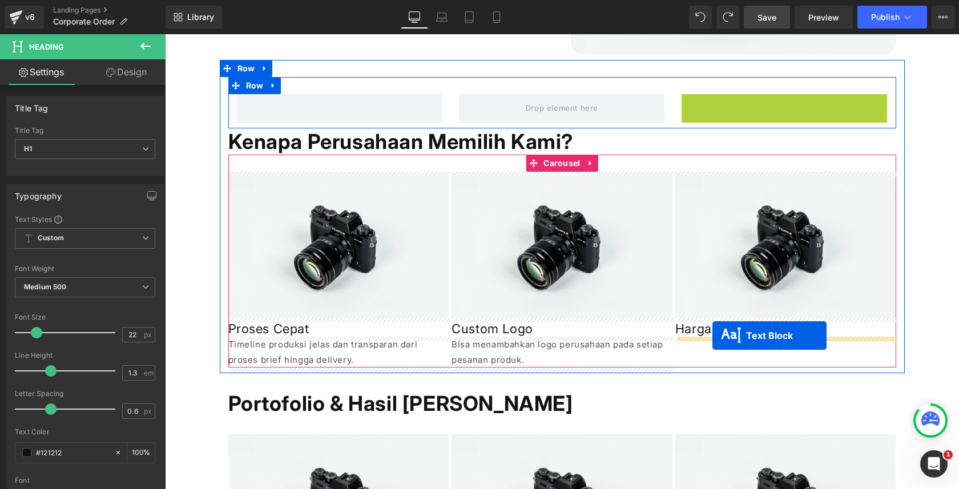
drag, startPoint x: 753, startPoint y: 107, endPoint x: 713, endPoint y: 336, distance: 232.0
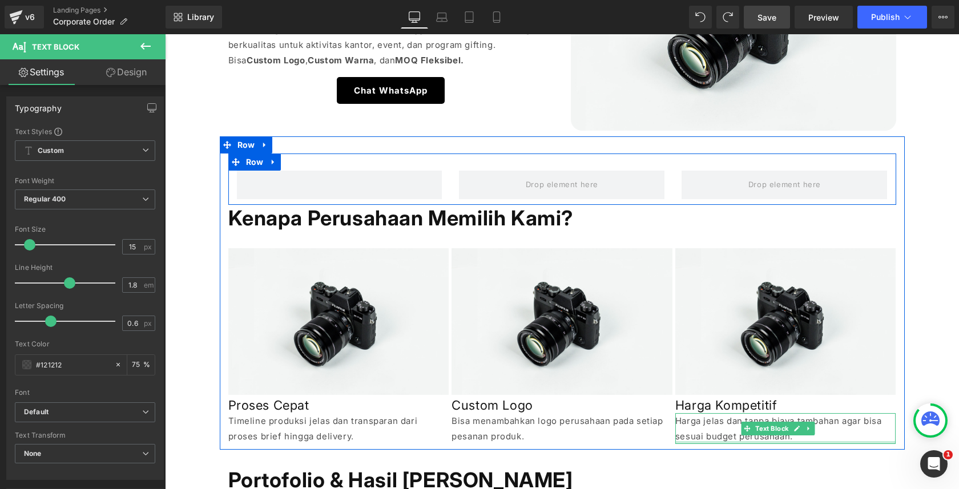
scroll to position [199, 0]
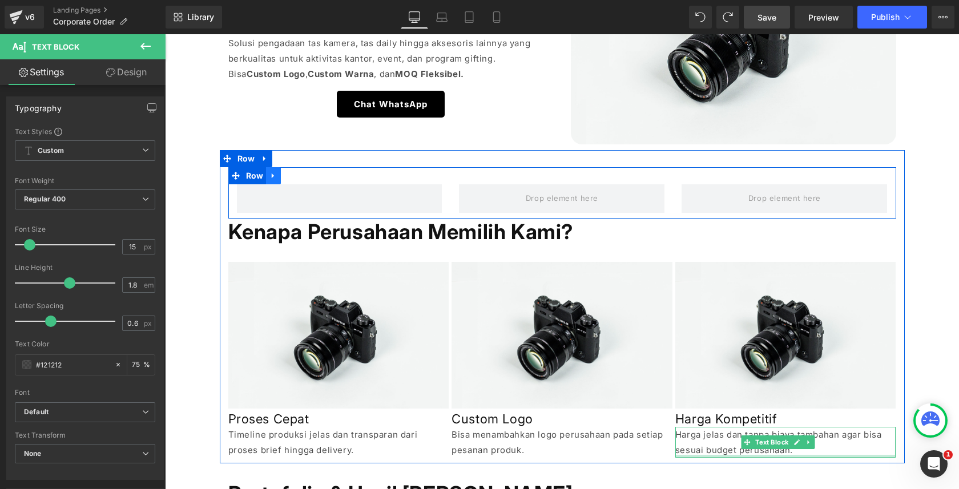
click at [278, 178] on link at bounding box center [273, 175] width 15 height 17
click at [302, 176] on icon at bounding box center [303, 175] width 8 height 9
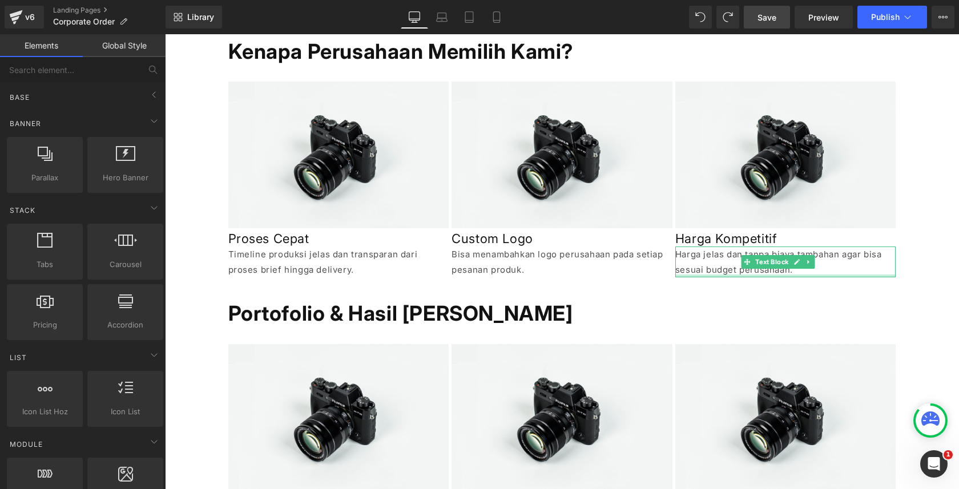
scroll to position [230, 0]
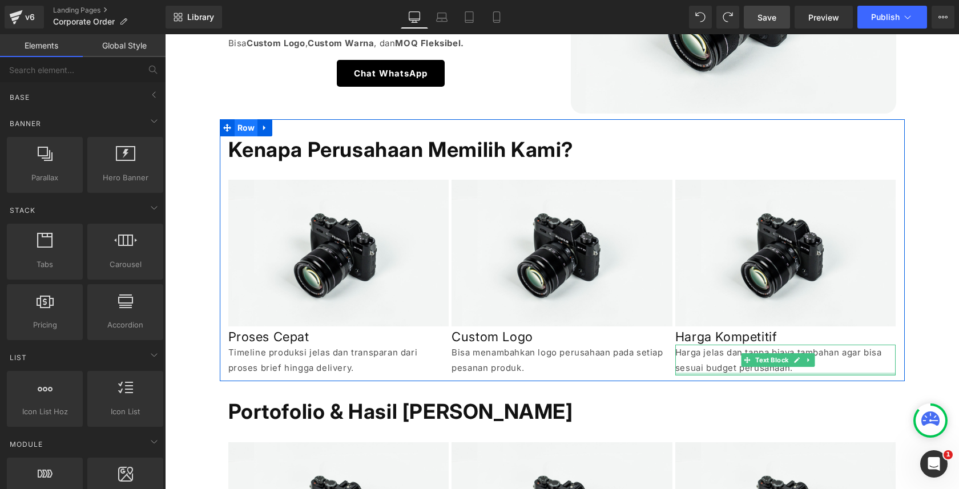
click at [244, 127] on span "Row" at bounding box center [246, 127] width 23 height 17
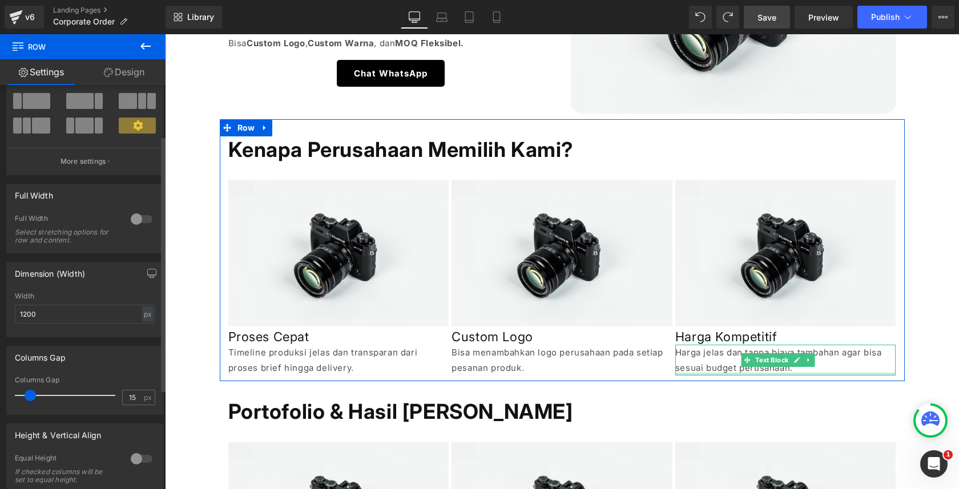
scroll to position [126, 0]
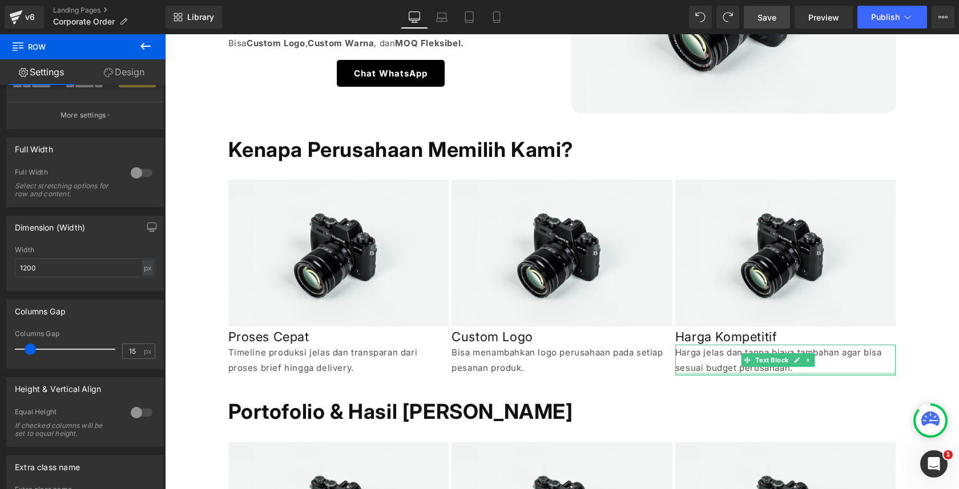
click at [134, 63] on link "Design" at bounding box center [124, 72] width 83 height 26
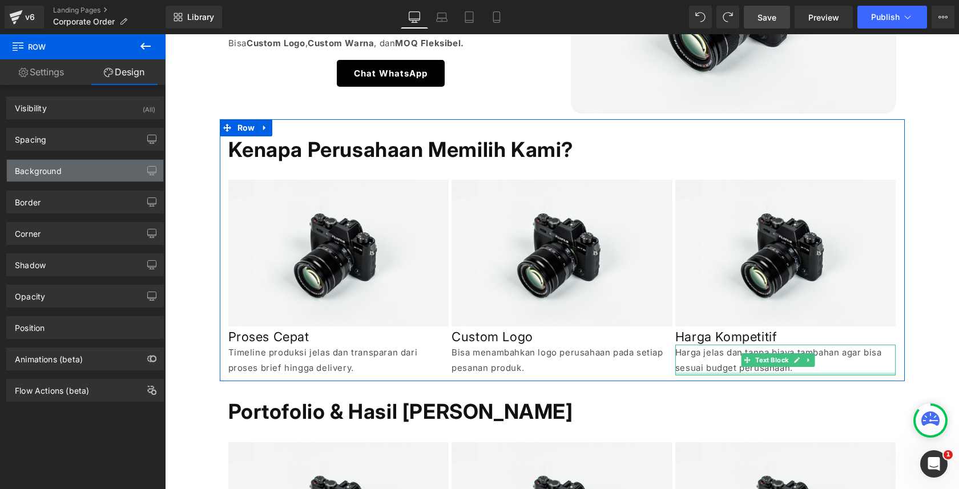
click at [88, 172] on div "Background" at bounding box center [85, 171] width 156 height 22
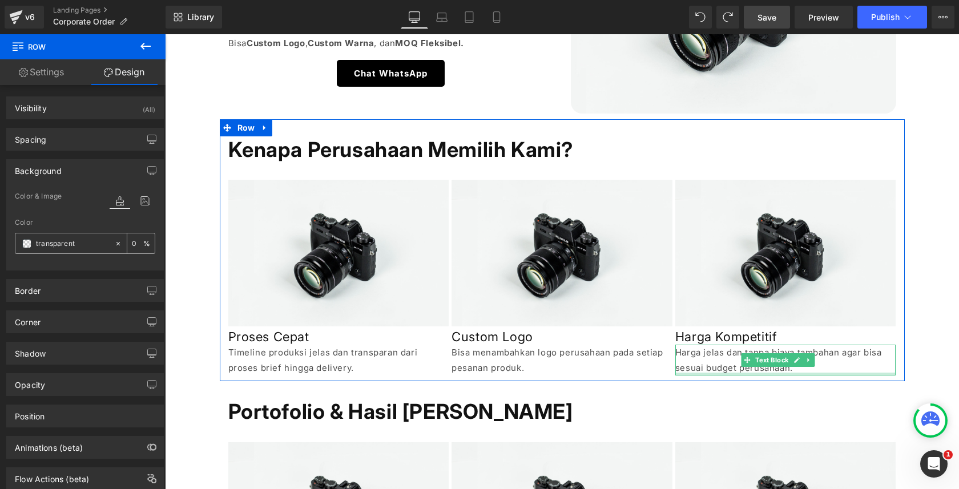
click at [59, 244] on input "transparent" at bounding box center [72, 244] width 73 height 13
click at [22, 246] on span at bounding box center [26, 243] width 9 height 9
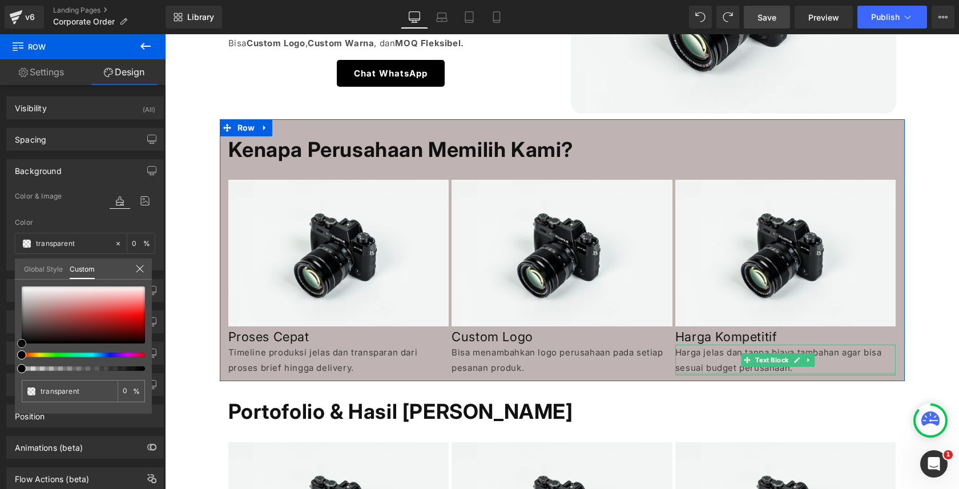
type input "#c0b3b3"
type input "100"
type input "#c0b3b3"
type input "100"
type input "#beb1b1"
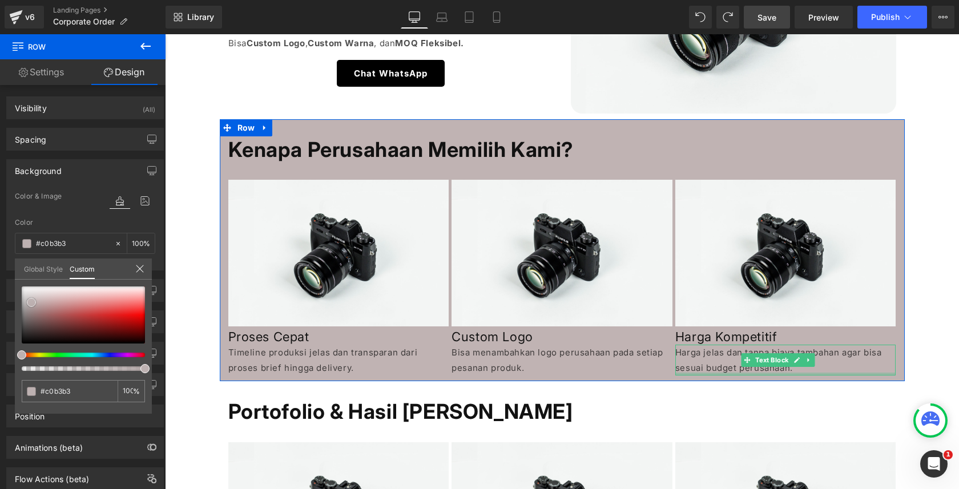
type input "#beb1b1"
type input "#bbb3b3"
type input "#bbb4b4"
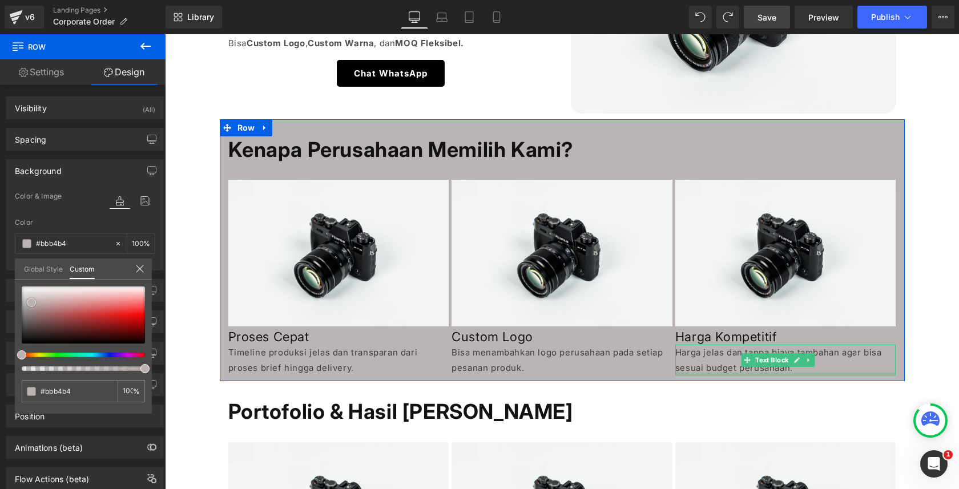
type input "#bab4b4"
type input "#b9b5b5"
type input "#b8b6b6"
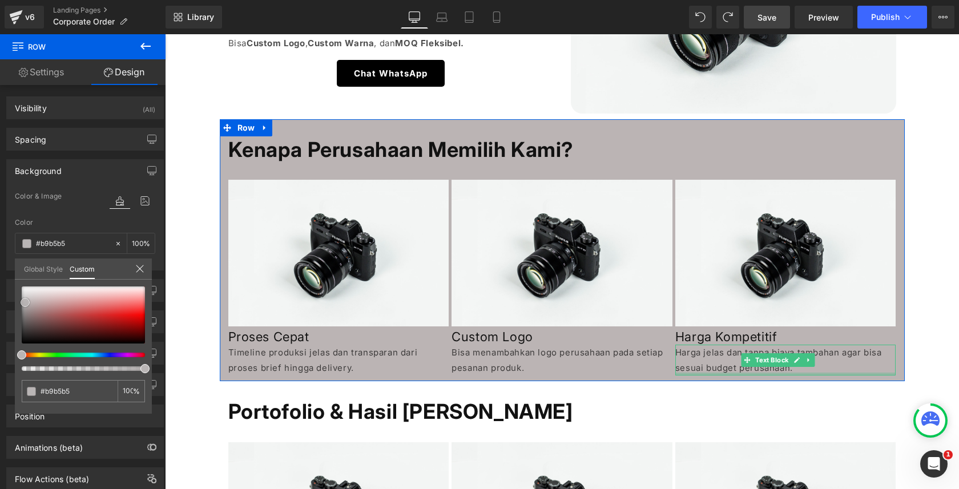
type input "#b8b6b6"
type input "#b7b7b7"
type input "#bababa"
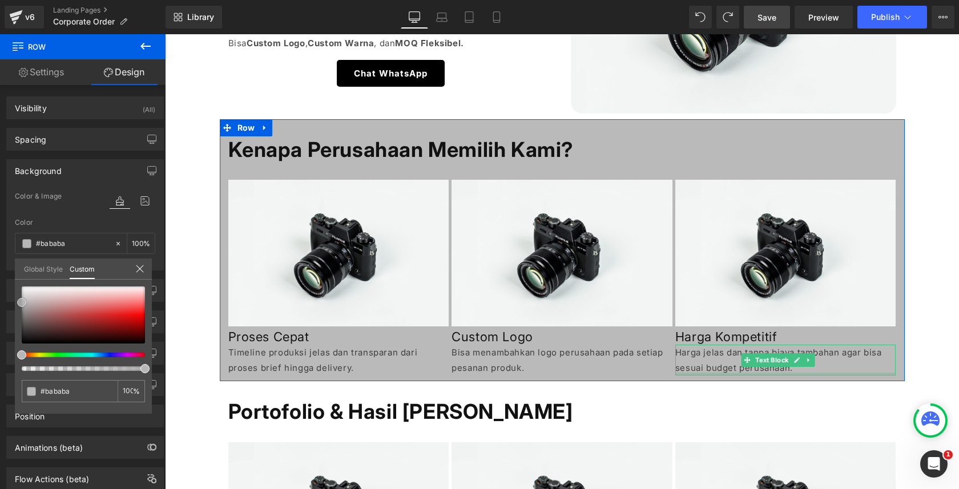
type input "#bfbfbf"
type input "#c1c1c1"
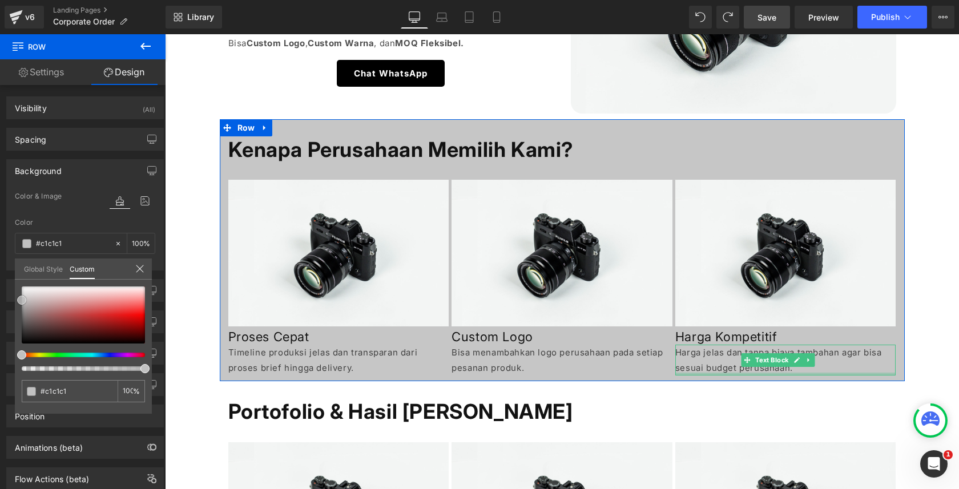
type input "#c6c6c6"
type input "#cccccc"
type input "#cecece"
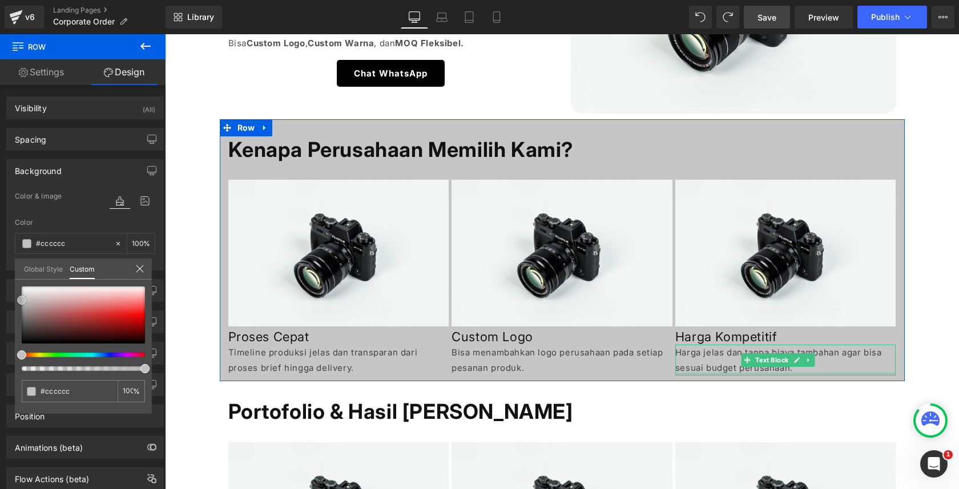
type input "#cecece"
type input "#d3d3d3"
type input "#d6d6d6"
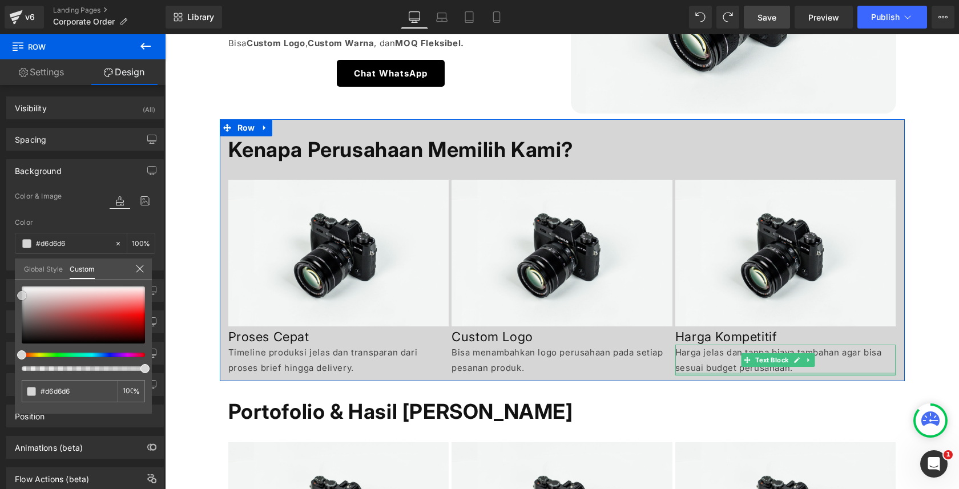
type input "#dbdbdb"
type input "#dddddd"
type input "#e0e0e0"
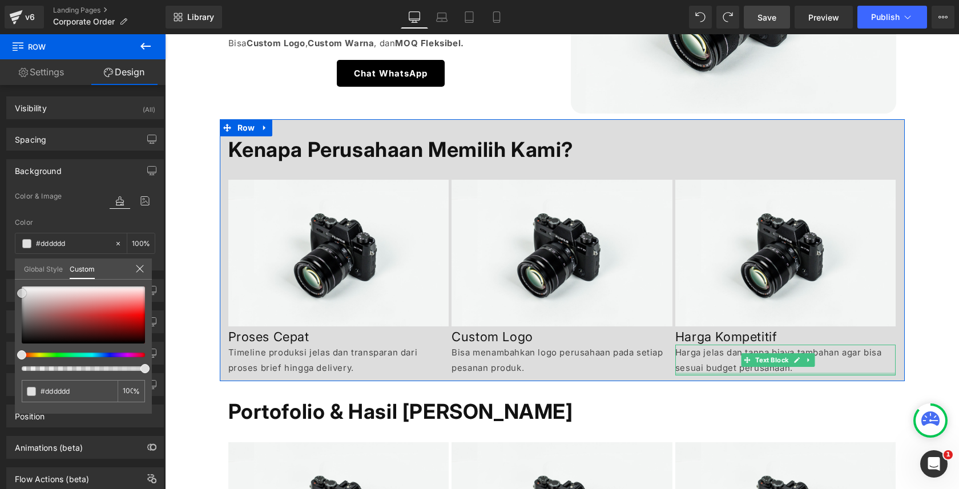
type input "#e0e0e0"
type input "#e2e2e2"
type input "#e5e5e5"
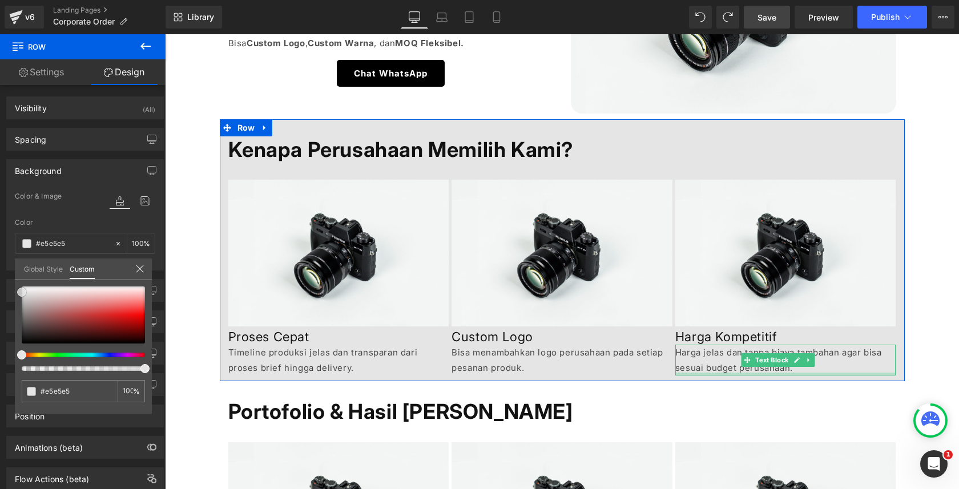
type input "#e8e8e8"
type input "#ededed"
type input "#efefef"
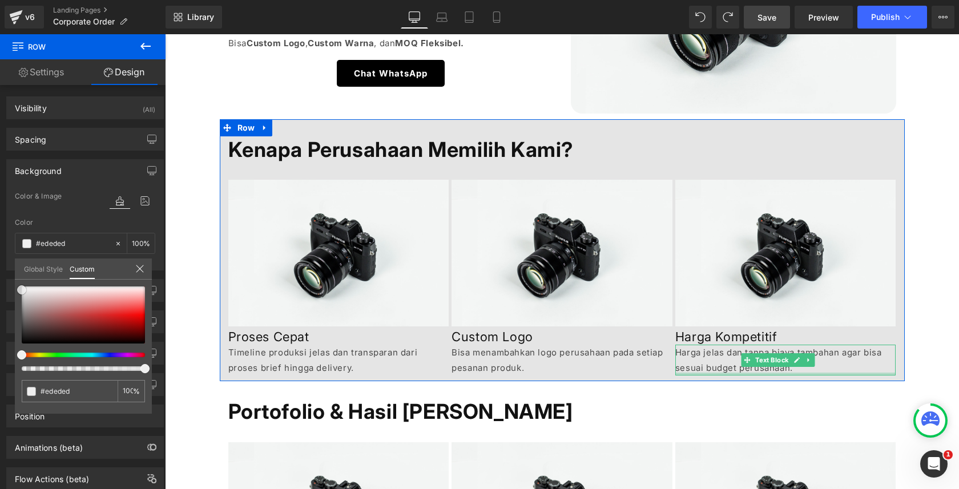
type input "#efefef"
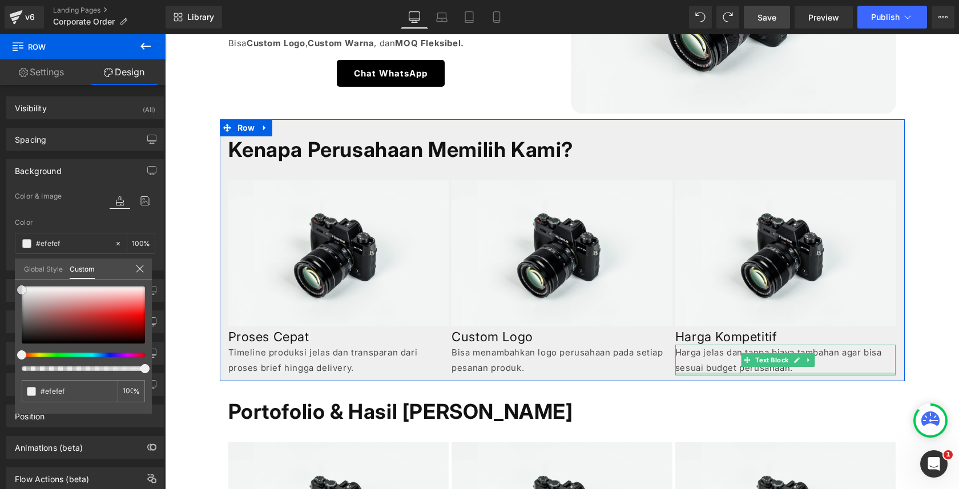
type input "#f7f7f7"
type input "#fcfcfc"
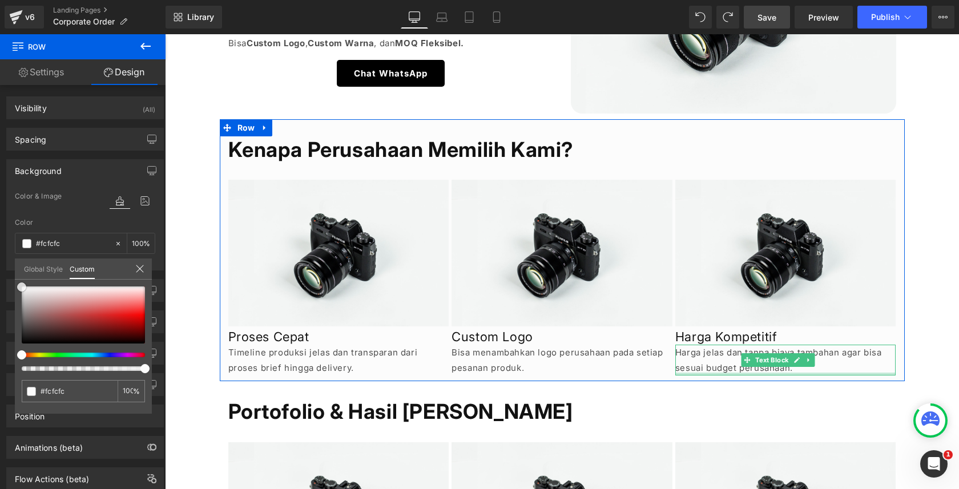
type input "#f9f9f9"
drag, startPoint x: 33, startPoint y: 302, endPoint x: 11, endPoint y: 288, distance: 26.0
click at [11, 271] on div "Background Color & Image color rgba(249, 249, 249, 1) Color #f9f9f9 100 % Image…" at bounding box center [85, 211] width 171 height 120
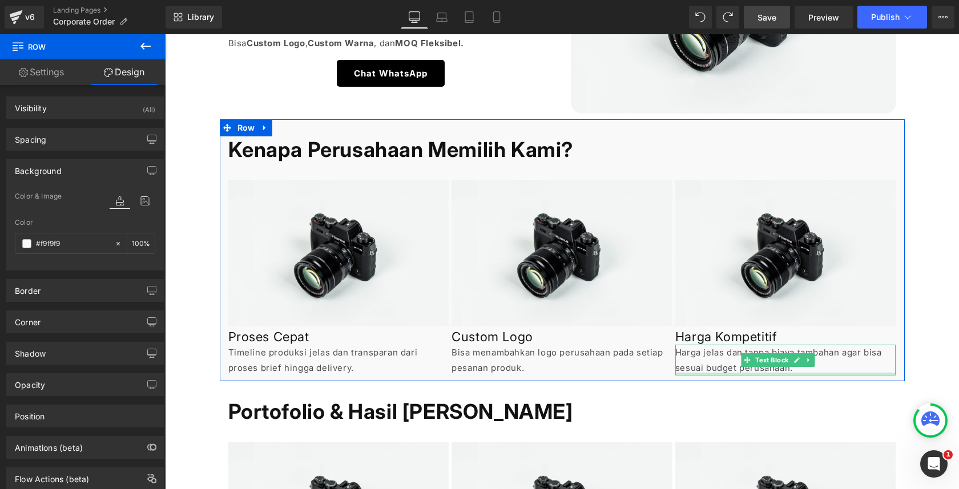
click at [62, 71] on link "Settings" at bounding box center [41, 72] width 83 height 26
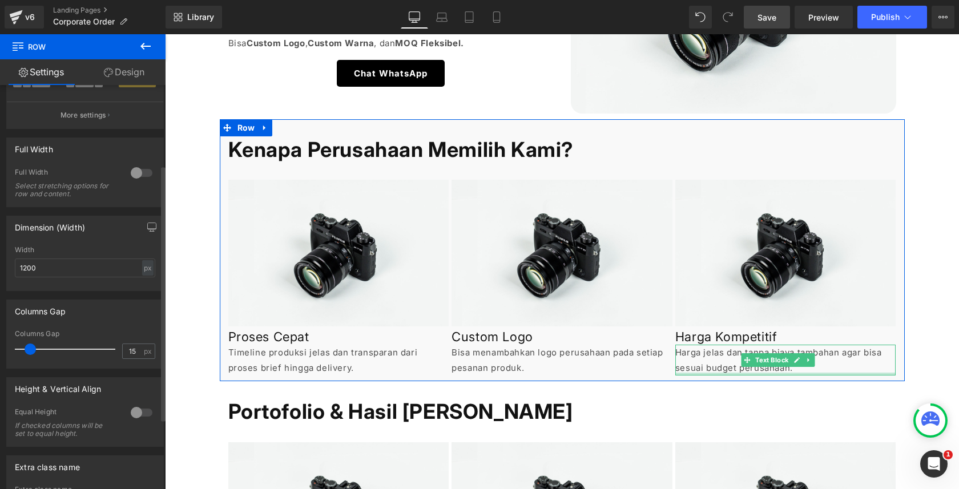
click at [143, 175] on div at bounding box center [141, 173] width 27 height 18
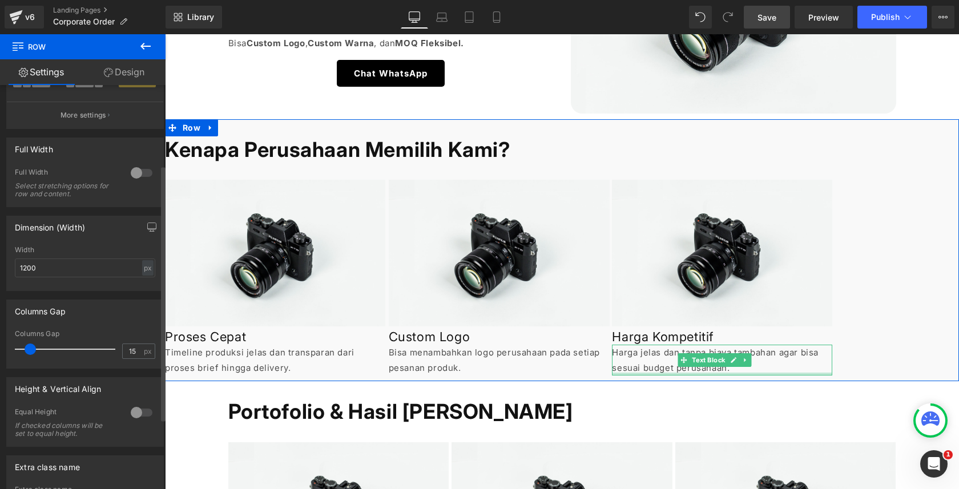
scroll to position [75, 0]
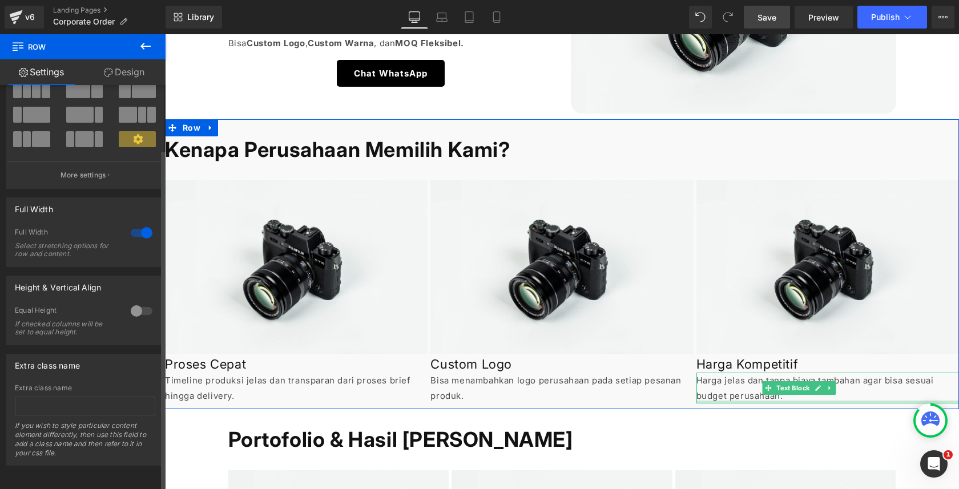
click at [137, 224] on div at bounding box center [141, 233] width 27 height 18
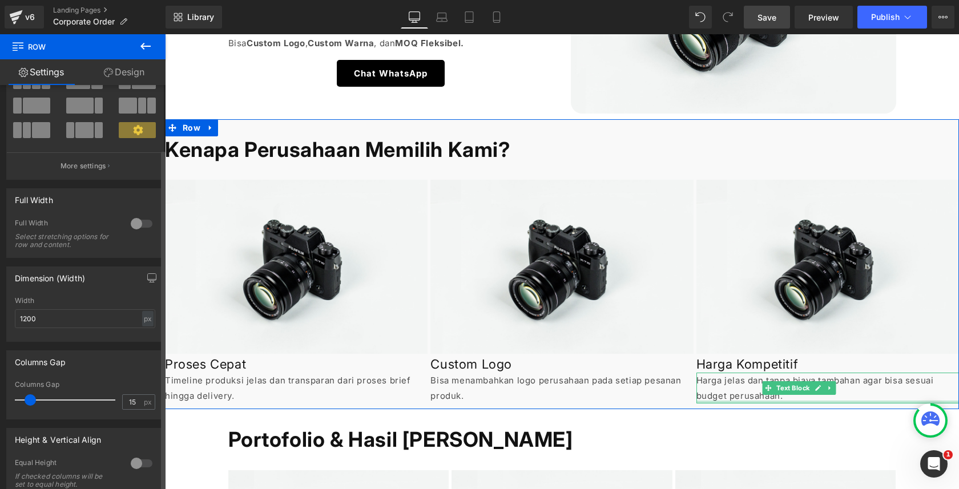
scroll to position [126, 0]
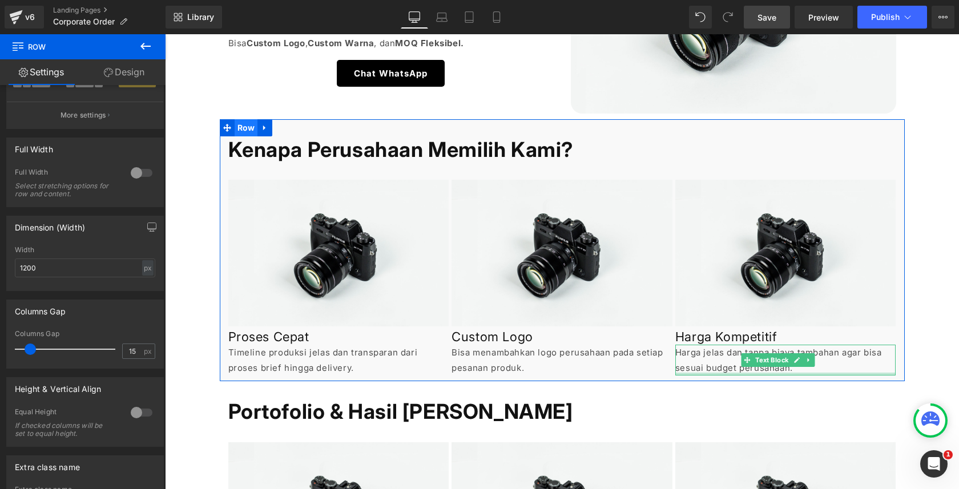
click at [244, 126] on span "Row" at bounding box center [246, 127] width 23 height 17
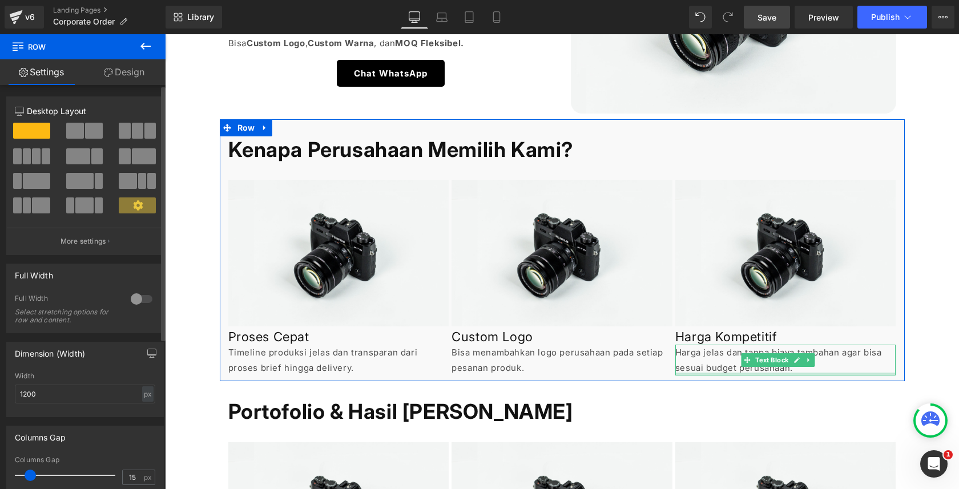
click at [84, 212] on span at bounding box center [84, 206] width 18 height 16
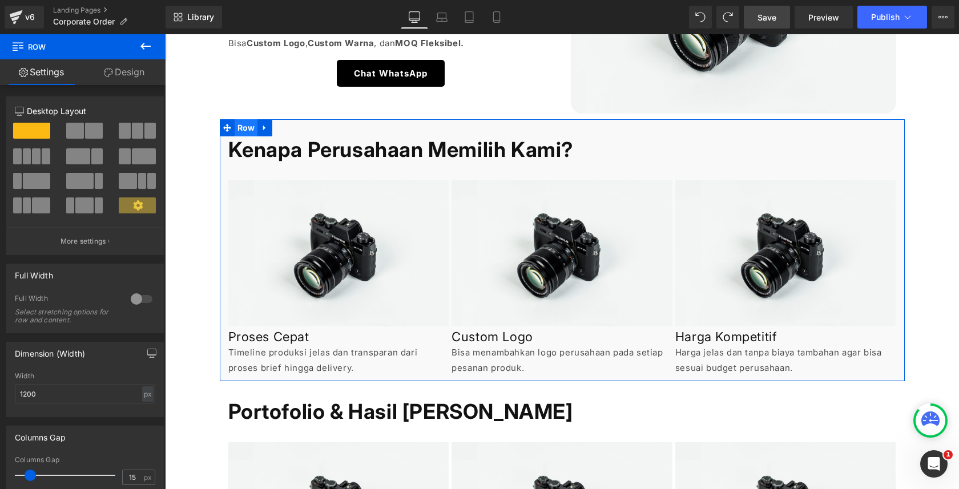
click at [240, 125] on span "Row" at bounding box center [246, 127] width 23 height 17
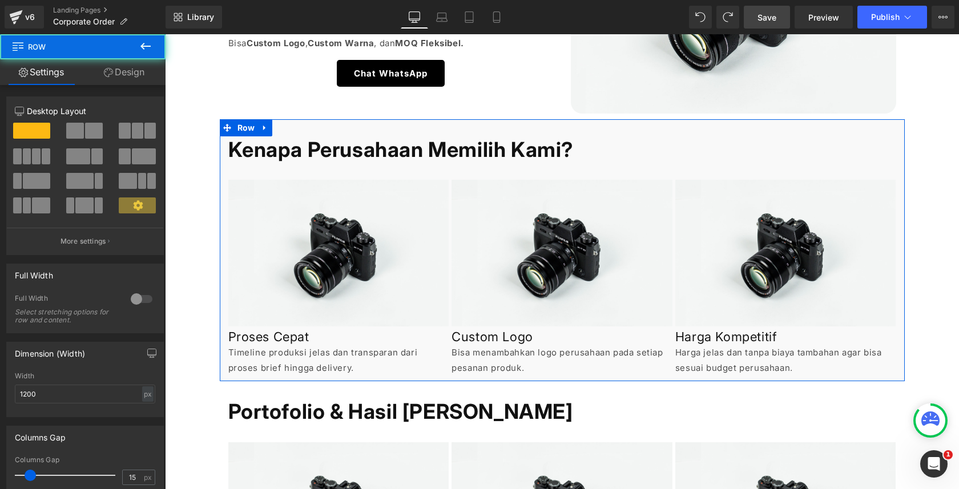
click at [140, 74] on link "Design" at bounding box center [124, 72] width 83 height 26
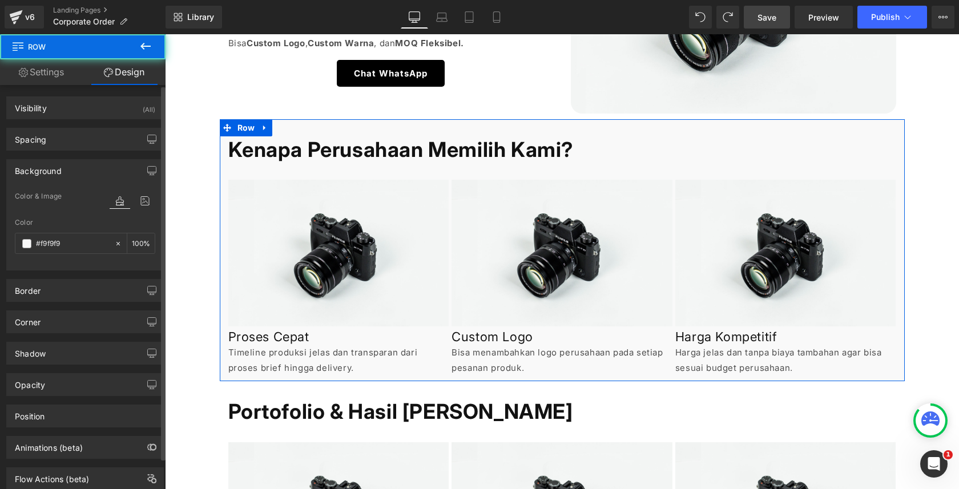
type input "100"
click at [115, 240] on icon at bounding box center [118, 244] width 8 height 8
type input "none"
type input "0"
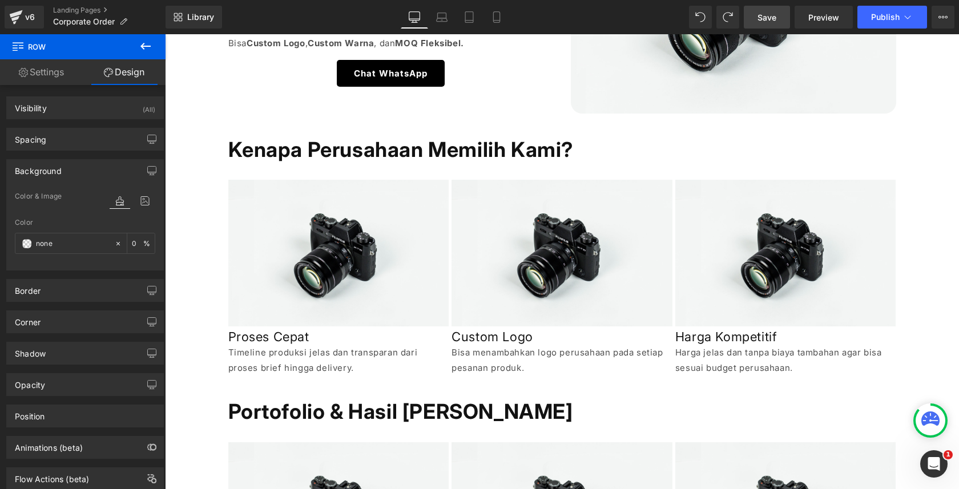
click at [148, 48] on icon at bounding box center [146, 46] width 14 height 14
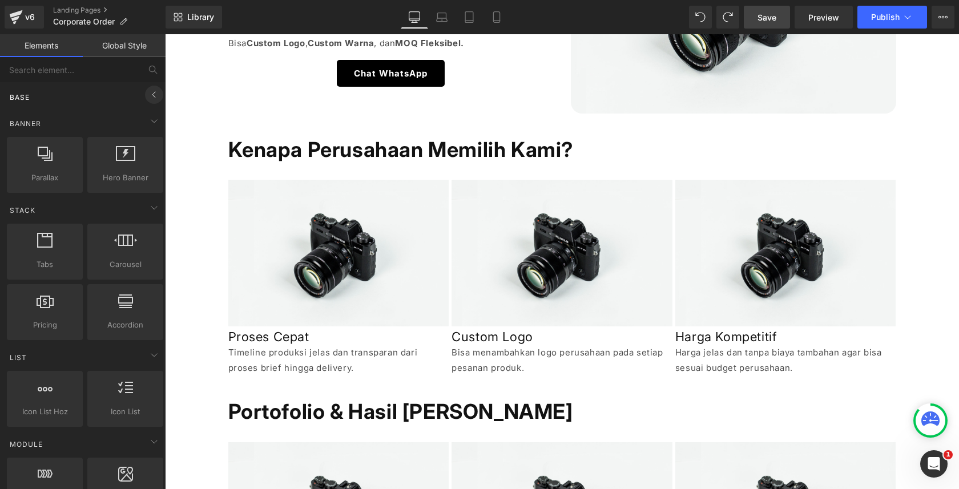
click at [154, 93] on icon at bounding box center [154, 95] width 14 height 14
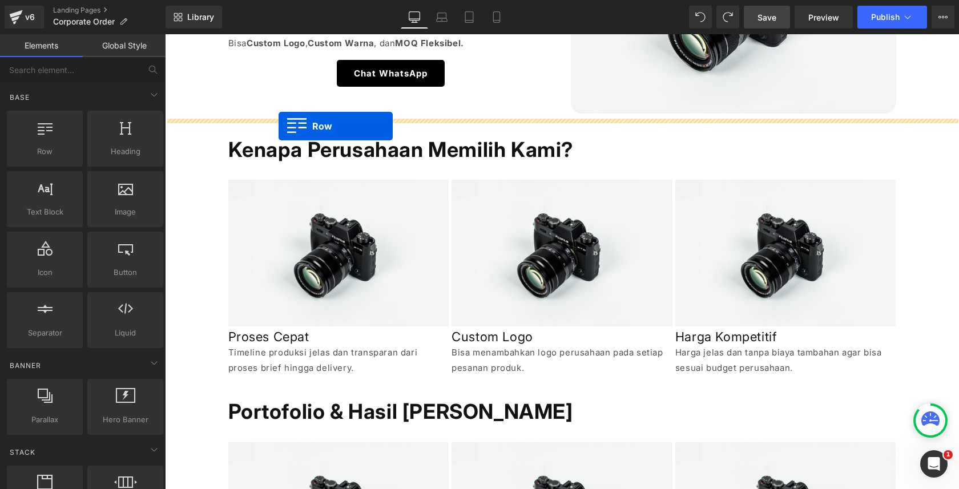
drag, startPoint x: 226, startPoint y: 168, endPoint x: 279, endPoint y: 126, distance: 67.1
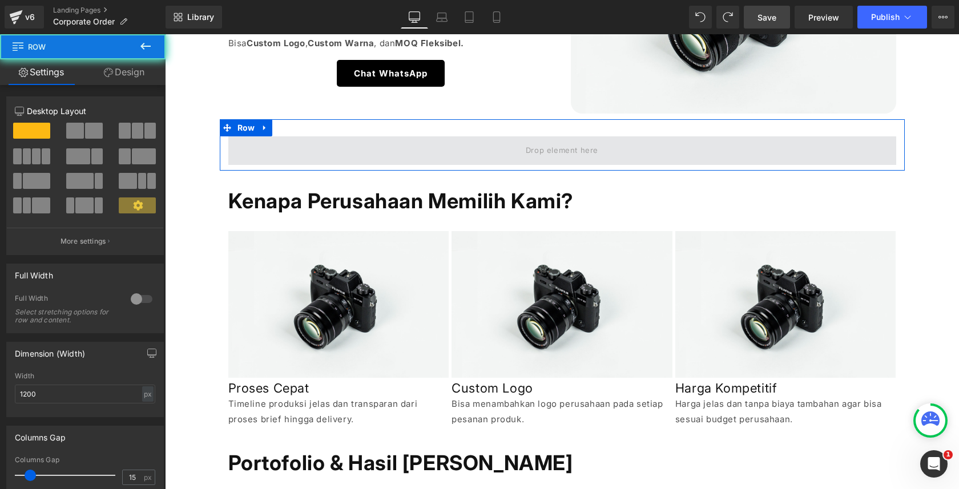
click at [421, 150] on span at bounding box center [562, 150] width 668 height 29
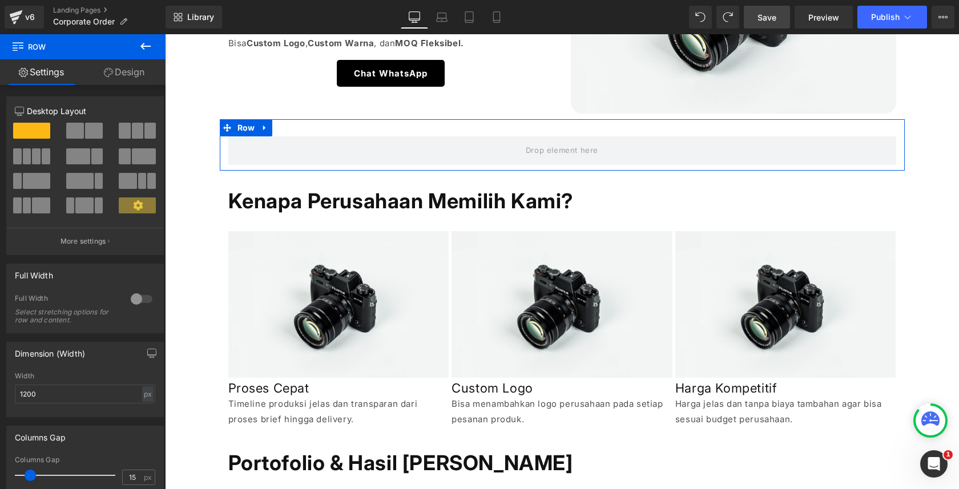
click at [140, 298] on div at bounding box center [141, 299] width 27 height 18
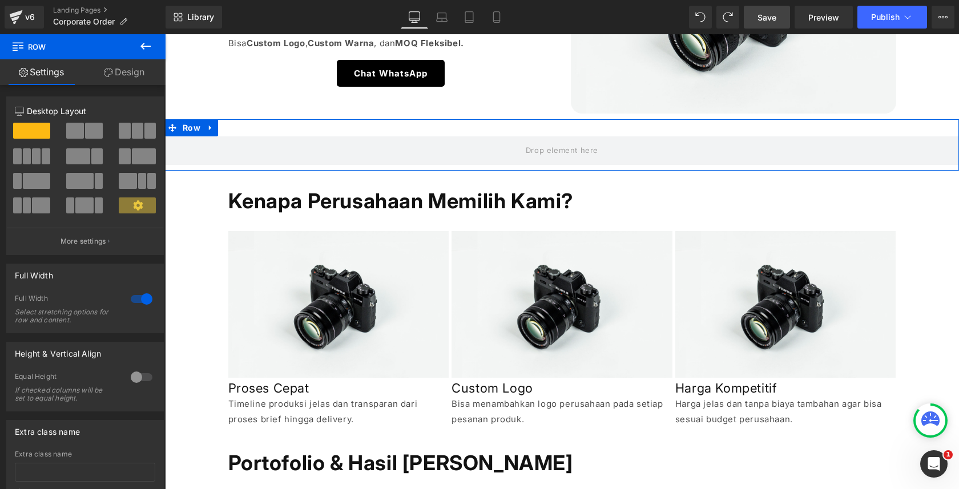
click at [136, 65] on link "Design" at bounding box center [124, 72] width 83 height 26
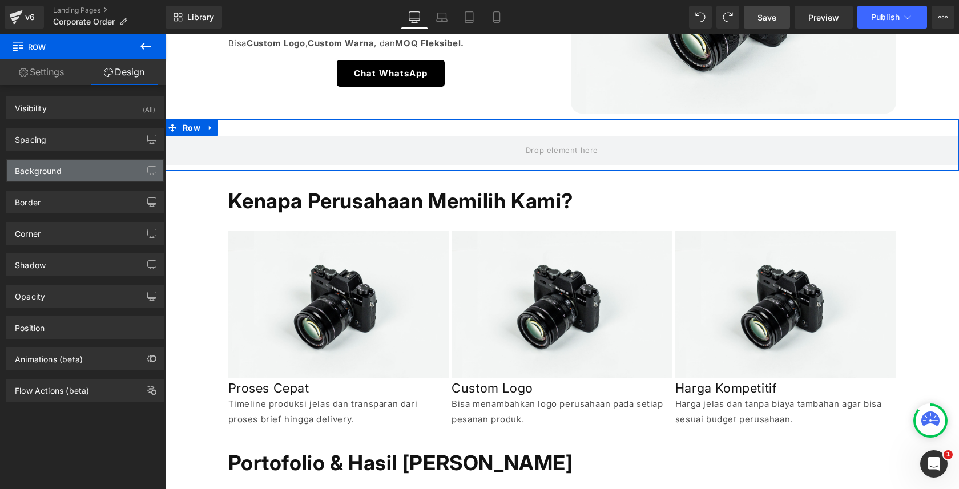
click at [94, 172] on div "Background" at bounding box center [85, 171] width 156 height 22
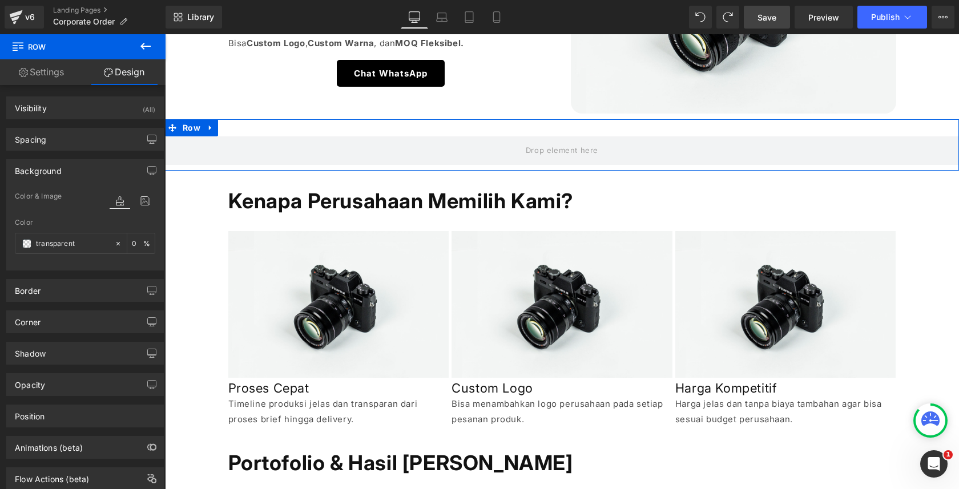
type input "transparent"
type input "0"
click at [31, 243] on div "transparent" at bounding box center [64, 244] width 99 height 20
click at [24, 250] on div "transparent" at bounding box center [64, 244] width 99 height 20
click at [27, 244] on span at bounding box center [26, 243] width 9 height 9
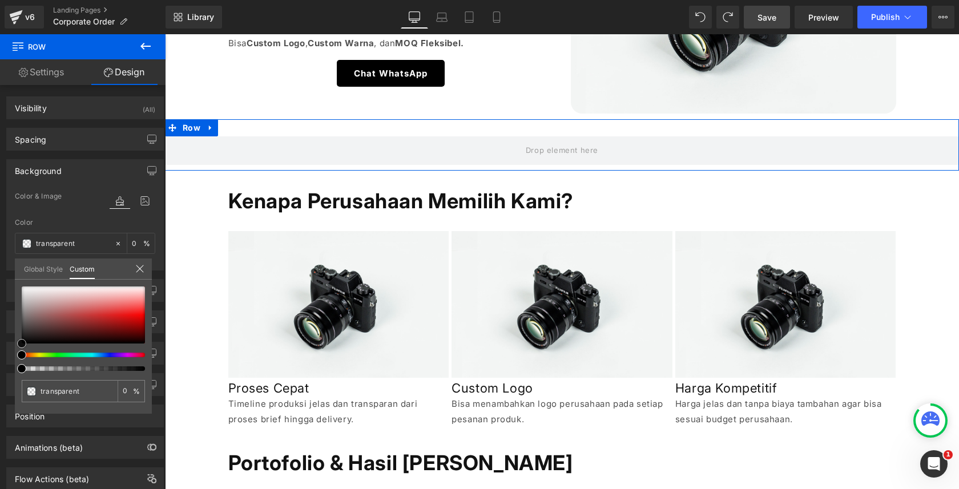
type input "#e4dcdc"
type input "100"
type input "#e4dcdc"
type input "100"
type input "#e1dede"
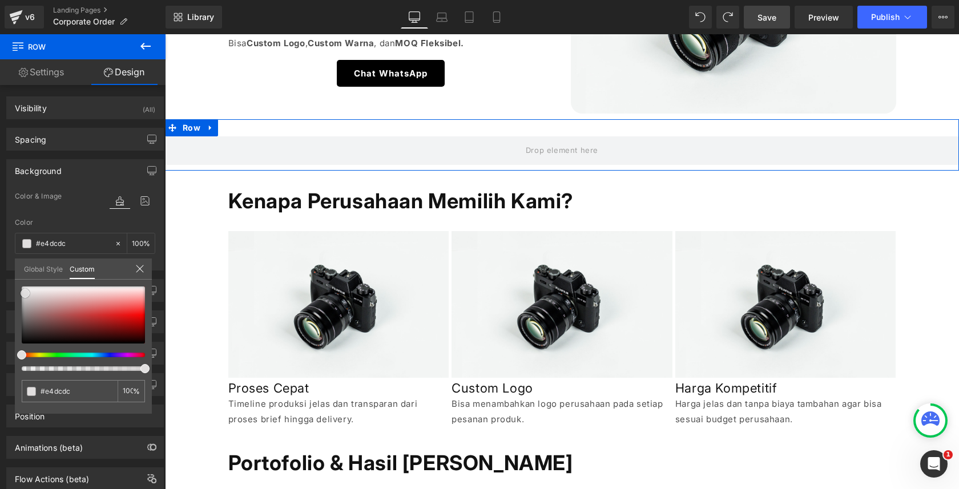
type input "#e1dede"
type input "#e0e0e0"
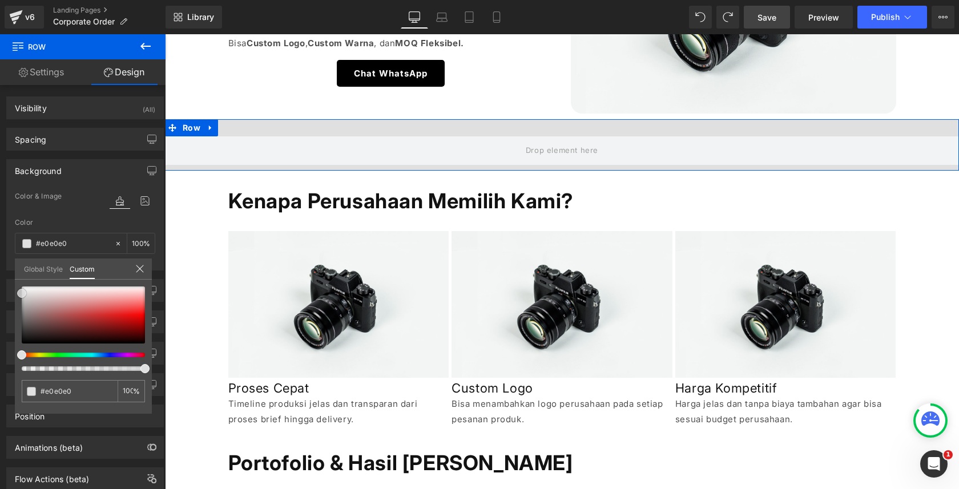
type input "#e2e2e2"
type input "#e5e5e5"
type input "#e8e8e8"
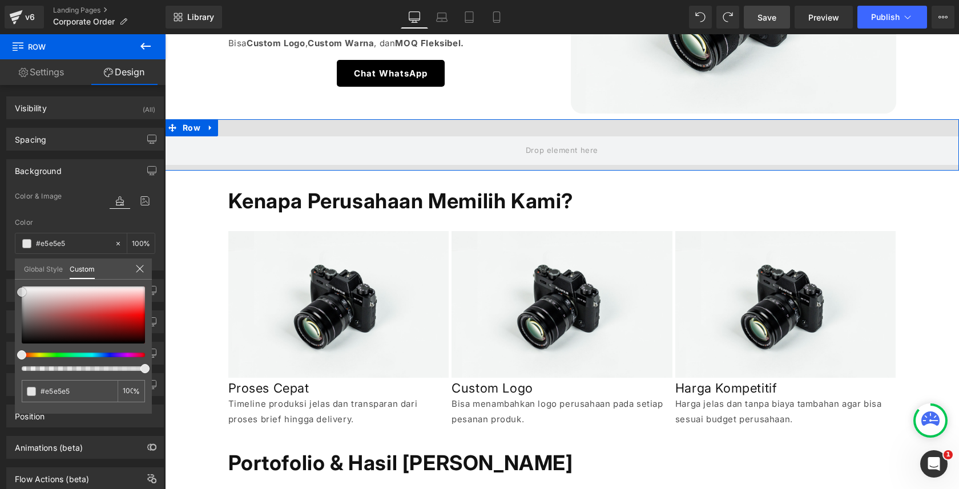
type input "#e8e8e8"
type input "#eaeaea"
type input "#ededed"
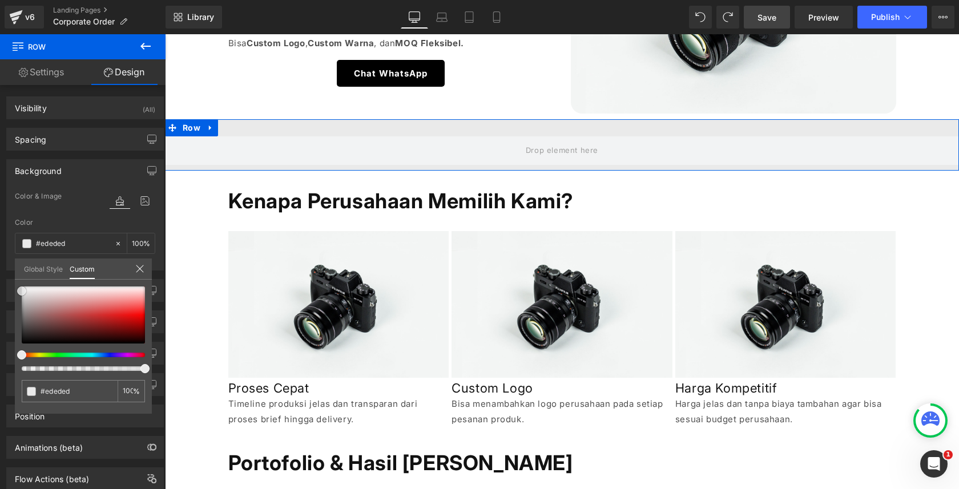
type input "#efefef"
type input "#f2f2f2"
type input "#f4f4f4"
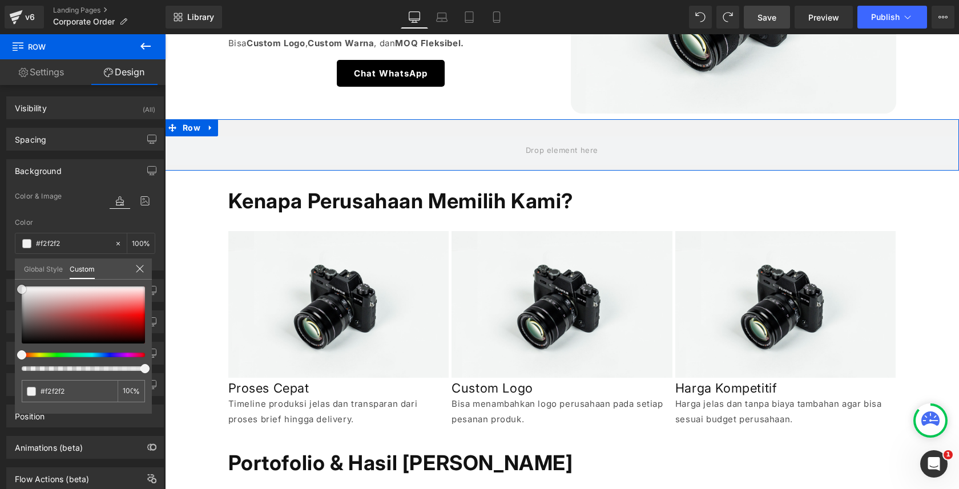
type input "#f4f4f4"
type input "#f2f2f2"
type input "#efefef"
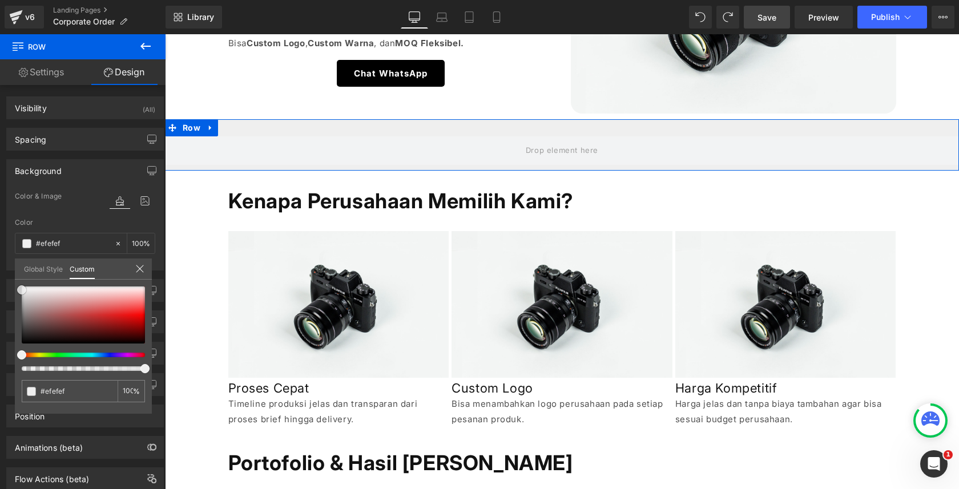
drag, startPoint x: 39, startPoint y: 294, endPoint x: 5, endPoint y: 290, distance: 34.4
click at [5, 271] on div "Background Color & Image color rgba(239, 239, 239, 1) Color #efefef 100 % Image…" at bounding box center [85, 211] width 171 height 120
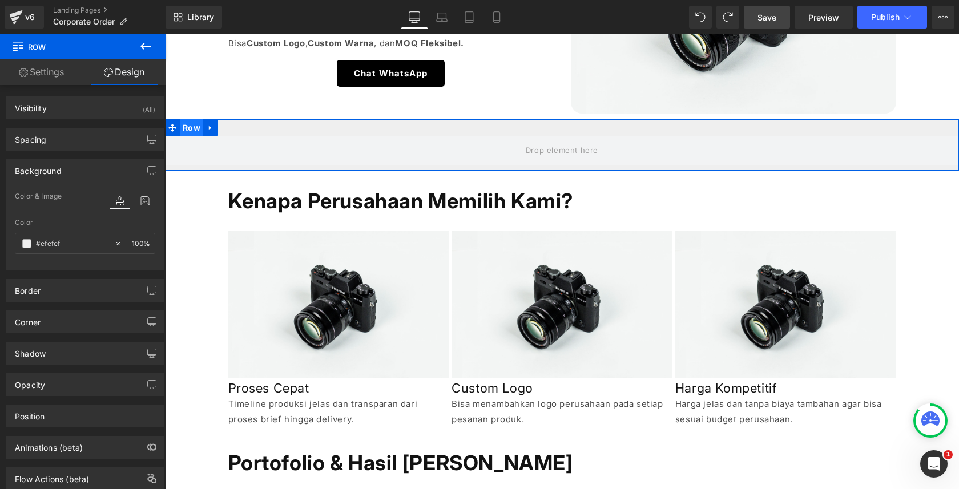
click at [194, 124] on span "Row" at bounding box center [191, 127] width 23 height 17
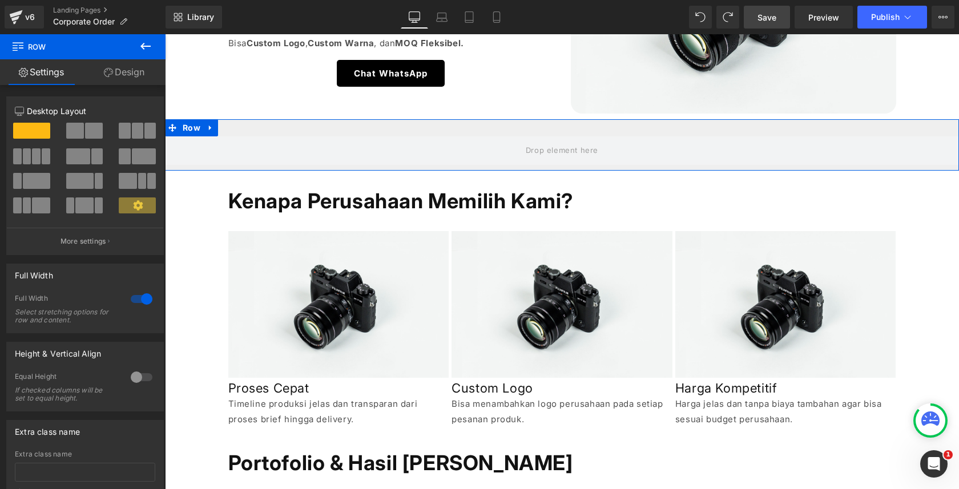
drag, startPoint x: 134, startPoint y: 65, endPoint x: 101, endPoint y: 143, distance: 85.5
click at [134, 65] on link "Design" at bounding box center [124, 72] width 83 height 26
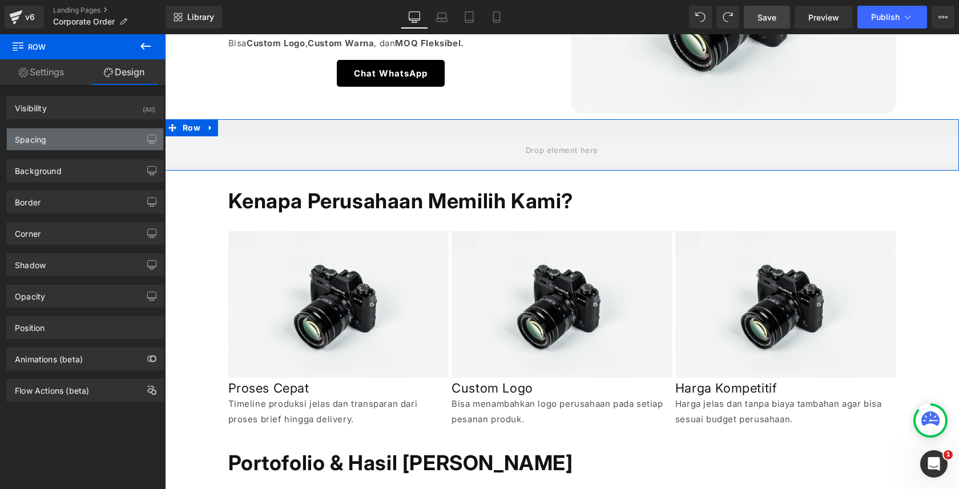
type input "0"
type input "30"
type input "0"
type input "10"
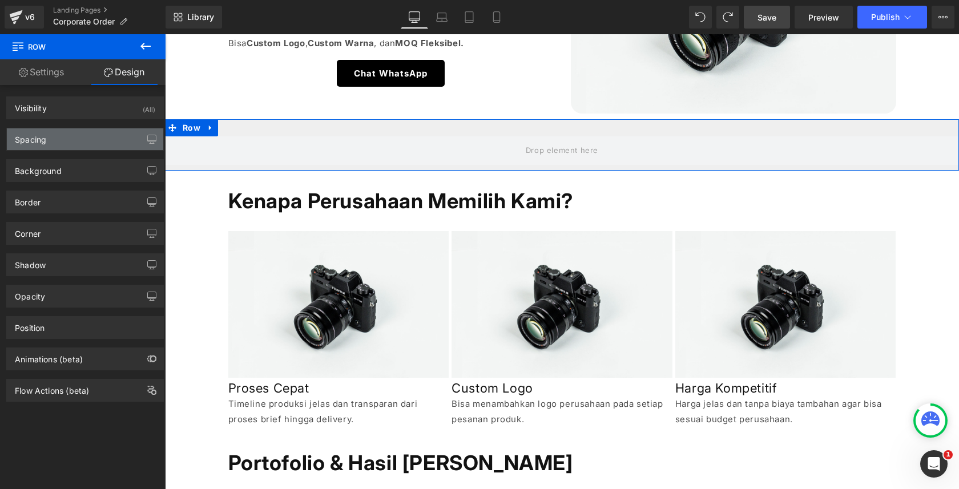
type input "0"
click at [101, 143] on div "Spacing" at bounding box center [85, 139] width 156 height 22
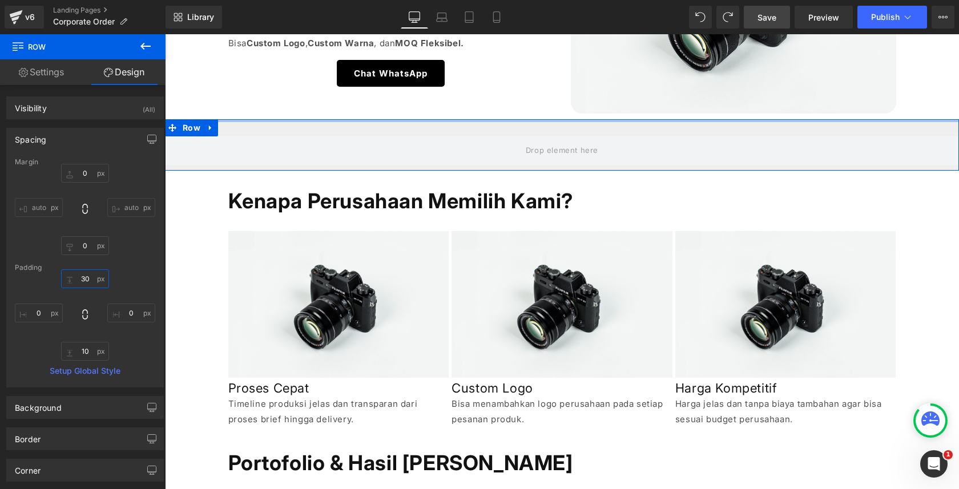
click at [86, 276] on input "30" at bounding box center [85, 279] width 48 height 19
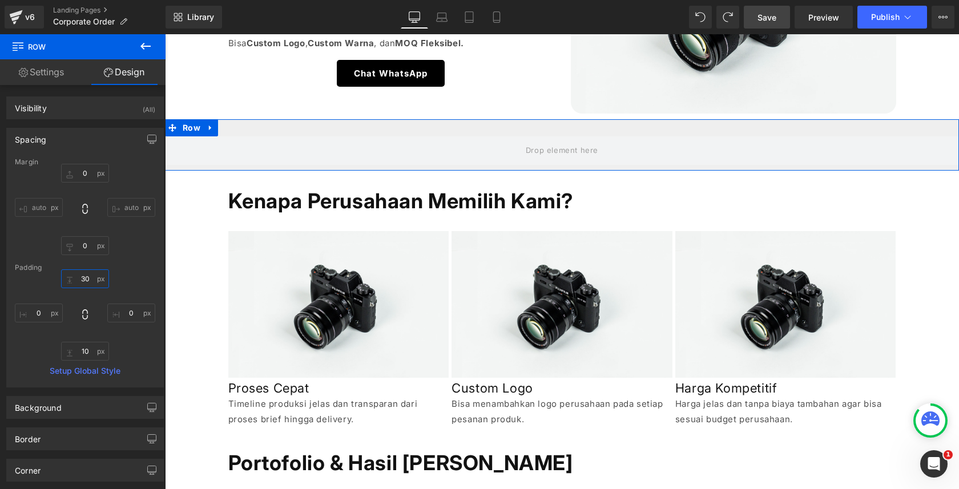
click at [86, 276] on input "30" at bounding box center [85, 279] width 48 height 19
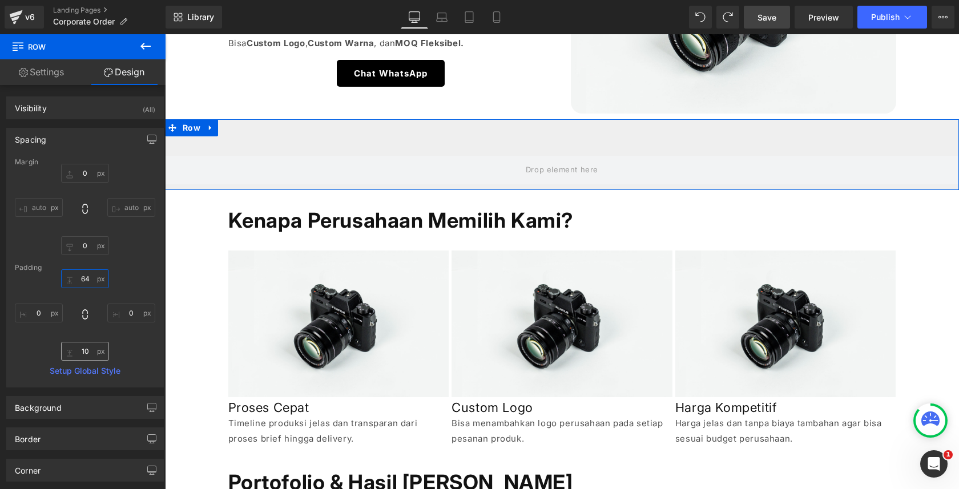
type input "64"
click at [89, 353] on input "10" at bounding box center [85, 351] width 48 height 19
paste input "64"
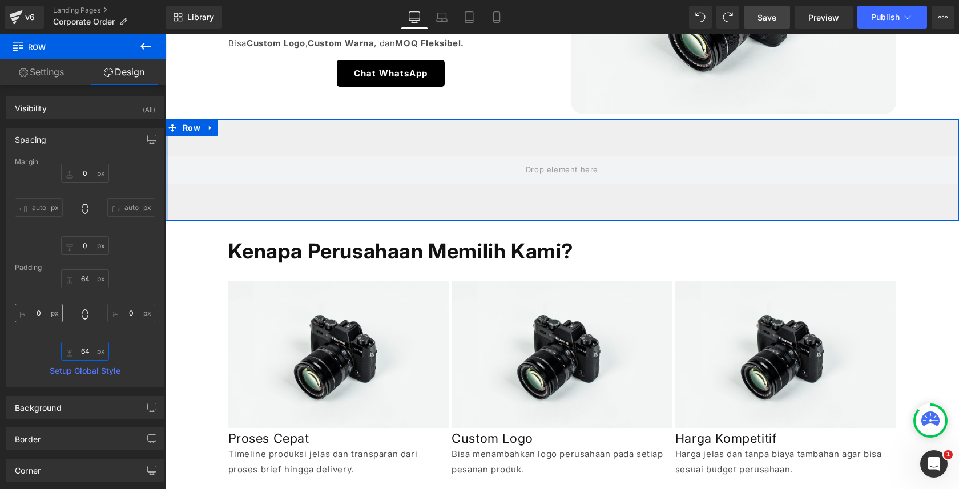
type input "64"
click at [46, 307] on input "0" at bounding box center [39, 313] width 48 height 19
type input "32"
click at [124, 315] on input "0" at bounding box center [131, 313] width 48 height 19
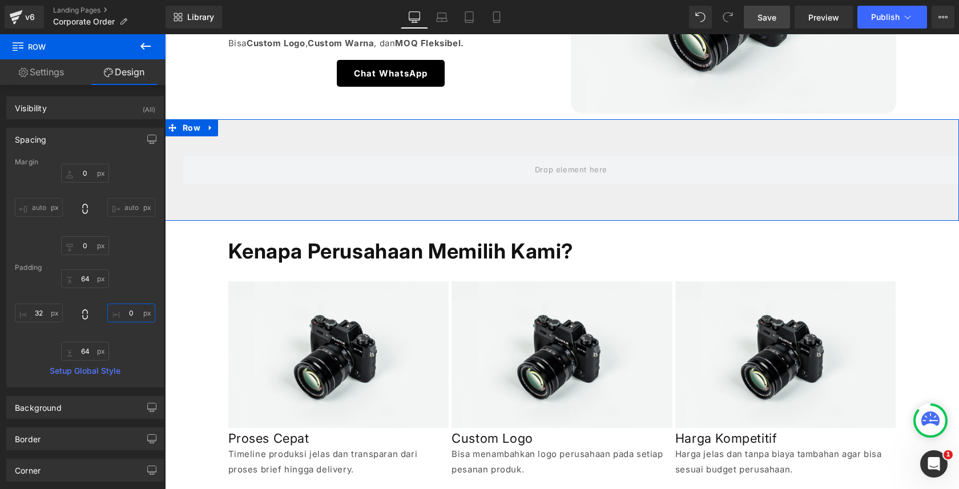
paste input "32"
type input "32"
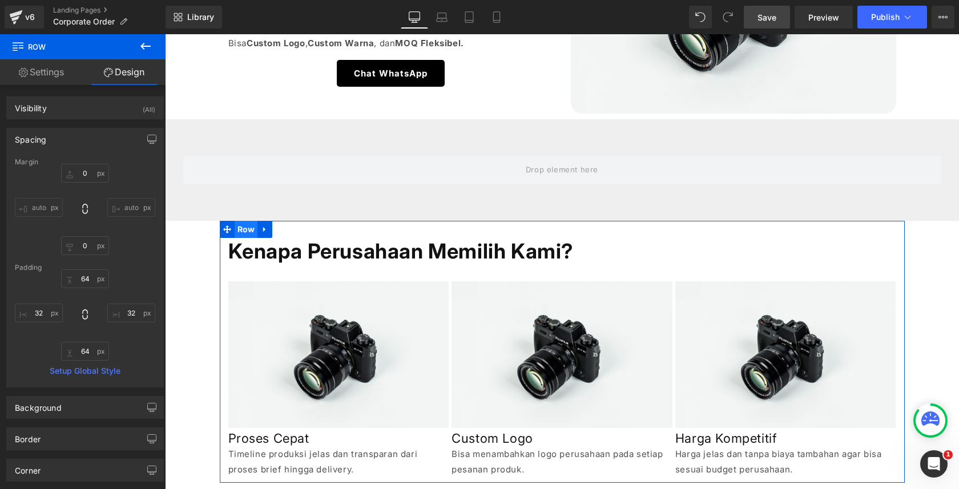
click at [240, 234] on span "Row" at bounding box center [246, 229] width 23 height 17
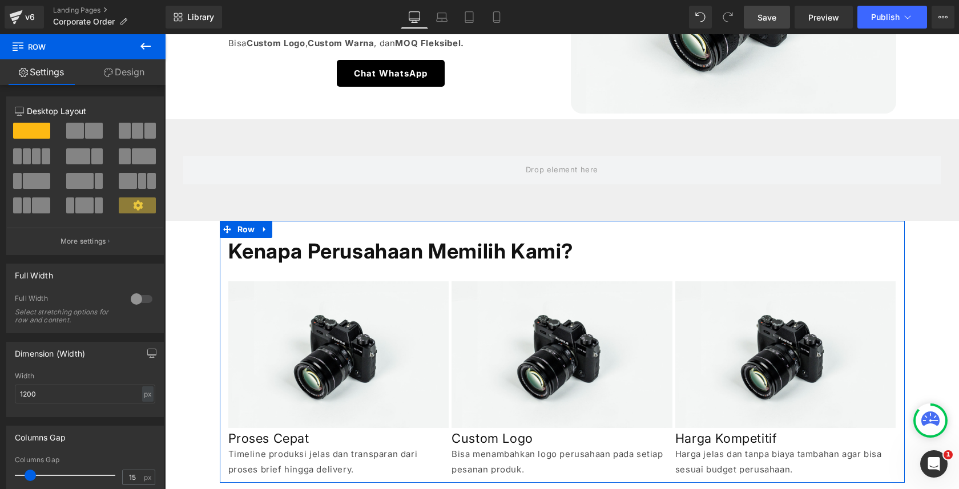
click at [136, 305] on div at bounding box center [141, 299] width 27 height 18
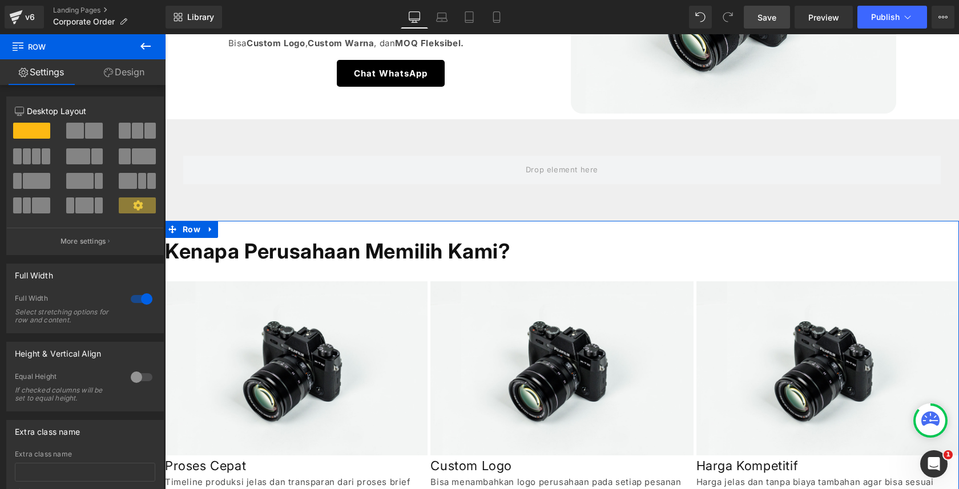
click at [146, 75] on link "Design" at bounding box center [124, 72] width 83 height 26
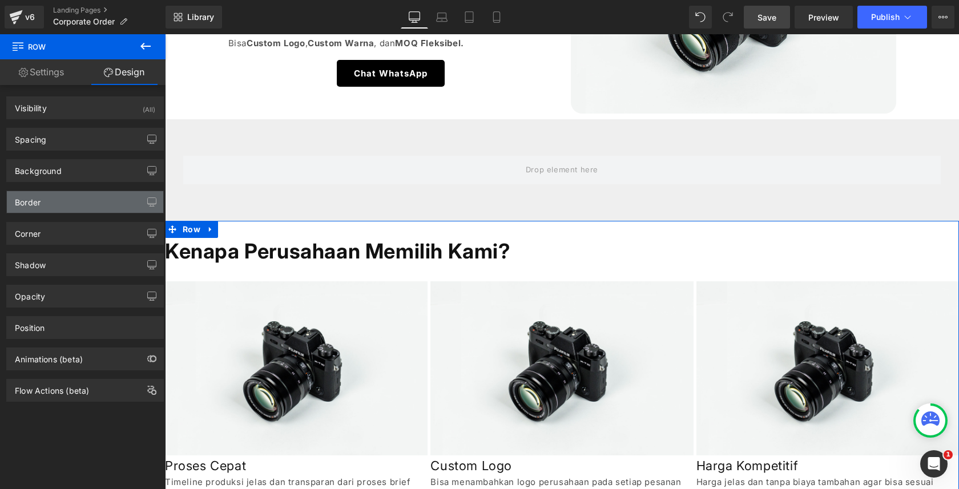
click at [117, 196] on div "Border" at bounding box center [85, 202] width 156 height 22
type input "none"
type input "0"
type input "#121212"
type input "75"
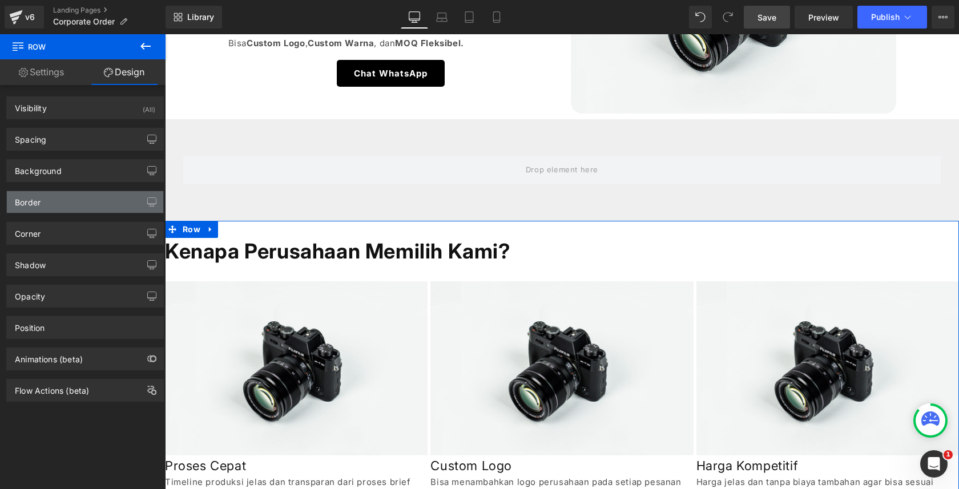
type input "0"
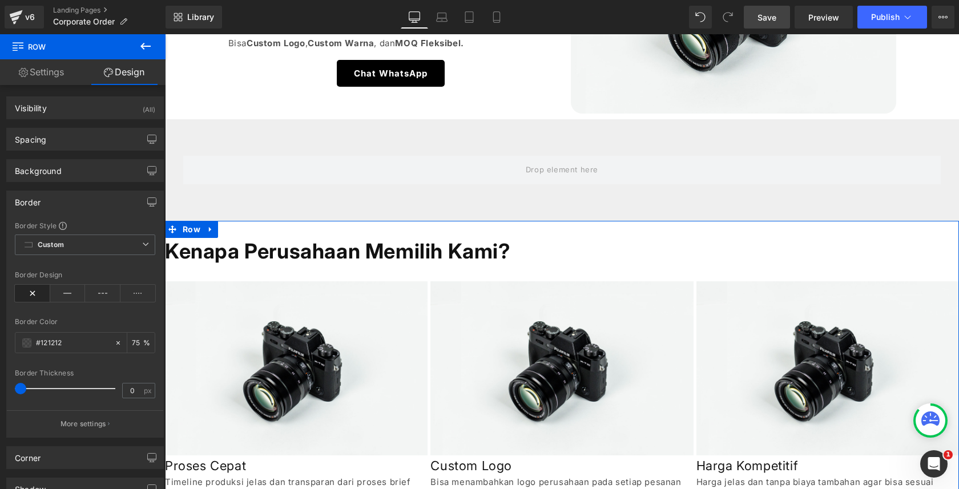
click at [117, 196] on div "Border" at bounding box center [85, 202] width 156 height 22
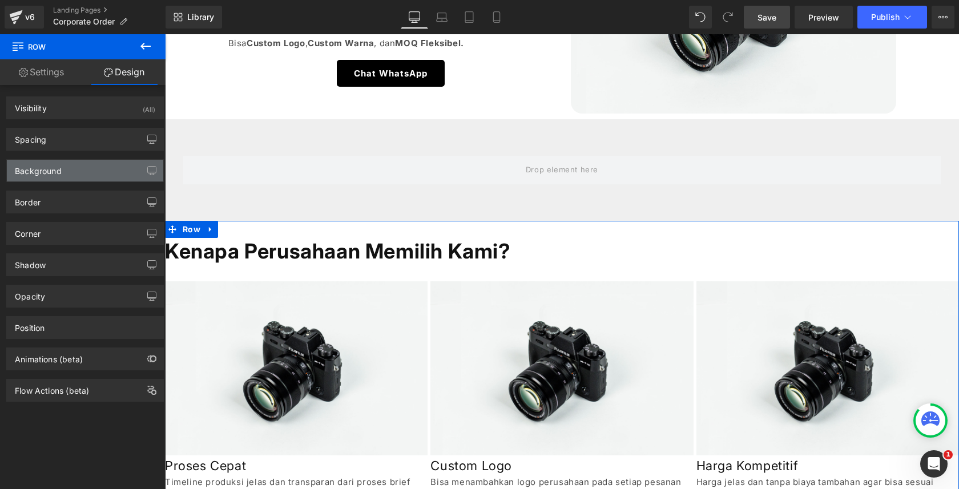
click at [126, 160] on div "Background" at bounding box center [85, 171] width 156 height 22
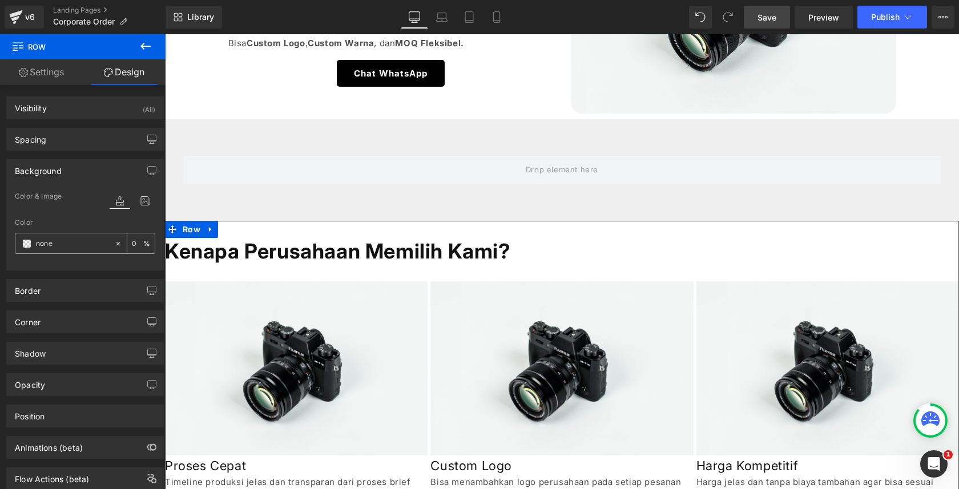
click at [29, 239] on span at bounding box center [26, 243] width 9 height 9
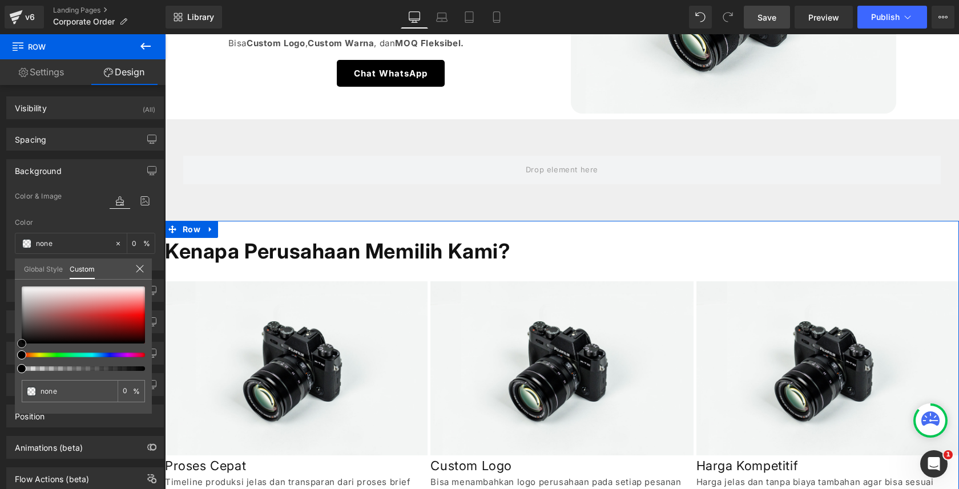
type input "#bcb7b7"
type input "100"
type input "#bcb7b7"
type input "100"
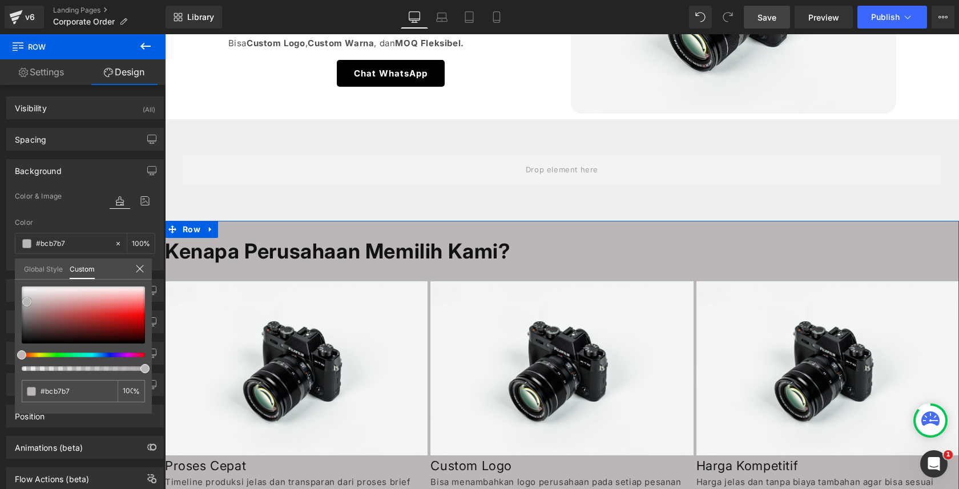
type input "#bbb8b8"
type input "#bababa"
type input "#bcbcbc"
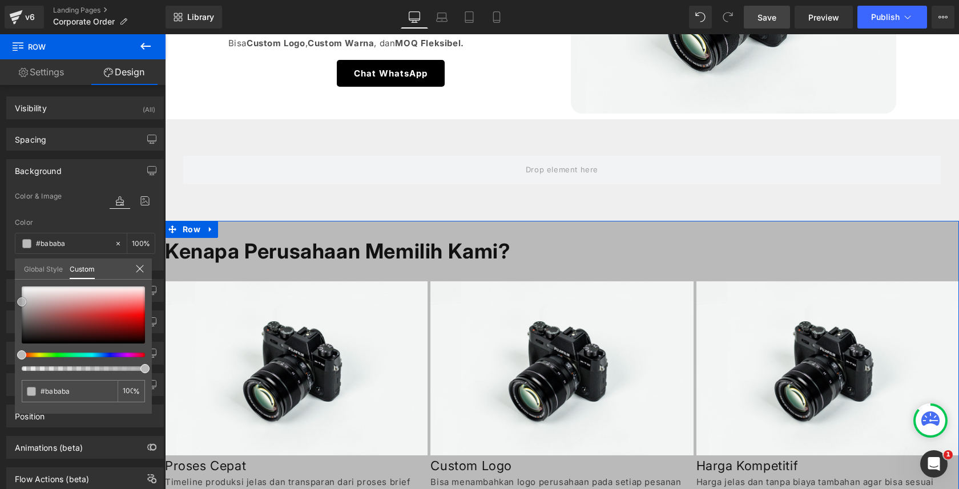
type input "#bcbcbc"
type input "#c4c4c4"
type input "#c6c6c6"
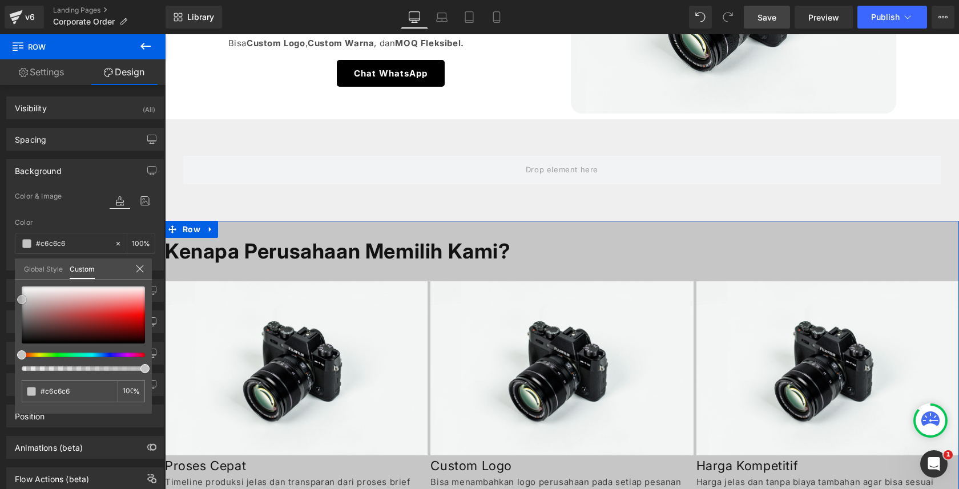
type input "#cccccc"
type input "#d1d1d1"
type input "#d3d3d3"
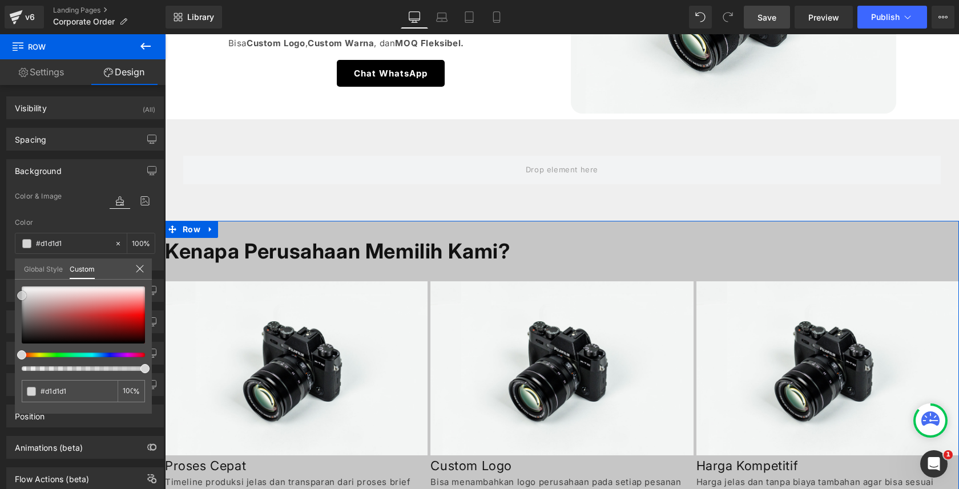
type input "#d3d3d3"
type input "#dbdbdb"
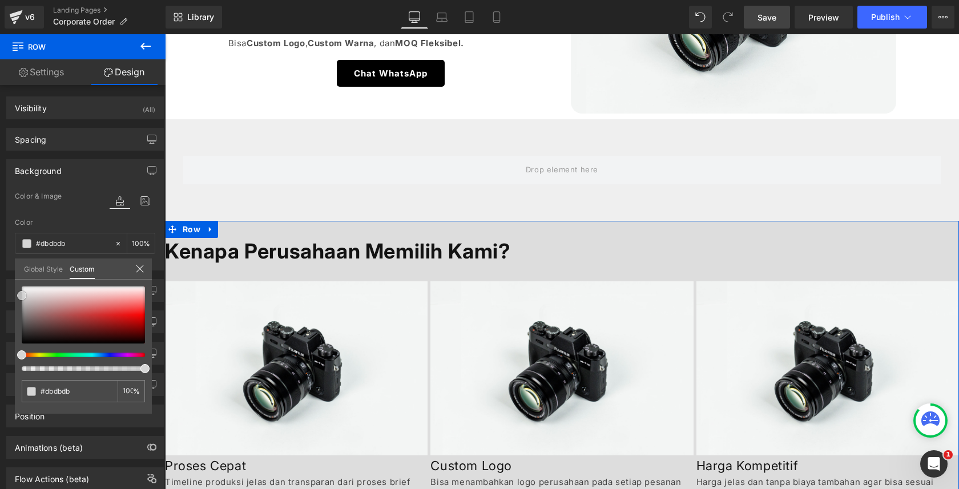
type input "#dddddd"
type input "#e0e0e0"
type input "#e2e2e2"
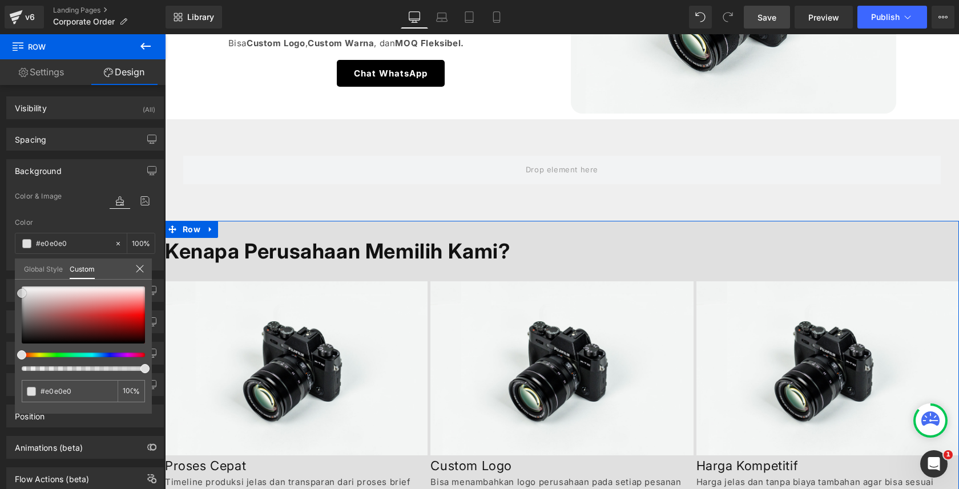
type input "#e2e2e2"
type input "#e5e5e5"
type input "#e8e8e8"
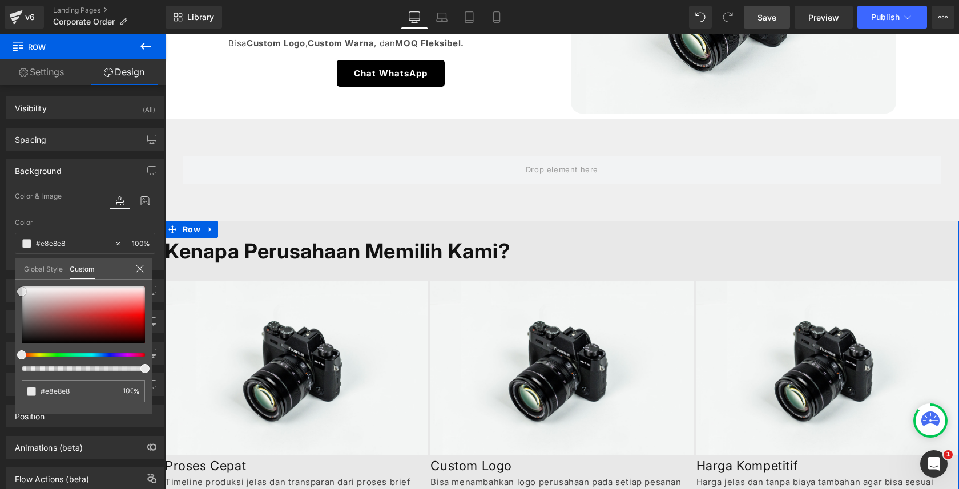
drag, startPoint x: 27, startPoint y: 302, endPoint x: 5, endPoint y: 292, distance: 24.0
click at [5, 271] on div "Background Color & Image color rgba(232, 232, 232, 1) Color #e8e8e8 100 % Image…" at bounding box center [85, 211] width 171 height 120
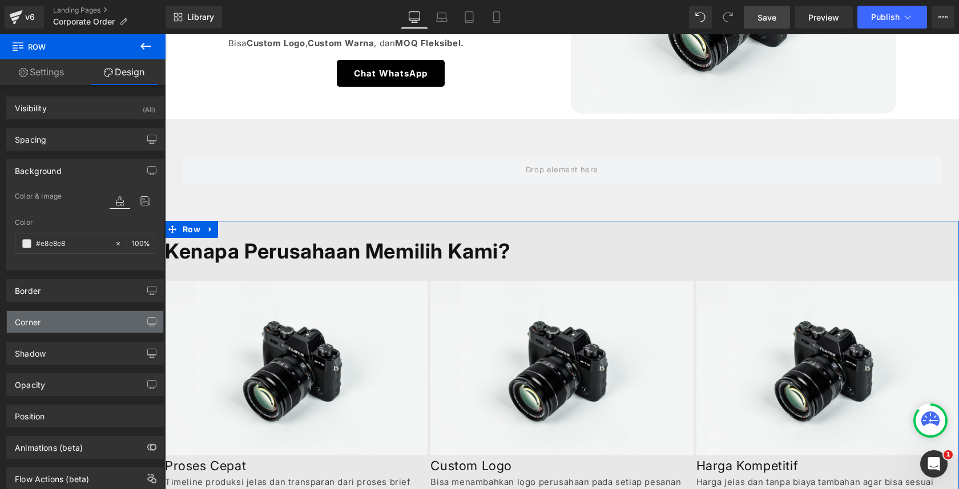
click at [69, 321] on div "Corner" at bounding box center [85, 322] width 156 height 22
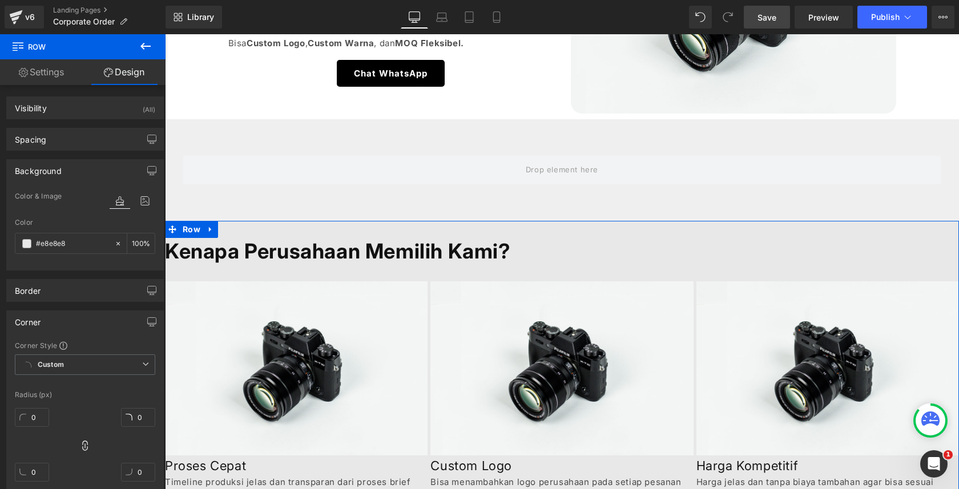
click at [69, 321] on div "Corner" at bounding box center [85, 322] width 156 height 22
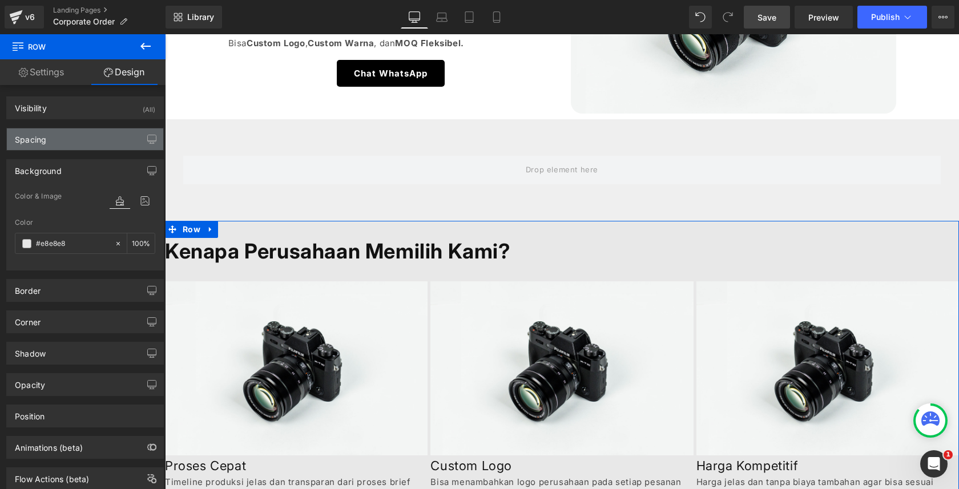
click at [90, 145] on div "Spacing" at bounding box center [85, 139] width 156 height 22
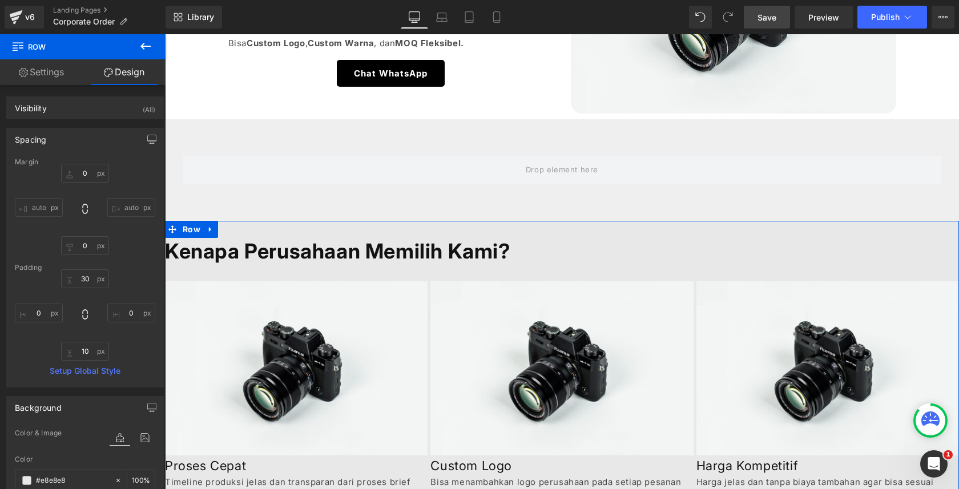
click at [44, 301] on div "30px 30 0px 0 10px 10 0px 0" at bounding box center [85, 315] width 140 height 91
click at [43, 304] on input "0" at bounding box center [39, 313] width 48 height 19
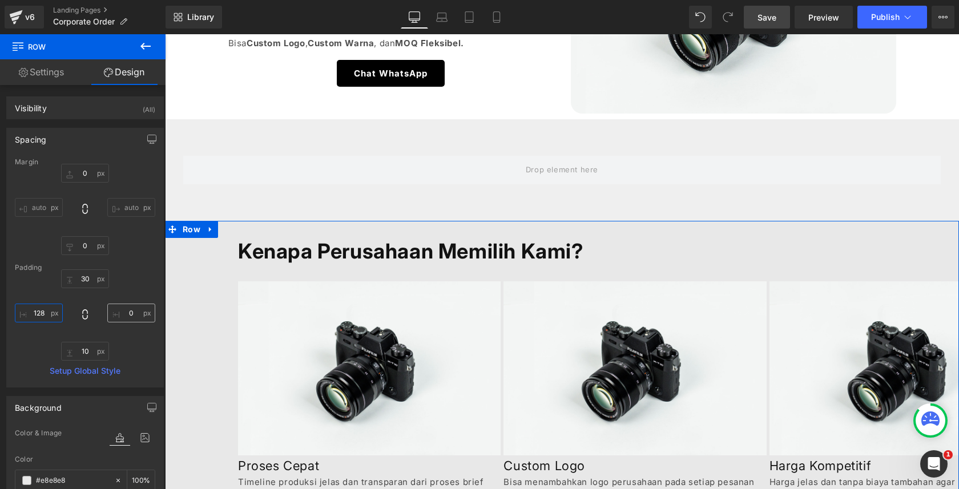
type input "128"
click at [134, 313] on input "0" at bounding box center [131, 313] width 48 height 19
paste input "128"
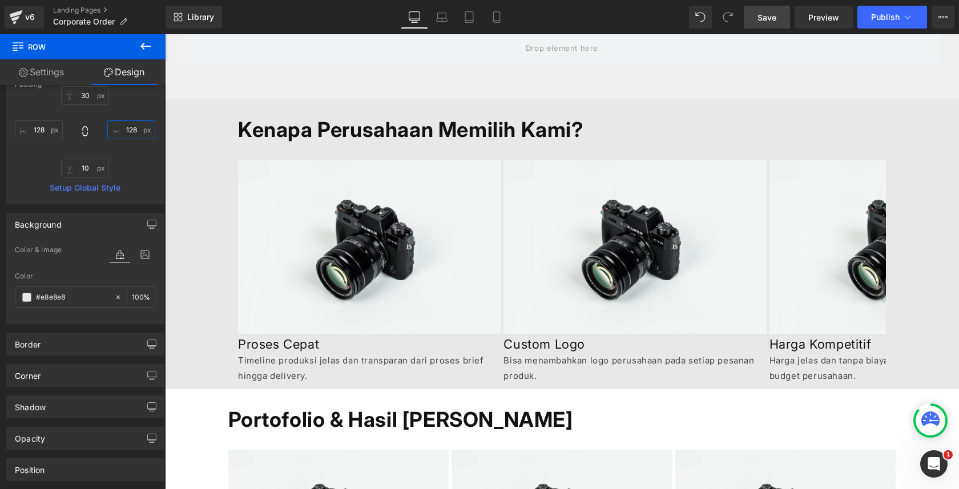
scroll to position [407, 0]
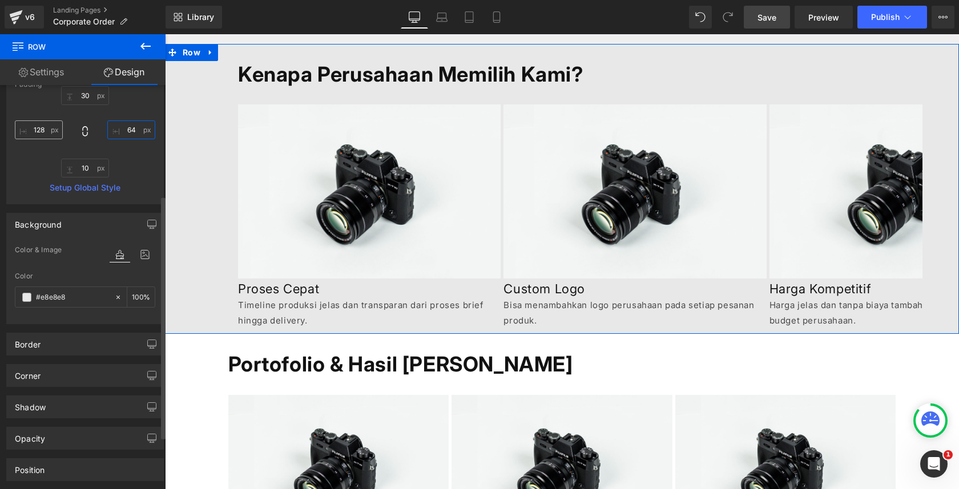
type input "64"
click at [45, 135] on input "128" at bounding box center [39, 129] width 48 height 19
paste input "64"
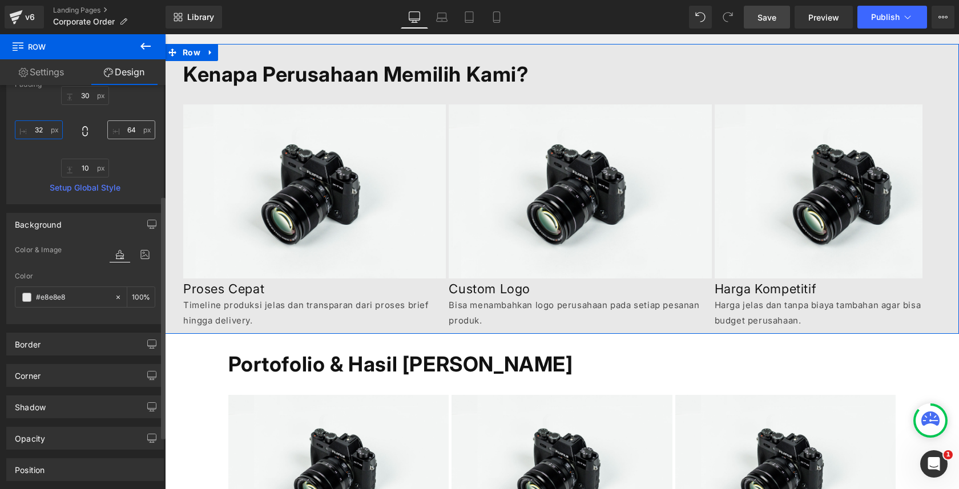
type input "32"
click at [133, 133] on input "64" at bounding box center [131, 129] width 48 height 19
paste input "32"
type input "32"
click at [89, 97] on input "30" at bounding box center [85, 95] width 48 height 19
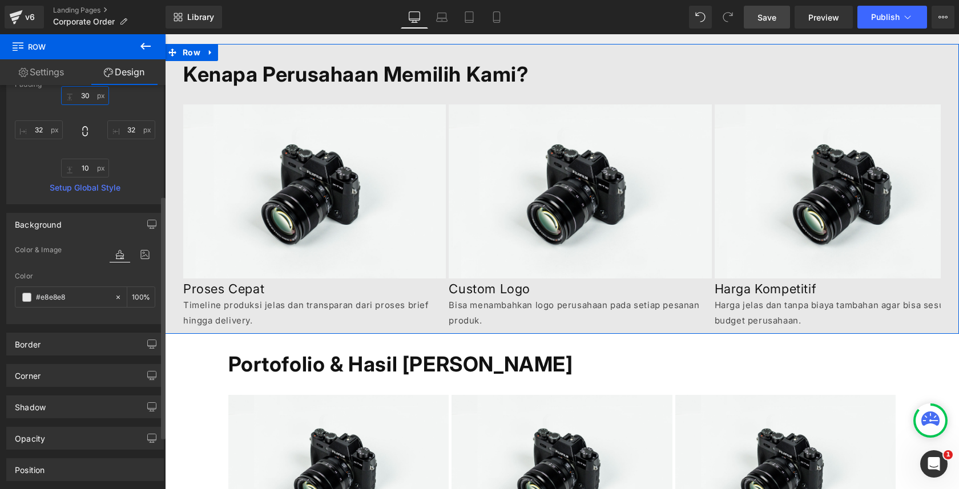
paste input "2"
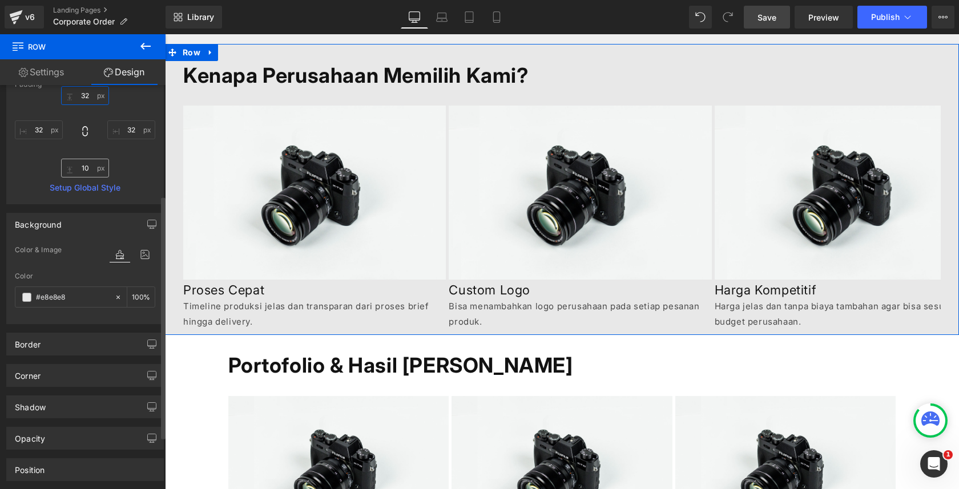
type input "32"
click at [87, 162] on input "10" at bounding box center [85, 168] width 48 height 19
paste input "32"
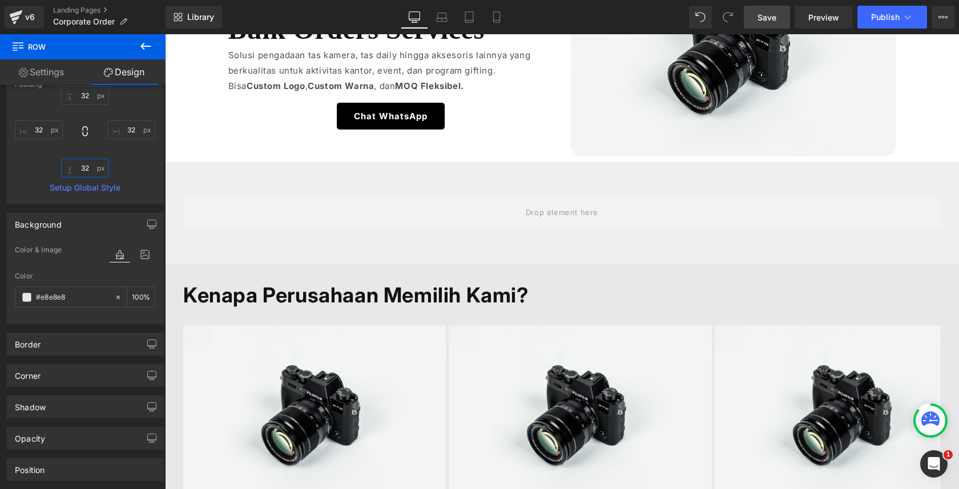
scroll to position [175, 0]
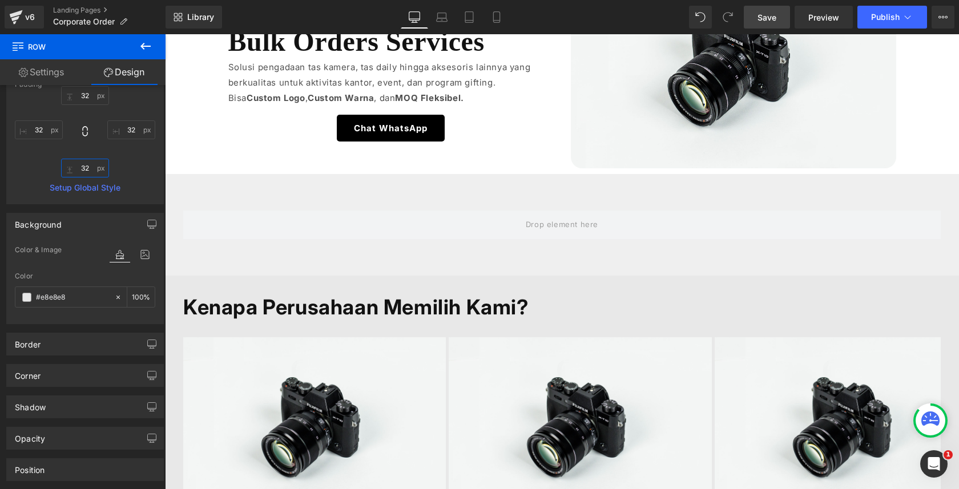
type input "32"
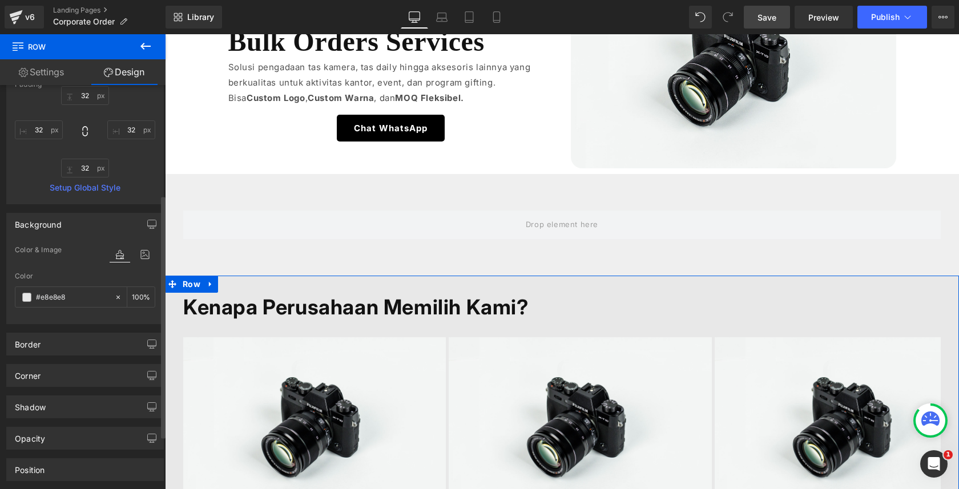
scroll to position [0, 0]
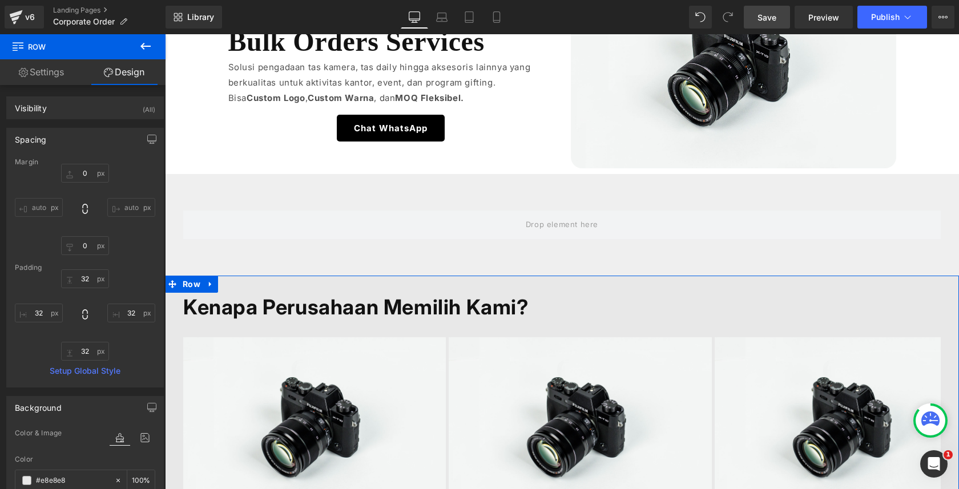
click at [68, 77] on link "Settings" at bounding box center [41, 72] width 83 height 26
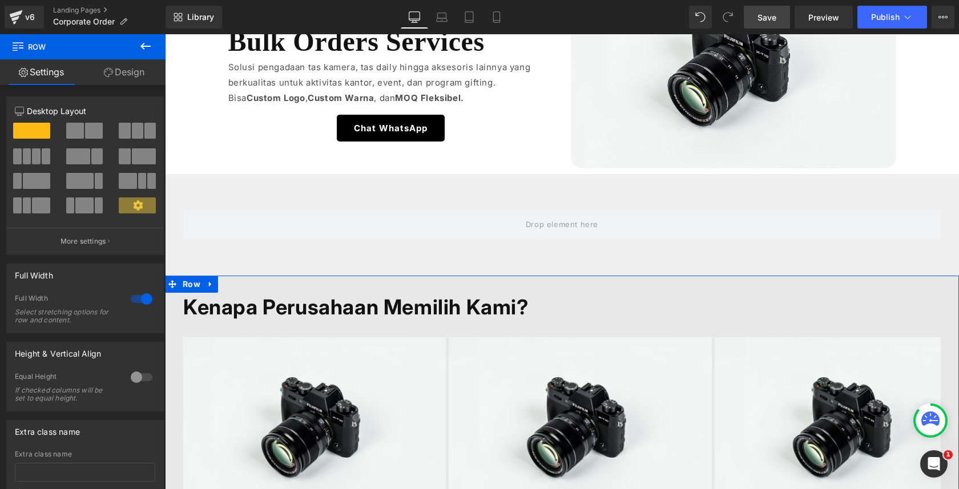
click at [117, 78] on link "Design" at bounding box center [124, 72] width 83 height 26
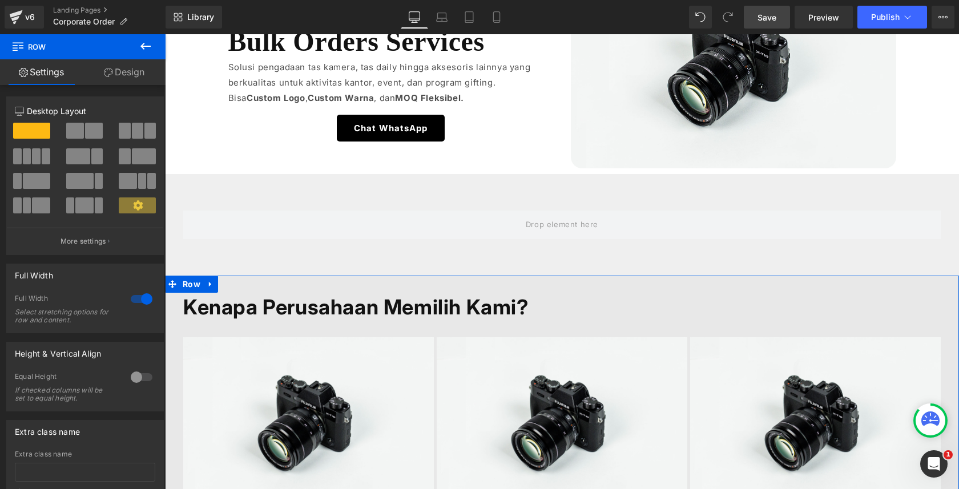
type input "0"
type input "32"
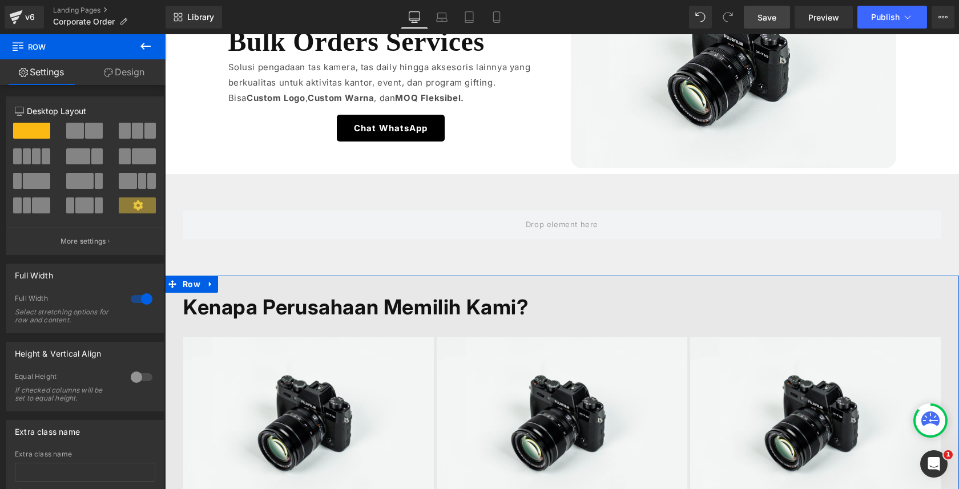
type input "32"
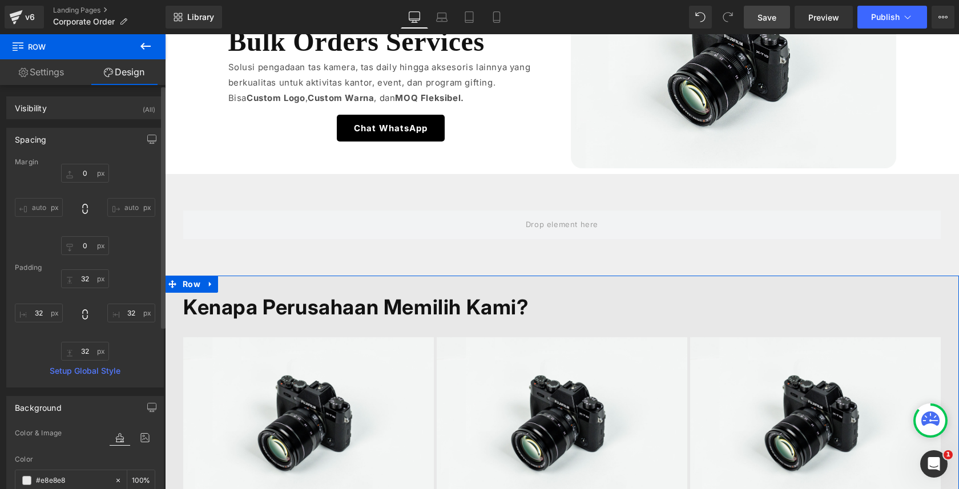
click at [112, 142] on div "Spacing" at bounding box center [85, 139] width 156 height 22
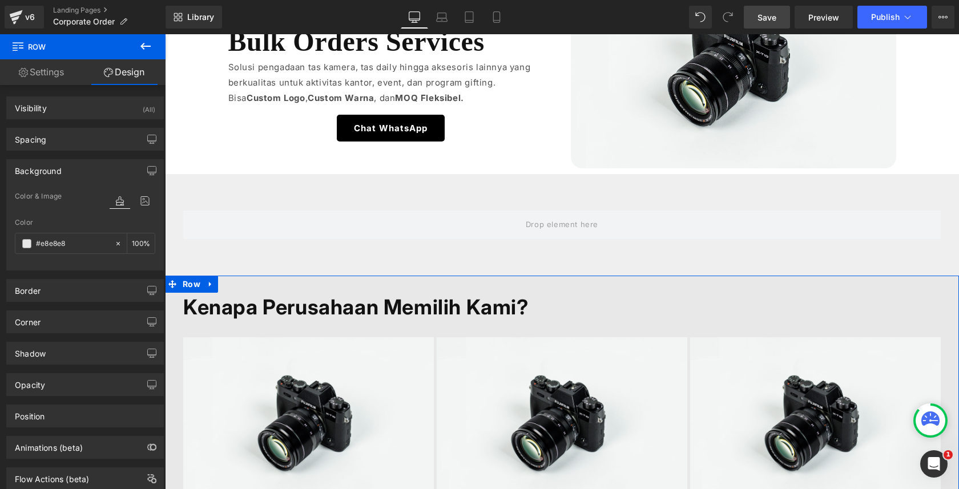
click at [52, 78] on link "Settings" at bounding box center [41, 72] width 83 height 26
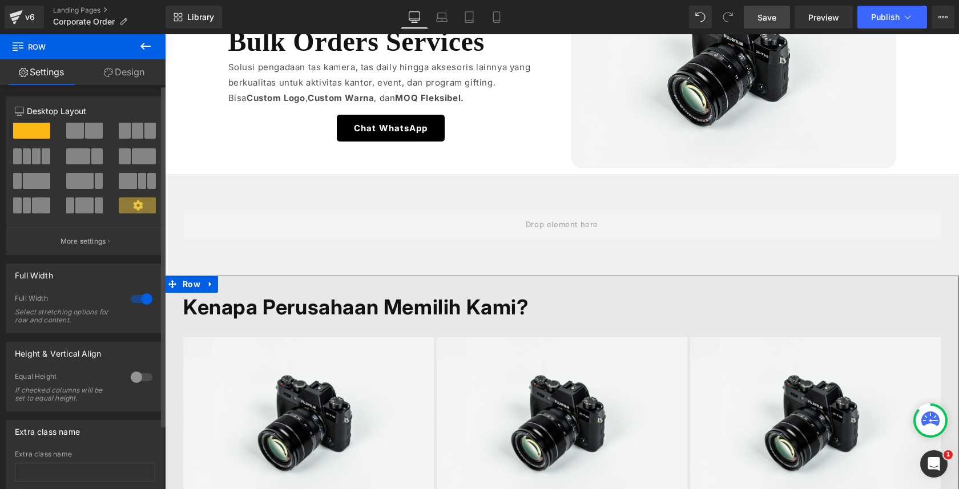
click at [142, 298] on div at bounding box center [141, 299] width 27 height 18
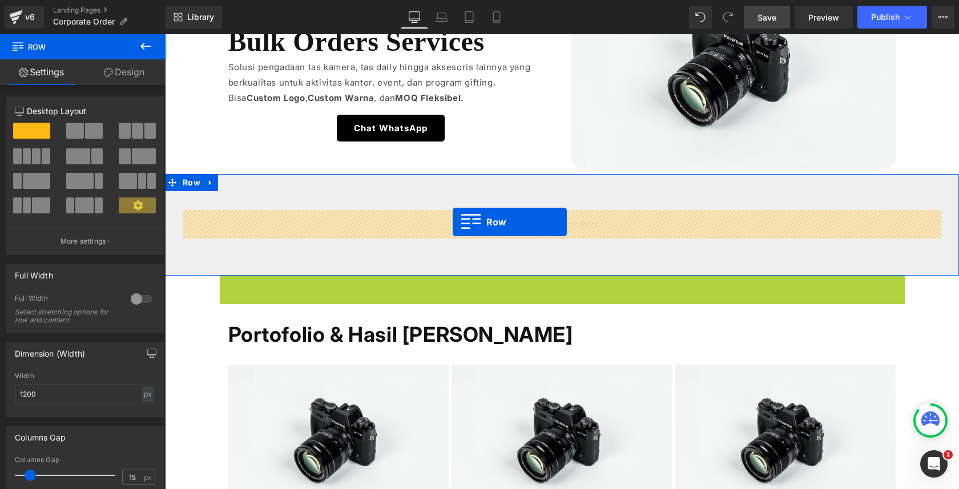
drag, startPoint x: 246, startPoint y: 283, endPoint x: 453, endPoint y: 222, distance: 216.1
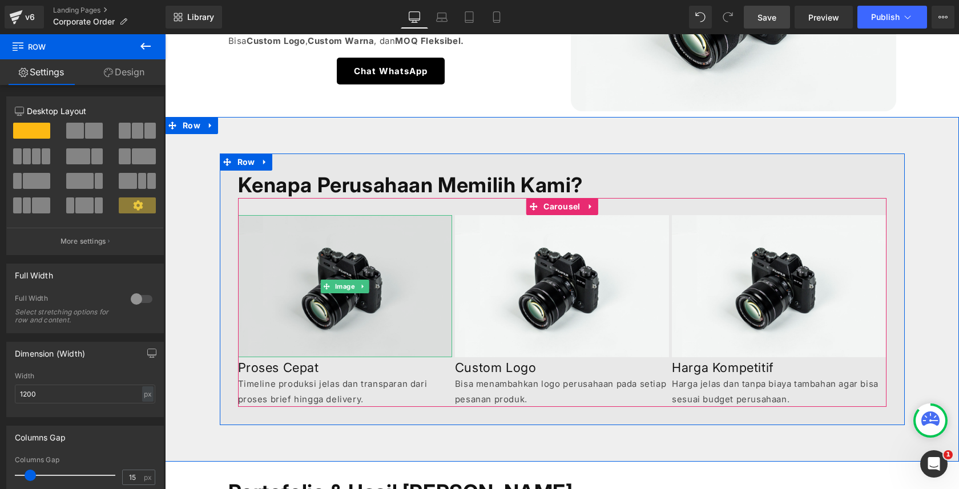
scroll to position [298, 0]
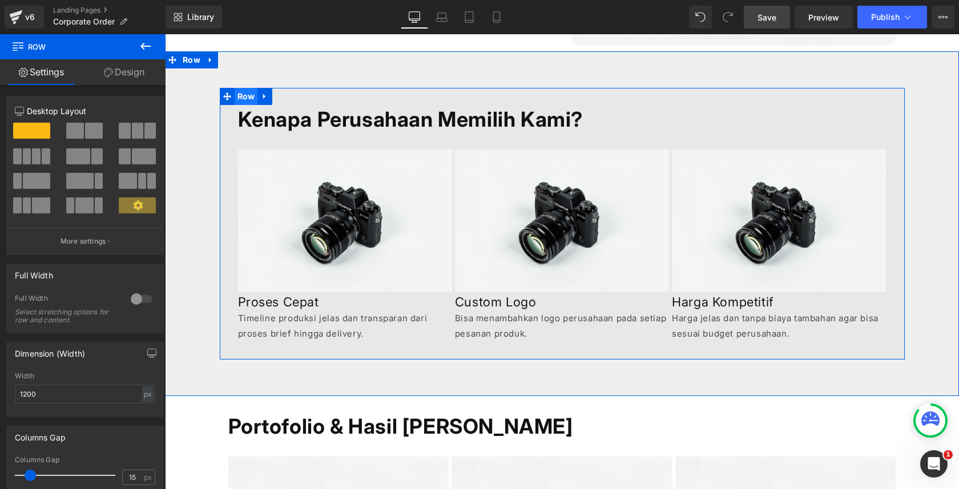
click at [246, 94] on span "Row" at bounding box center [246, 96] width 23 height 17
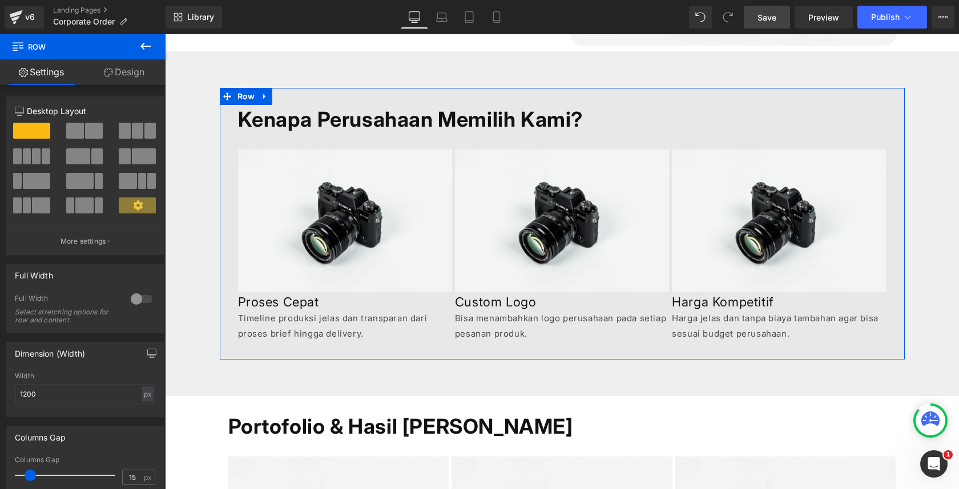
click at [122, 76] on link "Design" at bounding box center [124, 72] width 83 height 26
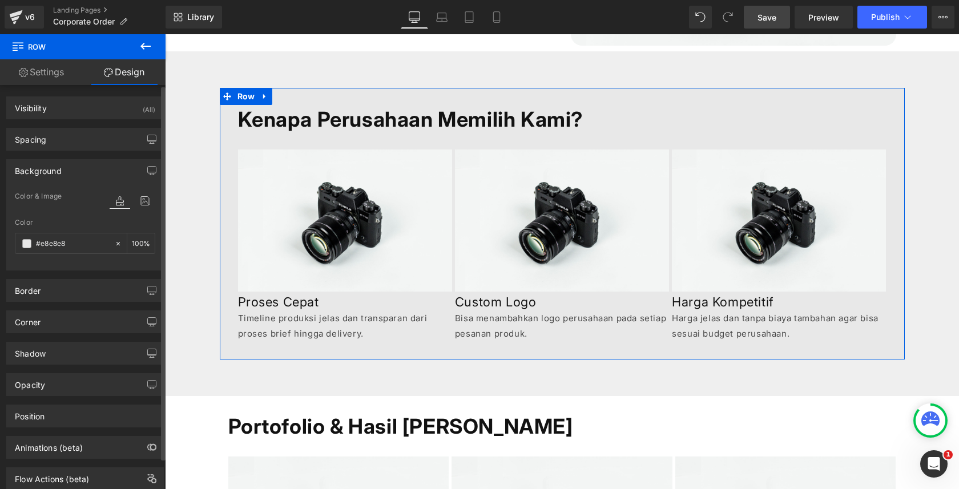
type input "100"
click at [115, 242] on icon at bounding box center [118, 244] width 8 height 8
type input "none"
type input "0"
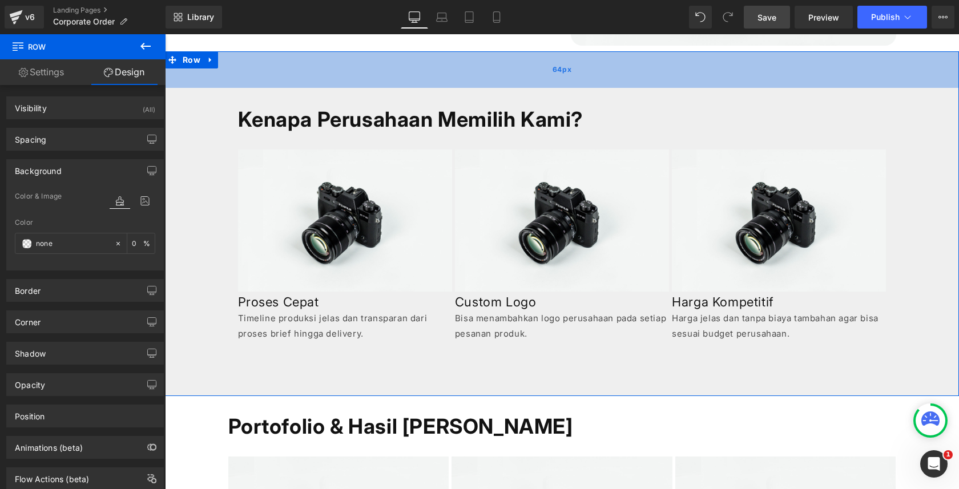
click at [514, 63] on div "64px" at bounding box center [562, 69] width 794 height 37
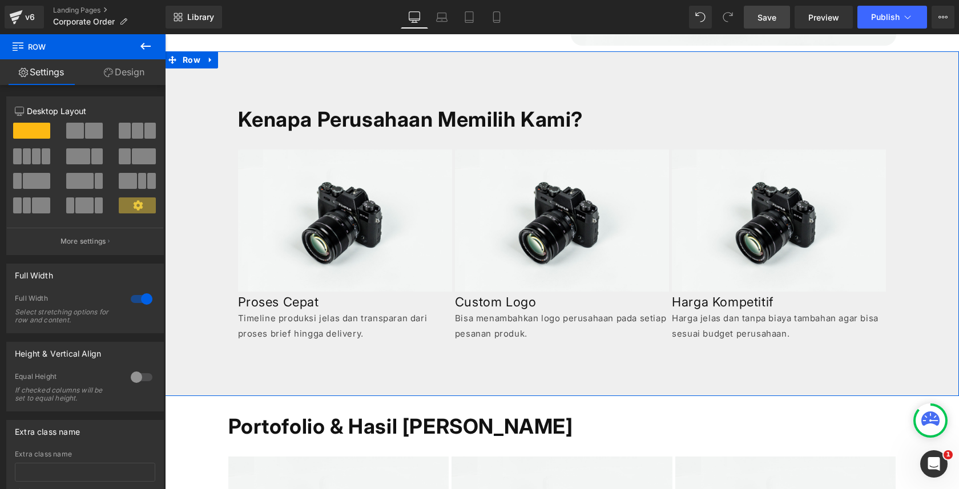
click at [112, 67] on link "Design" at bounding box center [124, 72] width 83 height 26
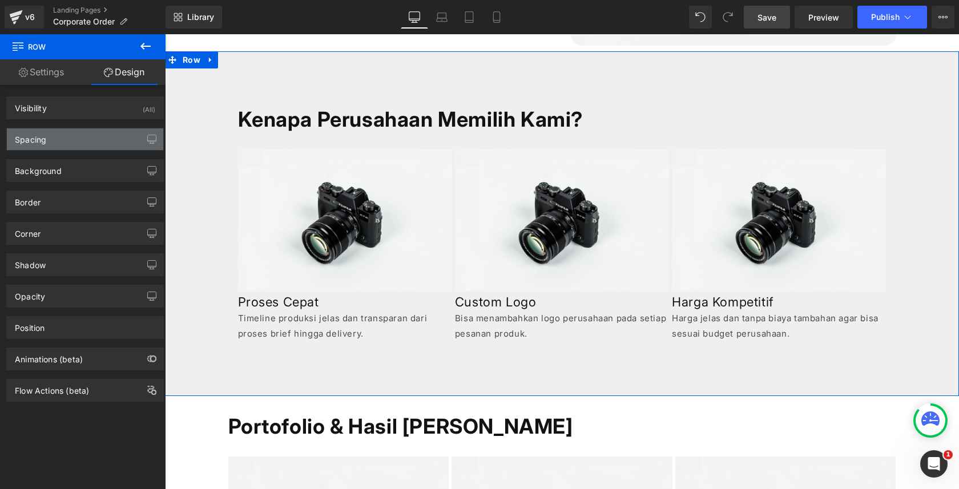
click at [110, 136] on div "Spacing" at bounding box center [85, 139] width 156 height 22
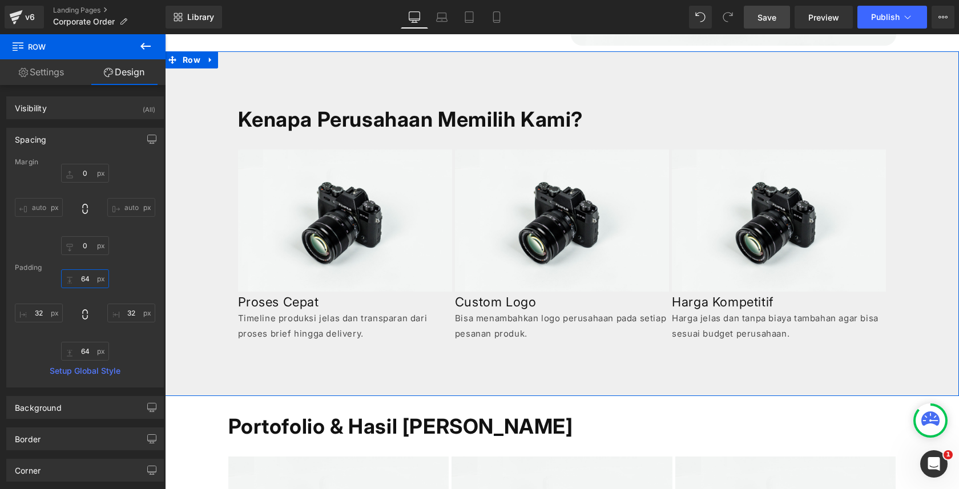
click at [84, 276] on input "64" at bounding box center [85, 279] width 48 height 19
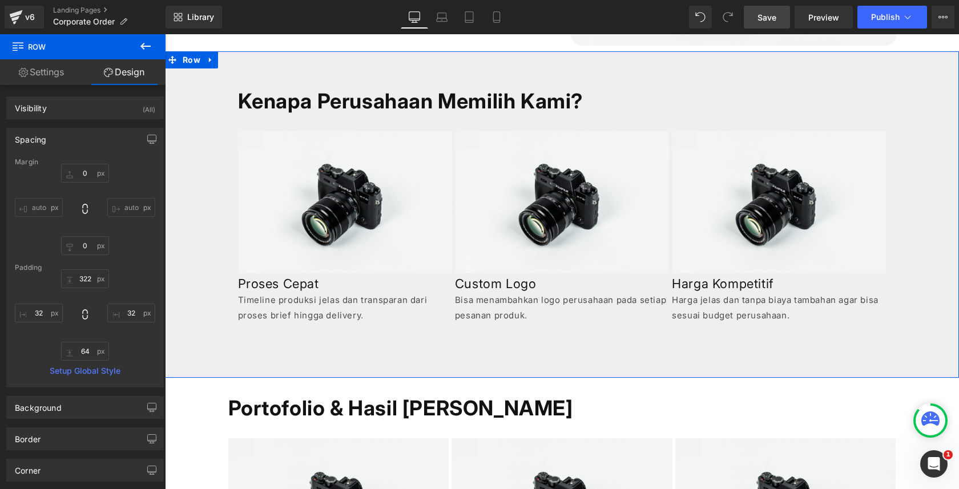
click at [159, 326] on div "Spacing Margin 0px 0 auto auto 0px 0 auto auto Padding 32 322 32px 32 64px 64 3…" at bounding box center [85, 258] width 158 height 260
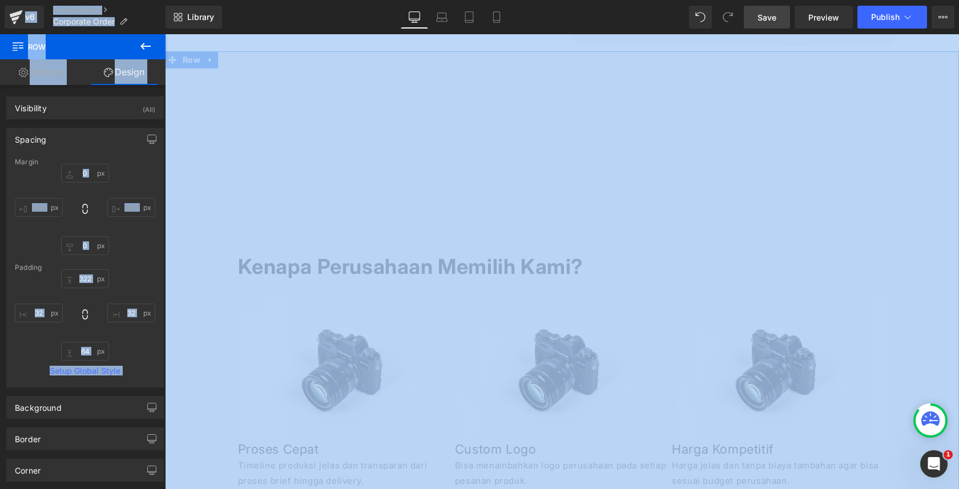
copy body "v6 Landing Pages Corporate Order Library Desktop Desktop Laptop Tablet Mobile S…"
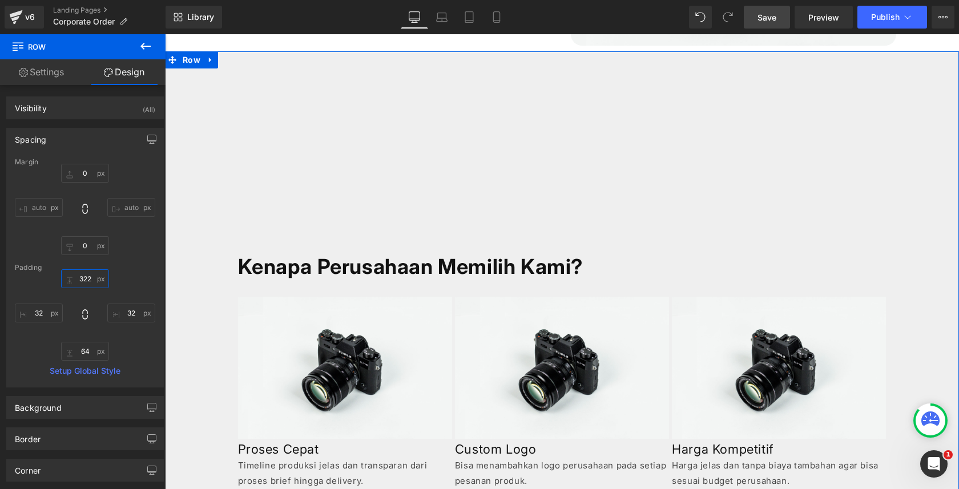
click at [87, 282] on input "322" at bounding box center [85, 279] width 48 height 19
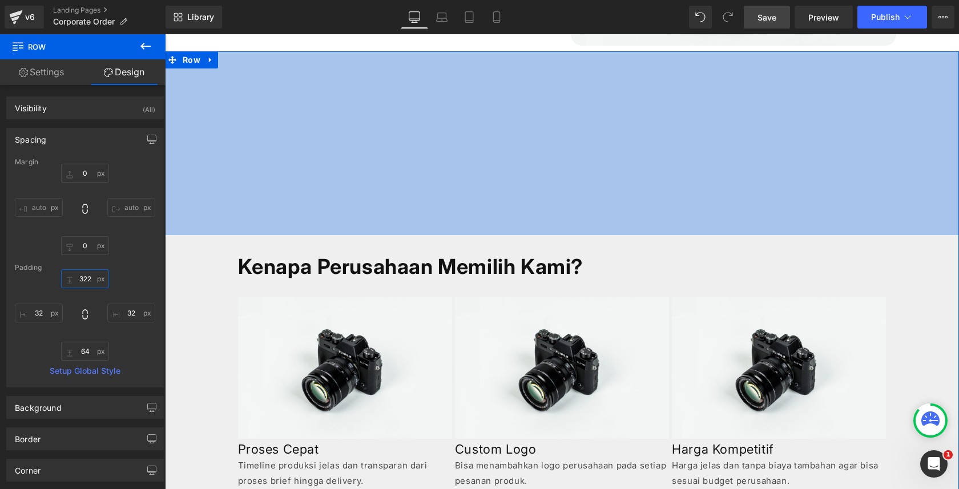
click at [87, 282] on input "322" at bounding box center [85, 279] width 48 height 19
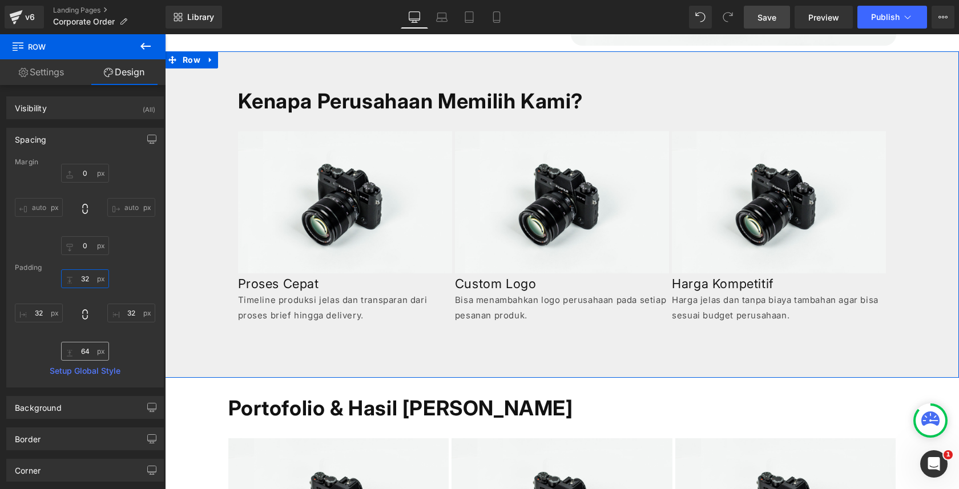
type input "32"
click at [81, 348] on input "64" at bounding box center [85, 351] width 48 height 19
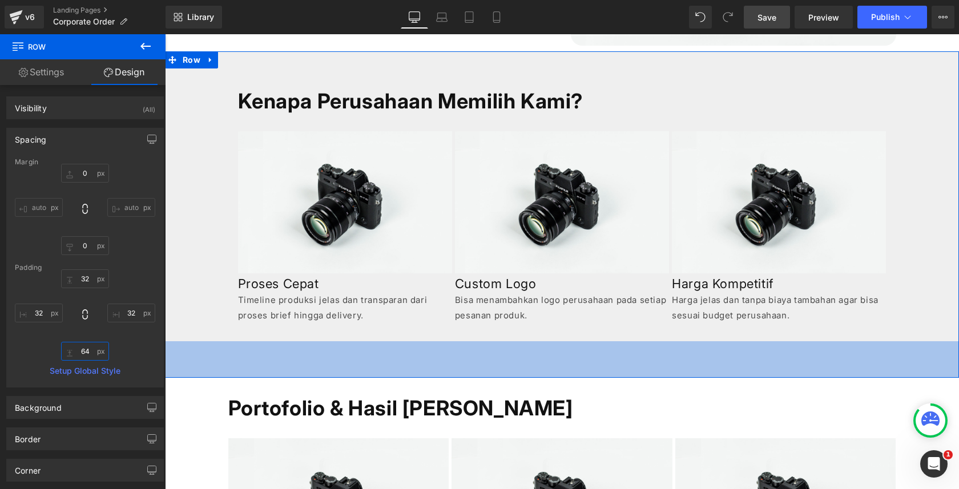
paste input "32"
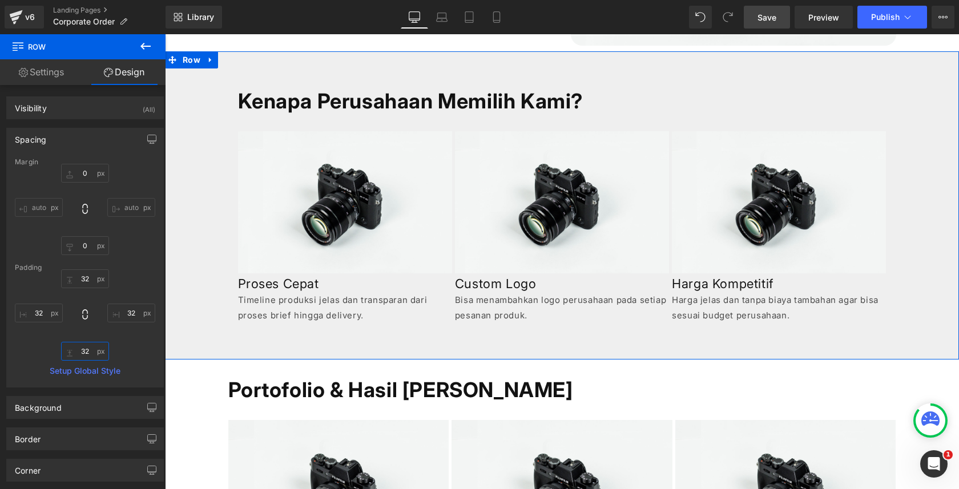
type input "32"
click at [106, 336] on div "32 32 32px 32 32 32 32px 32" at bounding box center [85, 315] width 140 height 91
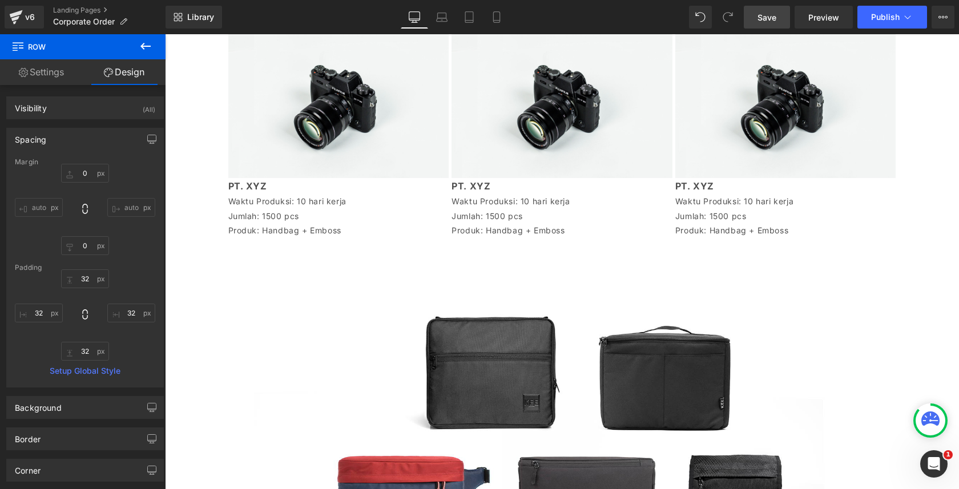
scroll to position [575, 0]
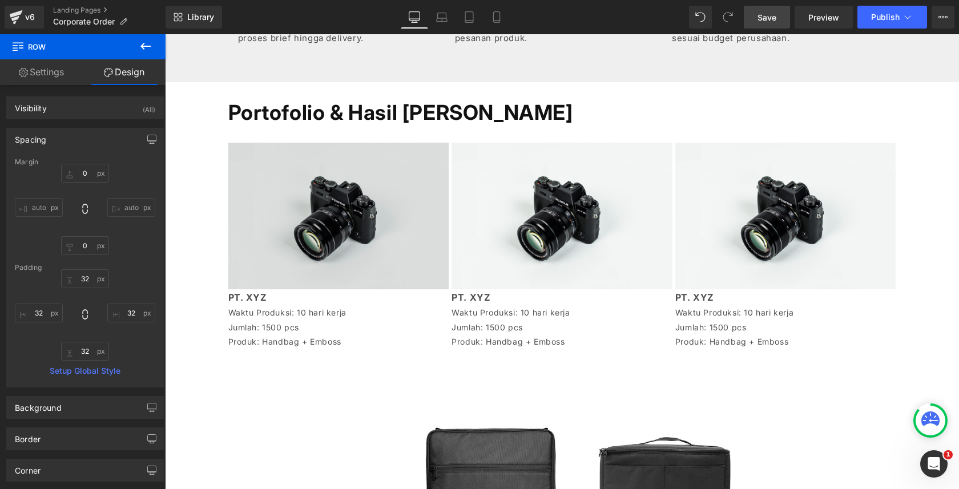
click at [336, 203] on img at bounding box center [338, 216] width 221 height 146
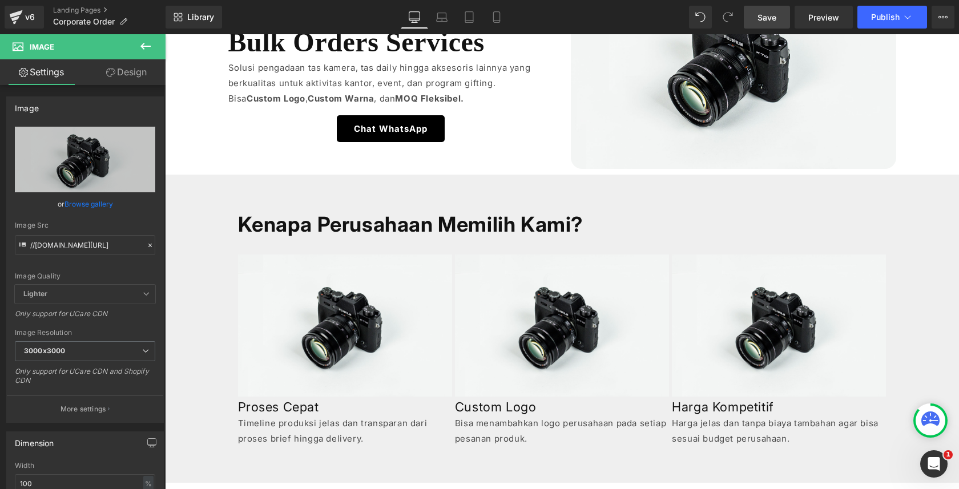
scroll to position [183, 0]
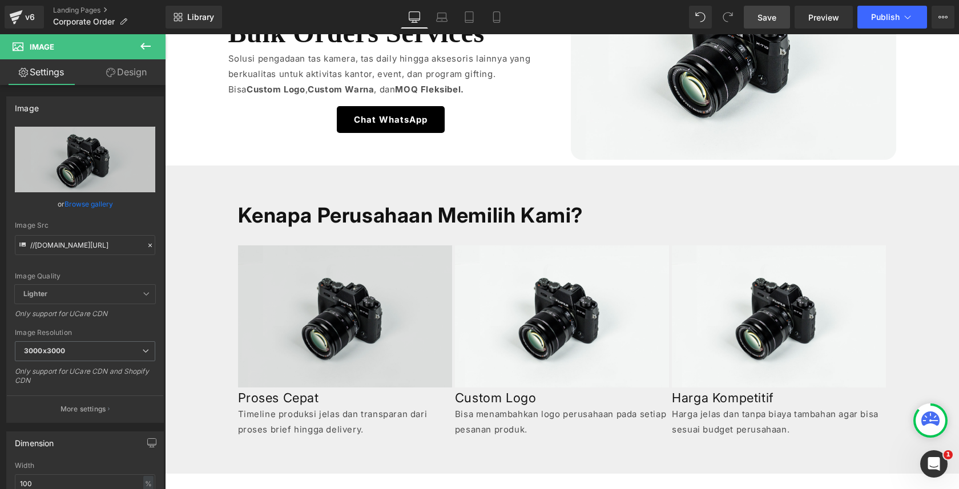
click at [279, 260] on img at bounding box center [345, 317] width 214 height 142
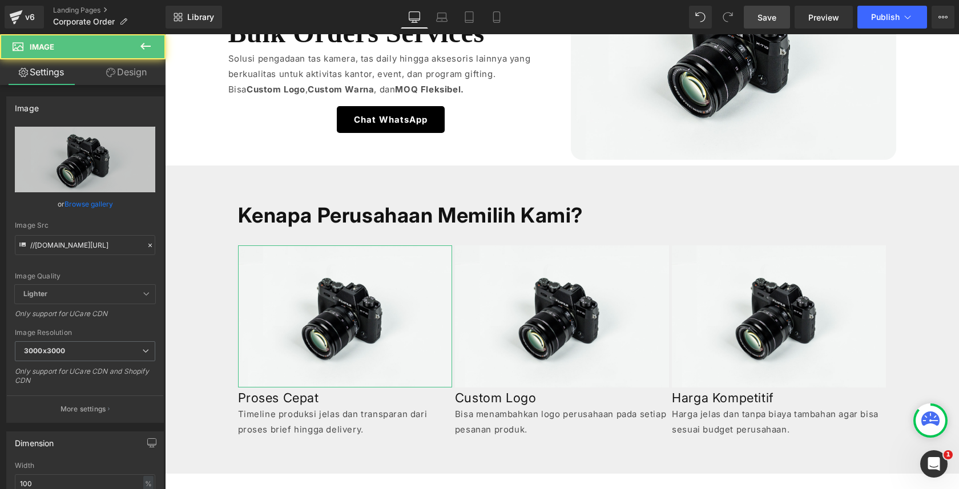
click at [117, 78] on link "Design" at bounding box center [126, 72] width 83 height 26
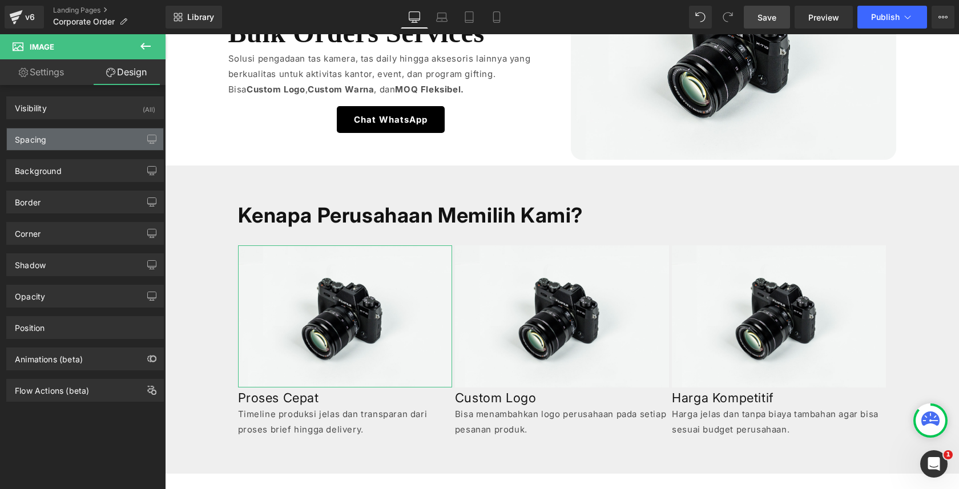
type input "0"
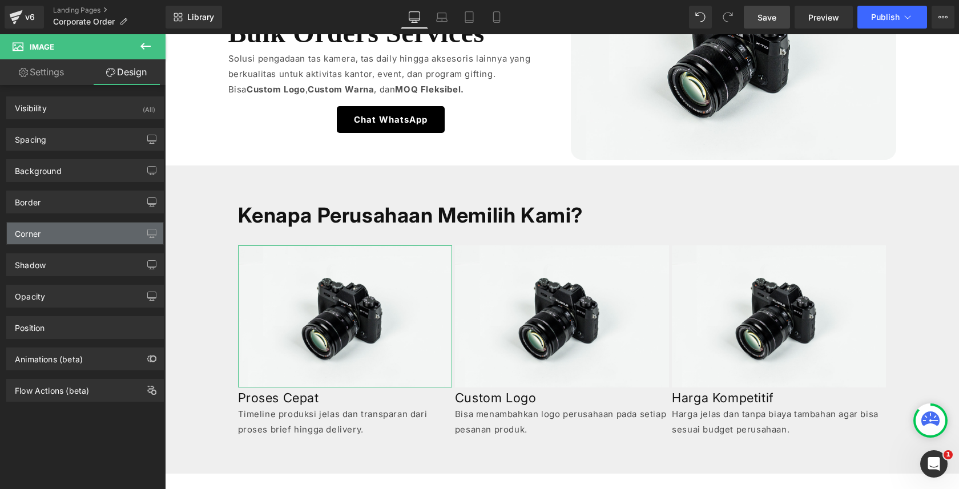
click at [48, 223] on div "Corner" at bounding box center [85, 234] width 156 height 22
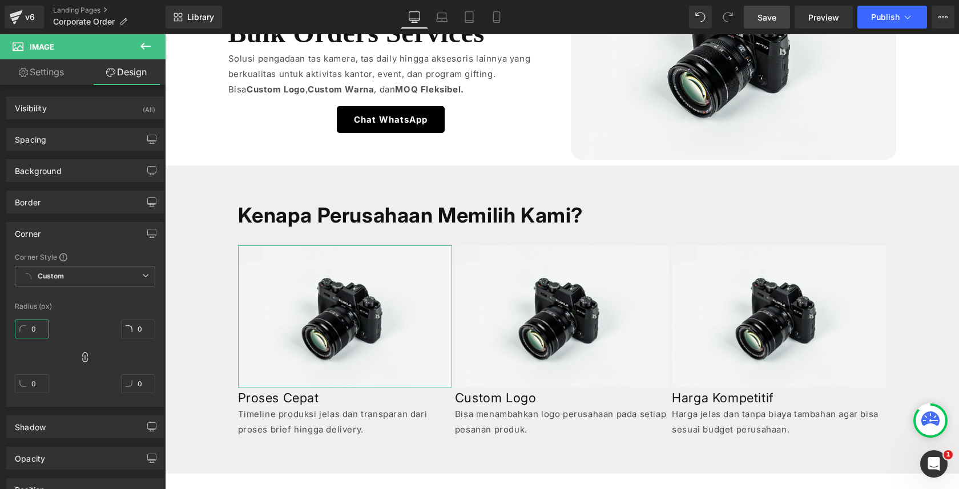
click at [39, 321] on input "0" at bounding box center [32, 329] width 34 height 19
type input "20"
type input "2"
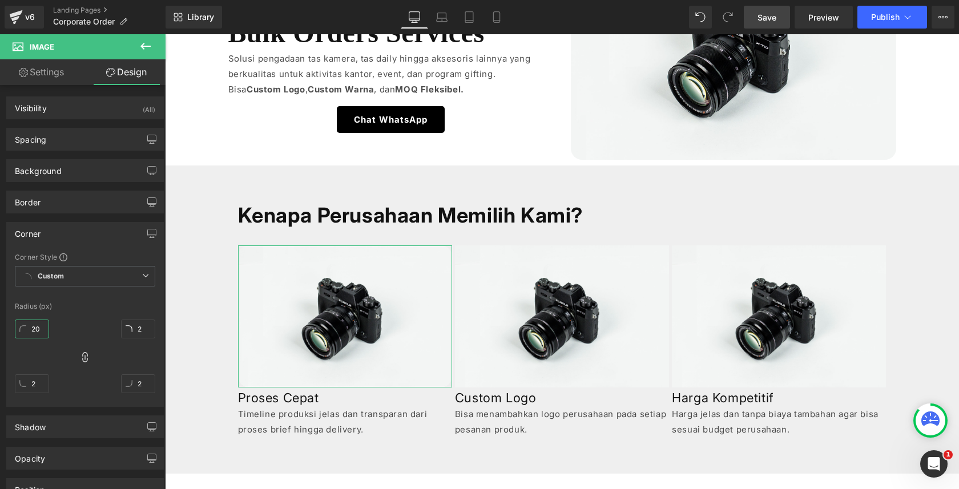
type input "20"
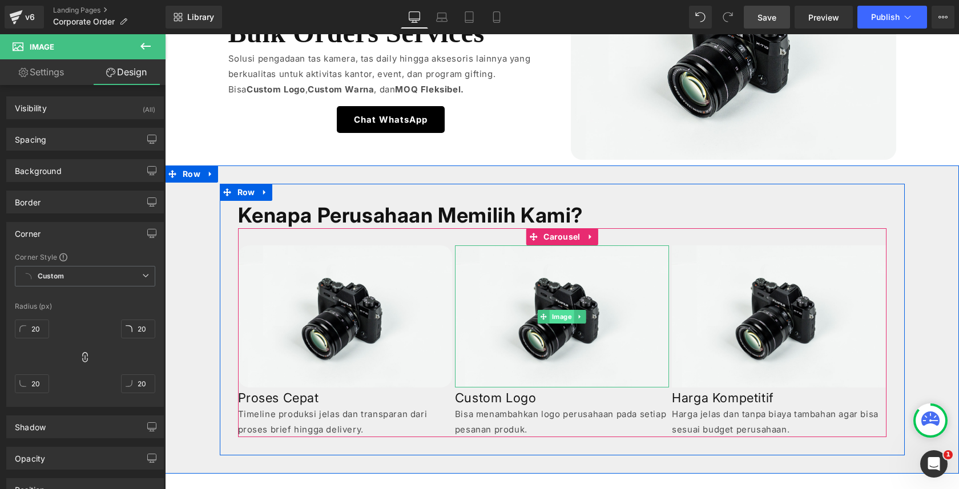
click at [553, 311] on span "Image" at bounding box center [562, 317] width 25 height 14
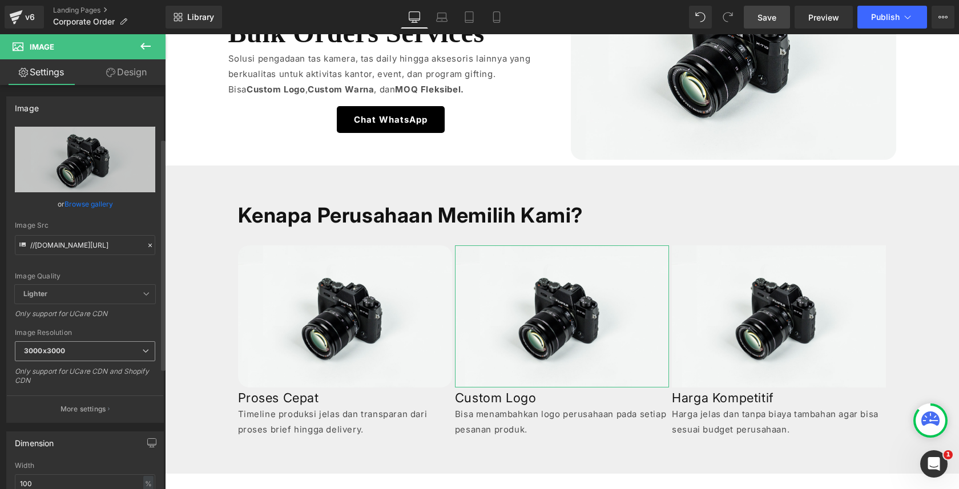
scroll to position [204, 0]
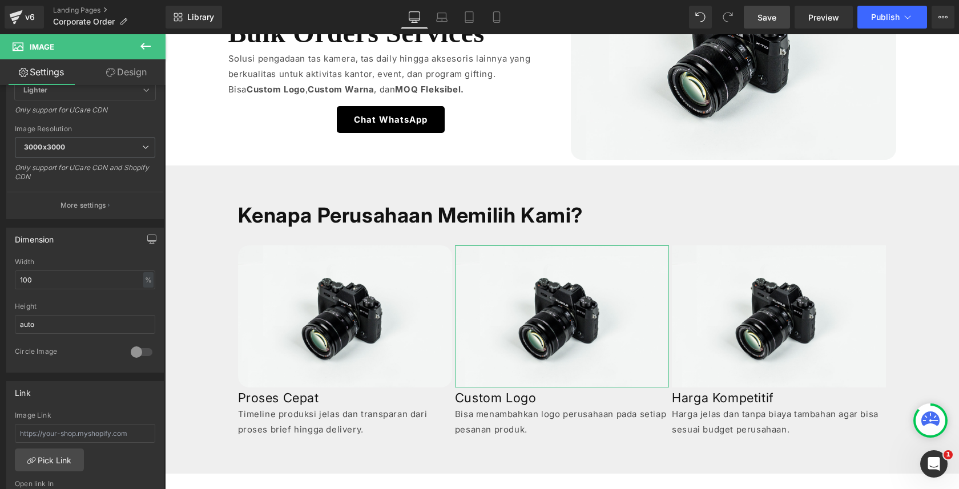
click at [140, 72] on link "Design" at bounding box center [126, 72] width 83 height 26
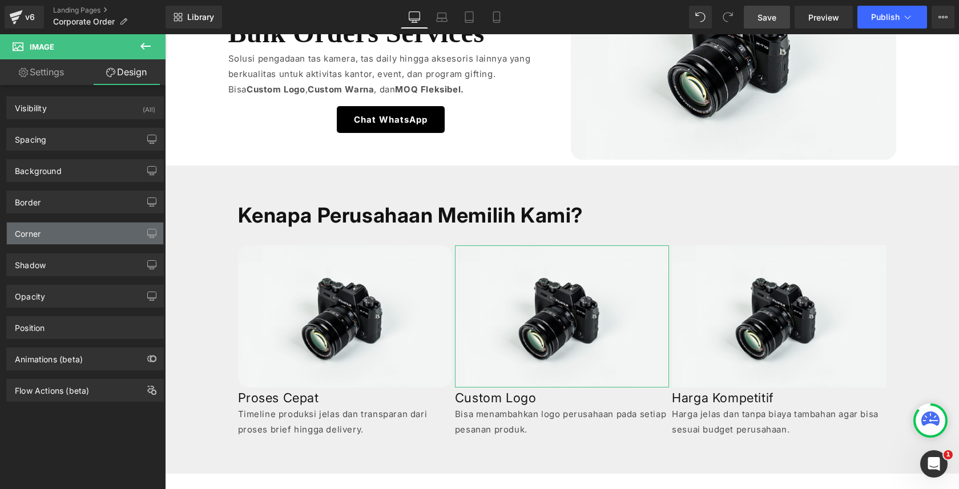
click at [63, 231] on div "Corner" at bounding box center [85, 234] width 156 height 22
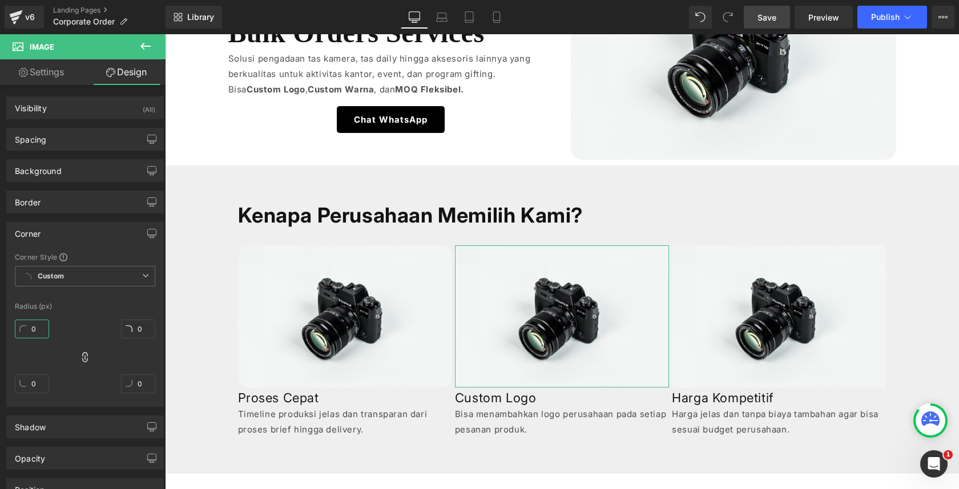
click at [35, 328] on input "0" at bounding box center [32, 329] width 34 height 19
paste input "2"
type input "20"
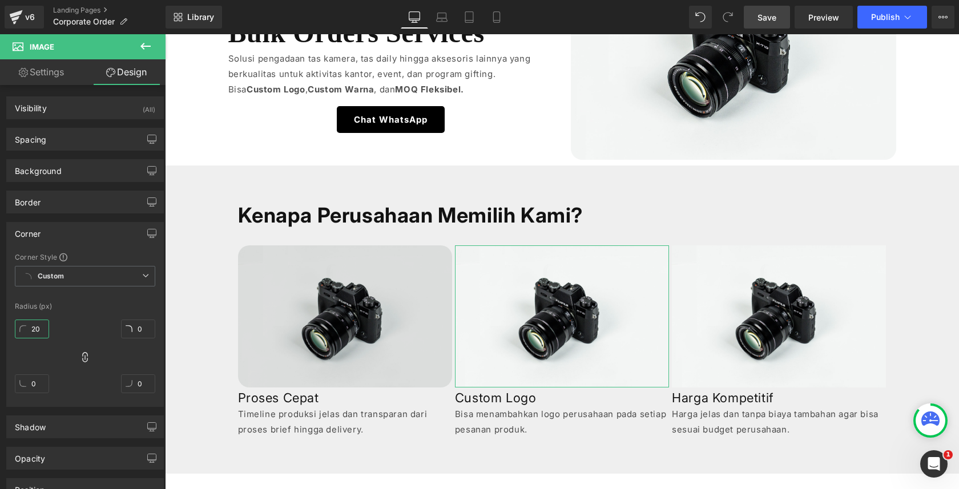
type input "20"
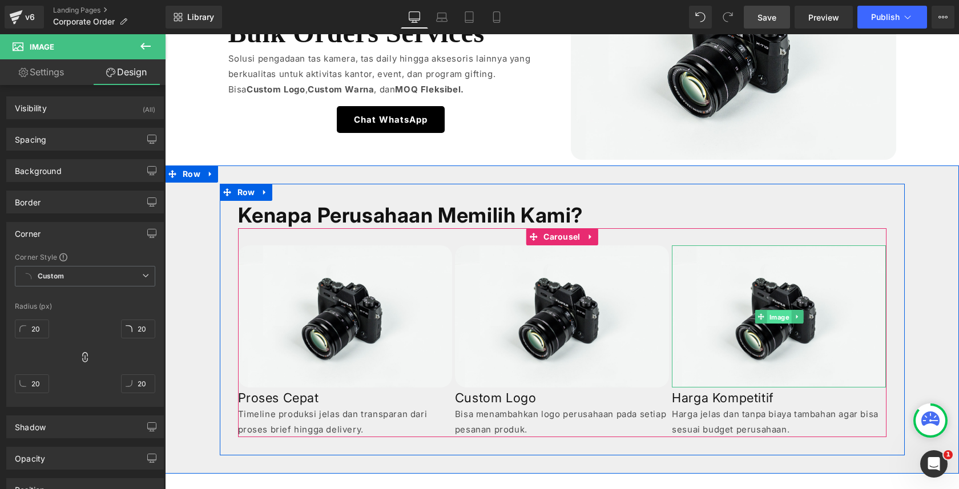
click at [777, 315] on span "Image" at bounding box center [779, 318] width 25 height 14
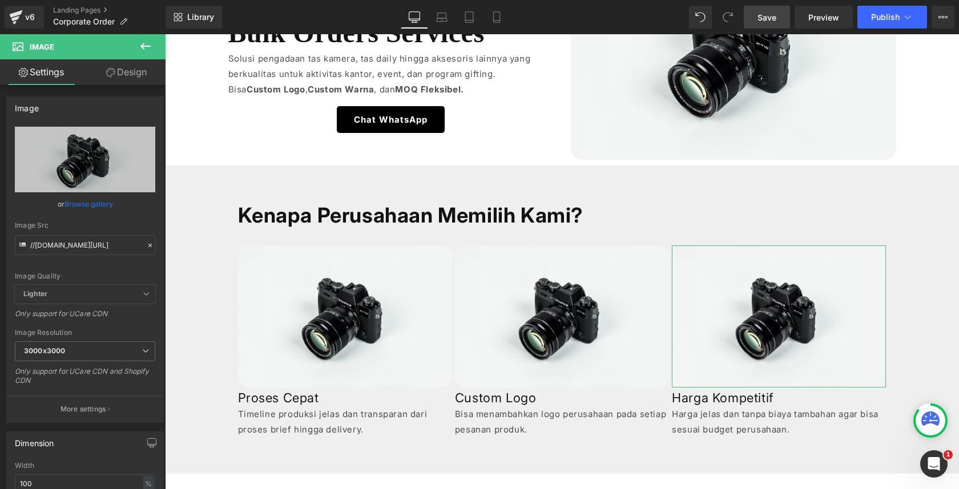
click at [138, 62] on link "Design" at bounding box center [126, 72] width 83 height 26
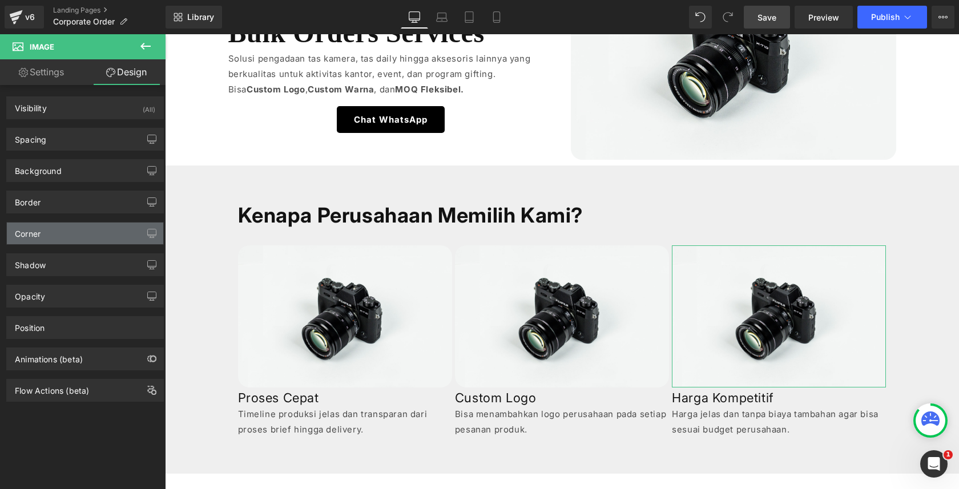
click at [42, 227] on div "Corner" at bounding box center [85, 234] width 156 height 22
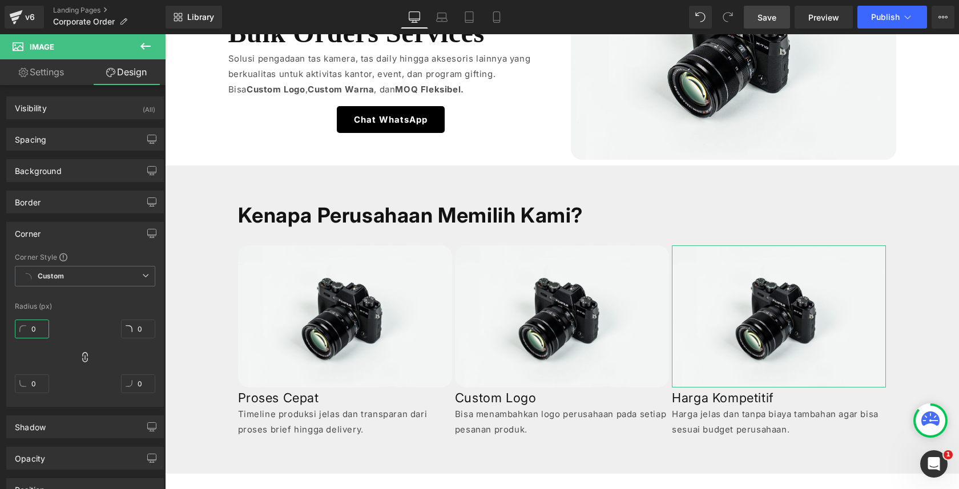
click at [34, 321] on input "0" at bounding box center [32, 329] width 34 height 19
paste input "2"
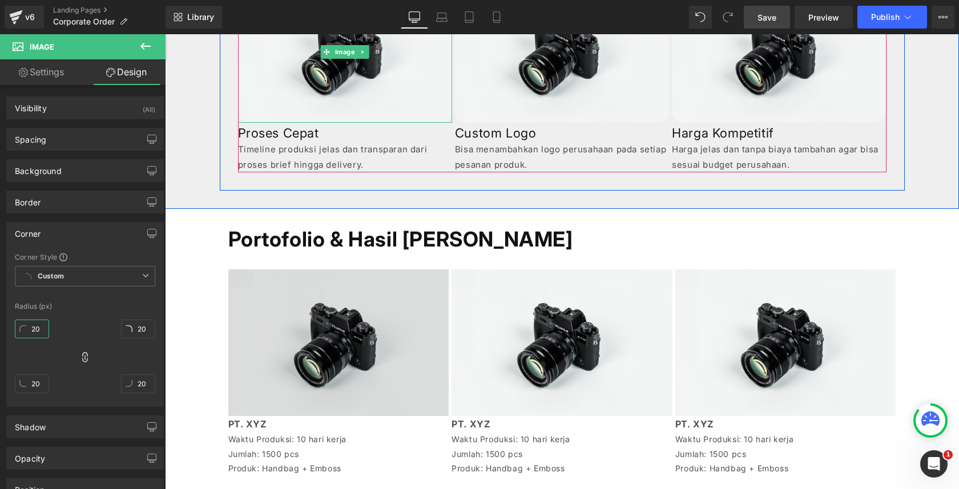
scroll to position [573, 0]
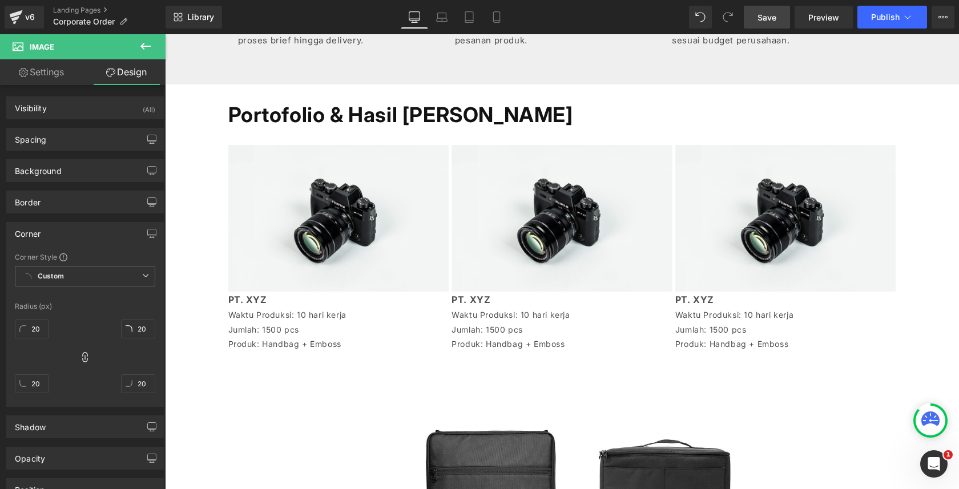
click at [348, 213] on div "Image" at bounding box center [338, 218] width 221 height 146
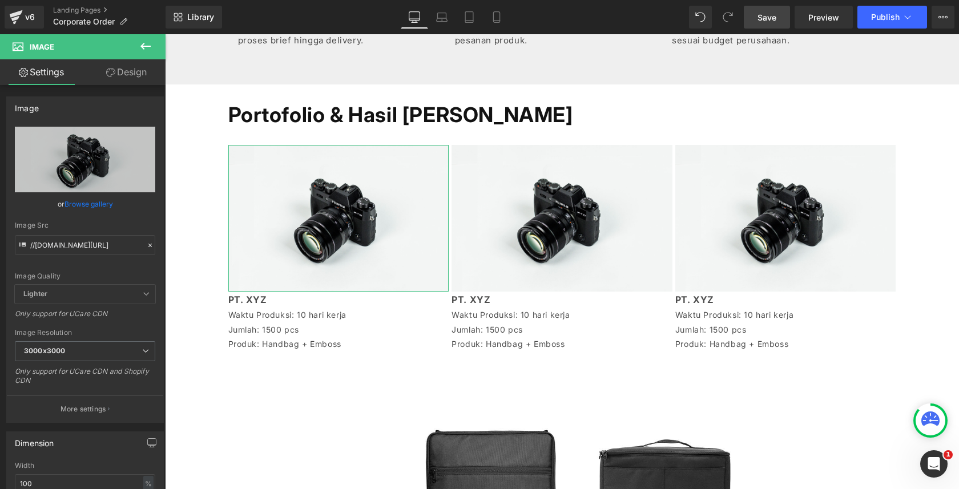
click at [142, 77] on link "Design" at bounding box center [126, 72] width 83 height 26
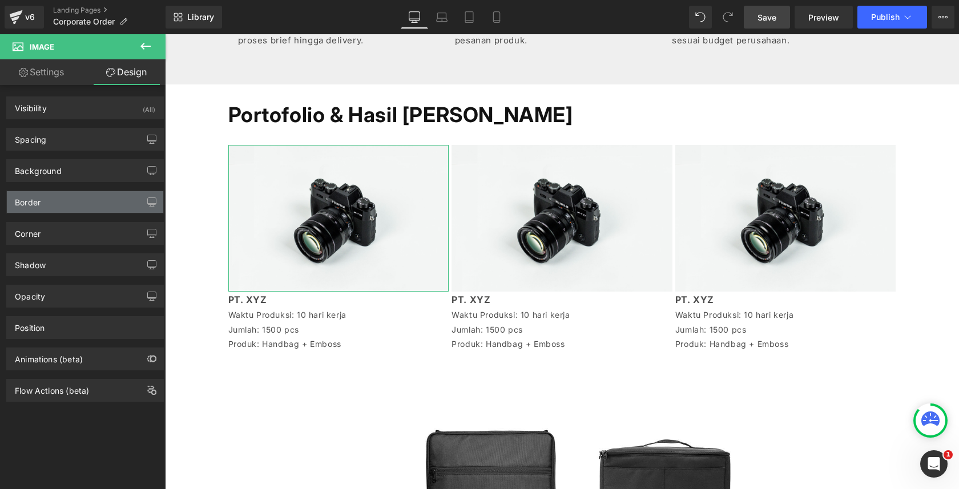
click at [73, 199] on div "Border" at bounding box center [85, 202] width 156 height 22
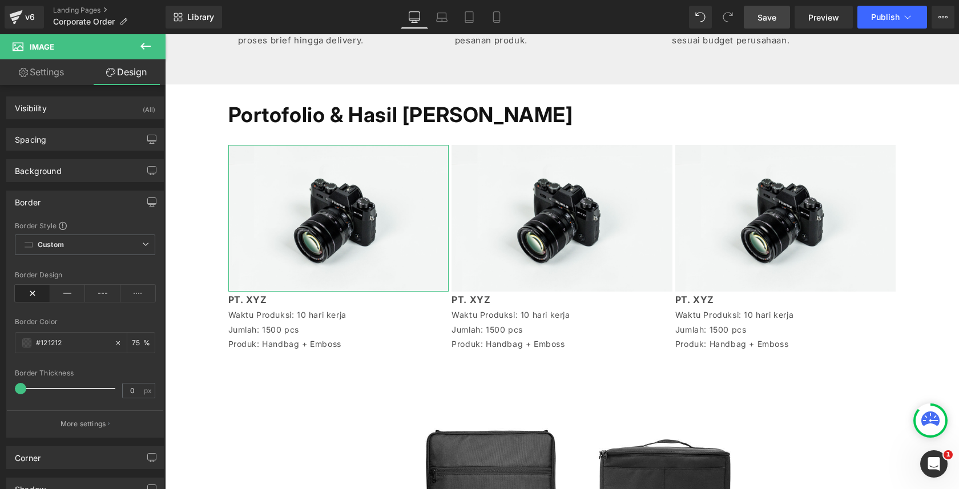
click at [59, 204] on div "Border" at bounding box center [85, 202] width 156 height 22
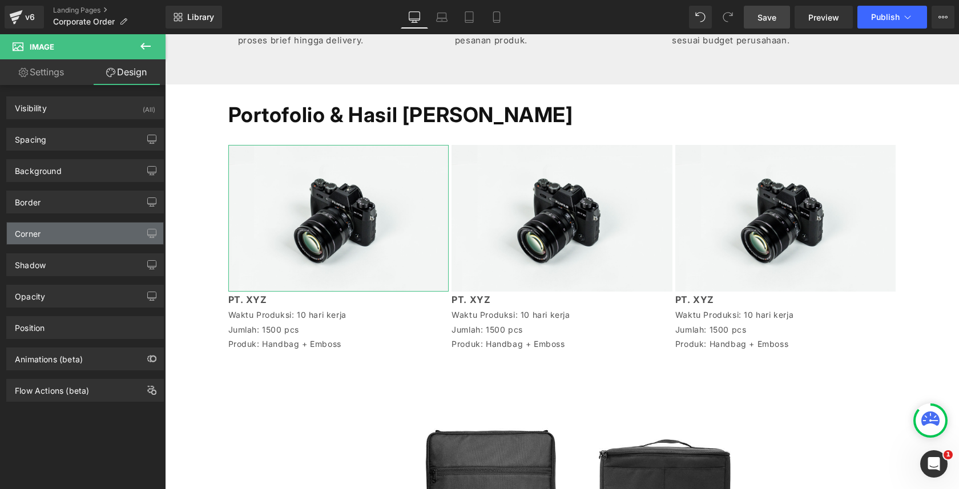
click at [47, 236] on div "Corner" at bounding box center [85, 234] width 156 height 22
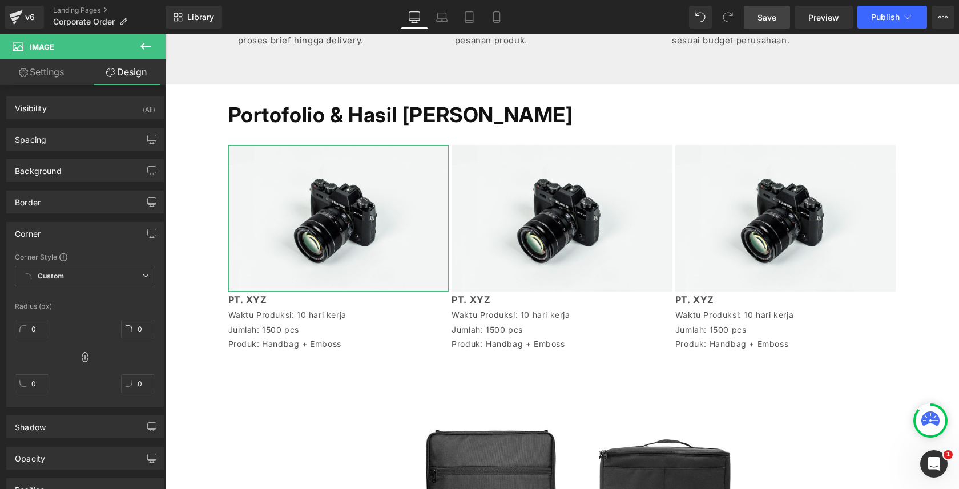
click at [34, 315] on div "0" at bounding box center [32, 333] width 34 height 37
click at [39, 329] on input "0" at bounding box center [32, 329] width 34 height 19
paste input "2"
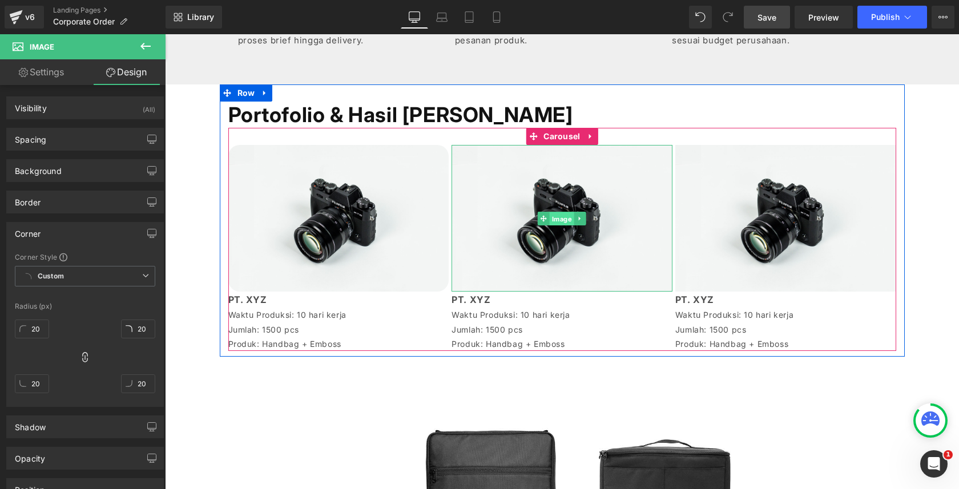
click at [562, 220] on span "Image" at bounding box center [562, 219] width 25 height 14
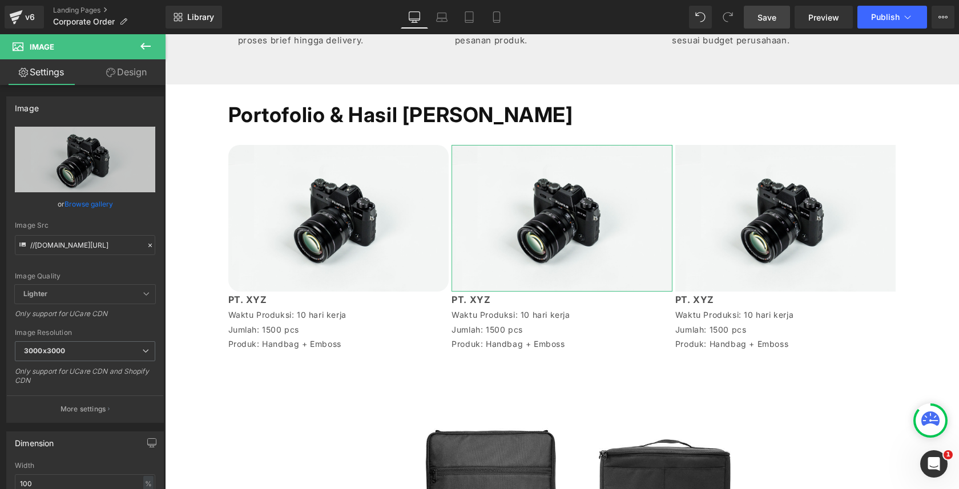
click at [135, 69] on link "Design" at bounding box center [126, 72] width 83 height 26
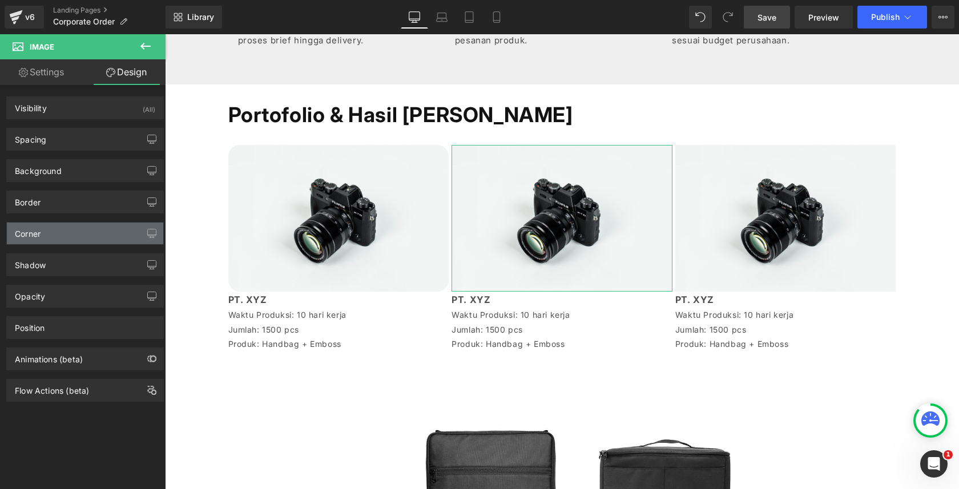
click at [64, 227] on div "Corner" at bounding box center [85, 234] width 156 height 22
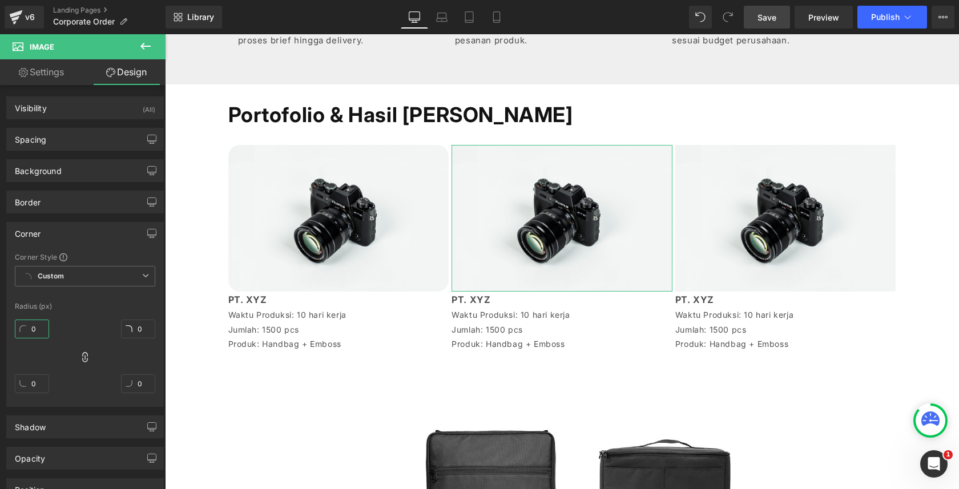
click at [29, 336] on input "0" at bounding box center [32, 329] width 34 height 19
paste input "2"
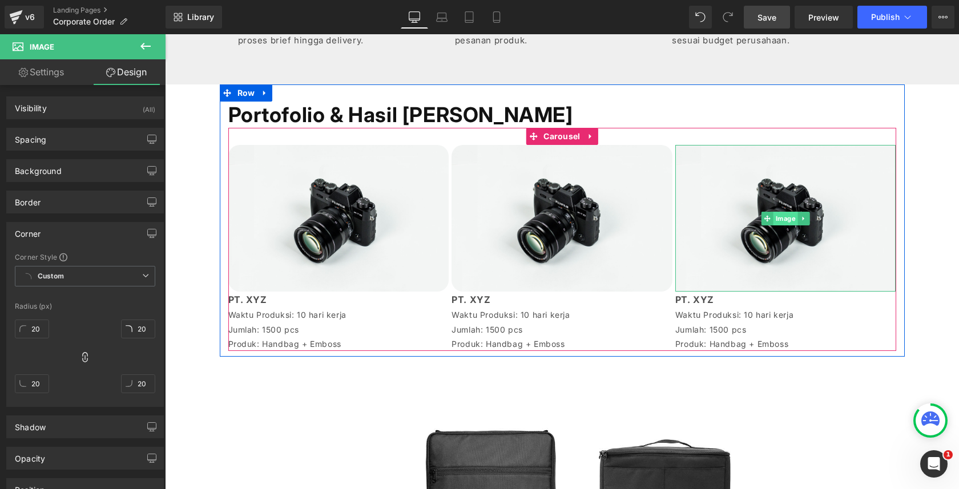
click at [778, 222] on span "Image" at bounding box center [786, 219] width 25 height 14
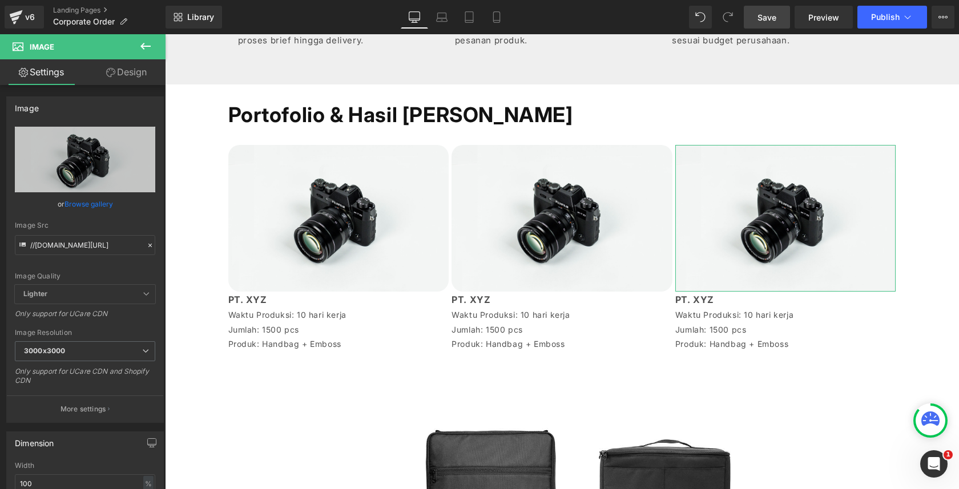
drag, startPoint x: 111, startPoint y: 76, endPoint x: 88, endPoint y: 209, distance: 135.1
click at [111, 76] on icon at bounding box center [110, 72] width 9 height 9
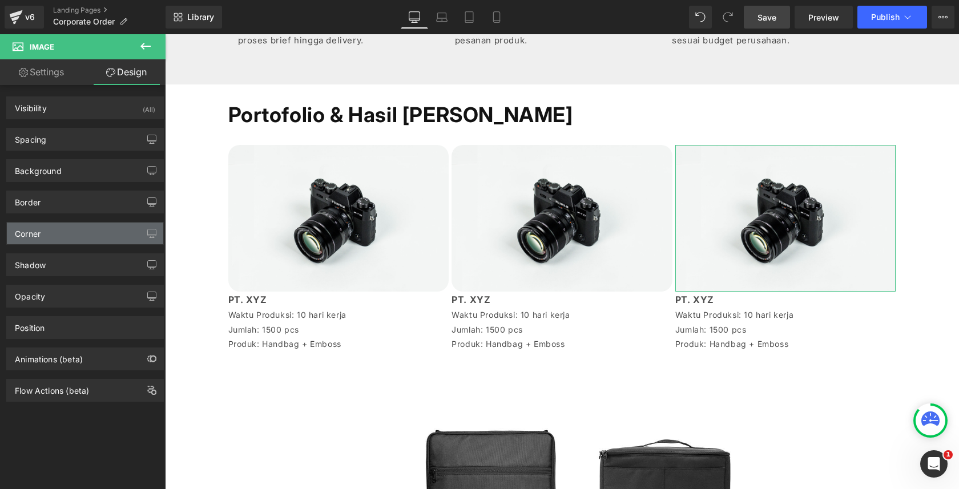
click at [77, 236] on div "Corner" at bounding box center [85, 234] width 156 height 22
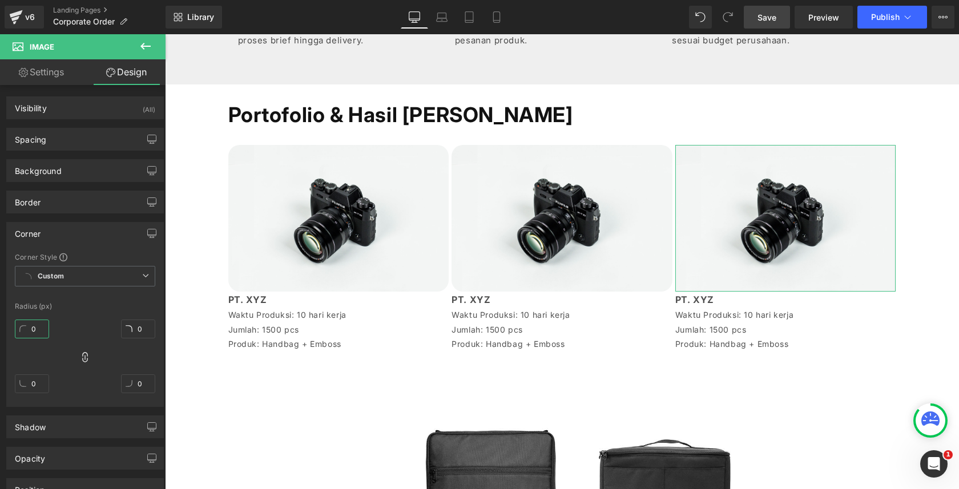
click at [33, 321] on input "0" at bounding box center [32, 329] width 34 height 19
paste input "2"
click at [159, 373] on div "Corner Corner Style Custom Custom Setup Global Style Custom Setup Global Style …" at bounding box center [85, 311] width 171 height 194
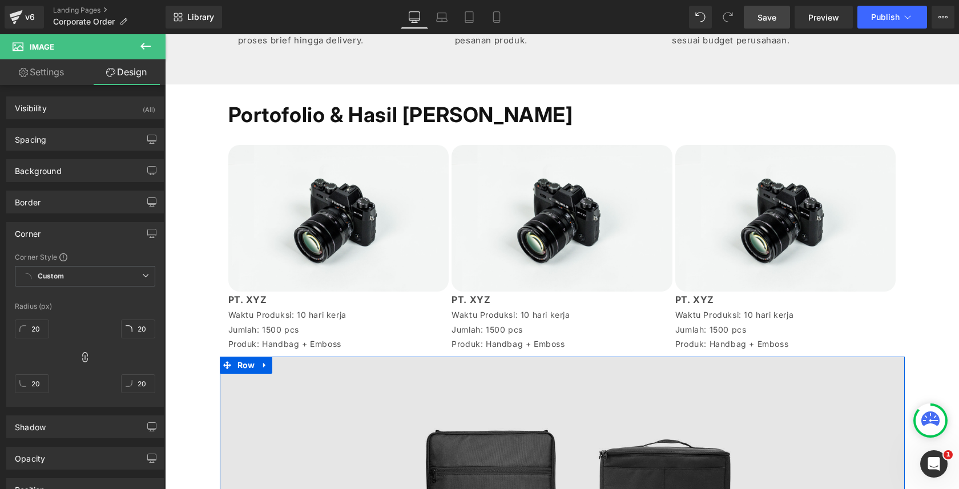
scroll to position [635, 0]
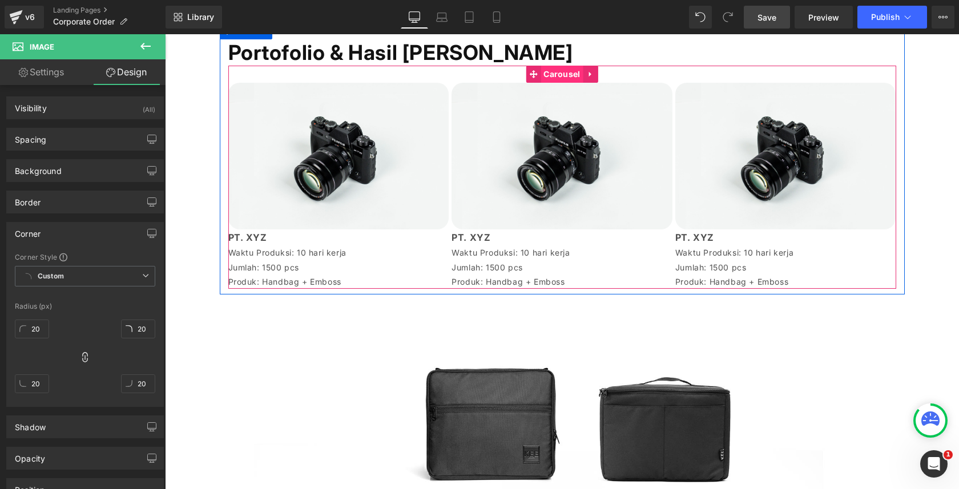
click at [555, 73] on span "Carousel" at bounding box center [562, 74] width 42 height 17
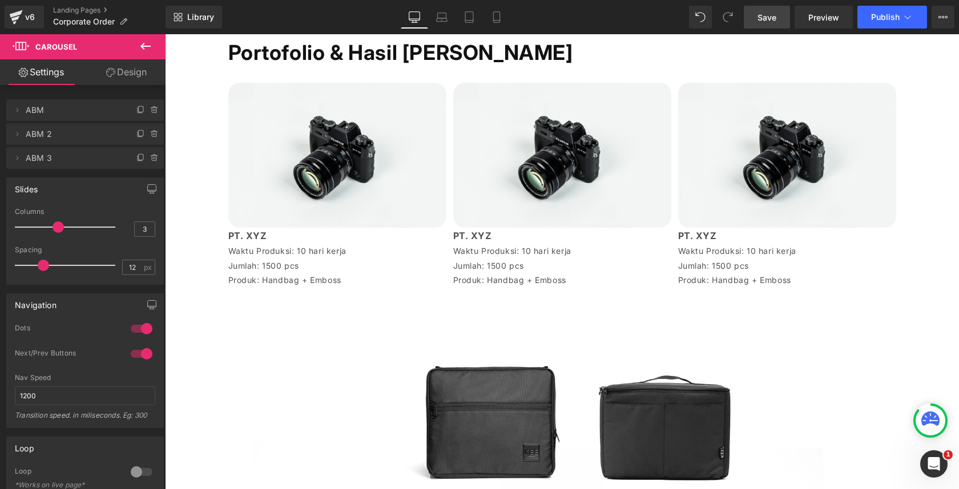
click at [42, 264] on div at bounding box center [68, 265] width 95 height 23
drag, startPoint x: 42, startPoint y: 264, endPoint x: 50, endPoint y: 268, distance: 8.7
click at [50, 268] on span at bounding box center [50, 265] width 11 height 11
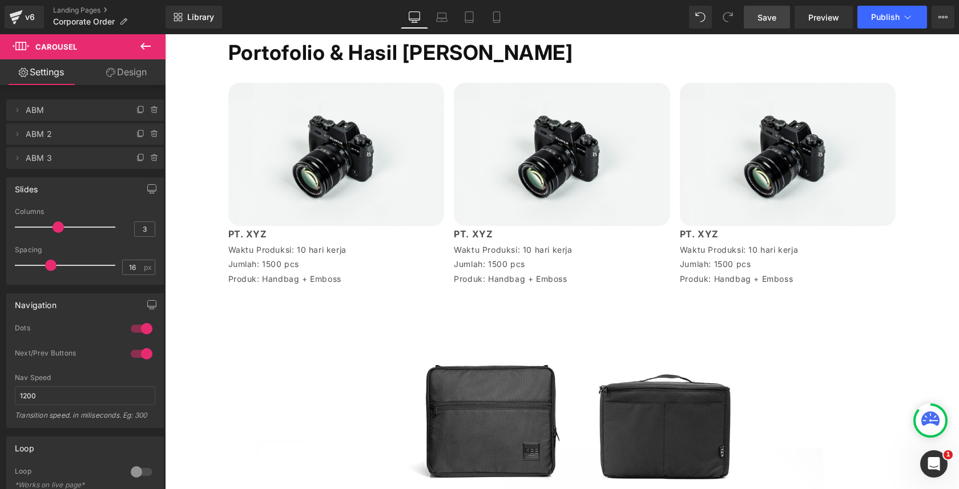
click at [51, 267] on span at bounding box center [50, 265] width 11 height 11
click at [769, 16] on span "Save" at bounding box center [767, 17] width 19 height 12
click at [773, 16] on span "Save" at bounding box center [767, 17] width 19 height 12
